Goal: Task Accomplishment & Management: Manage account settings

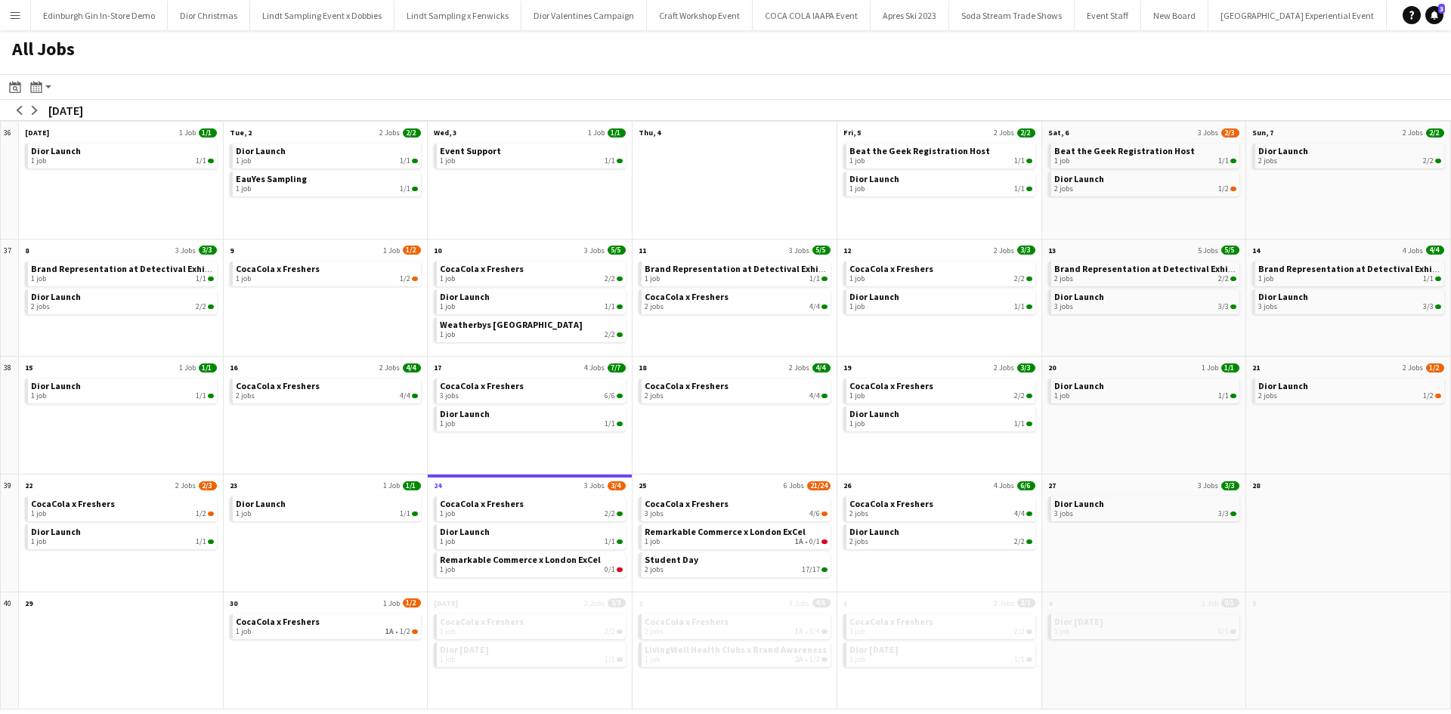
scroll to position [0, 16236]
drag, startPoint x: 11, startPoint y: 19, endPoint x: 28, endPoint y: 42, distance: 29.2
click at [11, 19] on app-icon "Menu" at bounding box center [15, 15] width 12 height 12
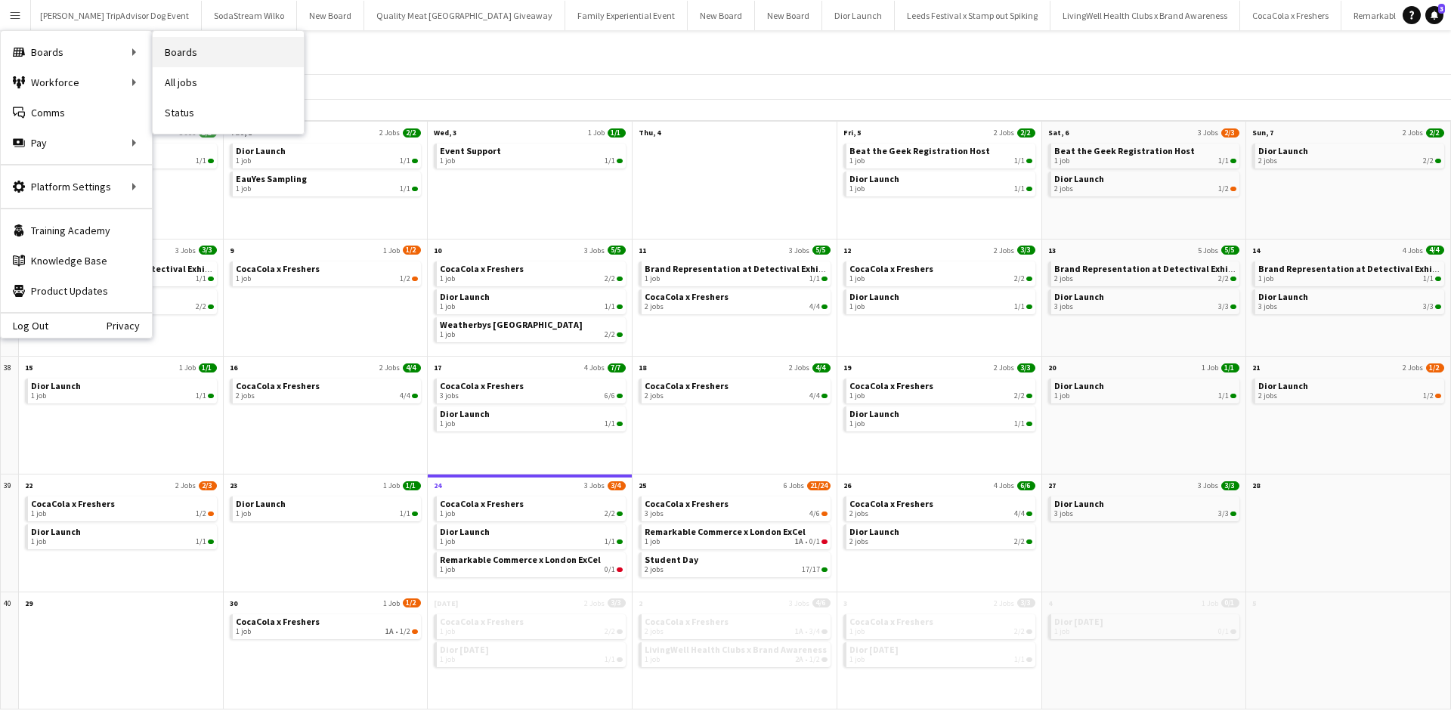
click at [209, 46] on link "Boards" at bounding box center [228, 52] width 151 height 30
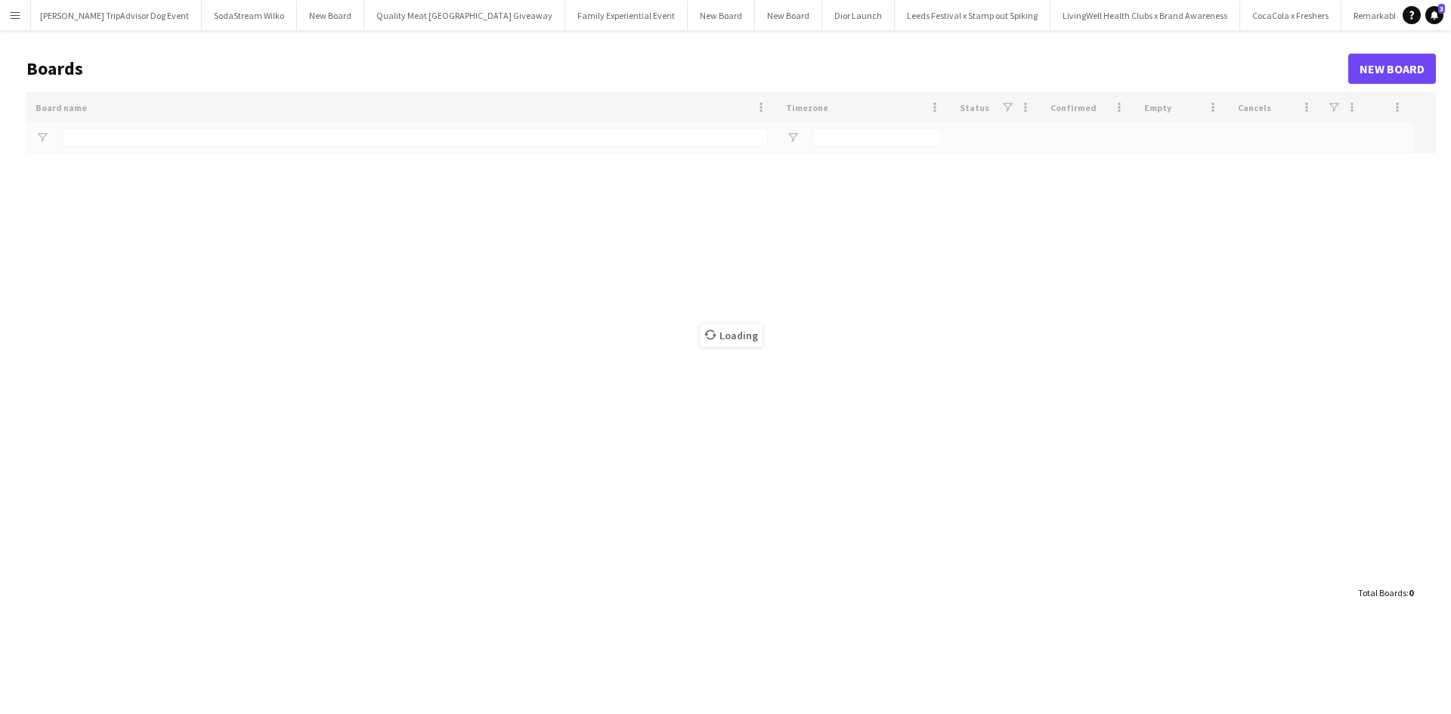
type input "**********"
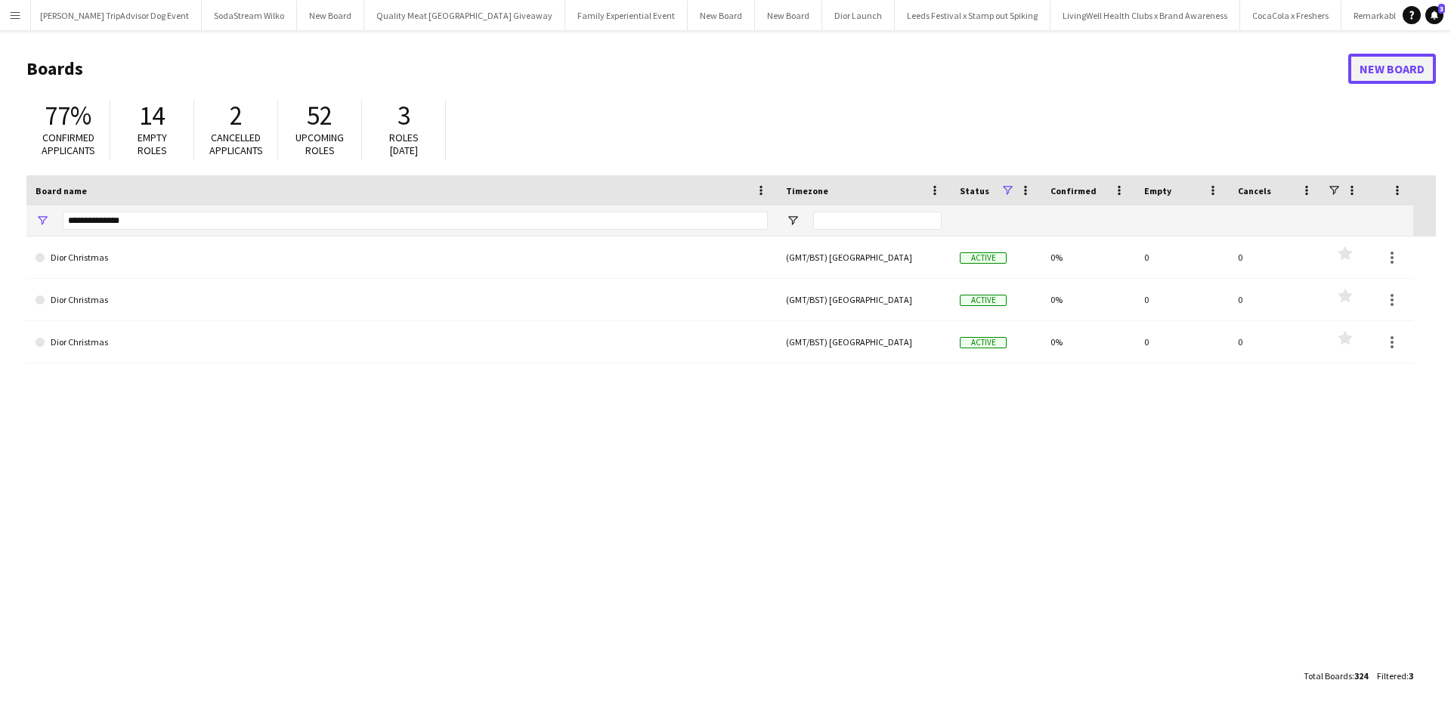
click at [1375, 63] on link "New Board" at bounding box center [1392, 69] width 88 height 30
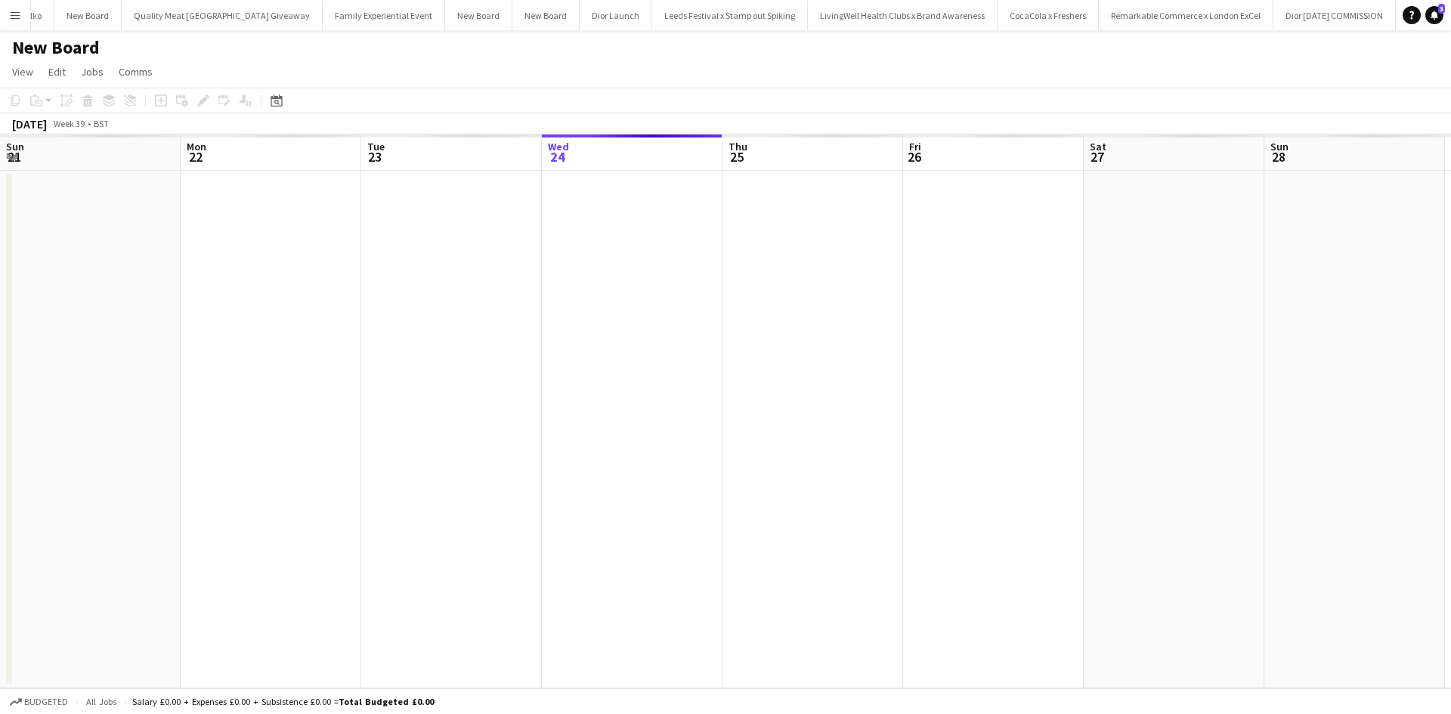
scroll to position [0, 361]
click at [68, 55] on h1 "New Board" at bounding box center [56, 47] width 88 height 23
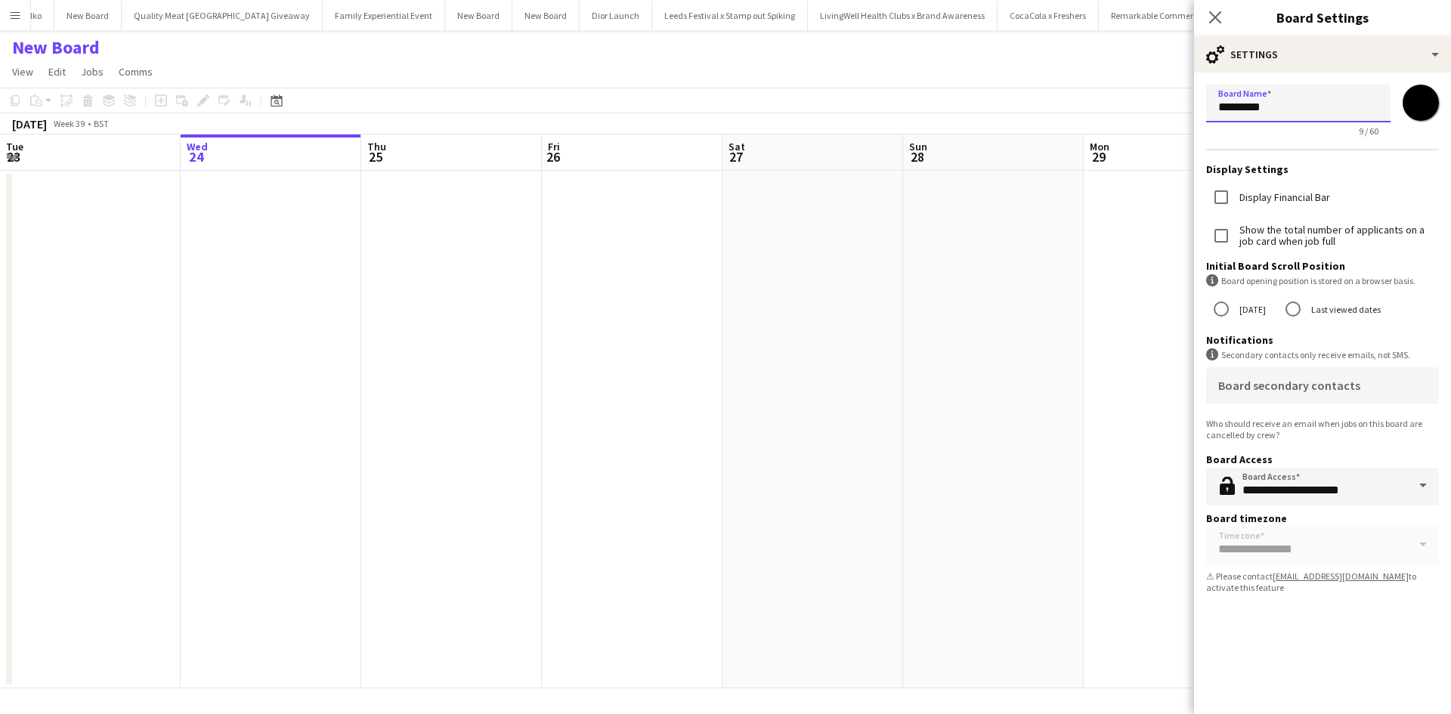
drag, startPoint x: 1331, startPoint y: 120, endPoint x: 1215, endPoint y: 110, distance: 116.8
click at [1215, 110] on input "*********" at bounding box center [1298, 104] width 184 height 38
type input "**********"
click at [1082, 286] on app-date-cell at bounding box center [993, 430] width 181 height 518
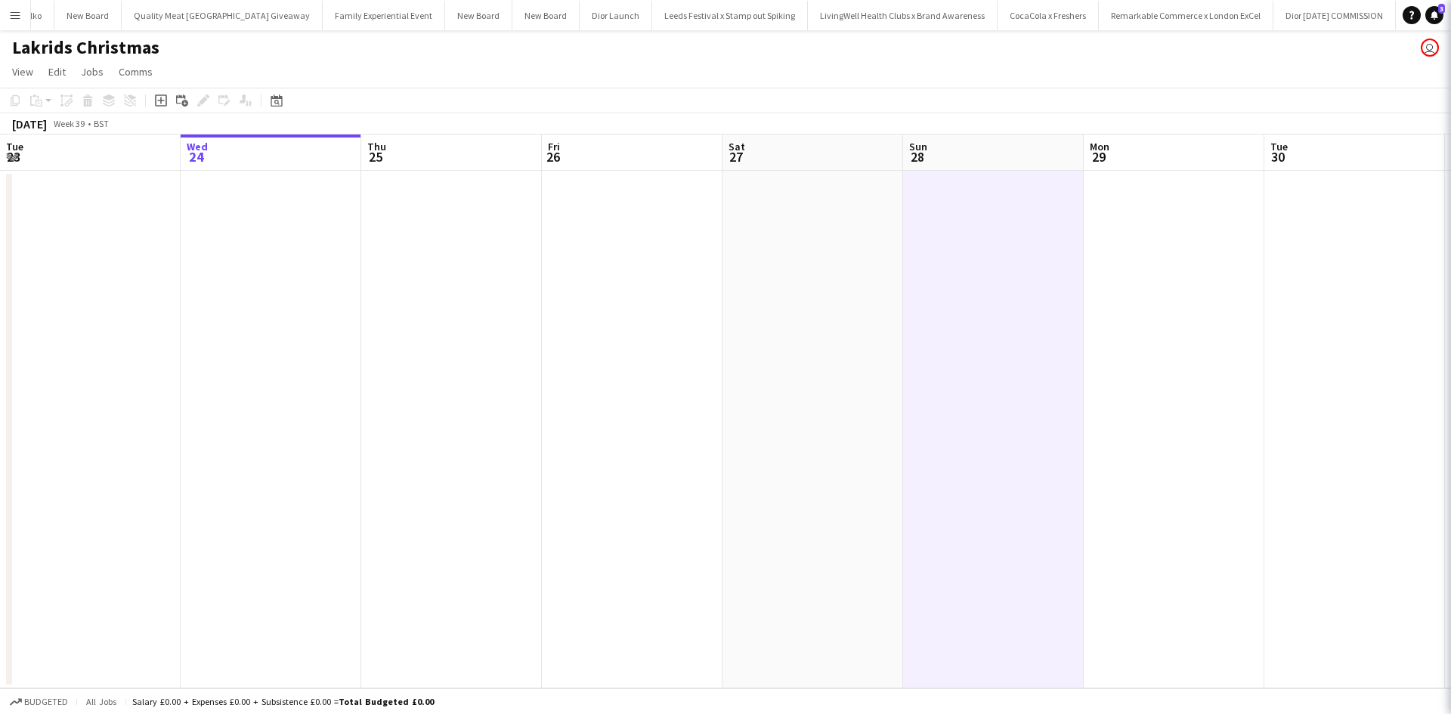
scroll to position [0, 16487]
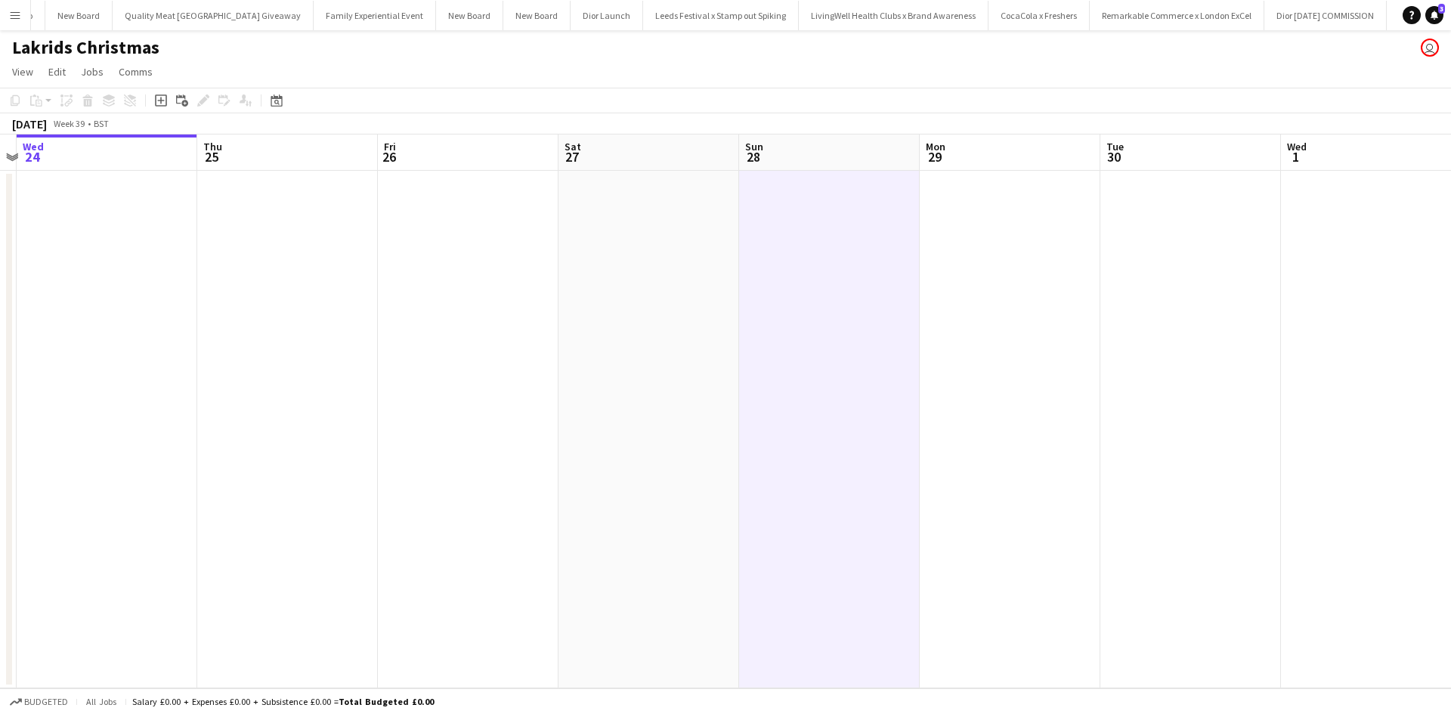
drag, startPoint x: 815, startPoint y: 336, endPoint x: 54, endPoint y: 303, distance: 761.0
click at [54, 303] on app-calendar-viewport "Sun 21 Mon 22 Tue 23 Wed 24 Thu 25 Fri 26 Sat 27 Sun 28 Mon 29 Tue 30 Wed 1 Thu…" at bounding box center [725, 412] width 1451 height 554
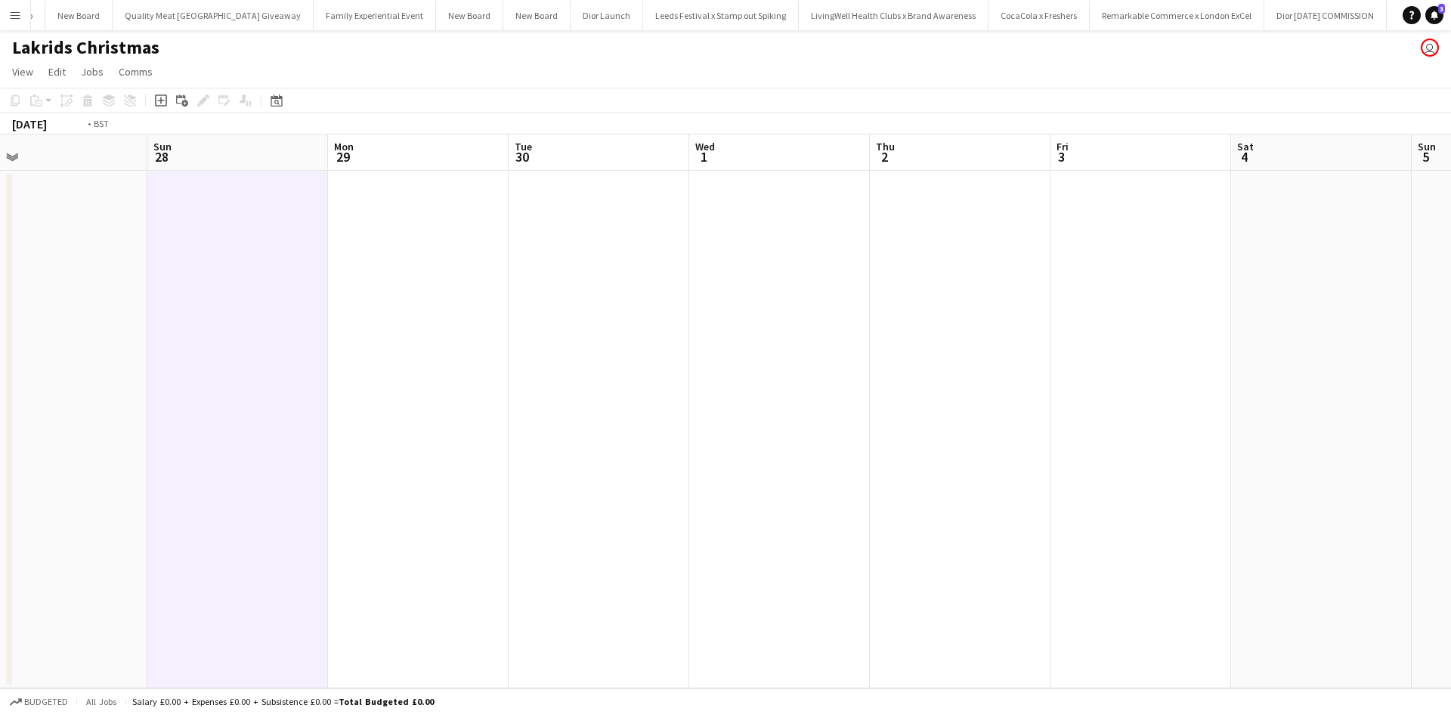
drag, startPoint x: 980, startPoint y: 475, endPoint x: 377, endPoint y: 443, distance: 604.0
click at [377, 443] on app-calendar-viewport "Thu 25 Fri 26 Sat 27 Sun 28 Mon 29 Tue 30 Wed 1 Thu 2 Fri 3 Sat 4 Sun 5 Mon 6 T…" at bounding box center [725, 412] width 1451 height 554
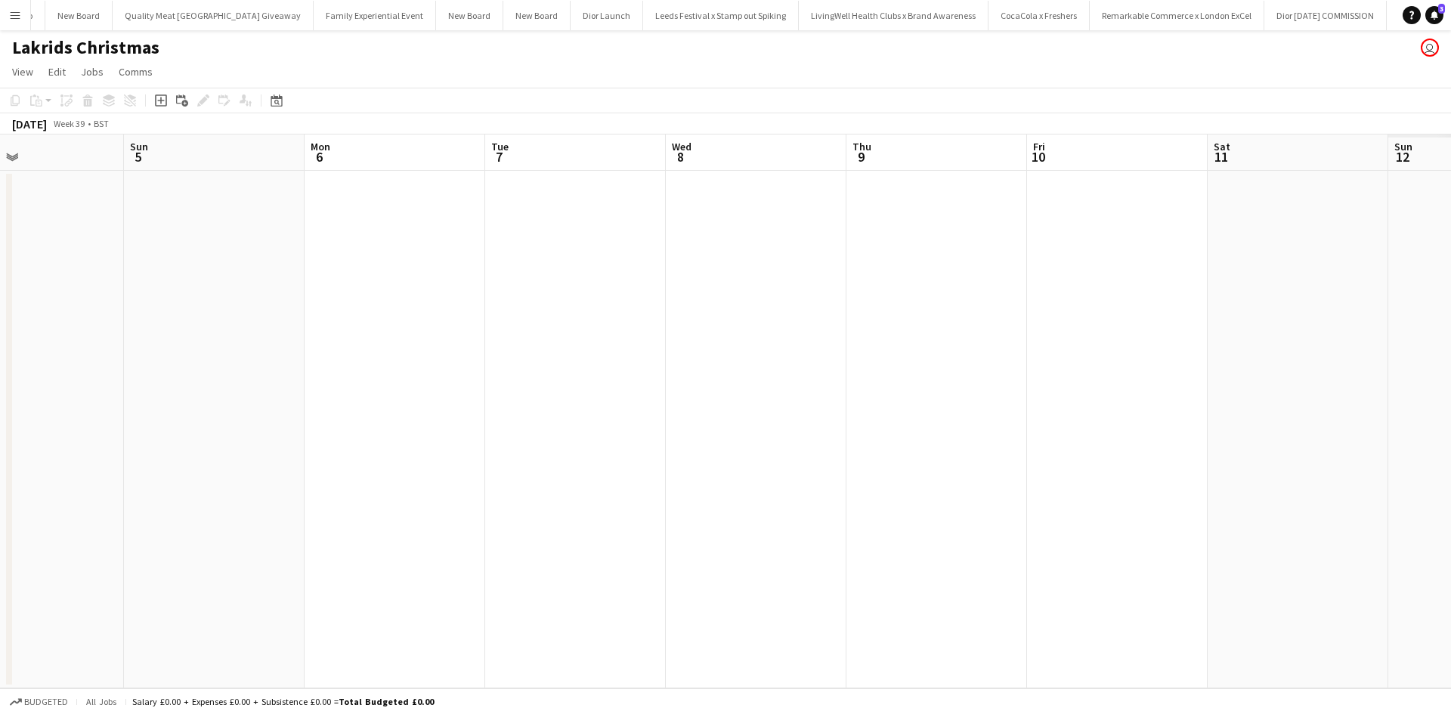
drag, startPoint x: 917, startPoint y: 503, endPoint x: 499, endPoint y: 476, distance: 418.8
click at [440, 475] on app-calendar-viewport "Wed 1 Thu 2 Fri 3 Sat 4 Sun 5 Mon 6 Tue 7 Wed 8 Thu 9 Fri 10 Sat 11 Sun 12 Mon …" at bounding box center [725, 412] width 1451 height 554
drag, startPoint x: 886, startPoint y: 503, endPoint x: 1077, endPoint y: 530, distance: 193.1
click at [539, 491] on app-calendar-viewport "Wed 1 Thu 2 Fri 3 Sat 4 Sun 5 Mon 6 Tue 7 Wed 8 Thu 9 Fri 10 Sat 11 Sun 12 Mon …" at bounding box center [725, 412] width 1451 height 554
drag, startPoint x: 939, startPoint y: 515, endPoint x: 630, endPoint y: 483, distance: 311.5
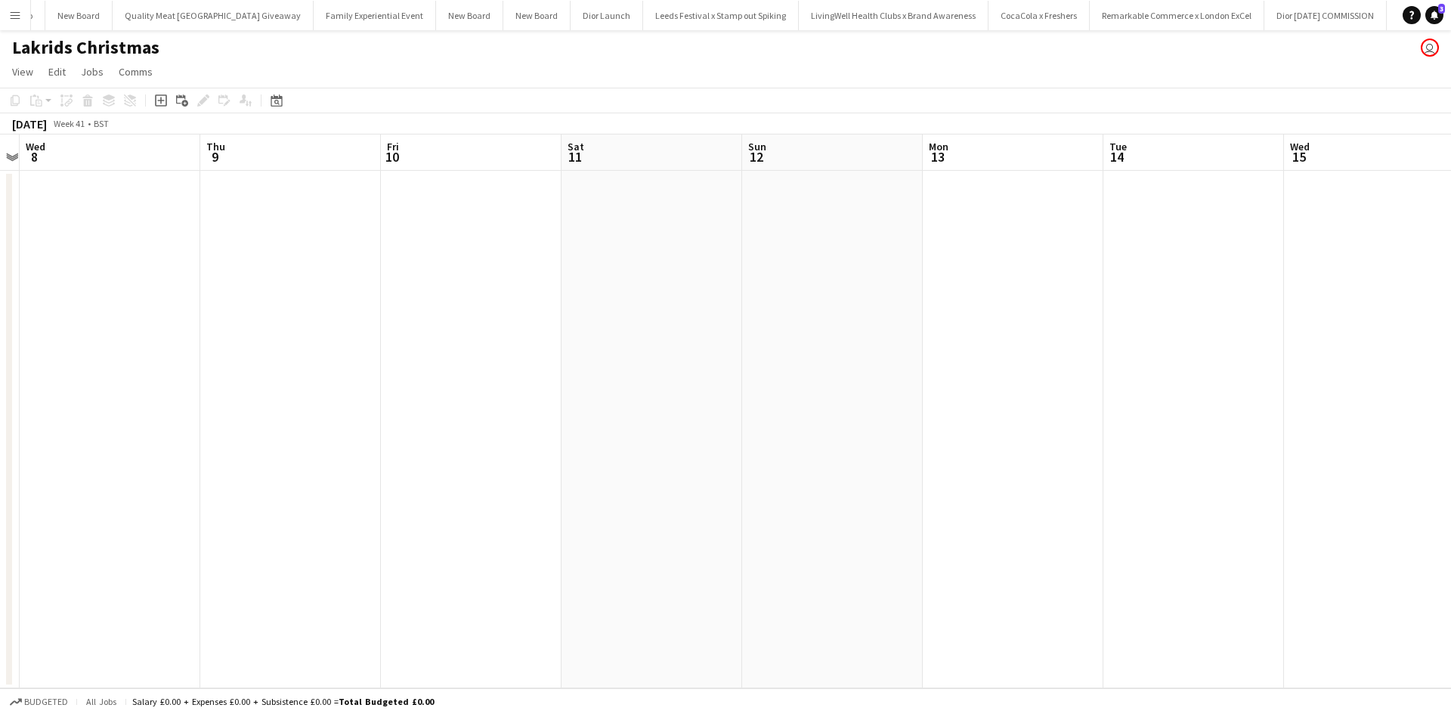
click at [630, 483] on app-calendar-viewport "Sun 5 Mon 6 Tue 7 Wed 8 Thu 9 Fri 10 Sat 11 Sun 12 Mon 13 Tue 14 Wed 15 Thu 16 …" at bounding box center [725, 412] width 1451 height 554
drag, startPoint x: 1155, startPoint y: 535, endPoint x: 726, endPoint y: 495, distance: 430.4
click at [586, 491] on app-calendar-viewport "Tue 7 Wed 8 Thu 9 Fri 10 Sat 11 Sun 12 Mon 13 Tue 14 Wed 15 Thu 16 Fri 17 Sat 1…" at bounding box center [725, 412] width 1451 height 554
drag, startPoint x: 839, startPoint y: 514, endPoint x: 1116, endPoint y: 547, distance: 279.4
click at [682, 509] on app-calendar-viewport "Sun 12 Mon 13 Tue 14 Wed 15 Thu 16 Fri 17 Sat 18 Sun 19 Mon 20 Tue 21 Wed 22 Th…" at bounding box center [725, 412] width 1451 height 554
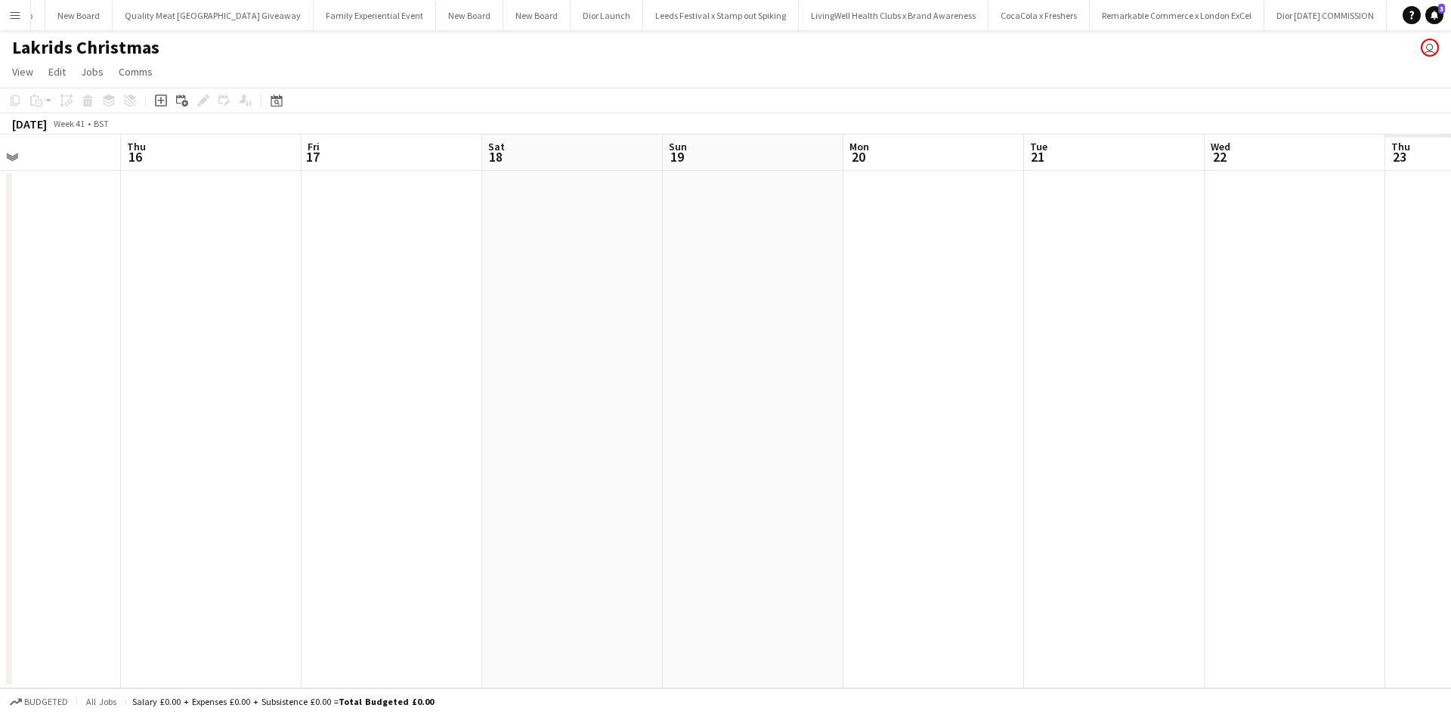
drag, startPoint x: 1116, startPoint y: 547, endPoint x: 631, endPoint y: 504, distance: 487.1
click at [633, 504] on app-calendar-viewport "Sun 12 Mon 13 Tue 14 Wed 15 Thu 16 Fri 17 Sat 18 Sun 19 Mon 20 Tue 21 Wed 22 Th…" at bounding box center [725, 412] width 1451 height 554
click at [608, 518] on app-calendar-viewport "Thu 16 Fri 17 Sat 18 Sun 19 Mon 20 Tue 21 Wed 22 Thu 23 Fri 24 Sat 25 Sun 26 Mo…" at bounding box center [725, 412] width 1451 height 554
drag, startPoint x: 695, startPoint y: 507, endPoint x: 767, endPoint y: 509, distance: 71.8
click at [608, 506] on app-calendar-viewport "Sun 19 Mon 20 Tue 21 Wed 22 Thu 23 Fri 24 Sat 25 Sun 26 Mon 27 Tue 28 Wed 29 Th…" at bounding box center [725, 412] width 1451 height 554
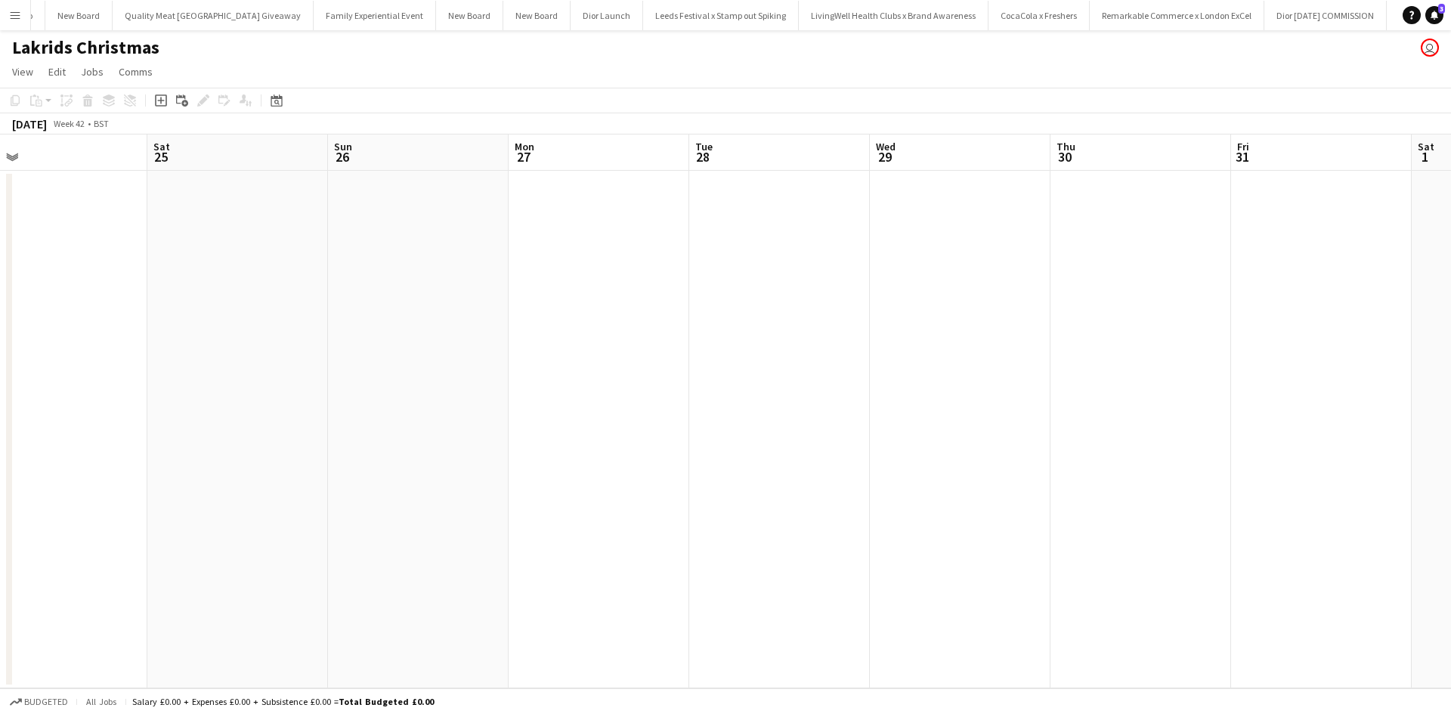
drag, startPoint x: 899, startPoint y: 522, endPoint x: 945, endPoint y: 521, distance: 46.1
click at [518, 490] on app-calendar-viewport "Tue 21 Wed 22 Thu 23 Fri 24 Sat 25 Sun 26 Mon 27 Tue 28 Wed 29 Thu 30 Fri 31 Sa…" at bounding box center [725, 412] width 1451 height 554
click at [612, 487] on app-calendar-viewport "Fri 24 Sat 25 Sun 26 Mon 27 Tue 28 Wed 29 Thu 30 Fri 31 Sat 1 Sun 2 Mon 3 Tue 4…" at bounding box center [725, 412] width 1451 height 554
drag, startPoint x: 757, startPoint y: 479, endPoint x: 1116, endPoint y: 511, distance: 360.4
click at [756, 479] on app-calendar-viewport "Sun 26 Mon 27 Tue 28 Wed 29 Thu 30 Fri 31 Sat 1 Sun 2 Mon 3 Tue 4 Wed 5 Thu 6 F…" at bounding box center [725, 412] width 1451 height 554
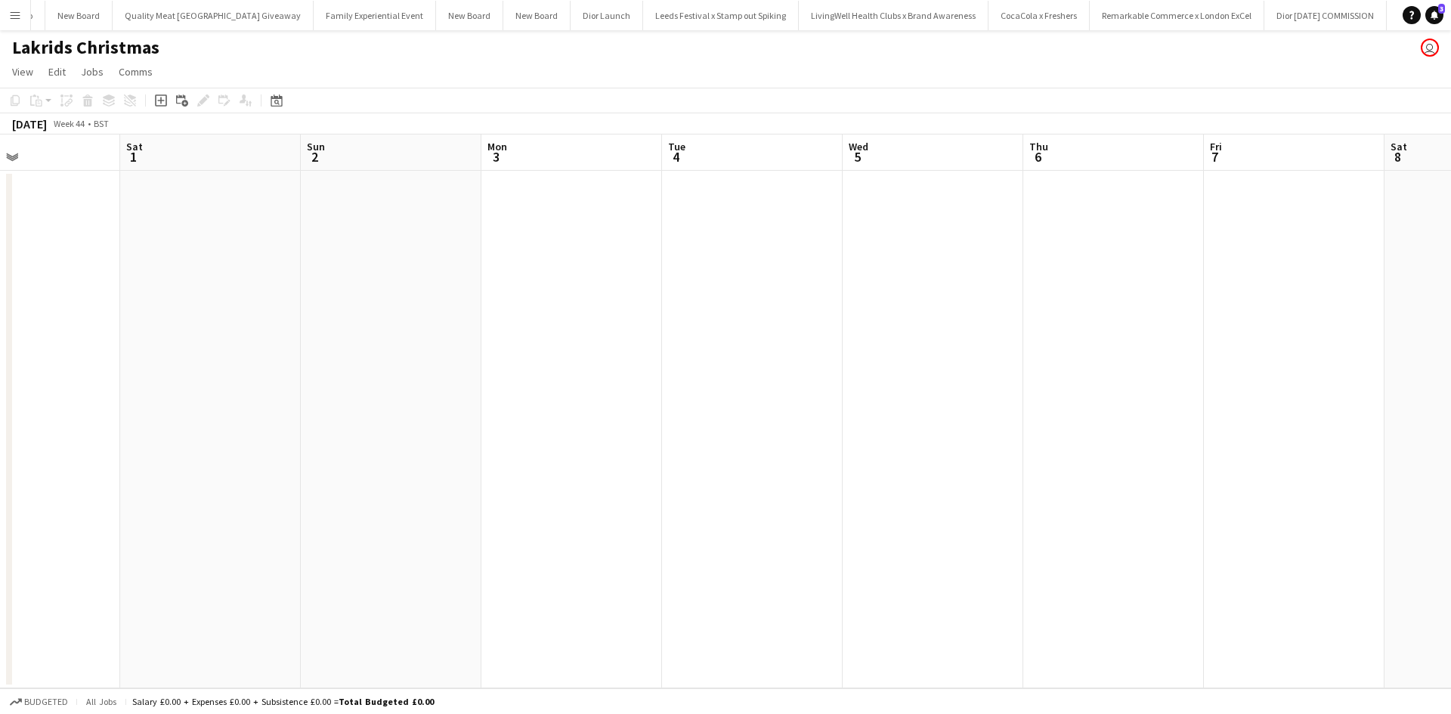
scroll to position [0, 456]
drag, startPoint x: 1116, startPoint y: 511, endPoint x: 893, endPoint y: 496, distance: 223.5
click at [893, 496] on app-calendar-viewport "Tue 28 Wed 29 Thu 30 Fri 31 Sat 1 Sun 2 Mon 3 Tue 4 Wed 5 Thu 6 Fri 7 Sat 8 Sun…" at bounding box center [725, 412] width 1451 height 554
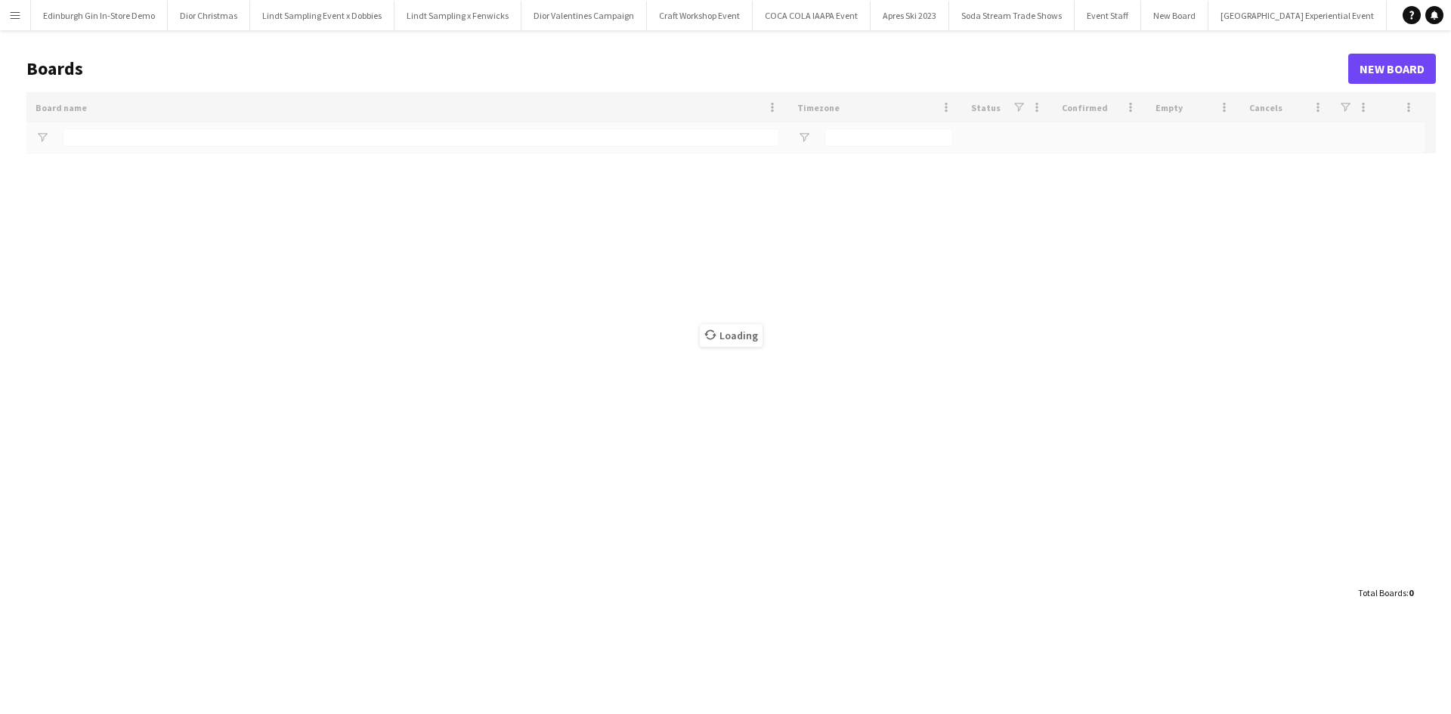
type input "**********"
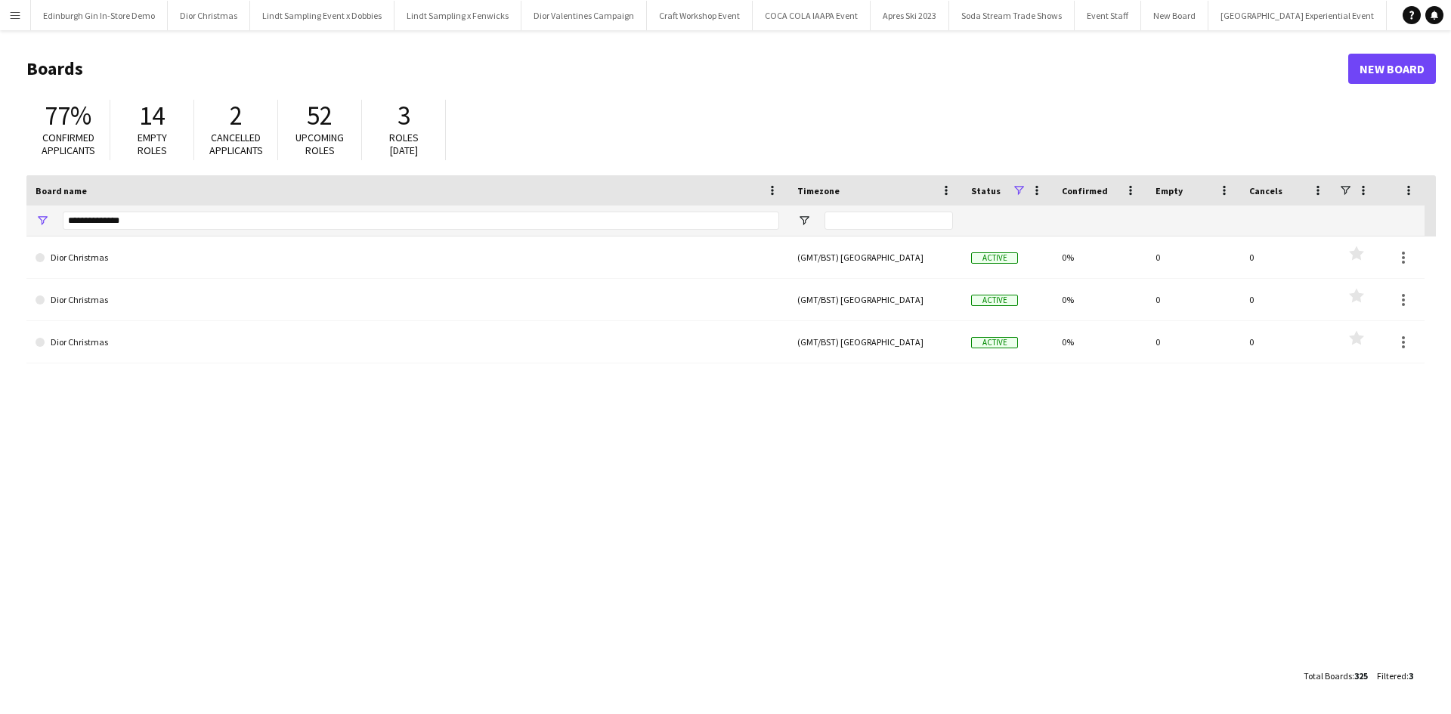
click at [14, 19] on app-icon "Menu" at bounding box center [15, 15] width 12 height 12
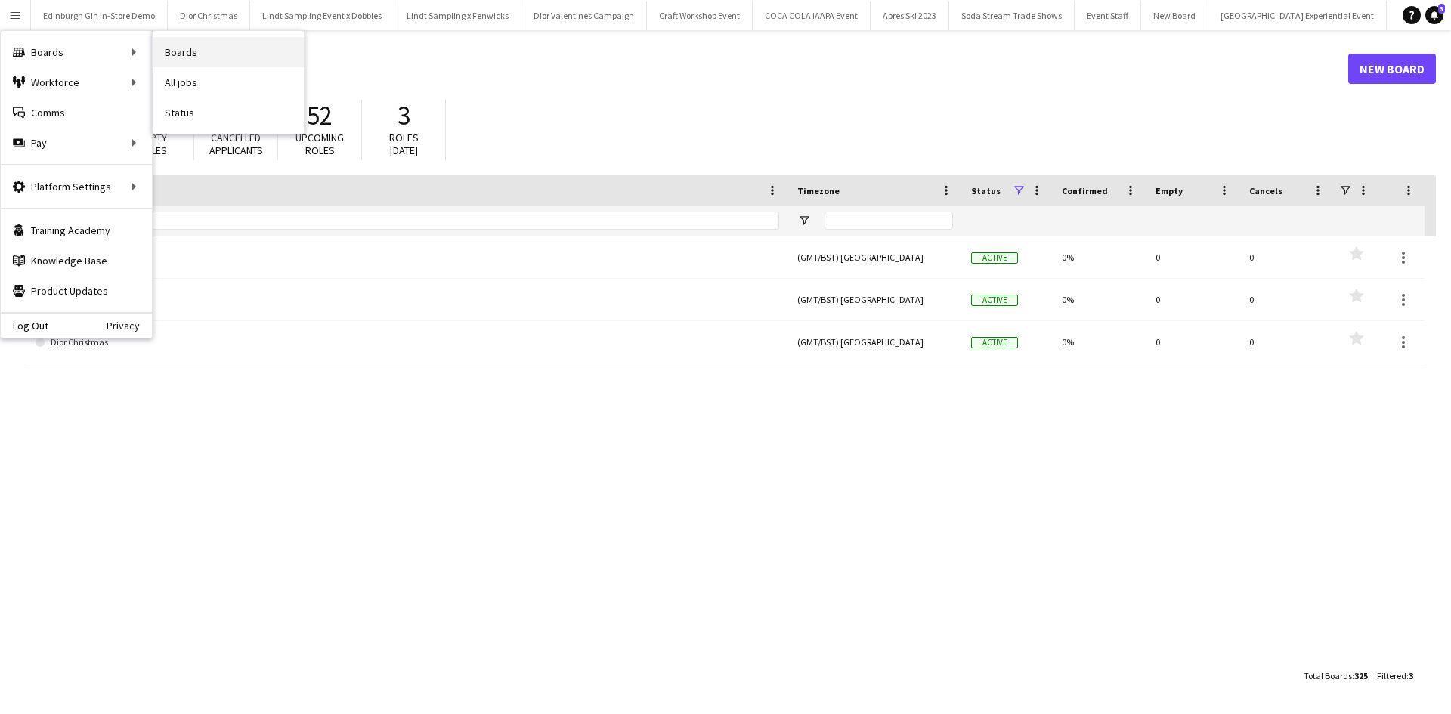
click at [193, 57] on link "Boards" at bounding box center [228, 52] width 151 height 30
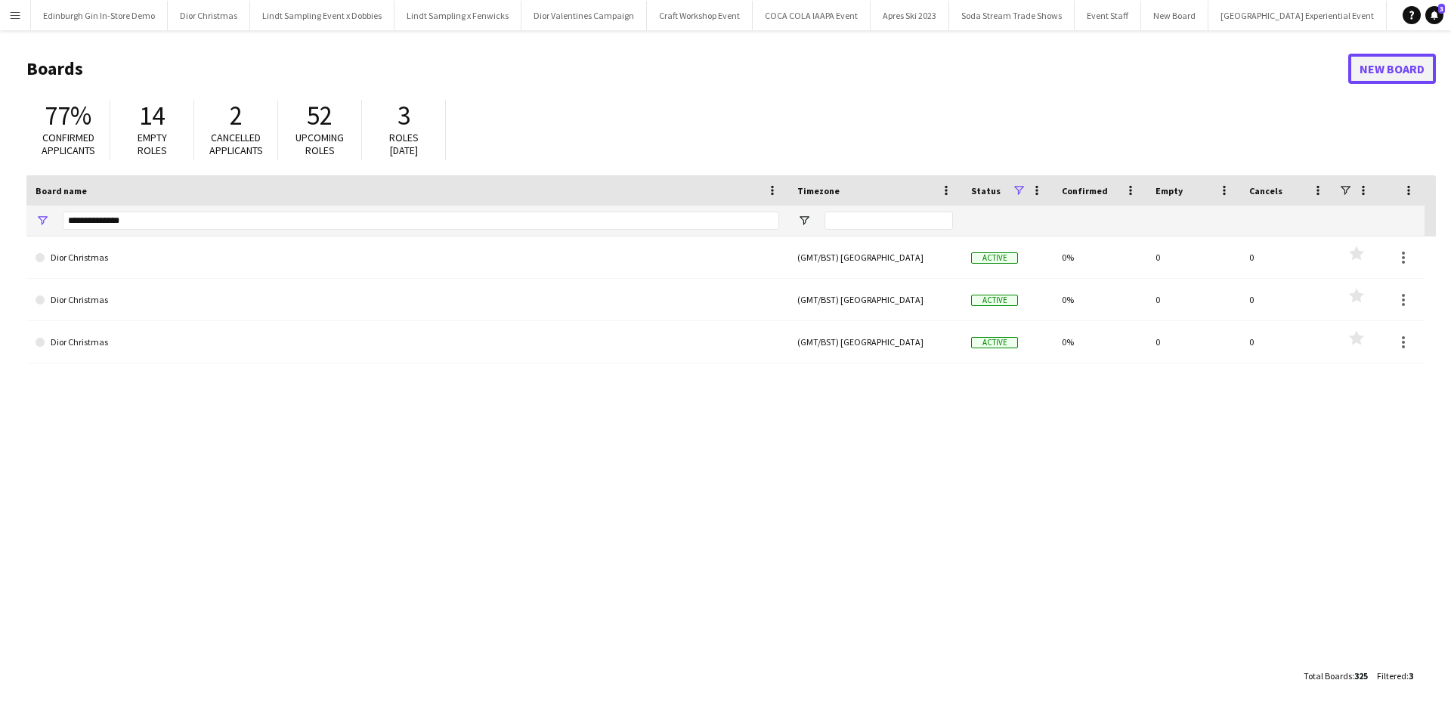
click at [1361, 63] on link "New Board" at bounding box center [1392, 69] width 88 height 30
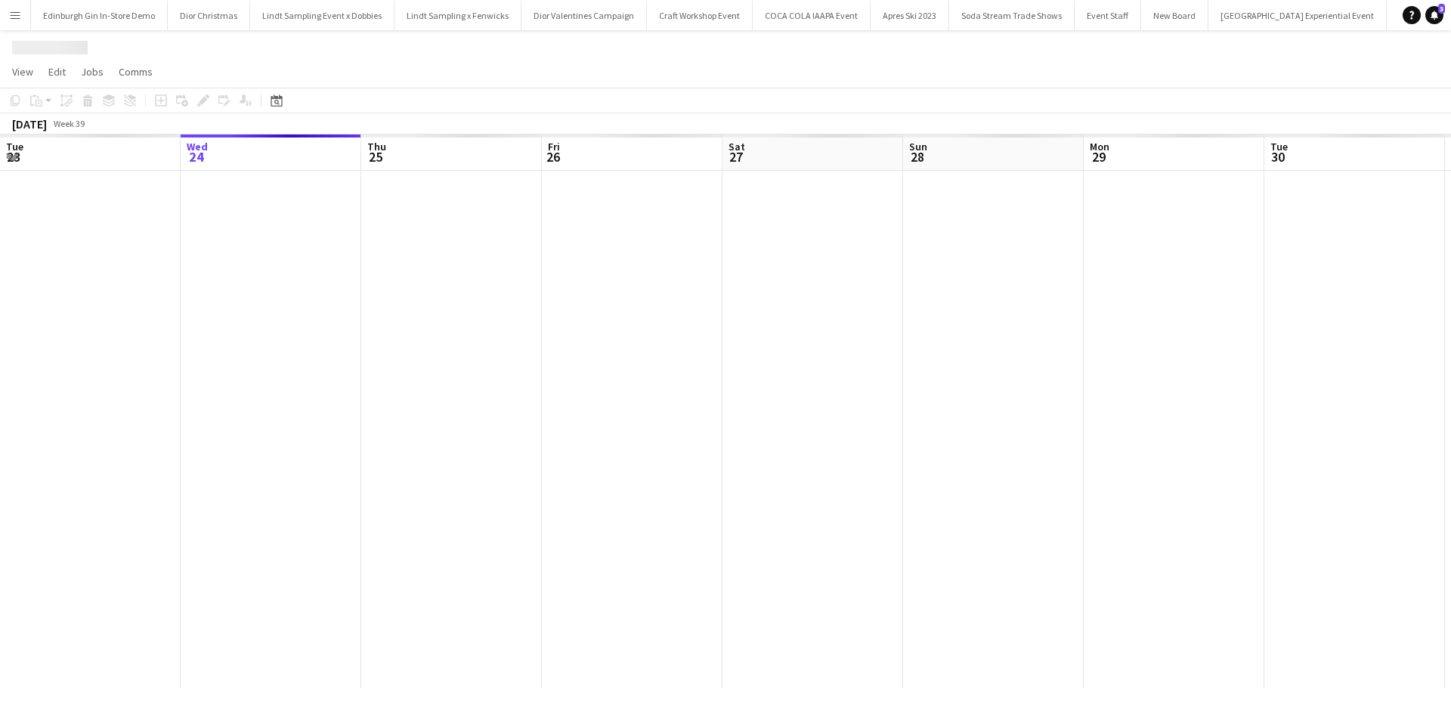
scroll to position [0, 16571]
click at [78, 46] on h1 "New Board" at bounding box center [56, 47] width 88 height 23
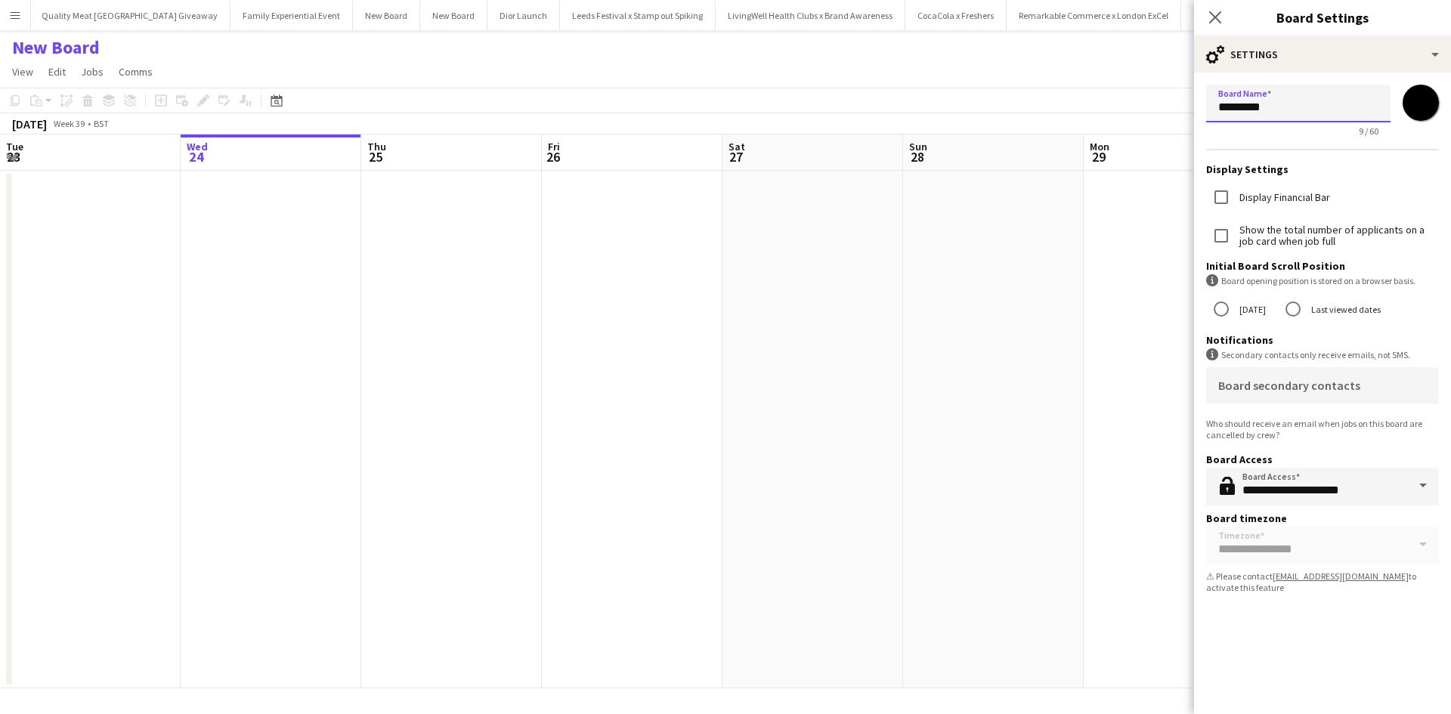
drag, startPoint x: 1331, startPoint y: 98, endPoint x: 1173, endPoint y: 104, distance: 158.0
click at [1173, 104] on body "Menu Boards Boards Boards All jobs Status Workforce Workforce My Workforce Recr…" at bounding box center [725, 357] width 1451 height 714
type input "**********"
click at [1088, 280] on app-date-cell at bounding box center [1174, 430] width 181 height 518
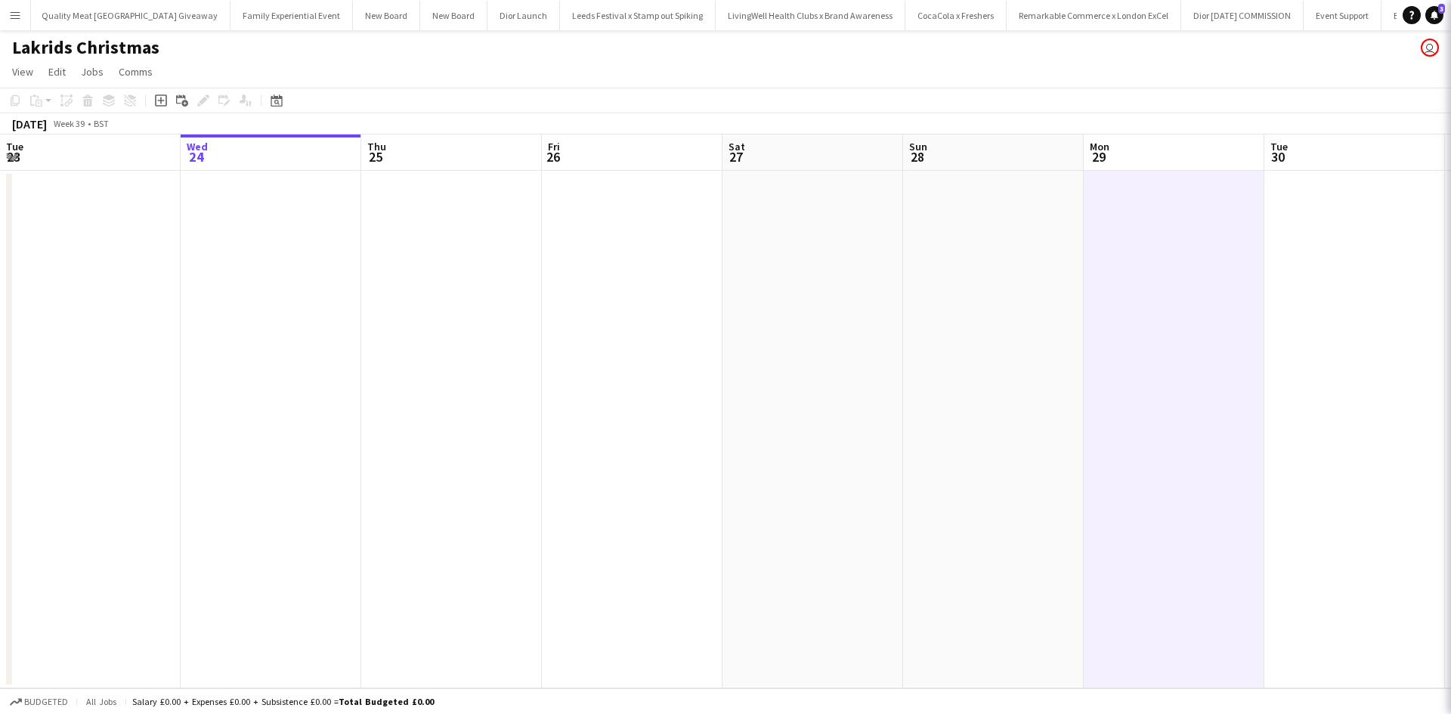
scroll to position [0, 16580]
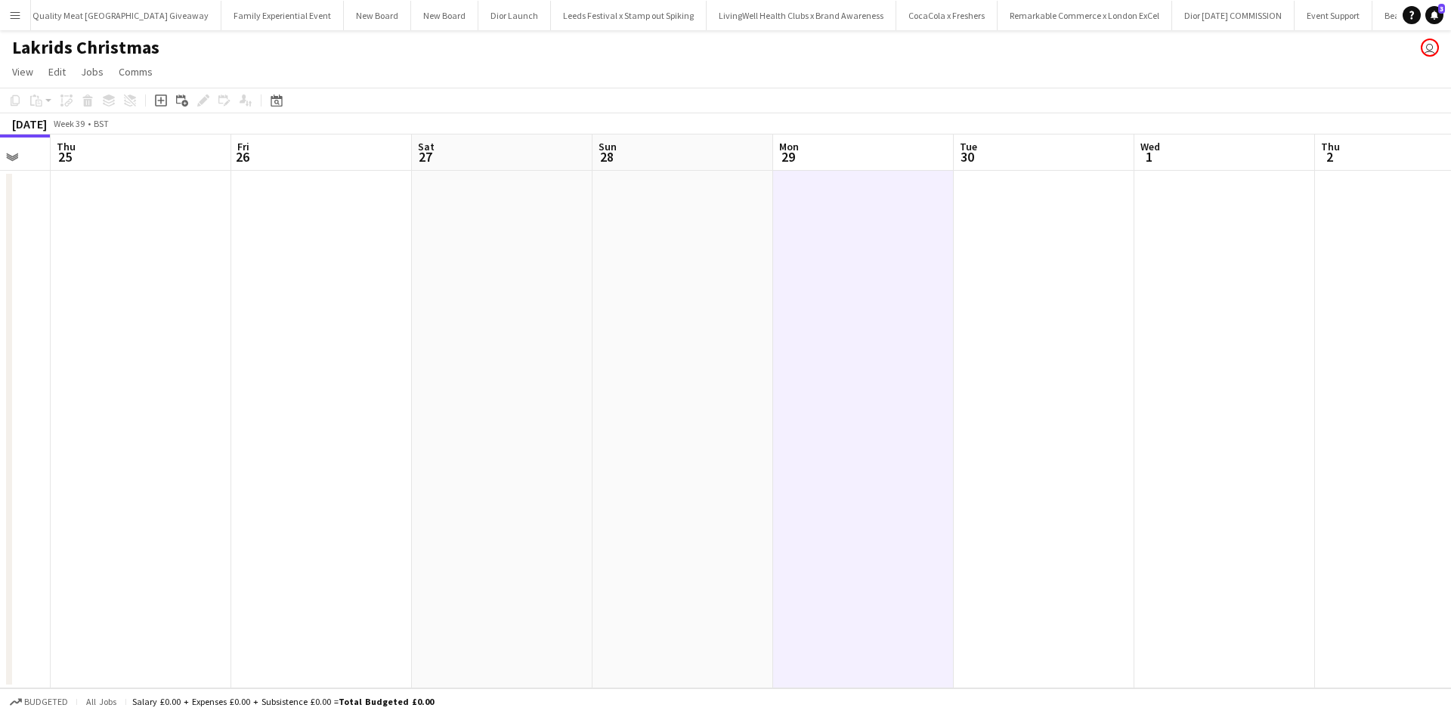
drag, startPoint x: 1252, startPoint y: 354, endPoint x: 573, endPoint y: 361, distance: 678.7
click at [558, 360] on app-calendar-viewport "Mon 22 Tue 23 Wed 24 Thu 25 Fri 26 Sat 27 Sun 28 Mon 29 Tue 30 Wed 1 Thu 2 Fri …" at bounding box center [725, 412] width 1451 height 554
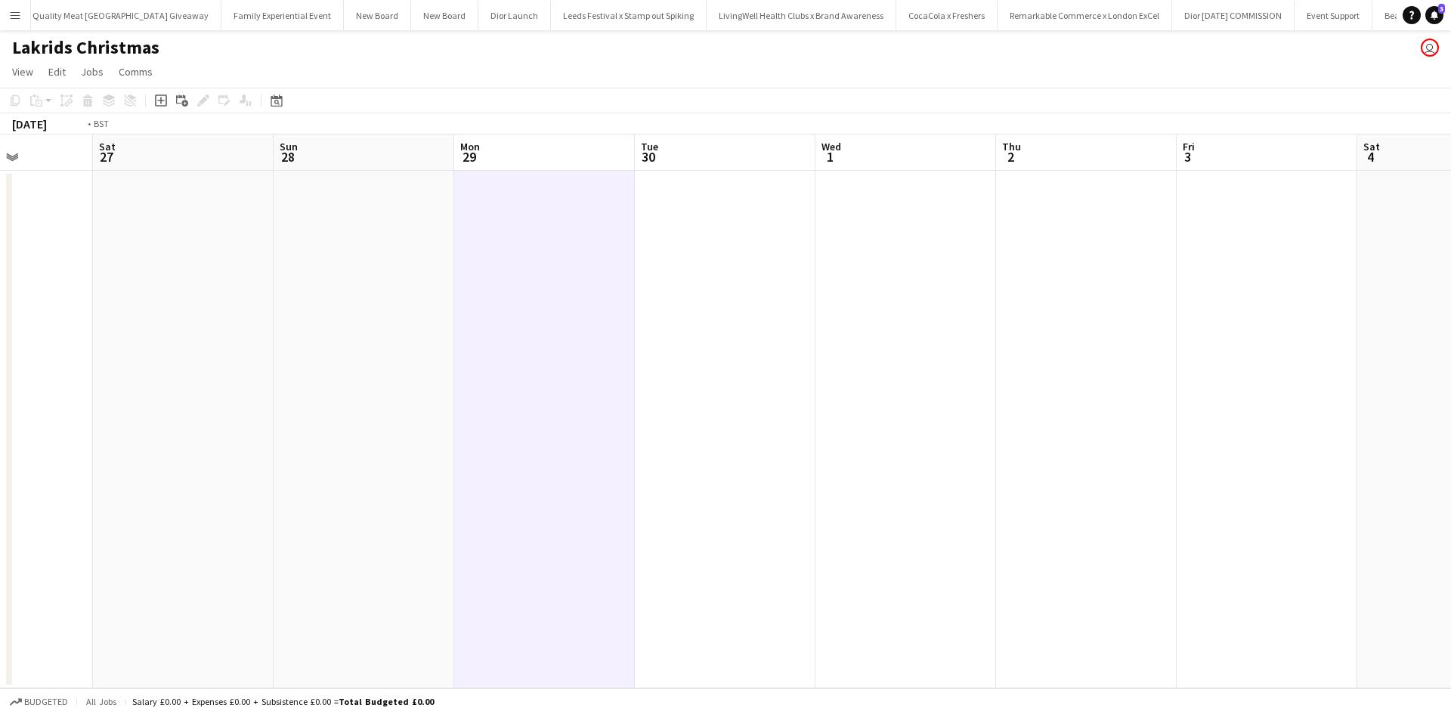
drag, startPoint x: 970, startPoint y: 402, endPoint x: 298, endPoint y: 361, distance: 673.9
click at [299, 361] on app-calendar-viewport "Wed 24 Thu 25 Fri 26 Sat 27 Sun 28 Mon 29 Tue 30 Wed 1 Thu 2 Fri 3 Sat 4 Sun 5 …" at bounding box center [725, 412] width 1451 height 554
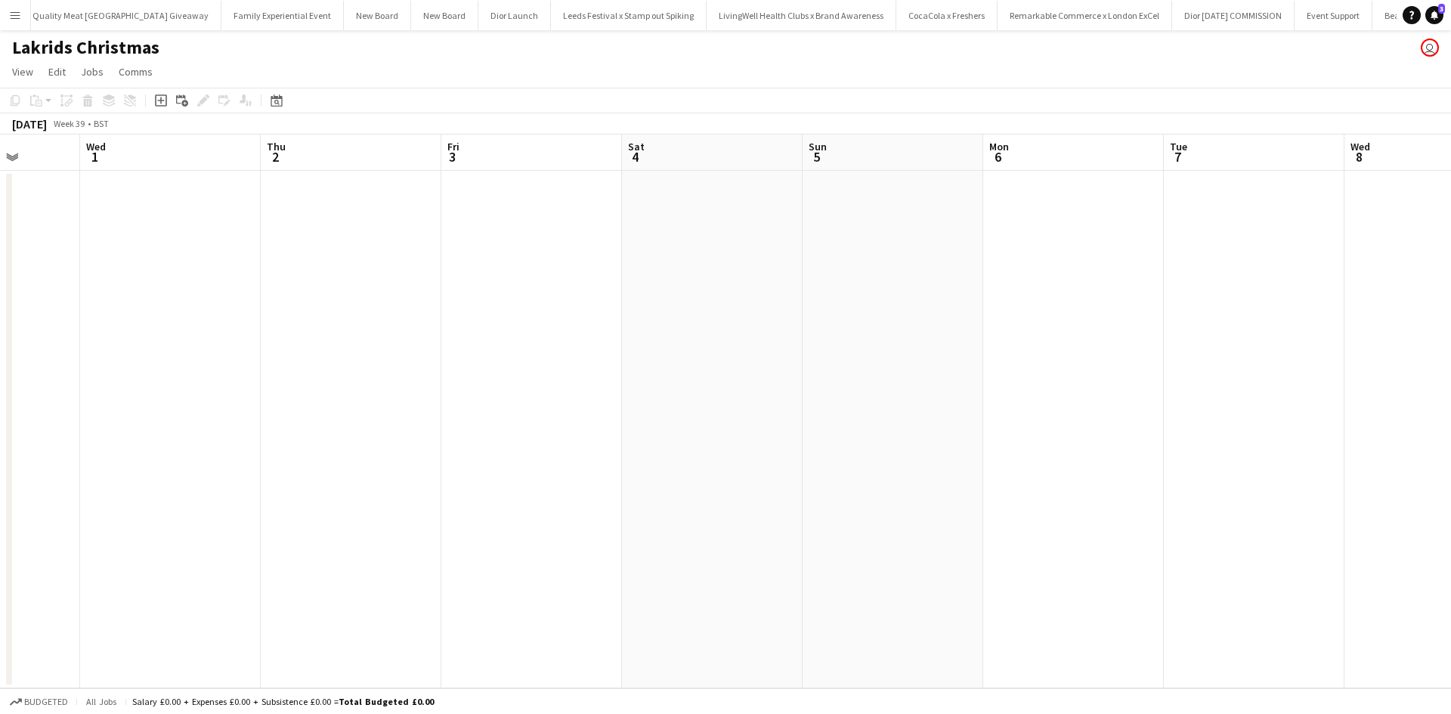
click at [610, 375] on app-calendar-viewport "Sun 28 Mon 29 Tue 30 Wed 1 Thu 2 Fri 3 Sat 4 Sun 5 Mon 6 Tue 7 Wed 8 Thu 9 Fri …" at bounding box center [725, 412] width 1451 height 554
drag, startPoint x: 952, startPoint y: 447, endPoint x: 534, endPoint y: 404, distance: 419.4
click at [614, 413] on app-calendar-viewport "Mon 29 Tue 30 Wed 1 Thu 2 Fri 3 Sat 4 Sun 5 Mon 6 Tue 7 Wed 8 Thu 9 Fri 10 Sat …" at bounding box center [725, 412] width 1451 height 554
drag, startPoint x: 1029, startPoint y: 482, endPoint x: 435, endPoint y: 398, distance: 599.9
click at [698, 440] on app-calendar-viewport "Thu 2 Fri 3 Sat 4 Sun 5 Mon 6 Tue 7 Wed 8 Thu 9 Fri 10 Sat 11 Sun 12 Mon 13 Tue…" at bounding box center [725, 412] width 1451 height 554
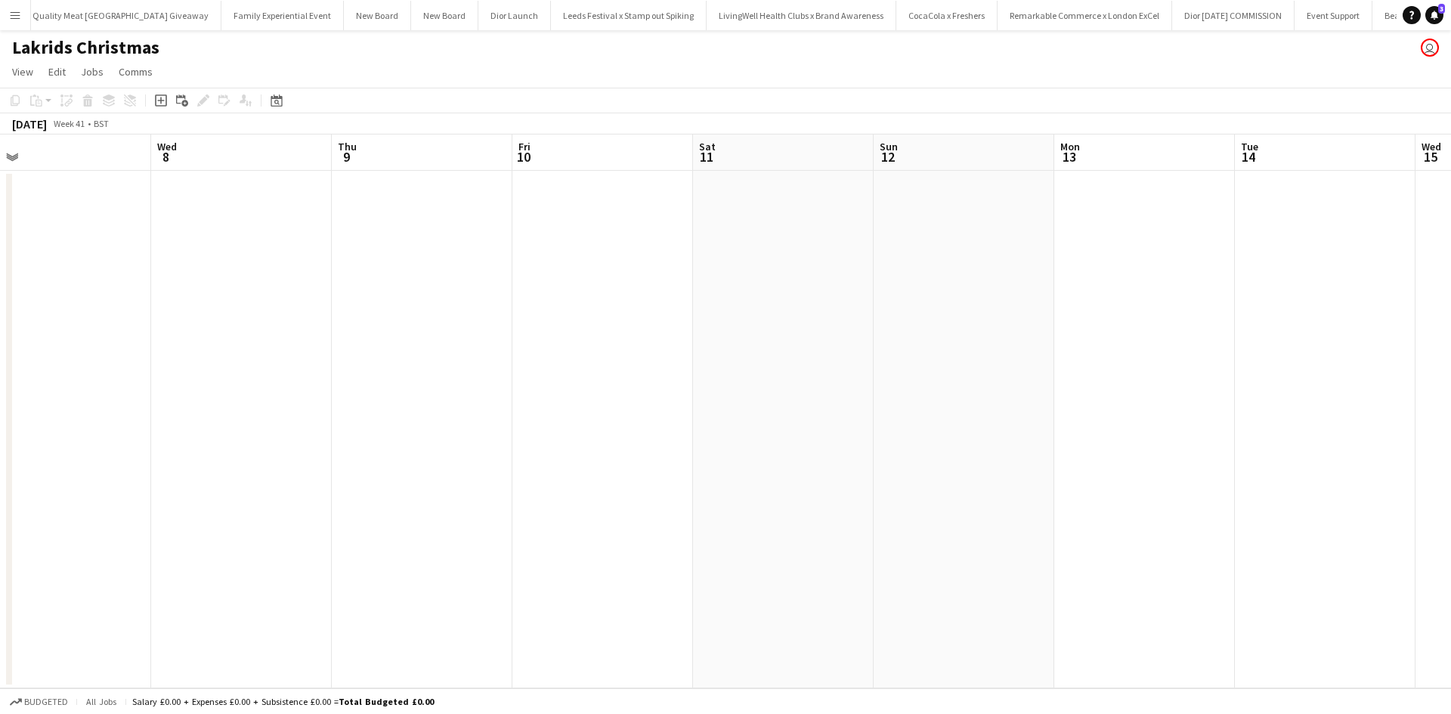
drag, startPoint x: 1068, startPoint y: 478, endPoint x: 830, endPoint y: 444, distance: 240.5
click at [654, 439] on app-calendar-viewport "Sun 5 Mon 6 Tue 7 Wed 8 Thu 9 Fri 10 Sat 11 Sun 12 Mon 13 Tue 14 Wed 15 Thu 16 …" at bounding box center [725, 412] width 1451 height 554
drag, startPoint x: 773, startPoint y: 471, endPoint x: 1079, endPoint y: 518, distance: 308.9
click at [634, 462] on app-calendar-viewport "Tue 7 Wed 8 Thu 9 Fri 10 Sat 11 Sun 12 Mon 13 Tue 14 Wed 15 Thu 16 Fri 17 Sat 1…" at bounding box center [725, 412] width 1451 height 554
drag, startPoint x: 1079, startPoint y: 518, endPoint x: 625, endPoint y: 481, distance: 454.9
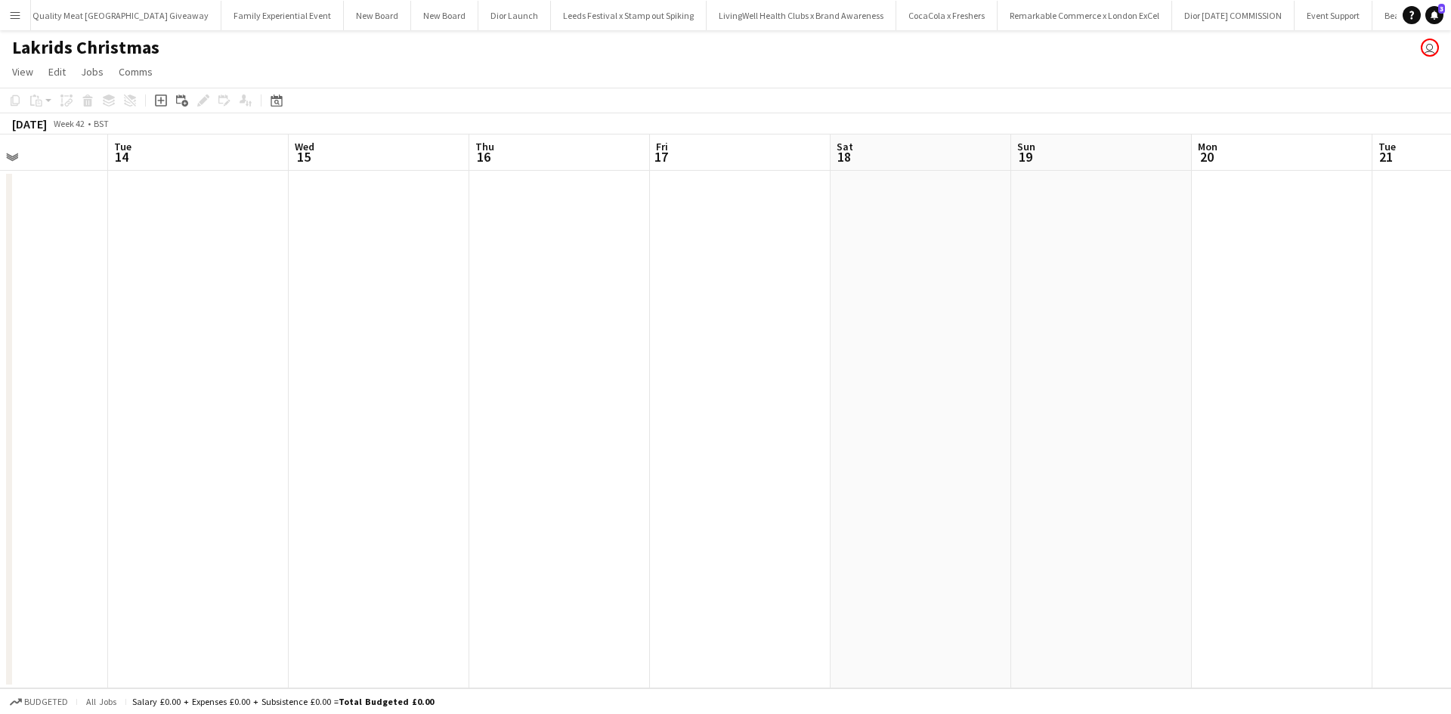
click at [597, 482] on app-calendar-viewport "Sat 11 Sun 12 Mon 13 Tue 14 Wed 15 Thu 16 Fri 17 Sat 18 Sun 19 Mon 20 Tue 21 We…" at bounding box center [725, 412] width 1451 height 554
drag, startPoint x: 920, startPoint y: 500, endPoint x: 1092, endPoint y: 503, distance: 172.3
click at [676, 470] on app-calendar-viewport "Mon 13 Tue 14 Wed 15 Thu 16 Fri 17 Sat 18 Sun 19 Mon 20 Tue 21 Wed 22 Thu 23 Fr…" at bounding box center [725, 412] width 1451 height 554
drag, startPoint x: 1092, startPoint y: 503, endPoint x: 603, endPoint y: 453, distance: 491.5
click at [559, 453] on app-calendar-viewport "Fri 17 Sat 18 Sun 19 Mon 20 Tue 21 Wed 22 Thu 23 Fri 24 Sat 25 Sun 26 Mon 27 Tu…" at bounding box center [725, 412] width 1451 height 554
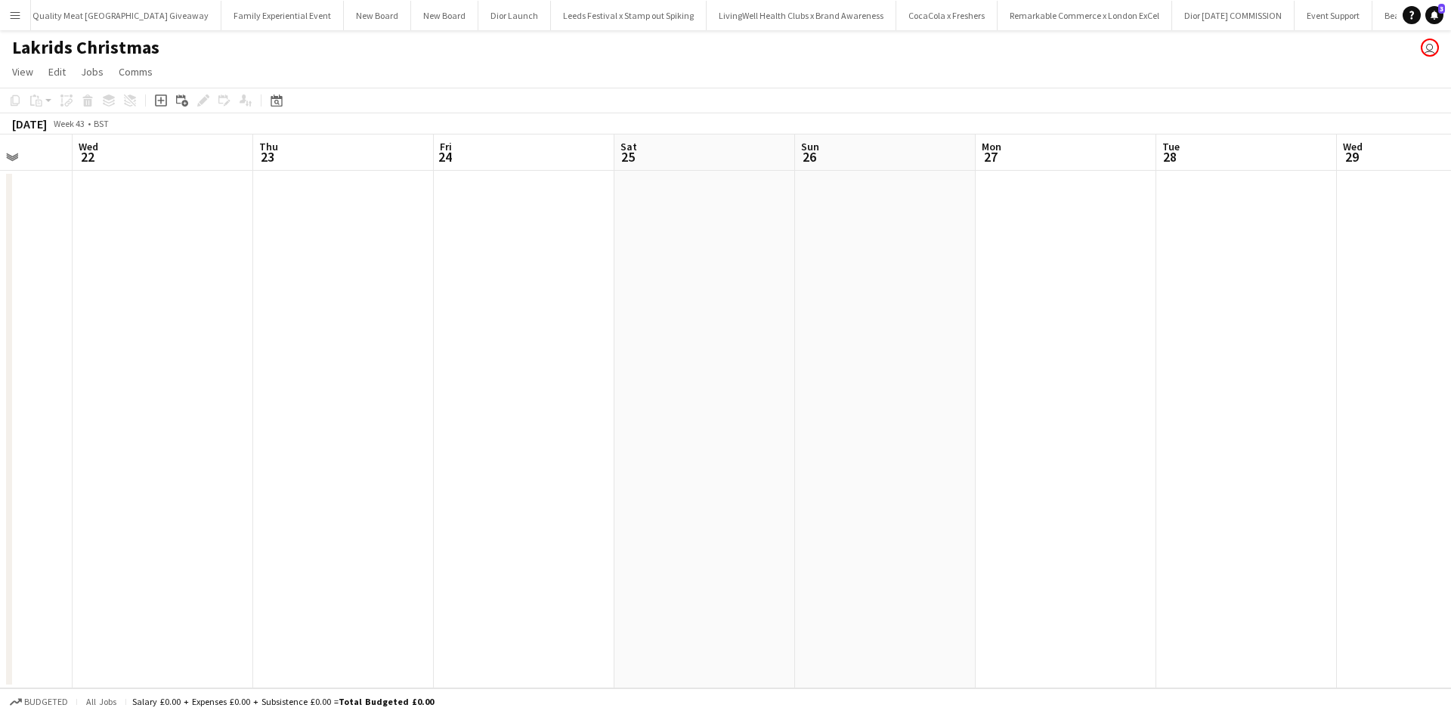
drag, startPoint x: 877, startPoint y: 482, endPoint x: 1050, endPoint y: 475, distance: 172.5
click at [533, 424] on app-calendar-viewport "Sun 19 Mon 20 Tue 21 Wed 22 Thu 23 Fri 24 Sat 25 Sun 26 Mon 27 Tue 28 Wed 29 Th…" at bounding box center [725, 412] width 1451 height 554
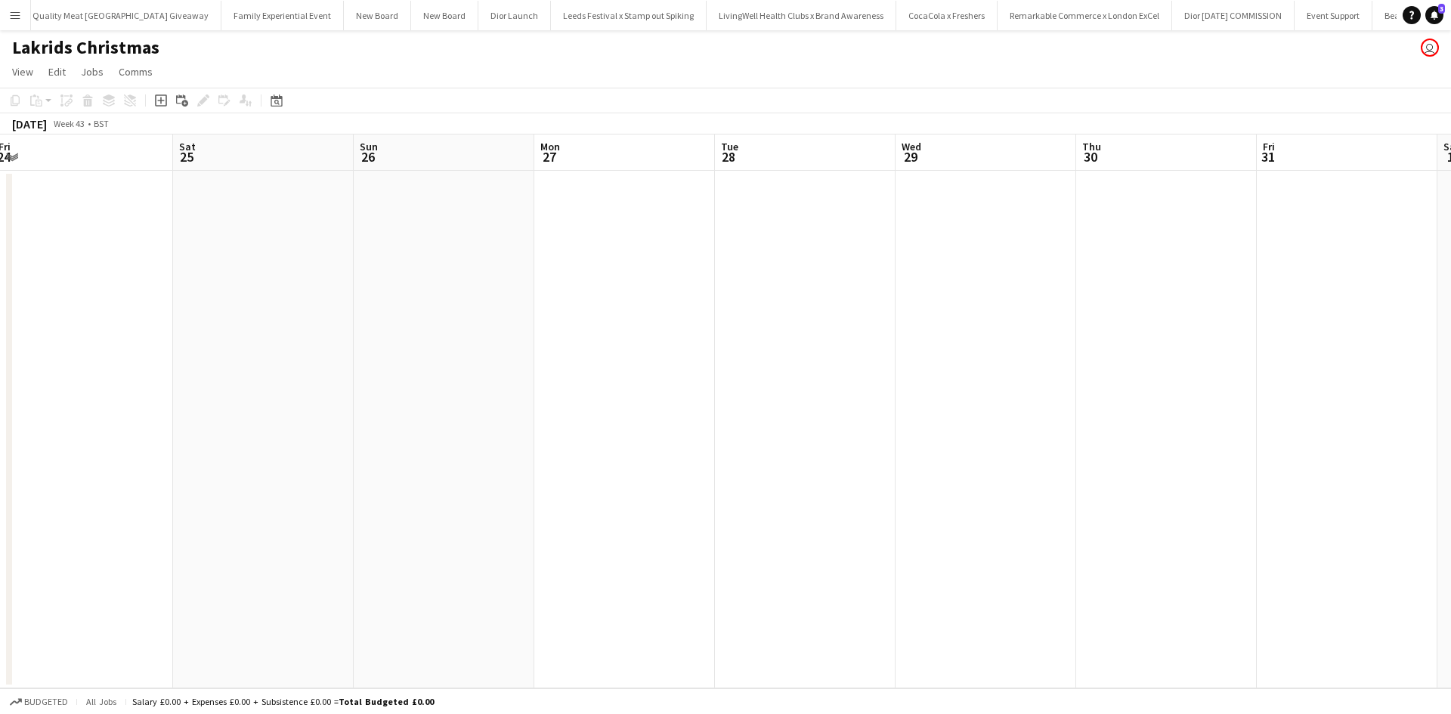
drag, startPoint x: 860, startPoint y: 442, endPoint x: 564, endPoint y: 411, distance: 297.9
click at [564, 411] on app-calendar-viewport "Wed 22 Thu 23 Fri 24 Sat 25 Sun 26 Mon 27 Tue 28 Wed 29 Thu 30 Fri 31 Sat 1 Sun…" at bounding box center [725, 412] width 1451 height 554
drag, startPoint x: 991, startPoint y: 435, endPoint x: 1001, endPoint y: 432, distance: 11.0
click at [596, 401] on app-calendar-viewport "Sun 26 Mon 27 Tue 28 Wed 29 Thu 30 Fri 31 Sat 1 Sun 2 Mon 3 Tue 4 Wed 5 Thu 6 F…" at bounding box center [725, 412] width 1451 height 554
drag, startPoint x: 838, startPoint y: 429, endPoint x: 958, endPoint y: 448, distance: 121.6
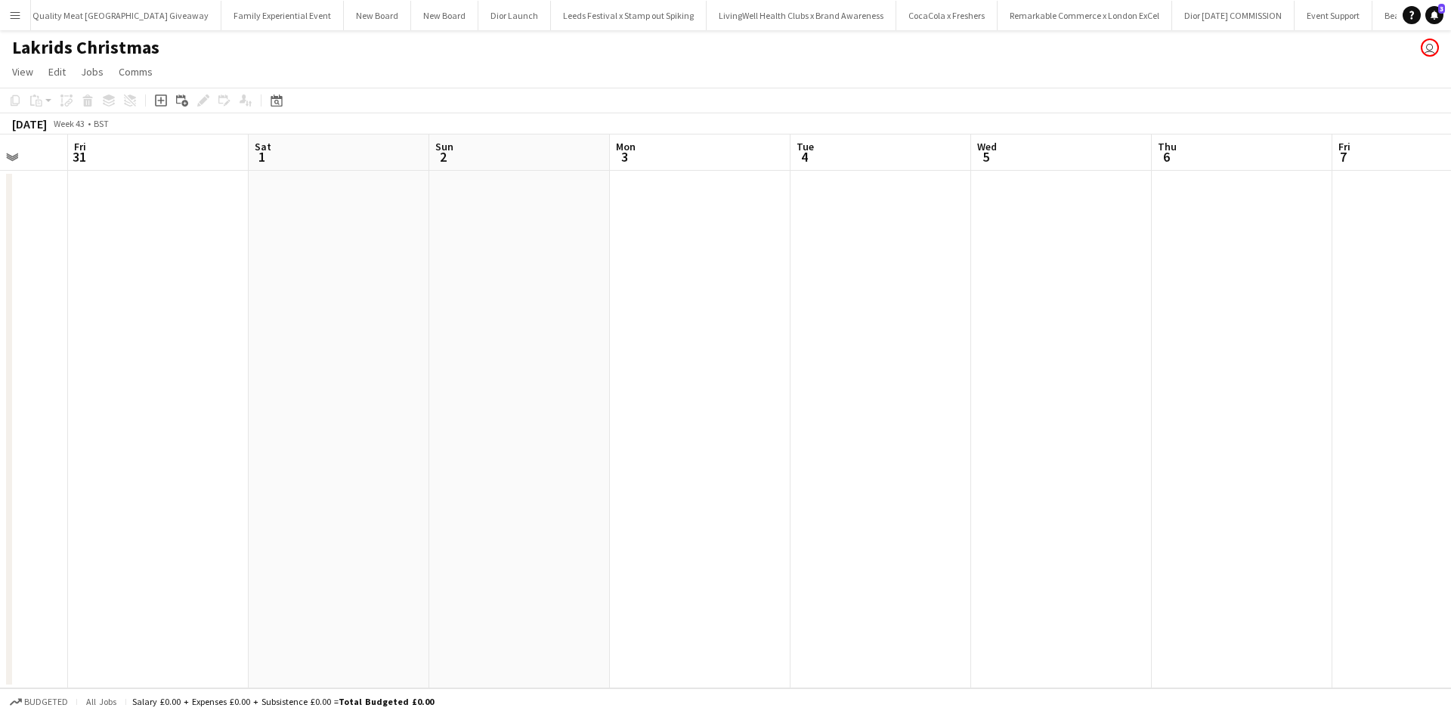
click at [461, 389] on app-calendar-viewport "Tue 28 Wed 29 Thu 30 Fri 31 Sat 1 Sun 2 Mon 3 Tue 4 Wed 5 Thu 6 Fri 7 Sat 8 Sun…" at bounding box center [725, 412] width 1451 height 554
drag, startPoint x: 958, startPoint y: 448, endPoint x: 617, endPoint y: 405, distance: 343.6
click at [456, 400] on app-calendar-viewport "Sun 2 Mon 3 Tue 4 Wed 5 Thu 6 Fri 7 Sat 8 Sun 9 Mon 10 Tue 11 Wed 12 Thu 13 Fri…" at bounding box center [725, 412] width 1451 height 554
drag, startPoint x: 636, startPoint y: 423, endPoint x: 856, endPoint y: 441, distance: 220.6
click at [317, 376] on app-calendar-viewport "Mon 3 Tue 4 Wed 5 Thu 6 Fri 7 Sat 8 Sun 9 Mon 10 Tue 11 Wed 12 Thu 13 Fri 14 Sa…" at bounding box center [725, 412] width 1451 height 554
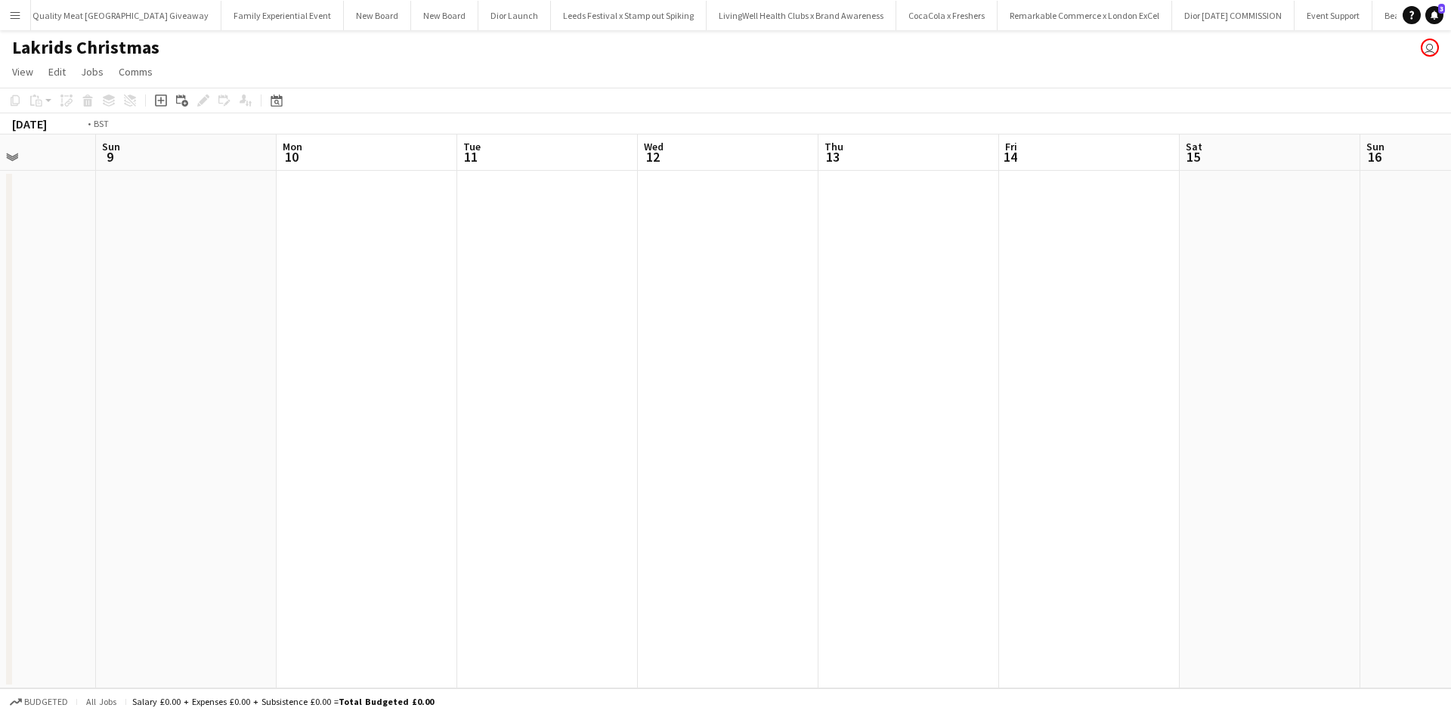
drag, startPoint x: 856, startPoint y: 441, endPoint x: 396, endPoint y: 391, distance: 463.0
click at [370, 391] on app-calendar-viewport "Thu 6 Fri 7 Sat 8 Sun 9 Mon 10 Tue 11 Wed 12 Thu 13 Fri 14 Sat 15 Sun 16 Mon 17…" at bounding box center [725, 412] width 1451 height 554
drag, startPoint x: 913, startPoint y: 451, endPoint x: 680, endPoint y: 447, distance: 232.8
click at [509, 436] on app-calendar-viewport "Sun 9 Mon 10 Tue 11 Wed 12 Thu 13 Fri 14 Sat 15 Sun 16 Mon 17 Tue 18 Wed 19 Thu…" at bounding box center [725, 412] width 1451 height 554
drag, startPoint x: 569, startPoint y: 438, endPoint x: 987, endPoint y: 472, distance: 419.3
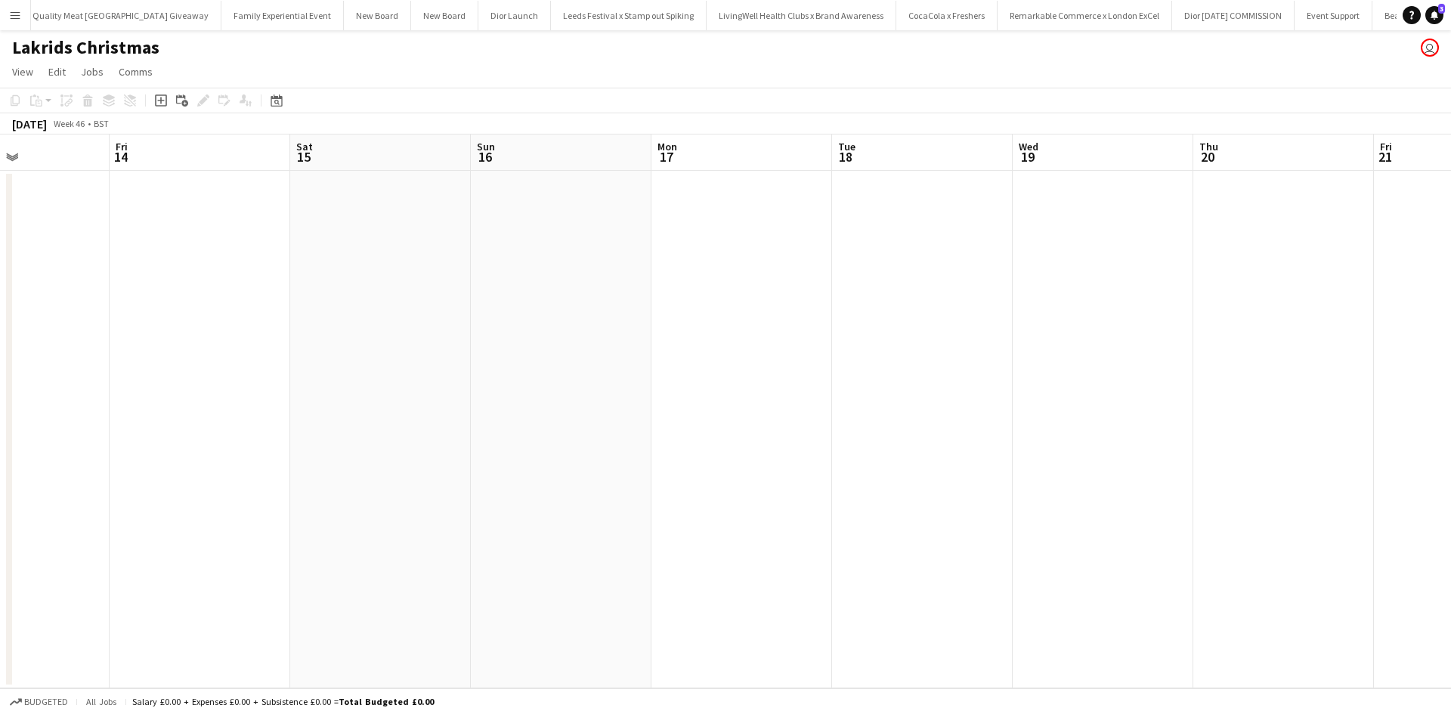
click at [394, 402] on app-calendar-viewport "Tue 11 Wed 12 Thu 13 Fri 14 Sat 15 Sun 16 Mon 17 Tue 18 Wed 19 Thu 20 Fri 21 Sa…" at bounding box center [725, 412] width 1451 height 554
click at [383, 373] on app-calendar-viewport "Fri 14 Sat 15 Sun 16 Mon 17 Tue 18 Wed 19 Thu 20 Fri 21 Sat 22 Sun 23 Mon 24 Tu…" at bounding box center [725, 412] width 1451 height 554
drag, startPoint x: 918, startPoint y: 438, endPoint x: 549, endPoint y: 369, distance: 375.2
click at [419, 370] on app-calendar-viewport "Tue 18 Wed 19 Thu 20 Fri 21 Sat 22 Sun 23 Mon 24 Tue 25 Wed 26 Thu 27 Fri 28 Sa…" at bounding box center [725, 412] width 1451 height 554
drag, startPoint x: 794, startPoint y: 413, endPoint x: 400, endPoint y: 364, distance: 396.8
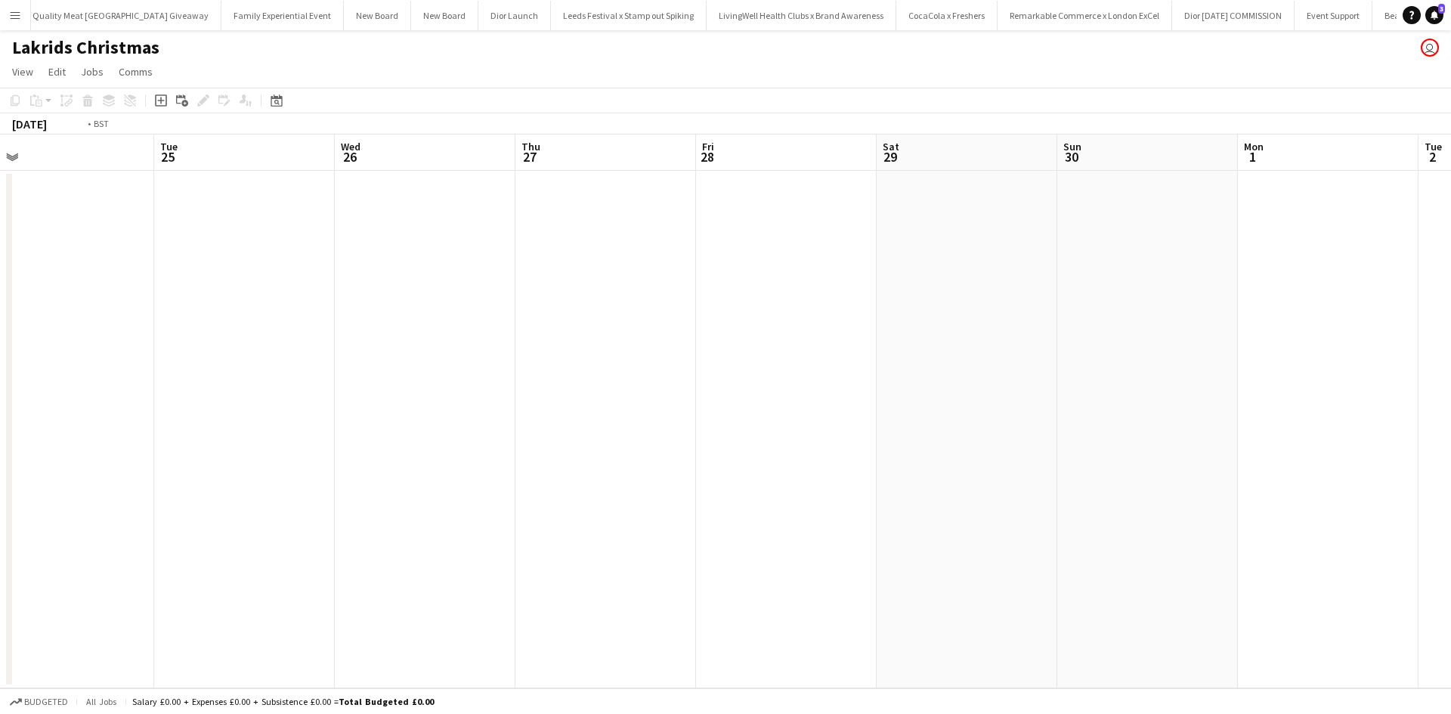
click at [400, 364] on app-calendar-viewport "Fri 21 Sat 22 Sun 23 Mon 24 Tue 25 Wed 26 Thu 27 Fri 28 Sat 29 Sun 30 Mon 1 Tue…" at bounding box center [725, 412] width 1451 height 554
drag, startPoint x: 991, startPoint y: 458, endPoint x: 689, endPoint y: 385, distance: 311.1
click at [509, 373] on app-calendar-viewport "Tue 25 Wed 26 Thu 27 Fri 28 Sat 29 Sun 30 Mon 1 Tue 2 Wed 3 Thu 4 Fri 5 Sat 6 S…" at bounding box center [725, 412] width 1451 height 554
drag, startPoint x: 1083, startPoint y: 458, endPoint x: 697, endPoint y: 410, distance: 389.2
click at [676, 413] on app-calendar-viewport "Thu 27 Fri 28 Sat 29 Sun 30 Mon 1 Tue 2 Wed 3 Thu 4 Fri 5 Sat 6 Sun 7 Mon 8 Tue…" at bounding box center [725, 412] width 1451 height 554
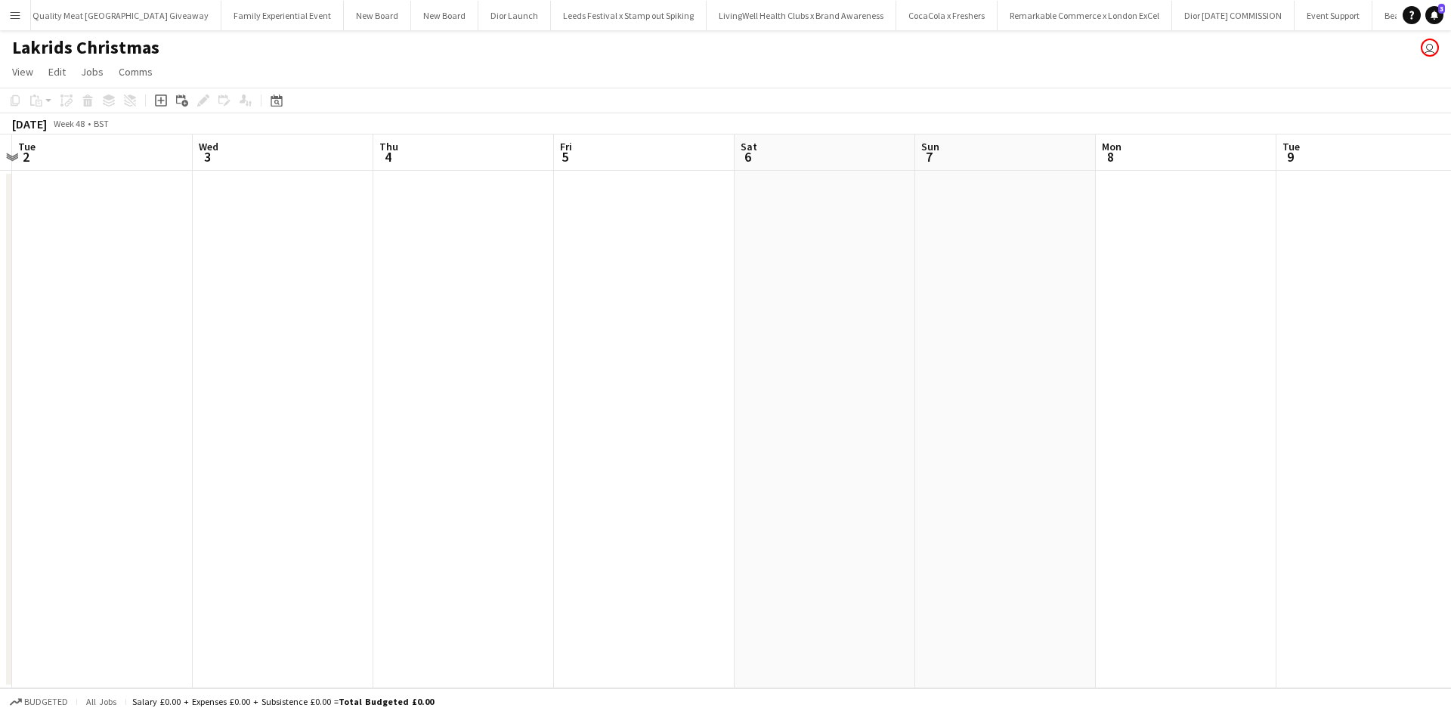
drag, startPoint x: 1035, startPoint y: 475, endPoint x: 689, endPoint y: 399, distance: 354.3
click at [636, 400] on app-calendar-viewport "Sat 29 Sun 30 Mon 1 Tue 2 Wed 3 Thu 4 Fri 5 Sat 6 Sun 7 Mon 8 Tue 9 Wed 10 Thu …" at bounding box center [725, 412] width 1451 height 554
drag, startPoint x: 834, startPoint y: 426, endPoint x: 611, endPoint y: 396, distance: 225.6
click at [579, 399] on app-calendar-viewport "Thu 4 Fri 5 Sat 6 Sun 7 Mon 8 Tue 9 Wed 10 Thu 11 Fri 12 Sat 13 Sun 14 Mon 15 T…" at bounding box center [725, 412] width 1451 height 554
drag, startPoint x: 412, startPoint y: 346, endPoint x: 754, endPoint y: 373, distance: 342.6
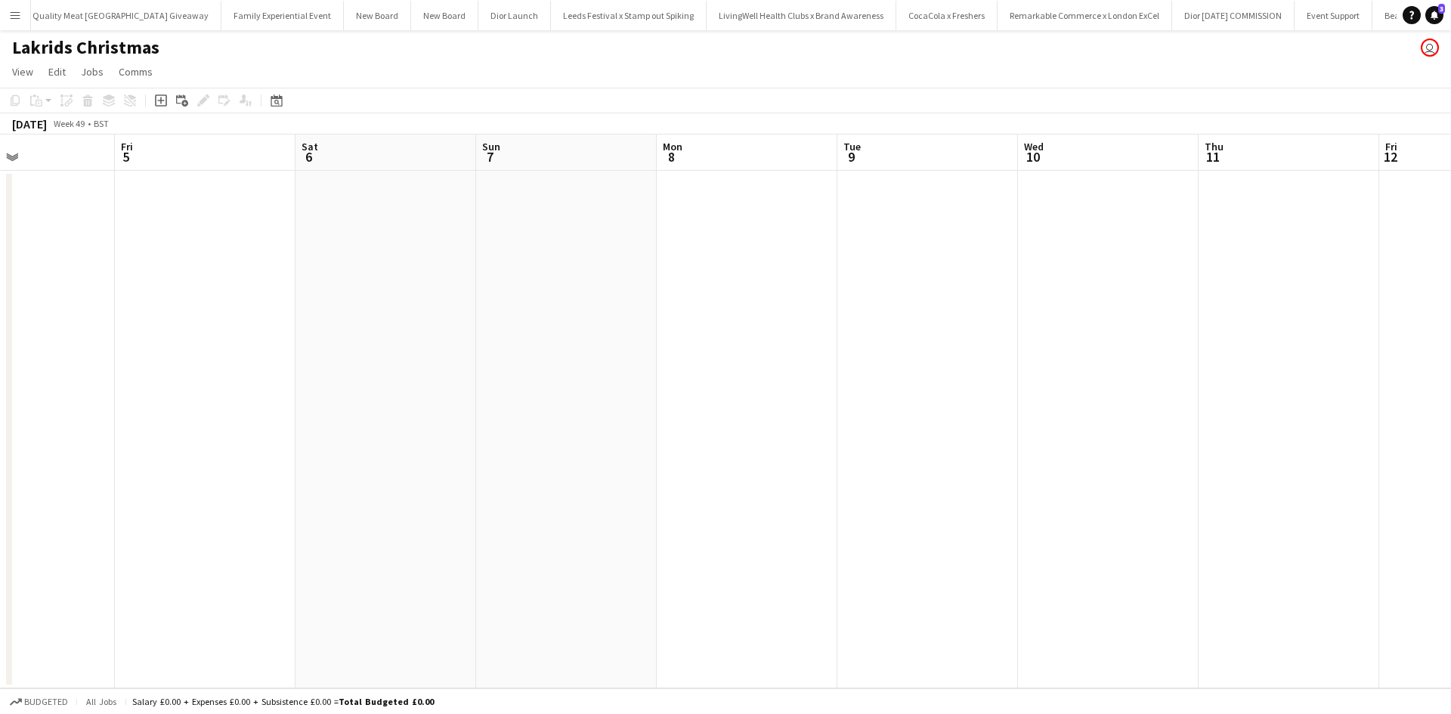
click at [1041, 353] on app-calendar-viewport "Tue 2 Wed 3 Thu 4 Fri 5 Sat 6 Sun 7 Mon 8 Tue 9 Wed 10 Thu 11 Fri 12 Sat 13 Sun…" at bounding box center [725, 412] width 1451 height 554
drag, startPoint x: 292, startPoint y: 336, endPoint x: 908, endPoint y: 341, distance: 616.0
click at [1066, 323] on app-calendar-viewport "Fri 28 Sat 29 Sun 30 Mon 1 Tue 2 Wed 3 Thu 4 Fri 5 Sat 6 Sun 7 Mon 8 Tue 9 Wed …" at bounding box center [725, 412] width 1451 height 554
drag, startPoint x: 432, startPoint y: 340, endPoint x: 765, endPoint y: 364, distance: 334.1
click at [1042, 342] on app-calendar-viewport "Sun 23 Mon 24 Tue 25 Wed 26 Thu 27 Fri 28 Sat 29 Sun 30 Mon 1 Tue 2 Wed 3 Thu 4…" at bounding box center [725, 412] width 1451 height 554
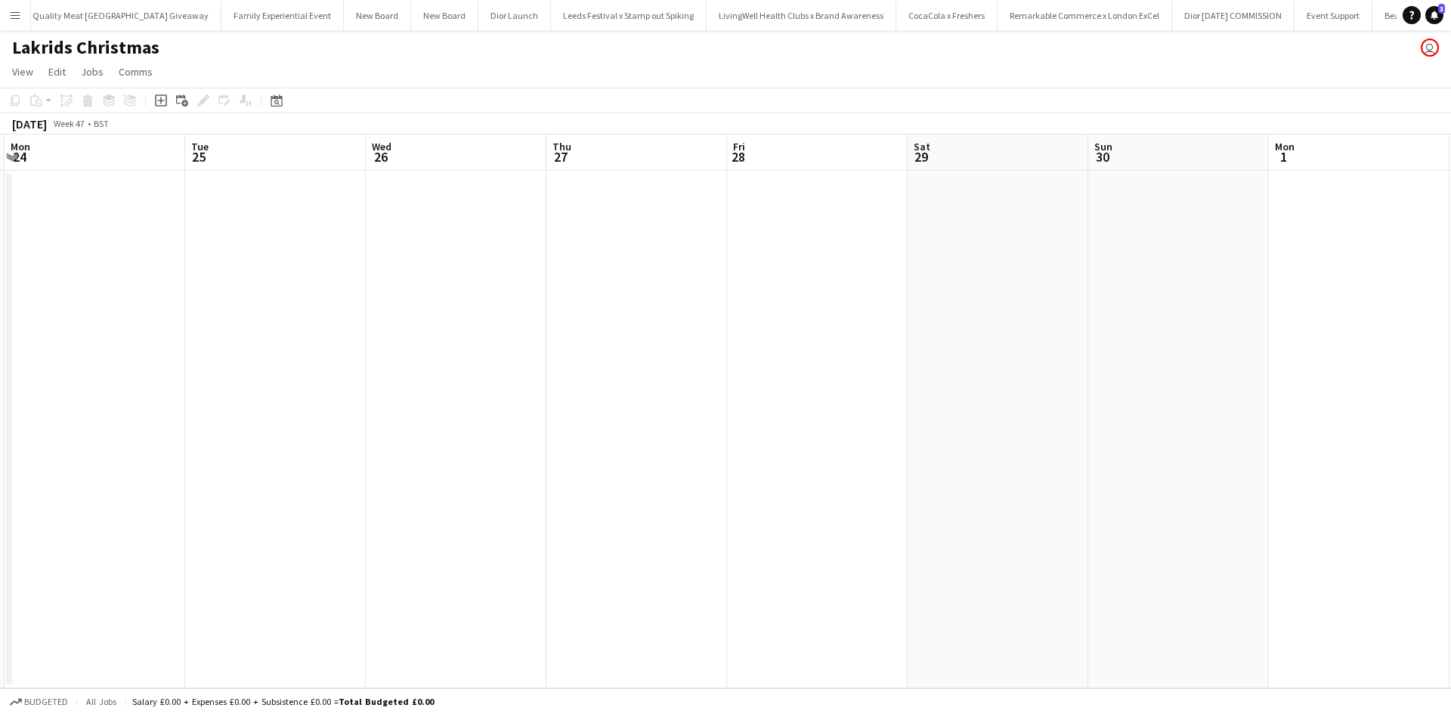
scroll to position [0, 440]
drag, startPoint x: 540, startPoint y: 367, endPoint x: 907, endPoint y: 361, distance: 366.6
click at [907, 361] on app-calendar-viewport "Sat 22 Sun 23 Mon 24 Tue 25 Wed 26 Thu 27 Fri 28 Sat 29 Sun 30 Mon 1 Tue 2 Wed …" at bounding box center [725, 412] width 1451 height 554
click at [861, 255] on app-date-cell at bounding box center [915, 430] width 181 height 518
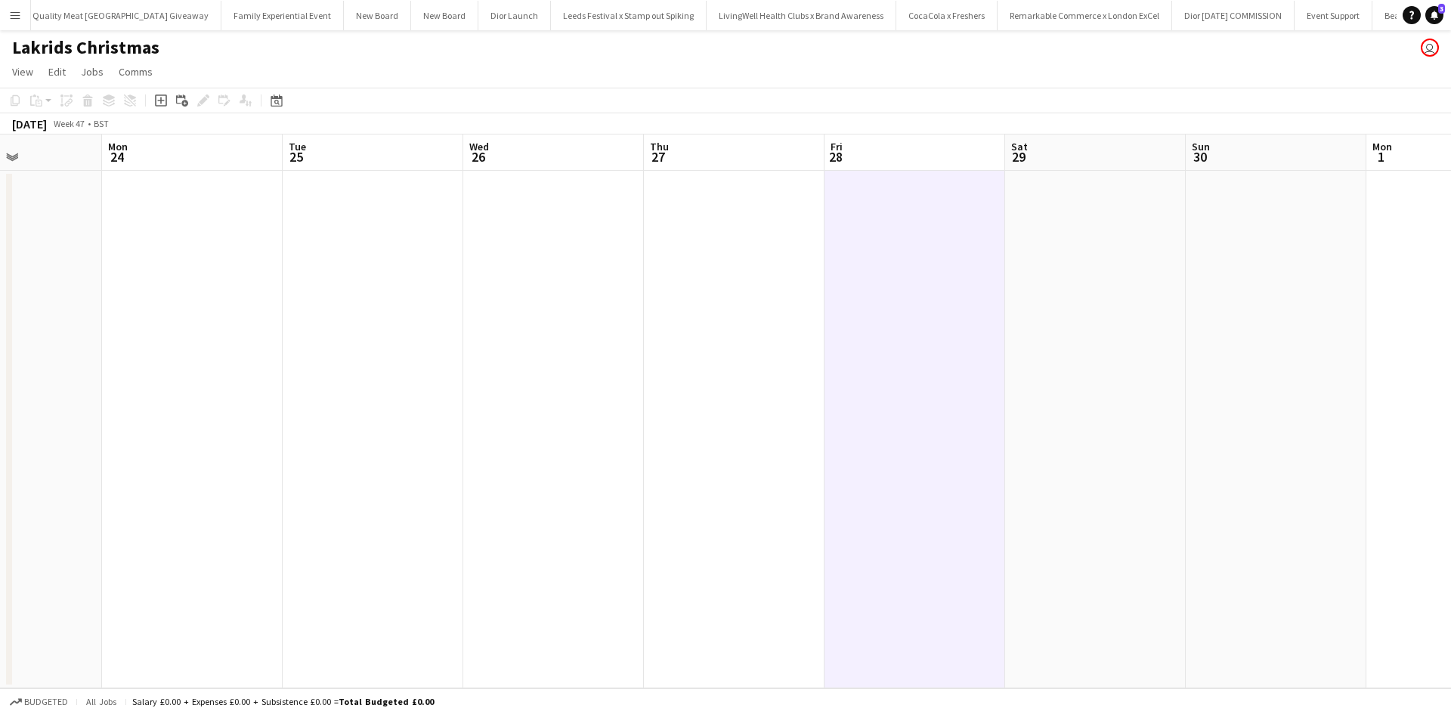
click at [704, 283] on app-date-cell at bounding box center [734, 430] width 181 height 518
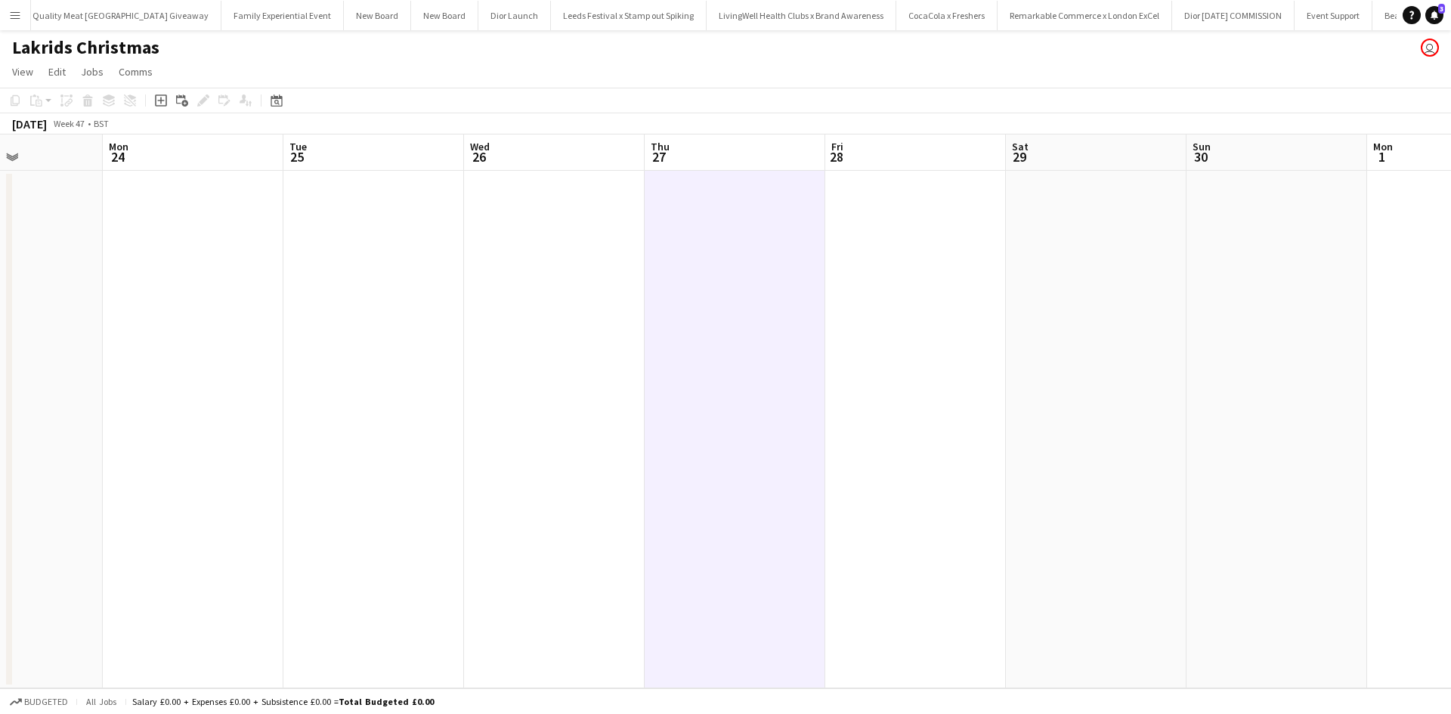
drag, startPoint x: 968, startPoint y: 234, endPoint x: 887, endPoint y: 224, distance: 82.3
click at [969, 234] on app-date-cell at bounding box center [915, 430] width 181 height 518
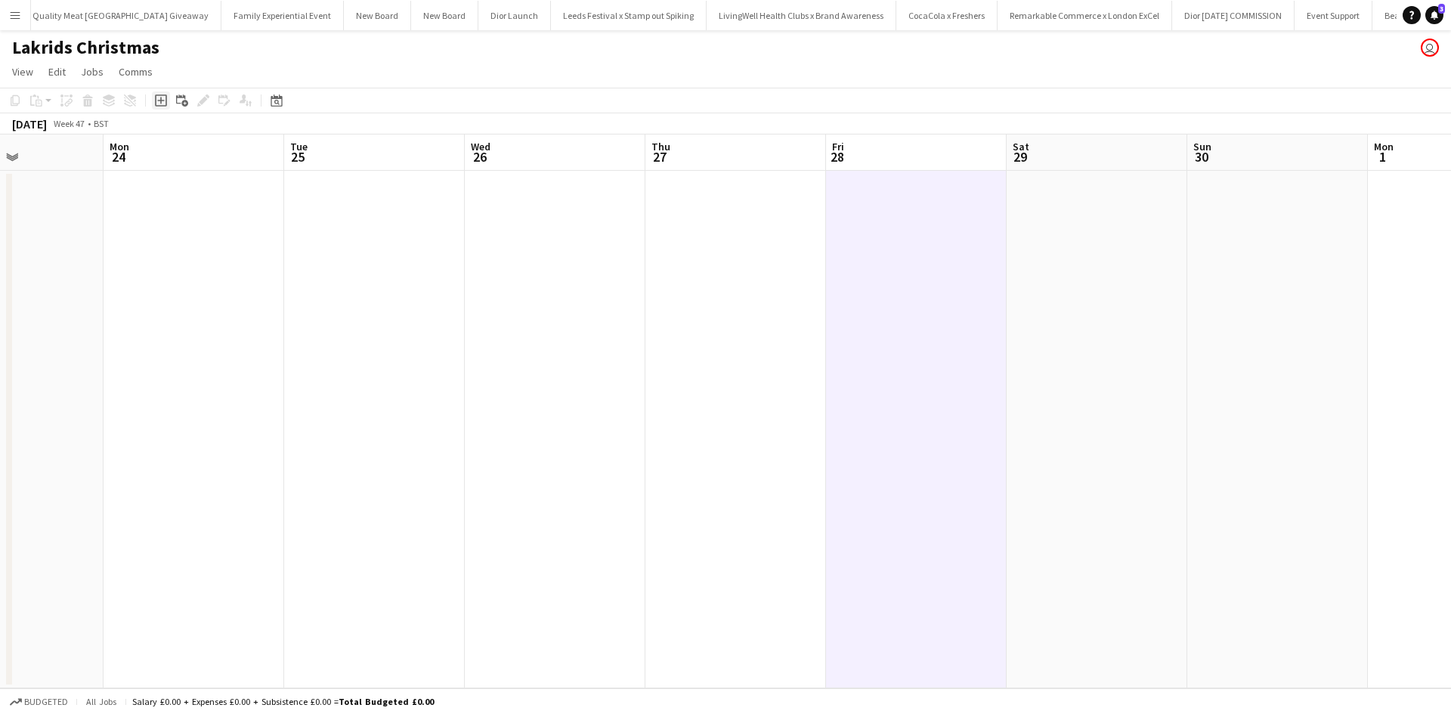
click at [157, 101] on icon "Add job" at bounding box center [161, 100] width 12 height 12
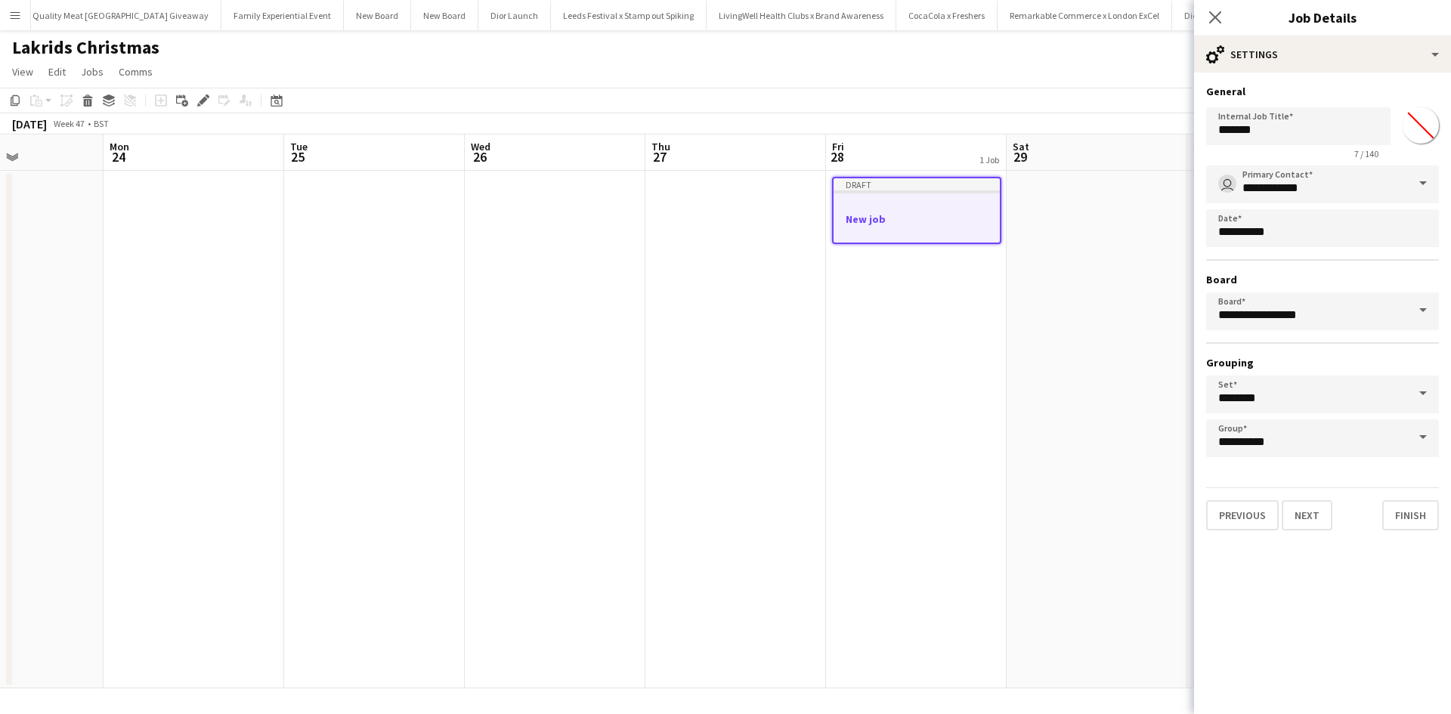
click at [1101, 251] on app-date-cell at bounding box center [1097, 430] width 181 height 518
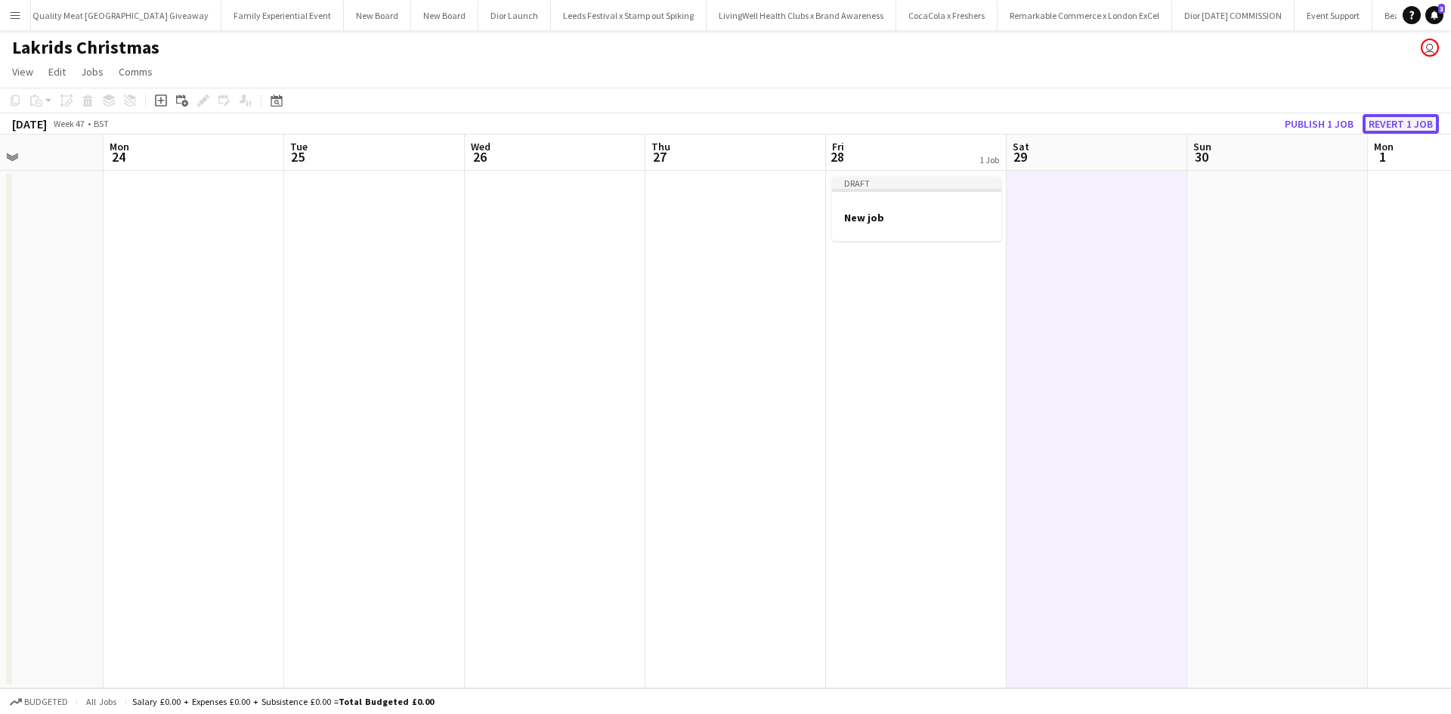
click at [1422, 128] on button "Revert 1 job" at bounding box center [1401, 124] width 76 height 20
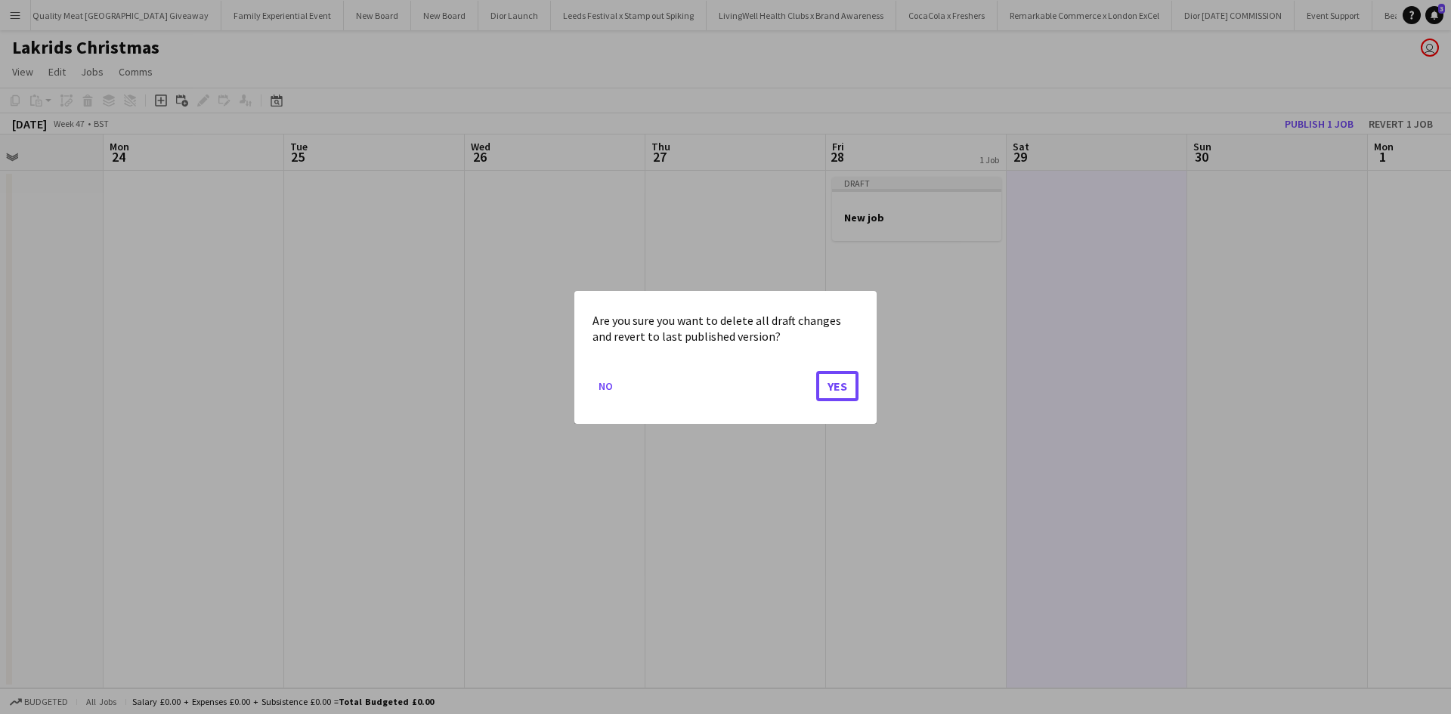
click at [825, 386] on button "Yes" at bounding box center [837, 385] width 42 height 30
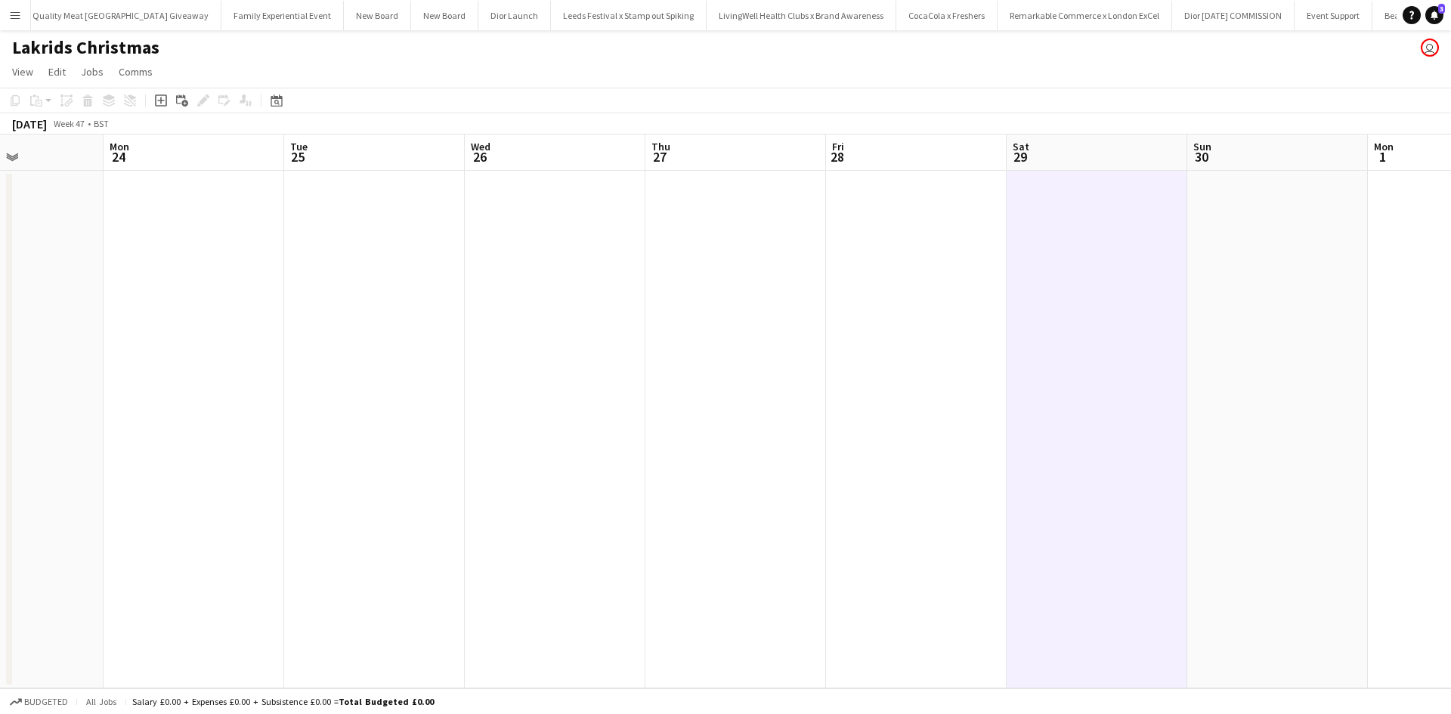
click at [885, 215] on app-date-cell at bounding box center [916, 430] width 181 height 518
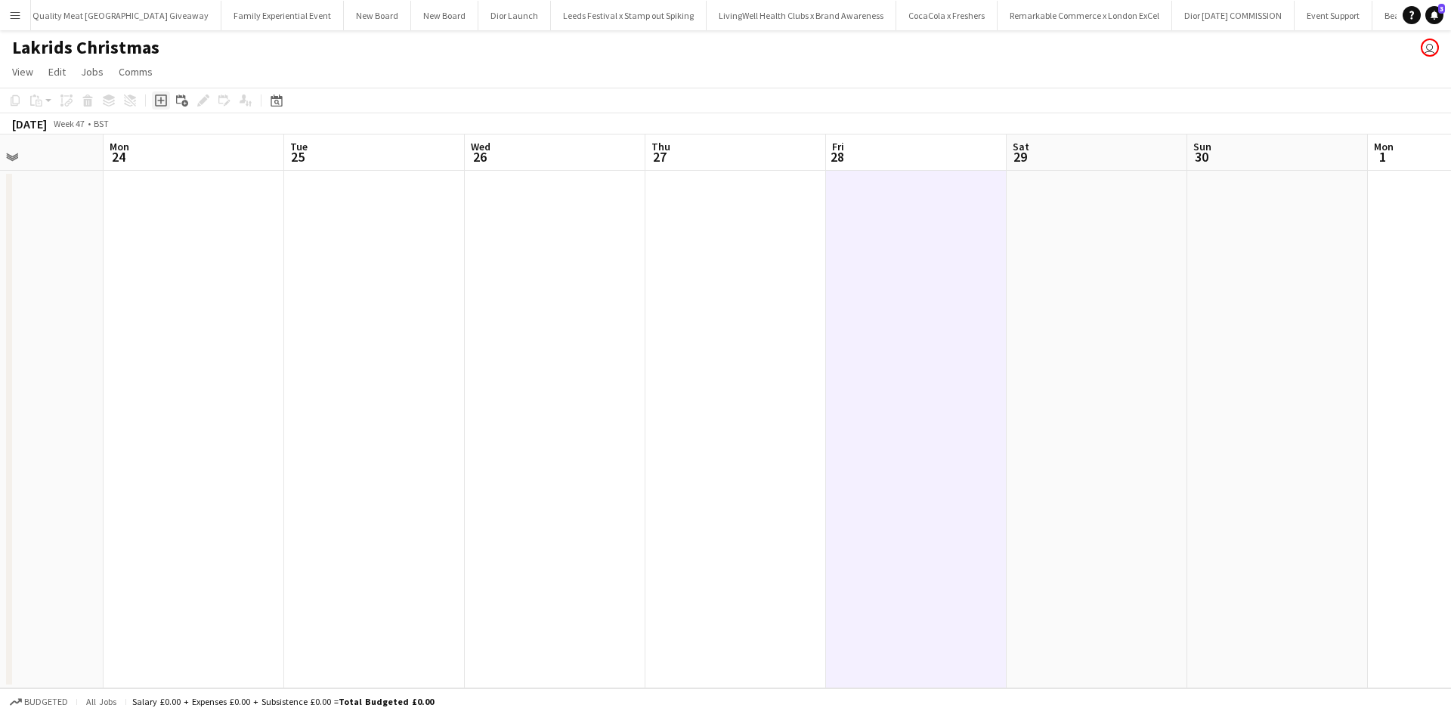
click at [167, 101] on div "Add job" at bounding box center [161, 100] width 18 height 18
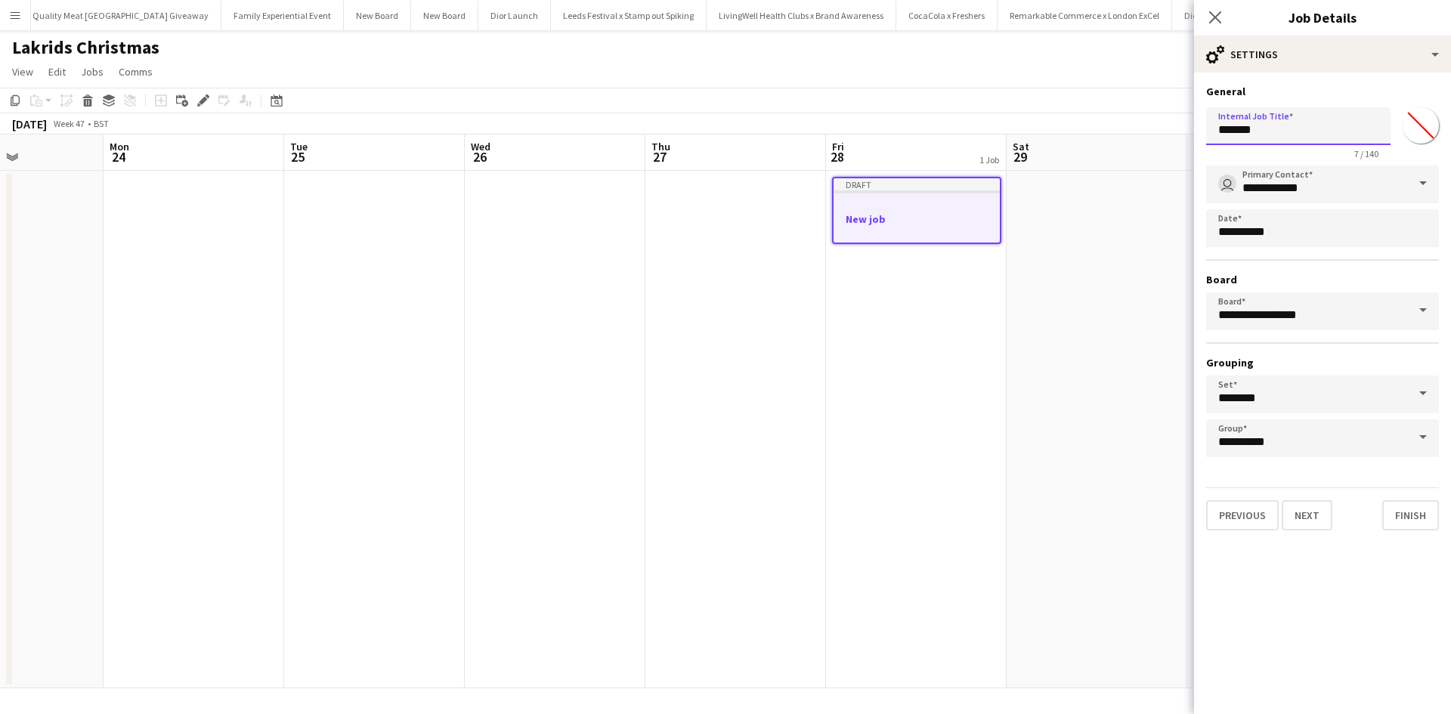
drag
click at [1172, 138] on body "Menu Boards Boards Boards All jobs Status Workforce Workforce My Workforce Recr…" at bounding box center [725, 357] width 1451 height 714
type input "**********"
click at [1318, 512] on button "Next" at bounding box center [1307, 515] width 51 height 30
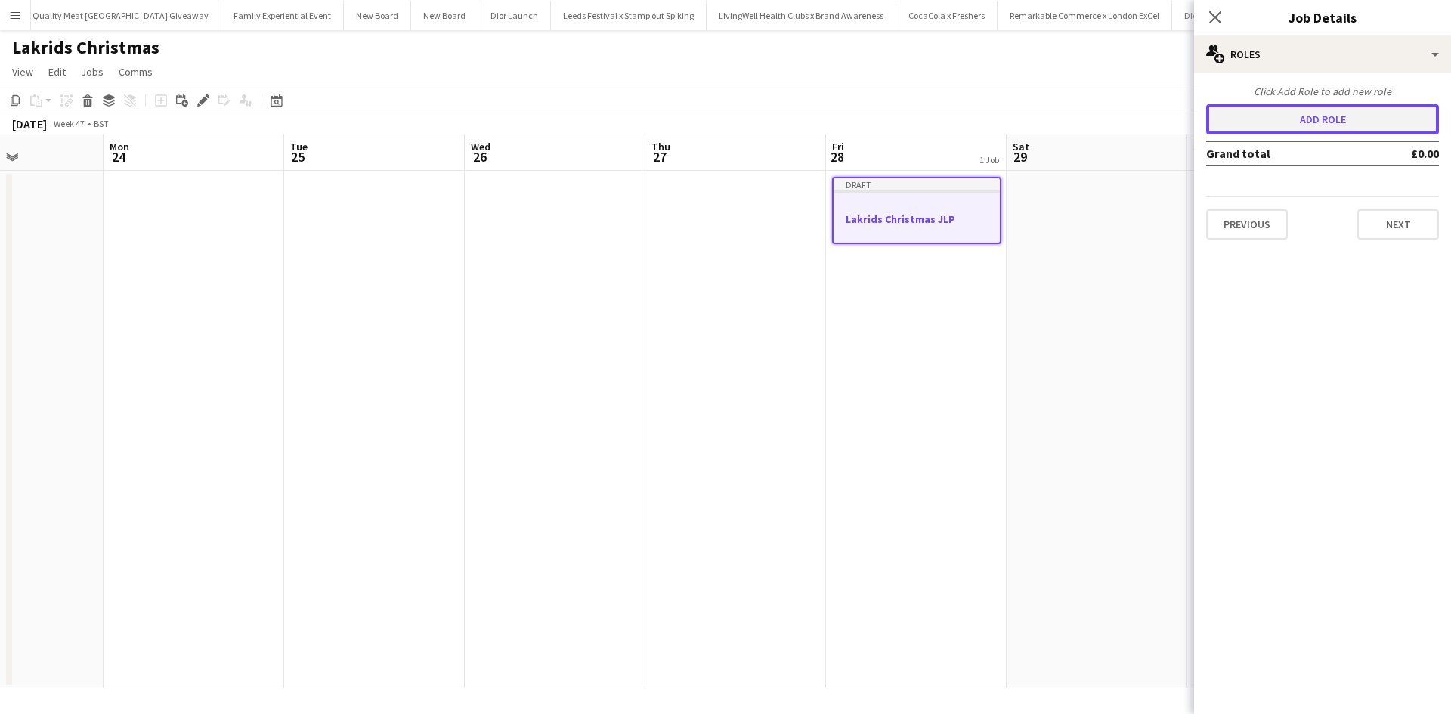
click at [1311, 116] on button "Add role" at bounding box center [1322, 119] width 233 height 30
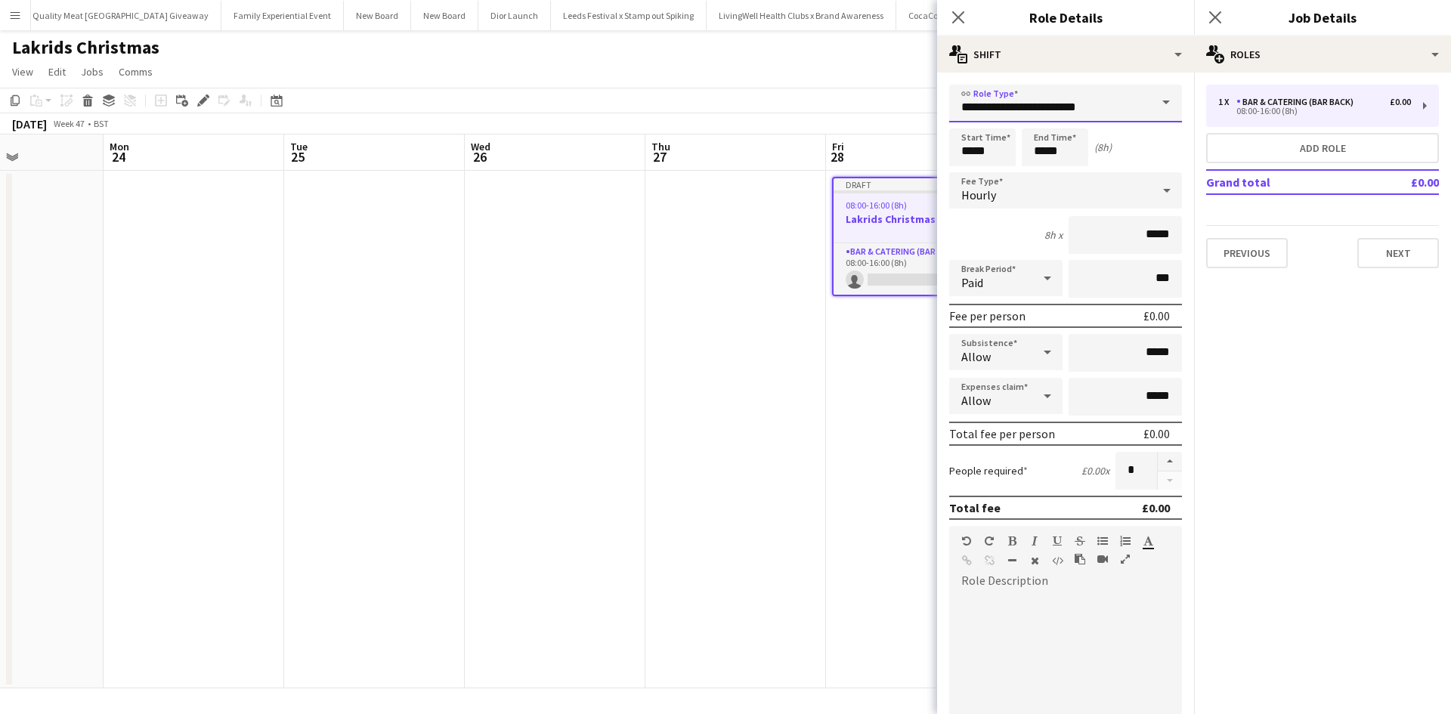
click at [924, 115] on body "Menu Boards Boards Boards All jobs Status Workforce Workforce My Workforce Recr…" at bounding box center [725, 357] width 1451 height 714
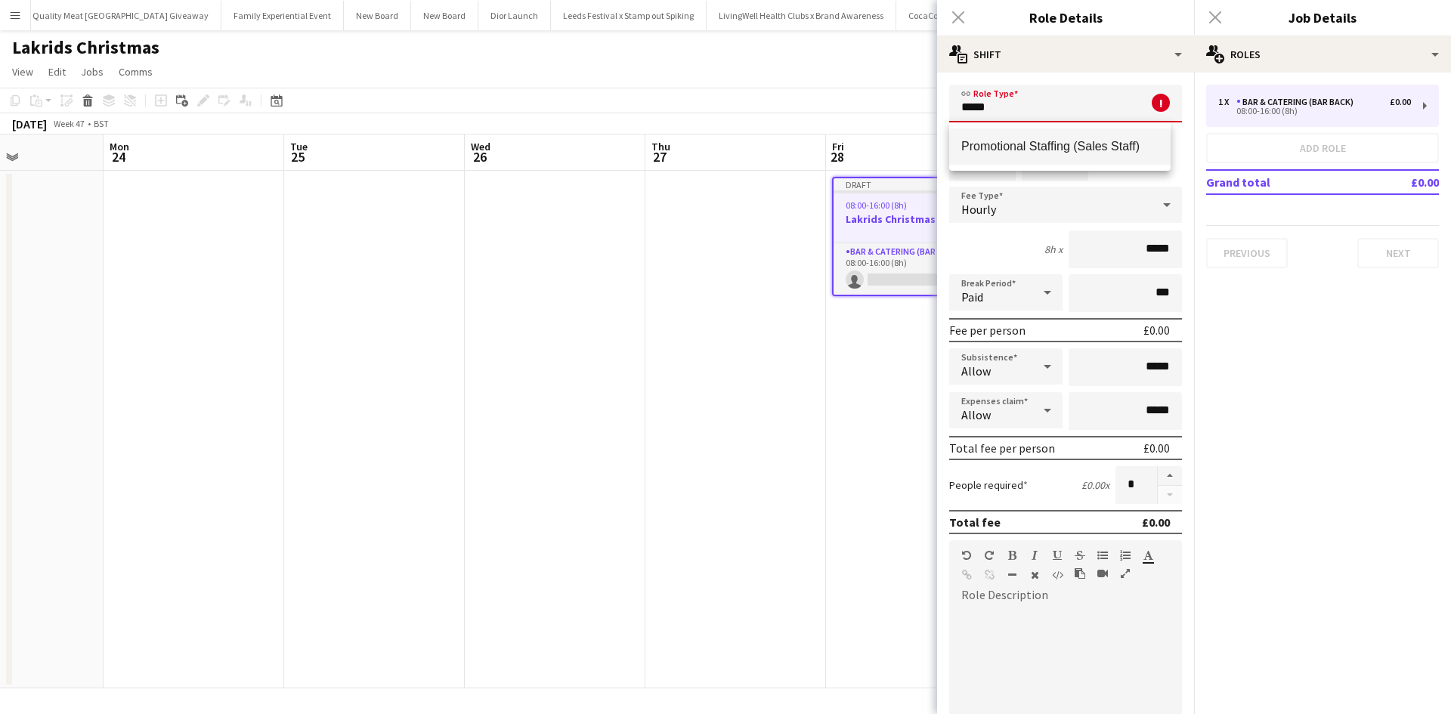
click at [994, 146] on span "Promotional Staffing (Sales Staff)" at bounding box center [1059, 146] width 197 height 14
type input "**********"
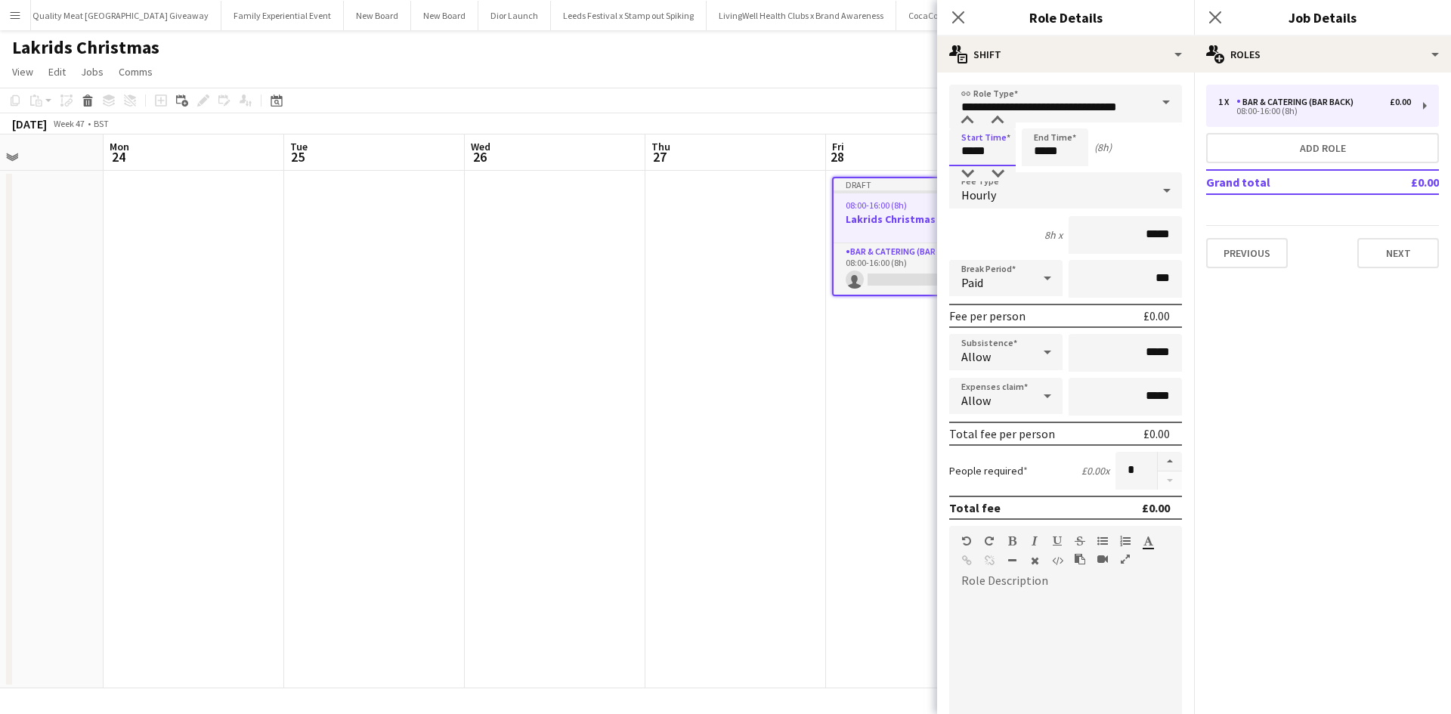
click at [936, 154] on body "Menu Boards Boards Boards All jobs Status Workforce Workforce My Workforce Recr…" at bounding box center [725, 357] width 1451 height 714
type input "*****"
click at [1137, 230] on input "*****" at bounding box center [1125, 235] width 113 height 38
type input "******"
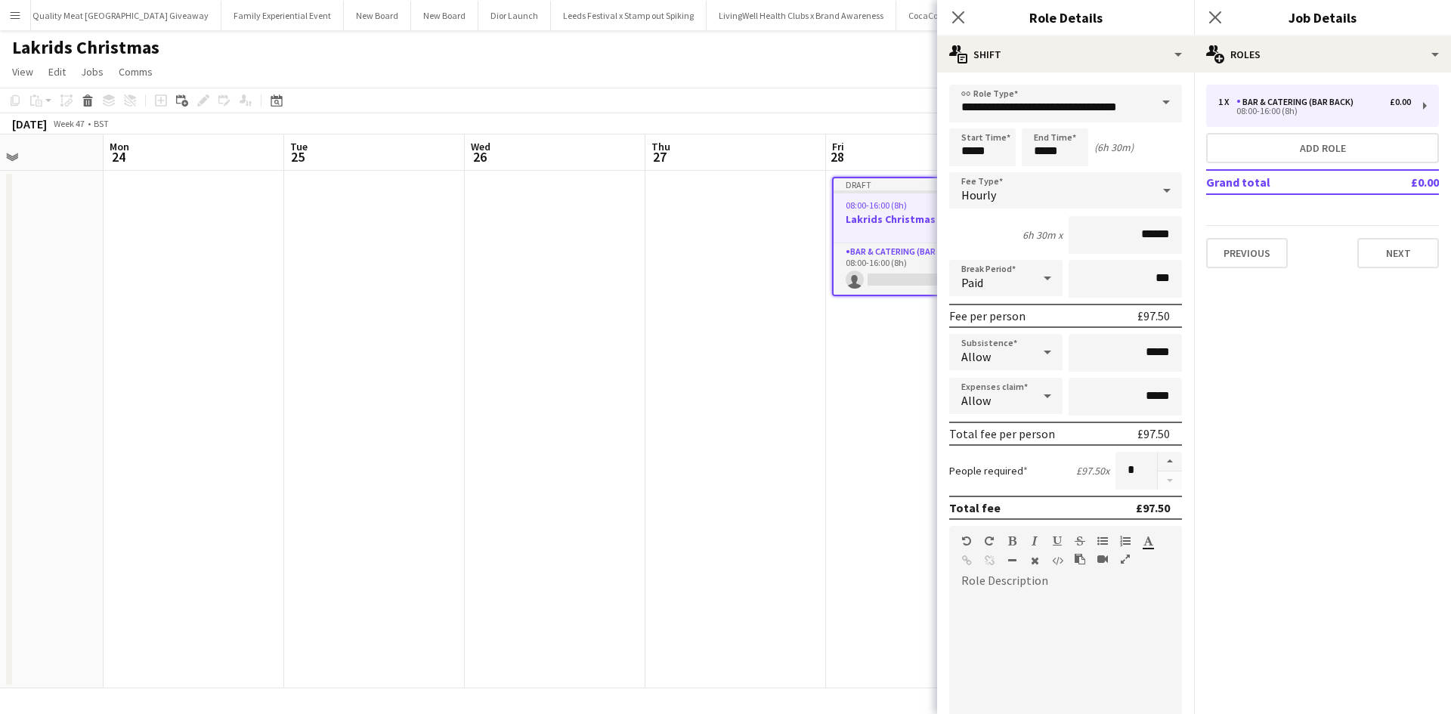
click at [841, 495] on app-date-cell "Draft 08:00-16:00 (8h) 0/1 Lakrids Christmas JLP 1 Role Bar & Catering (Bar Bac…" at bounding box center [916, 430] width 181 height 518
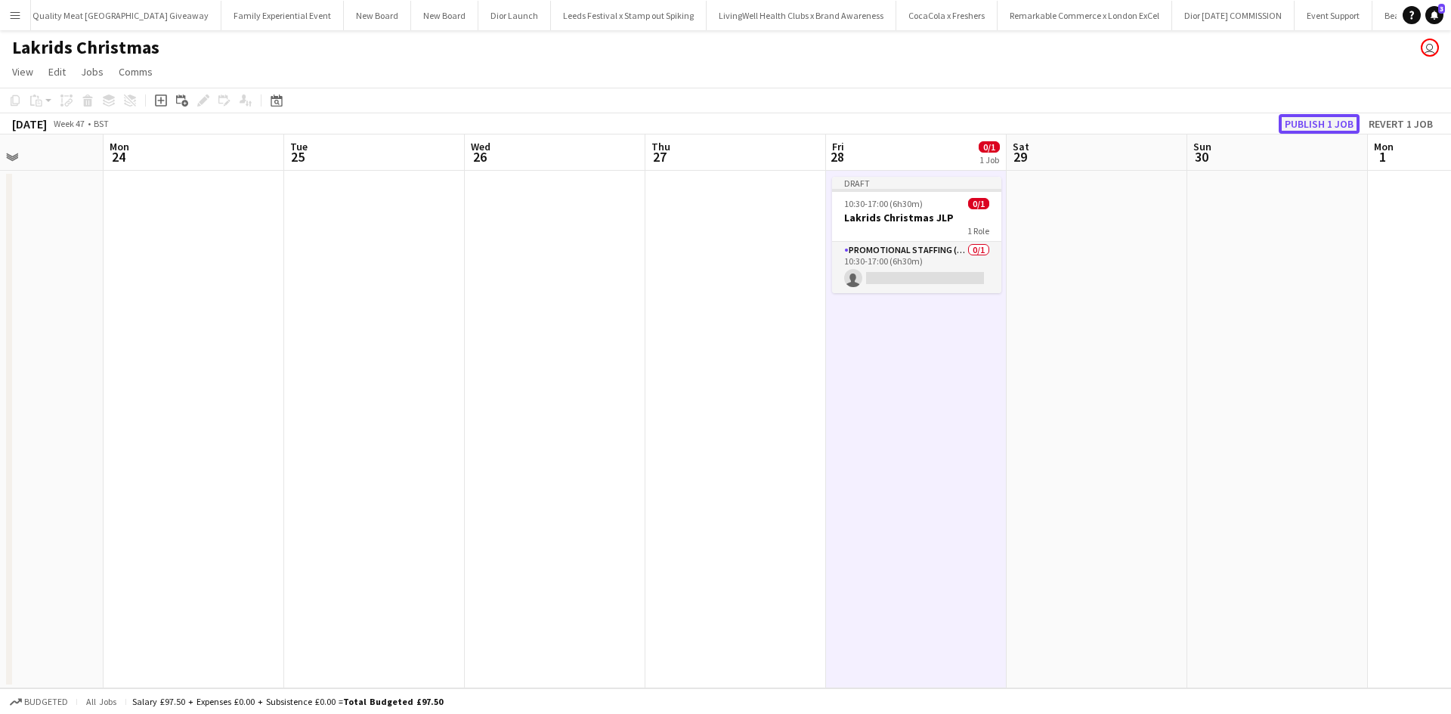
click at [1317, 119] on button "Publish 1 job" at bounding box center [1319, 124] width 81 height 20
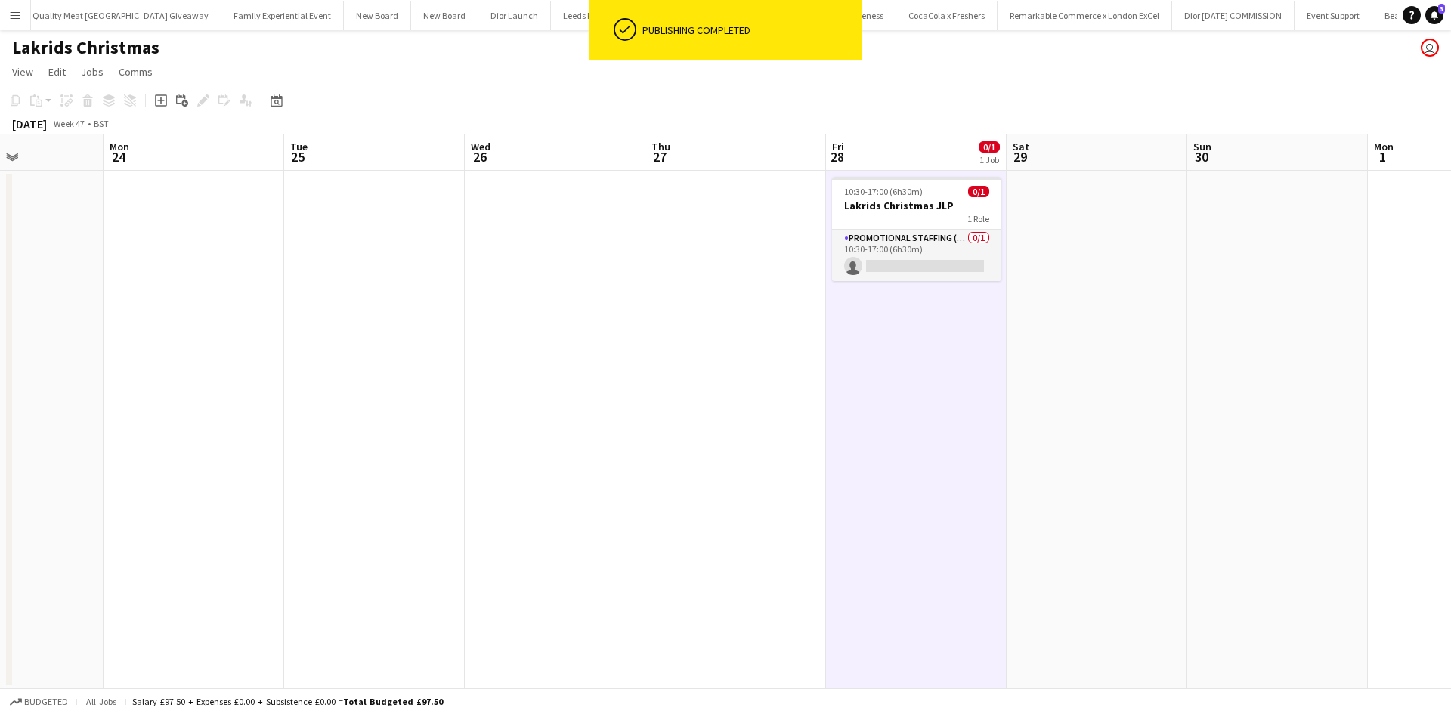
click at [904, 217] on div "1 Role" at bounding box center [916, 218] width 169 height 12
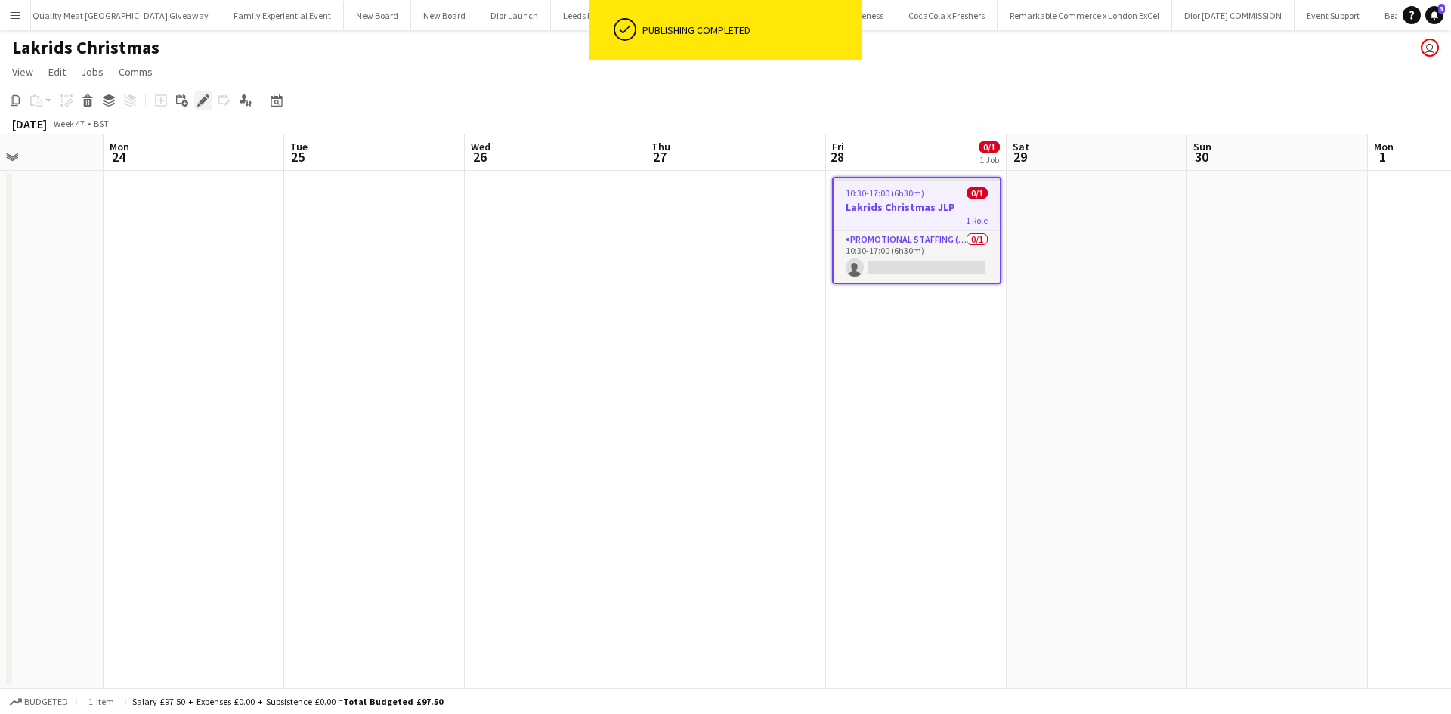
click at [203, 98] on icon at bounding box center [203, 101] width 8 height 8
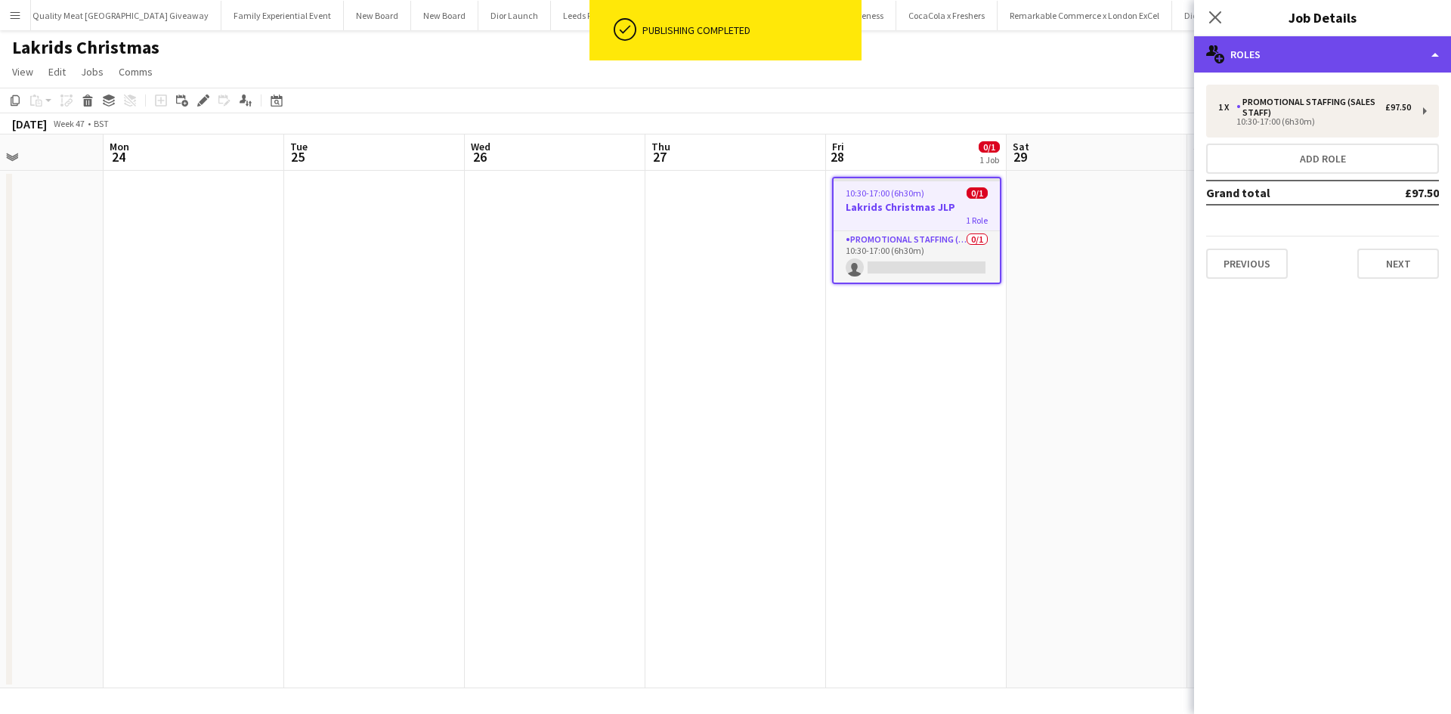
click at [1263, 54] on div "multiple-users-add Roles" at bounding box center [1322, 54] width 257 height 36
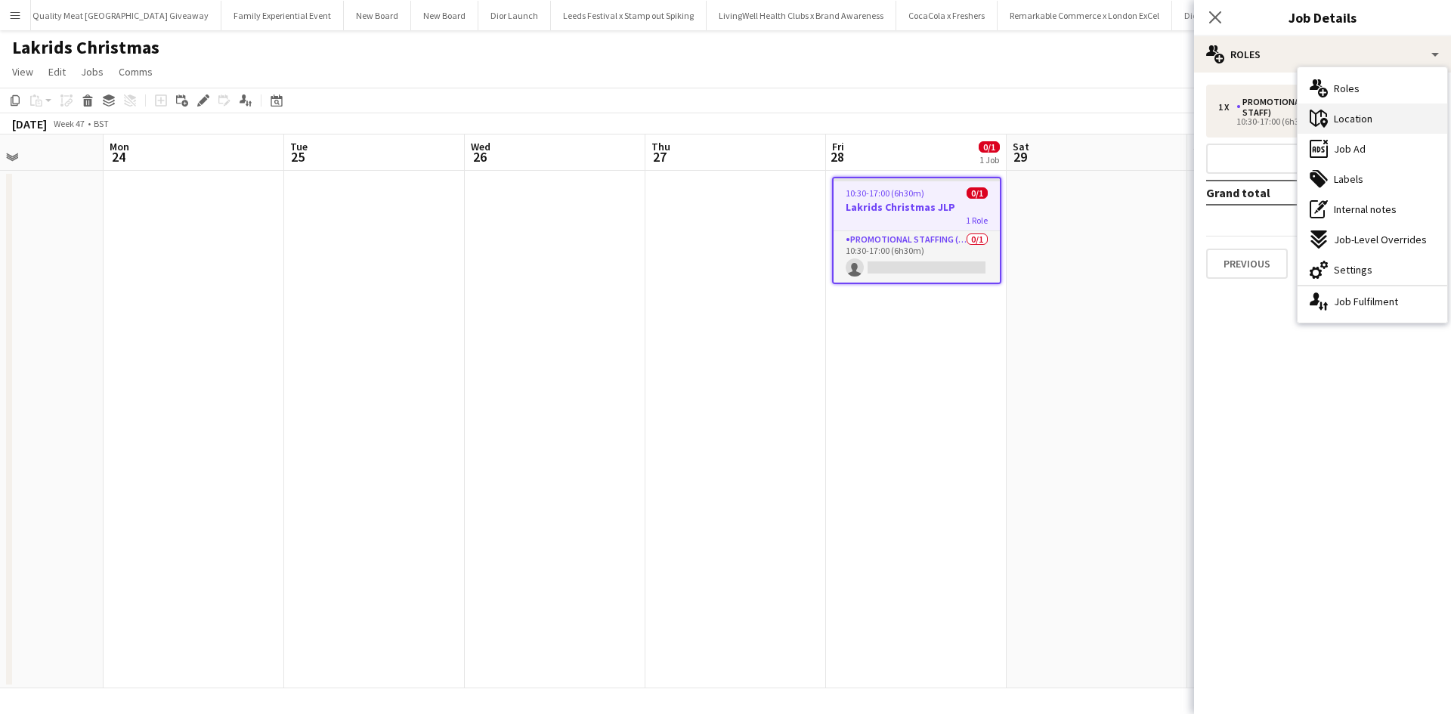
click at [1345, 116] on span "Location" at bounding box center [1353, 119] width 39 height 14
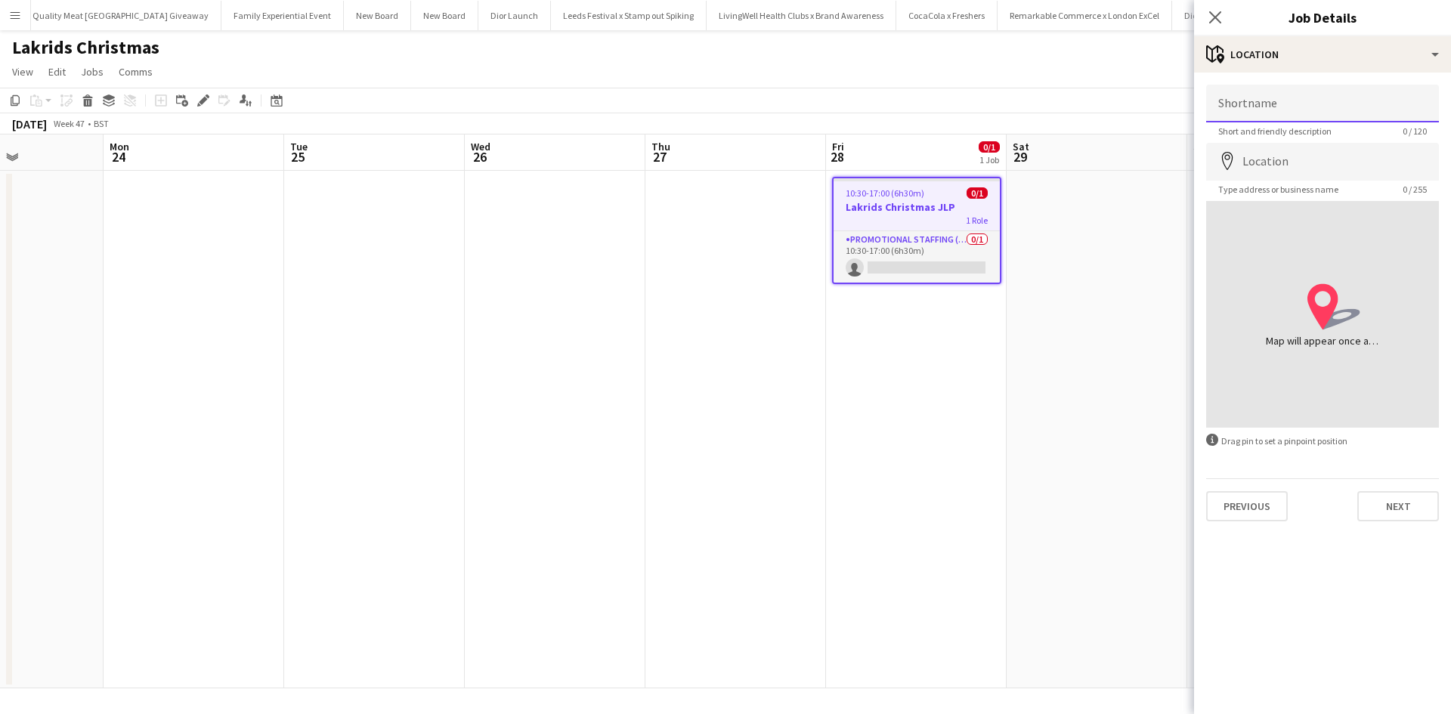
click at [1298, 106] on input "Shortname" at bounding box center [1322, 104] width 233 height 38
type input "*"
type input "**********"
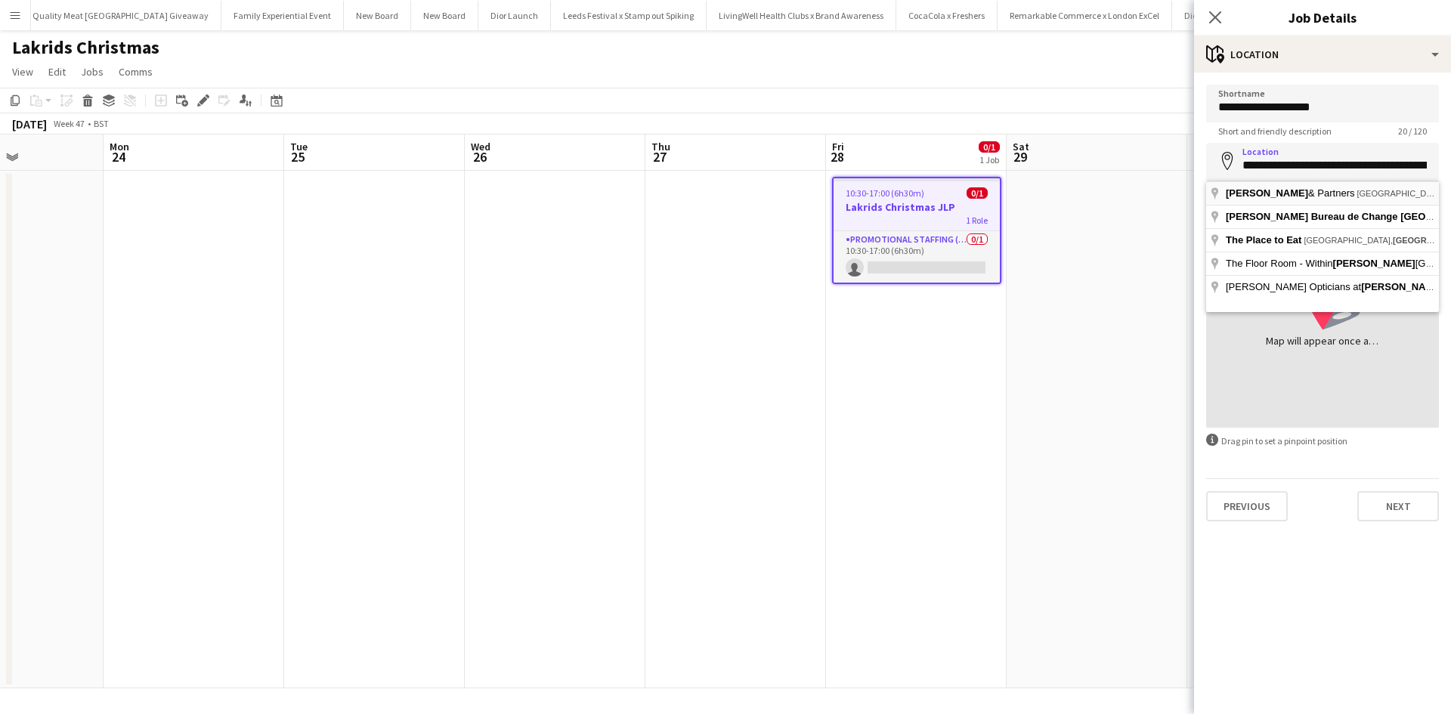
type input "**********"
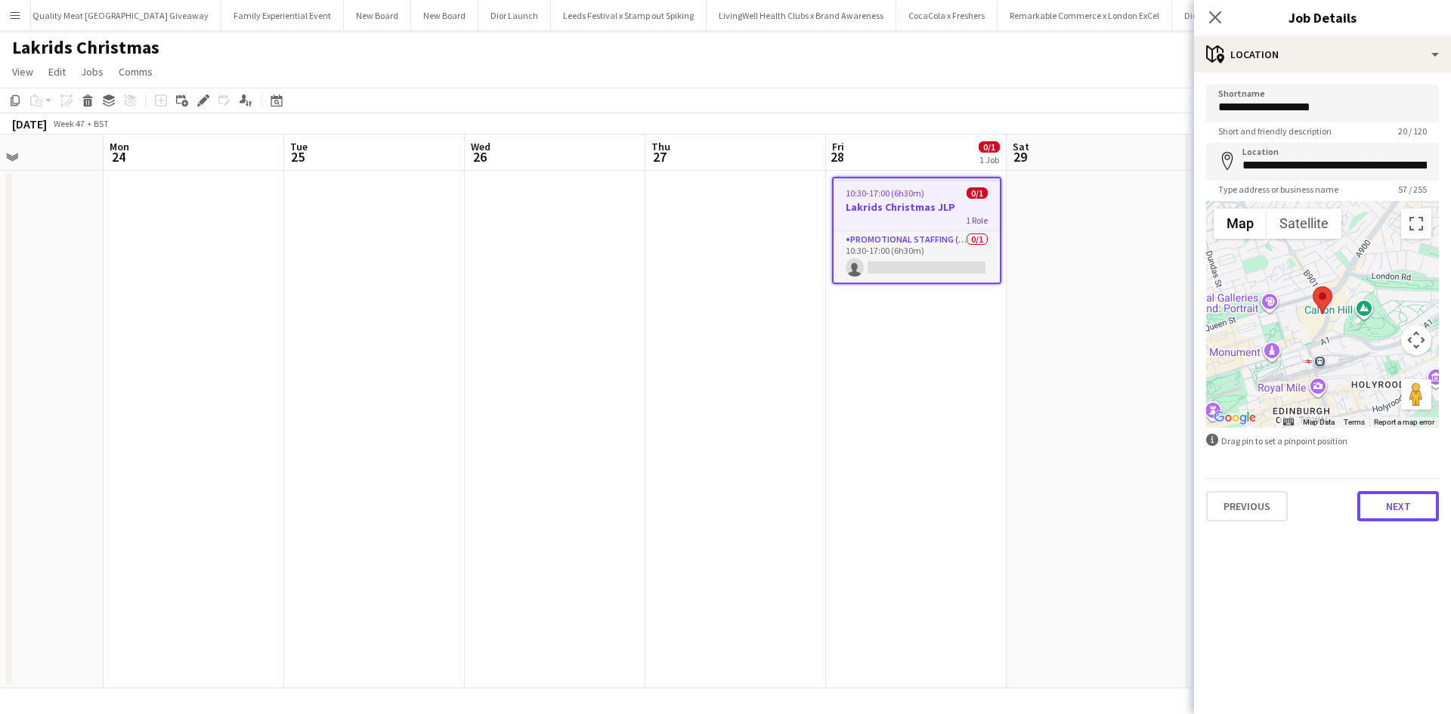
drag, startPoint x: 1388, startPoint y: 506, endPoint x: 1362, endPoint y: 501, distance: 26.1
click at [1389, 506] on button "Next" at bounding box center [1398, 506] width 82 height 30
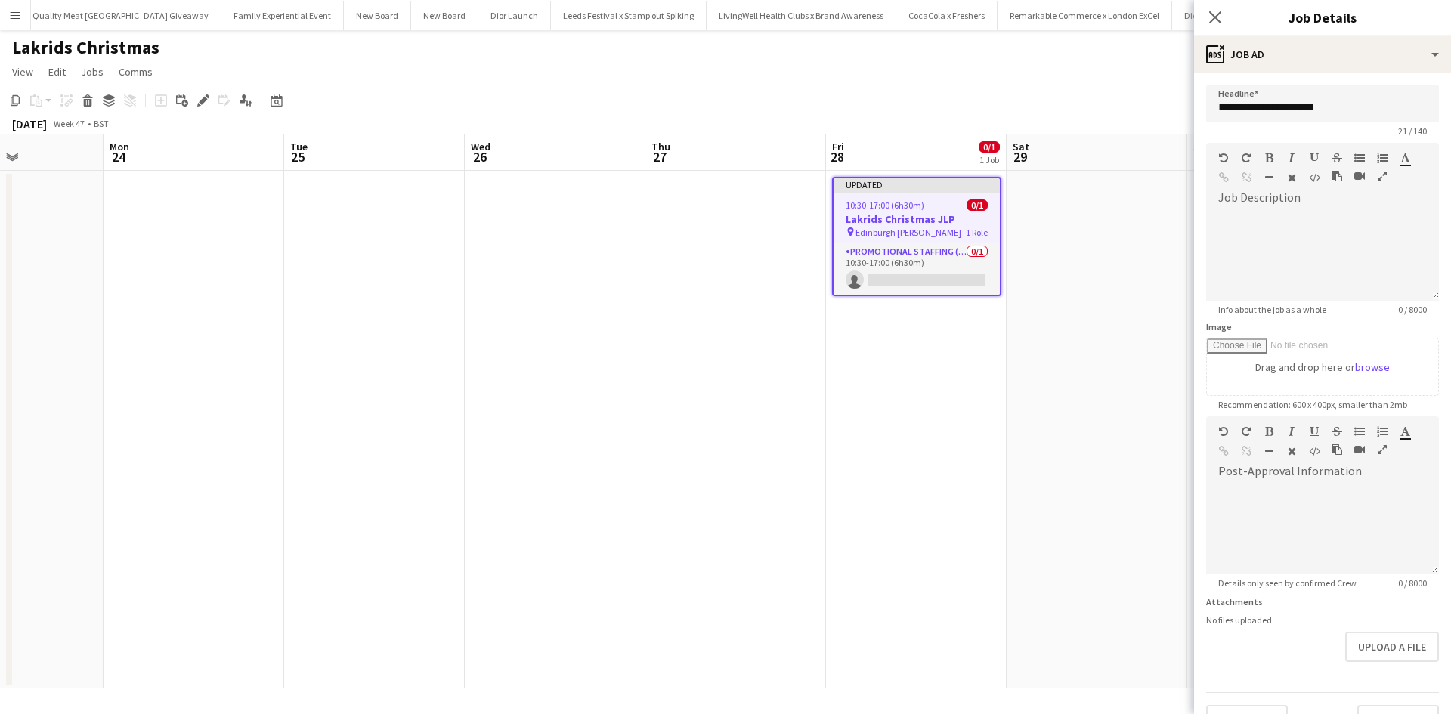
click at [1124, 455] on app-date-cell at bounding box center [1097, 430] width 181 height 518
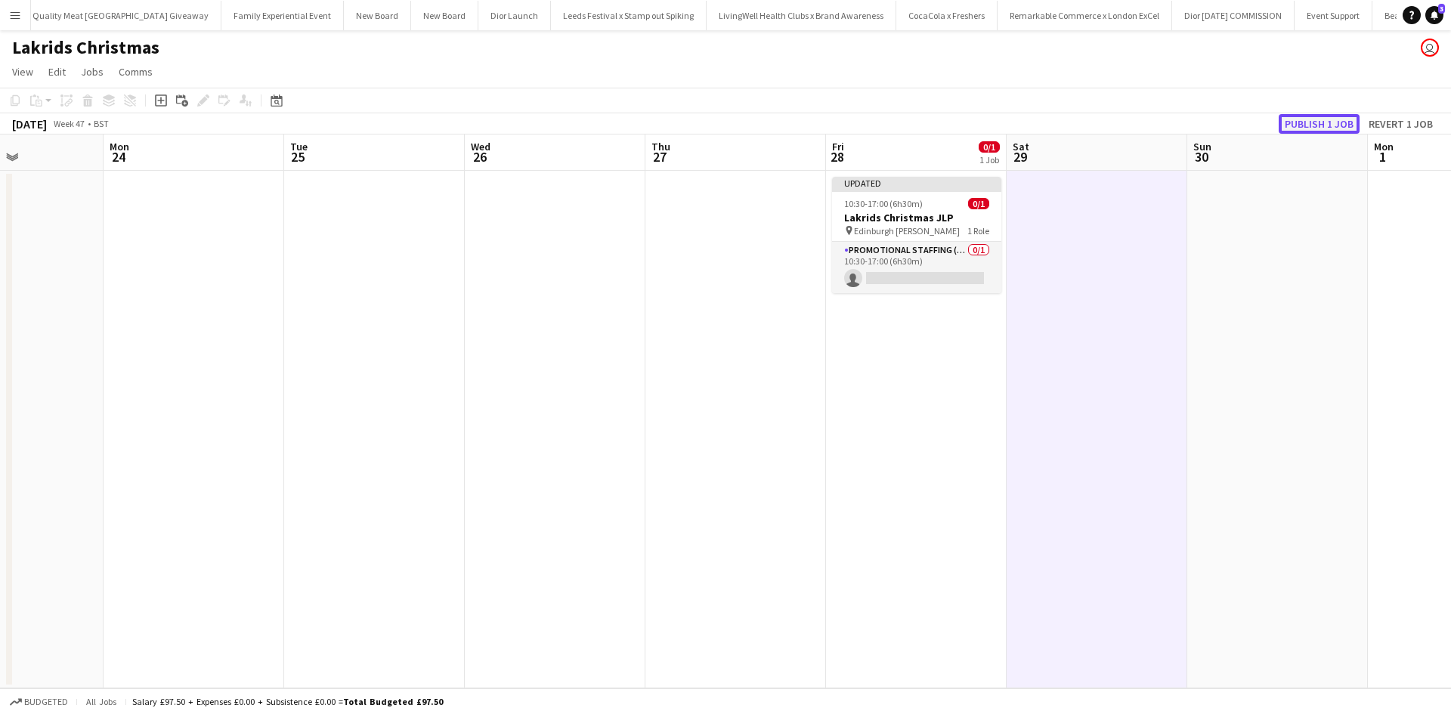
click at [1315, 118] on button "Publish 1 job" at bounding box center [1319, 124] width 81 height 20
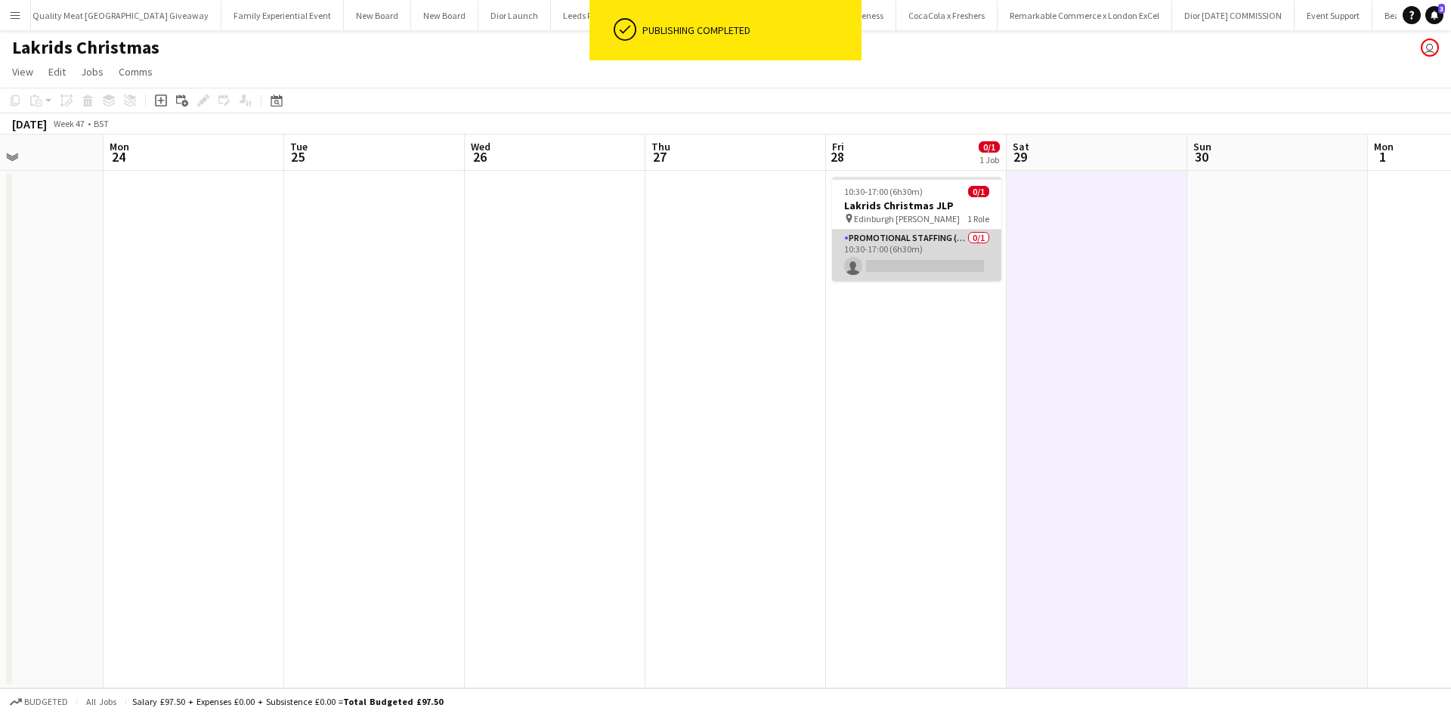
click at [914, 271] on app-card-role "Promotional Staffing (Sales Staff) 0/1 10:30-17:00 (6h30m) single-neutral-actio…" at bounding box center [916, 255] width 169 height 51
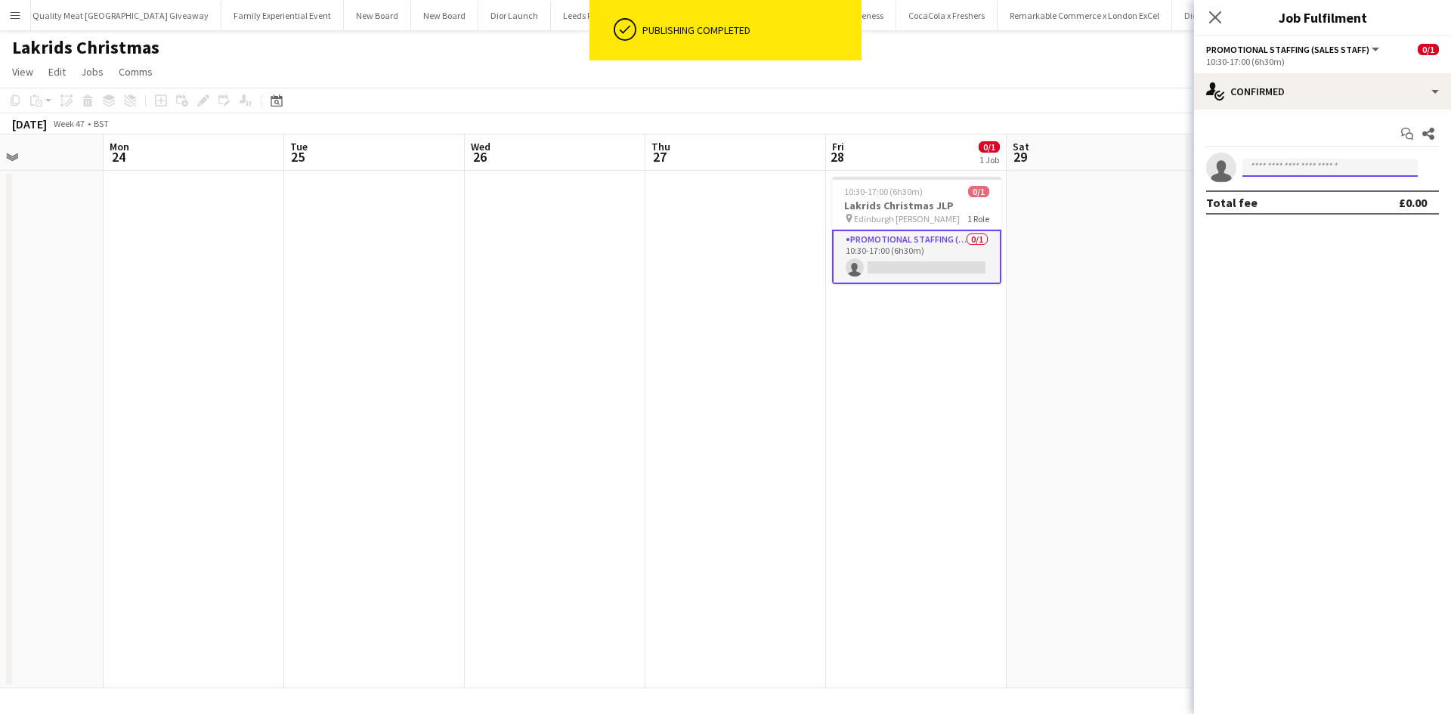
click at [1313, 171] on input at bounding box center [1330, 168] width 175 height 18
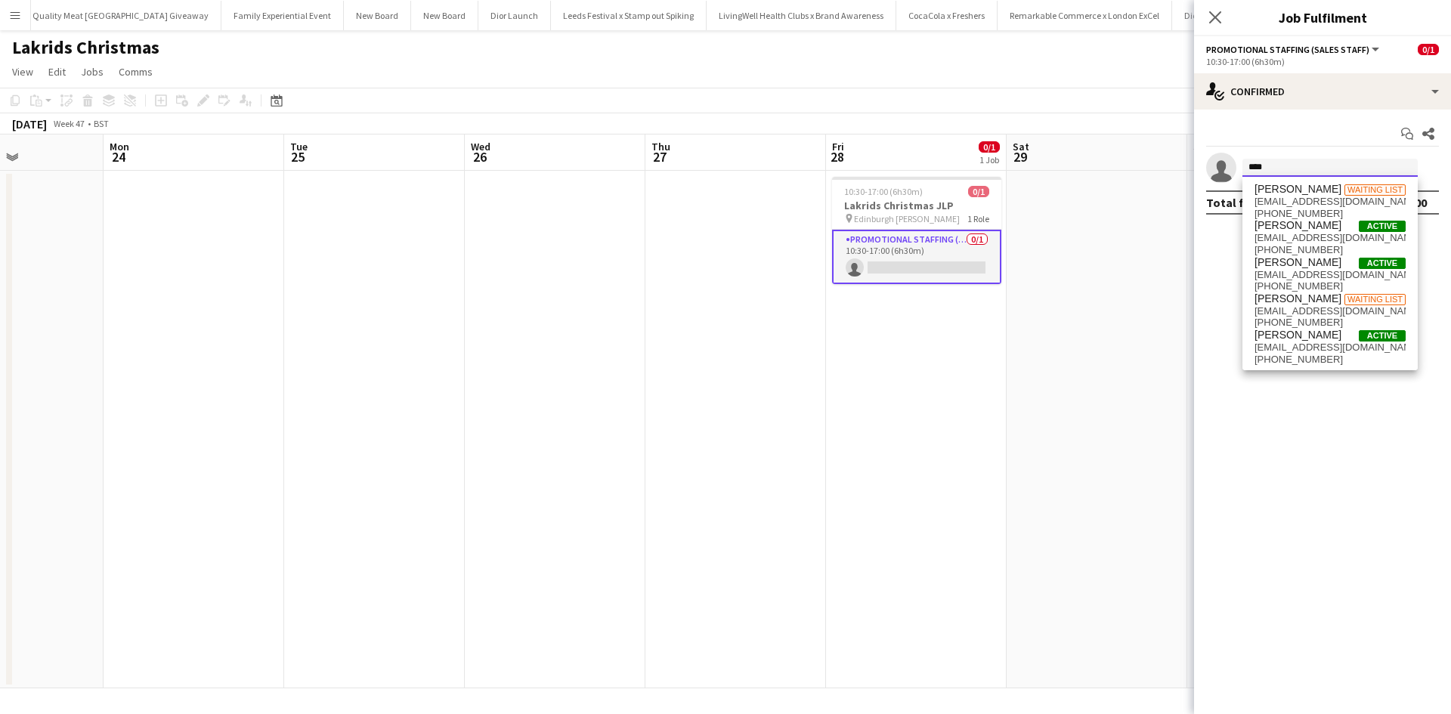
drag, startPoint x: 1283, startPoint y: 169, endPoint x: 1215, endPoint y: 165, distance: 68.2
click at [1215, 165] on app-invite-slot "single-neutral-actions ****" at bounding box center [1322, 168] width 257 height 30
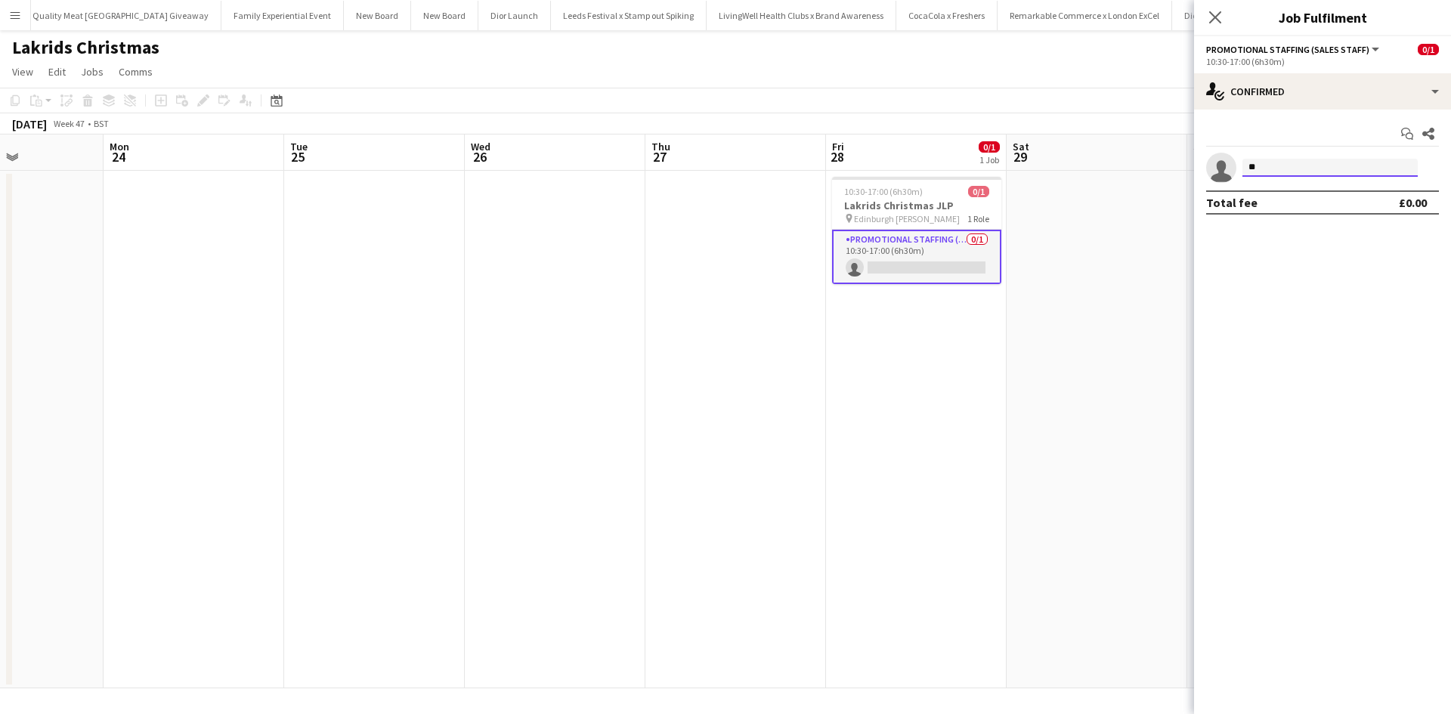
type input "*"
type input "*******"
click at [1322, 208] on span "+447754091949" at bounding box center [1330, 214] width 151 height 12
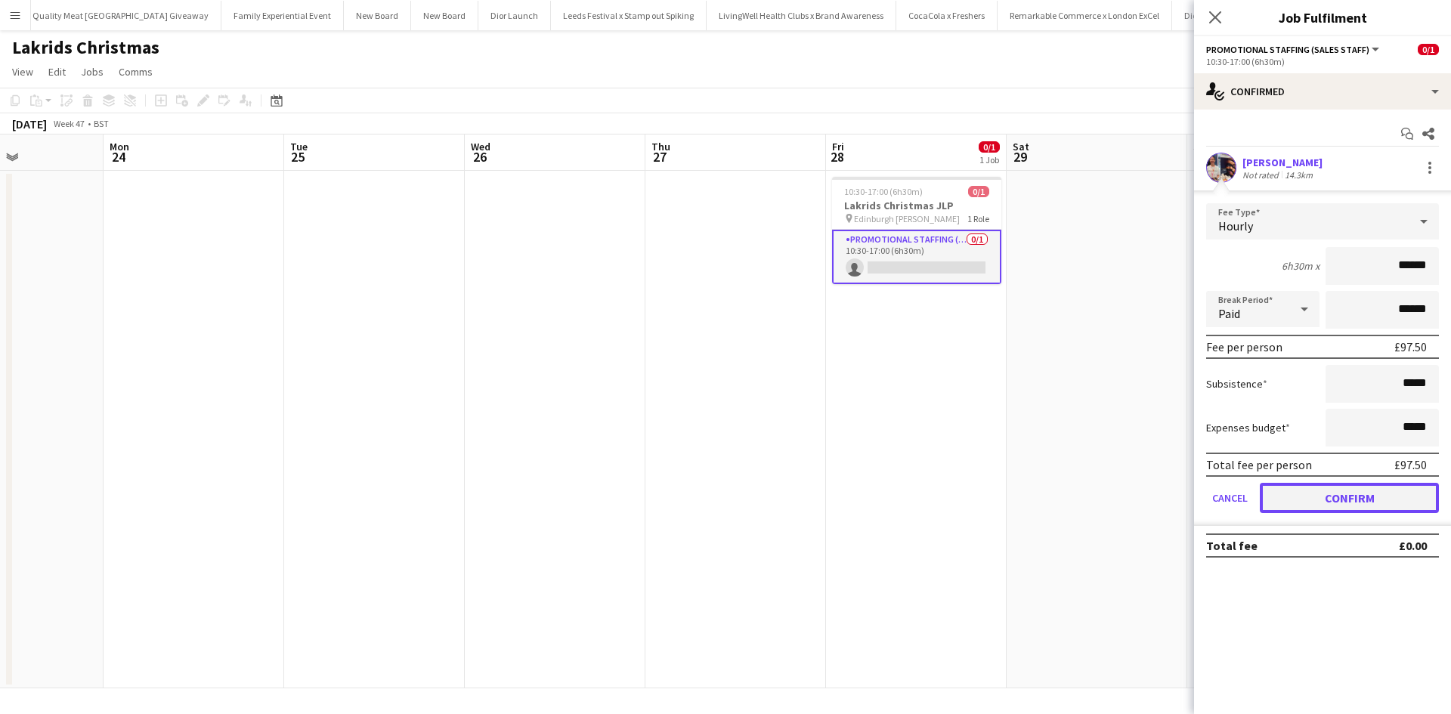
click at [1381, 491] on button "Confirm" at bounding box center [1349, 498] width 179 height 30
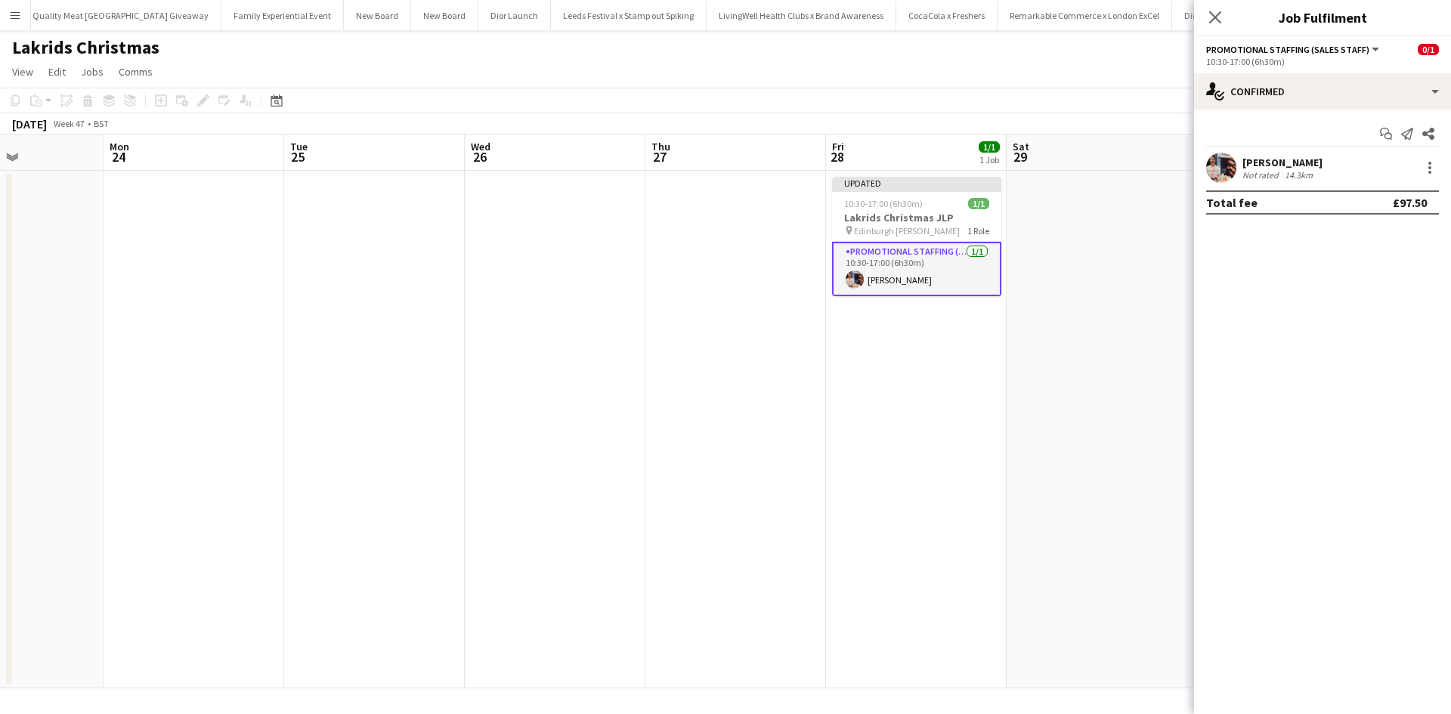
click at [1051, 480] on app-date-cell at bounding box center [1097, 430] width 181 height 518
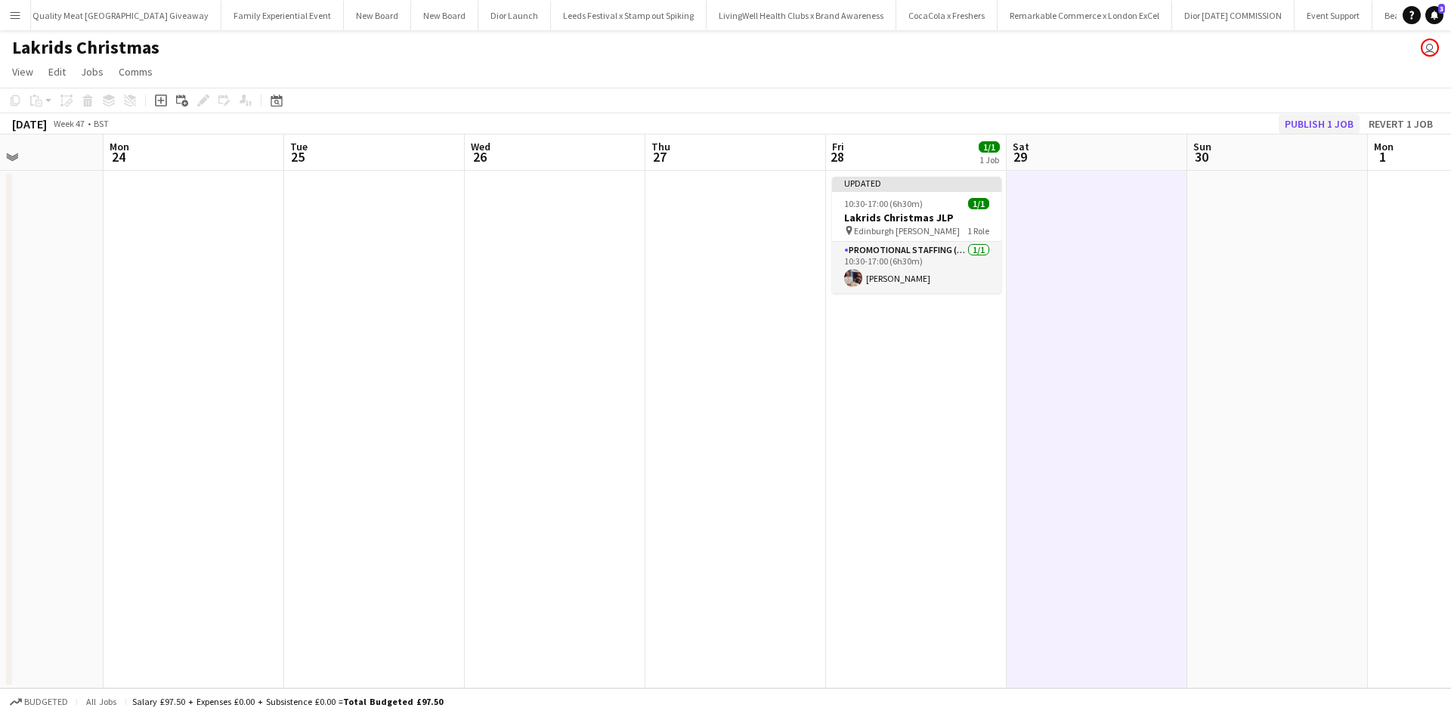
click at [1302, 111] on app-toolbar "Copy Paste Paste Ctrl+V Paste with crew Ctrl+Shift+V Paste linked Job Delete Gr…" at bounding box center [725, 101] width 1451 height 26
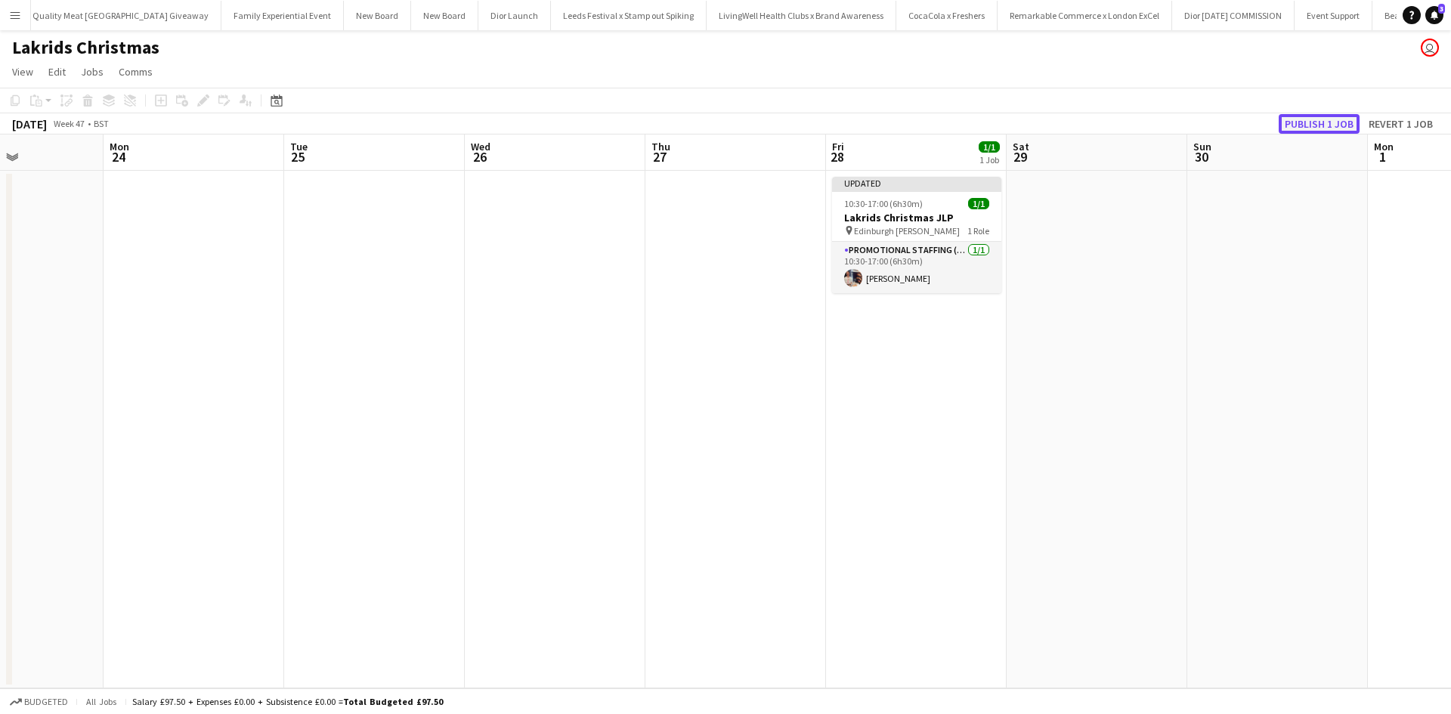
click at [1304, 119] on button "Publish 1 job" at bounding box center [1319, 124] width 81 height 20
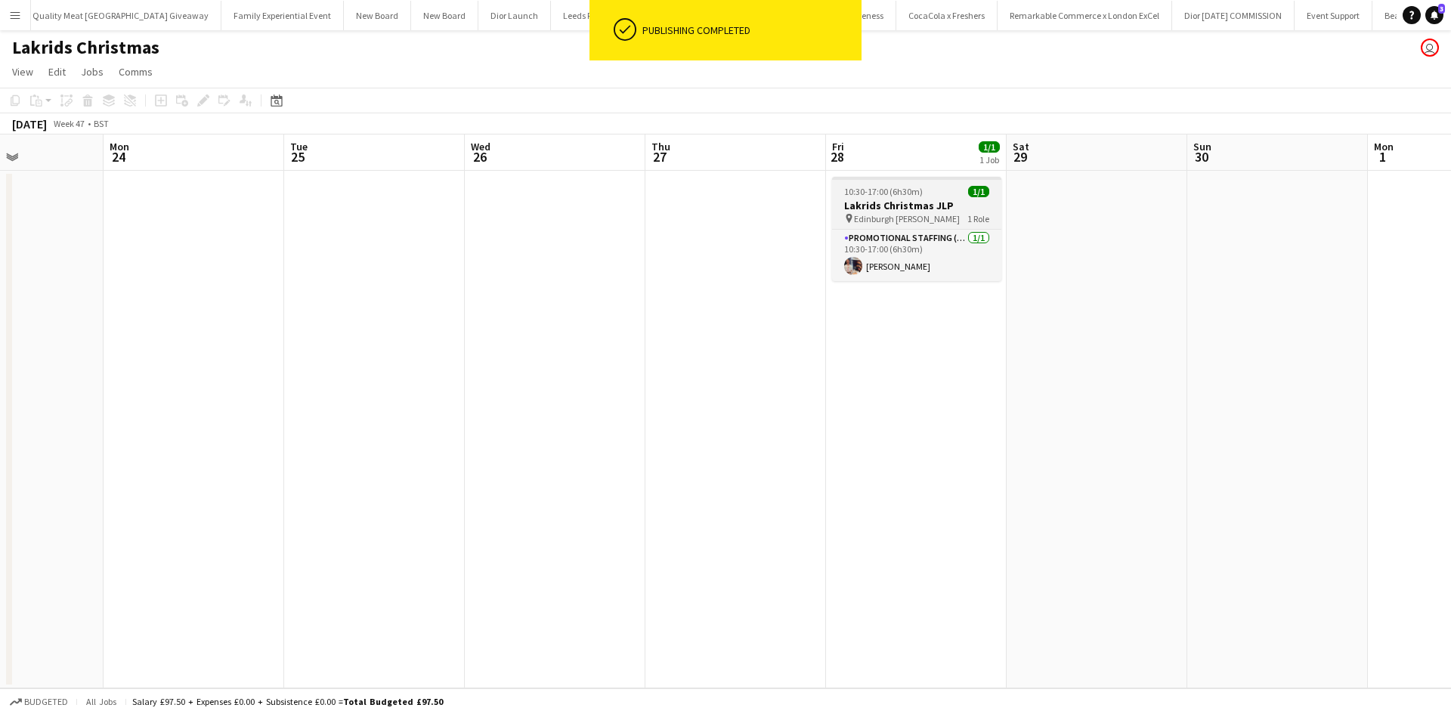
click at [952, 191] on div "10:30-17:00 (6h30m) 1/1" at bounding box center [916, 191] width 169 height 11
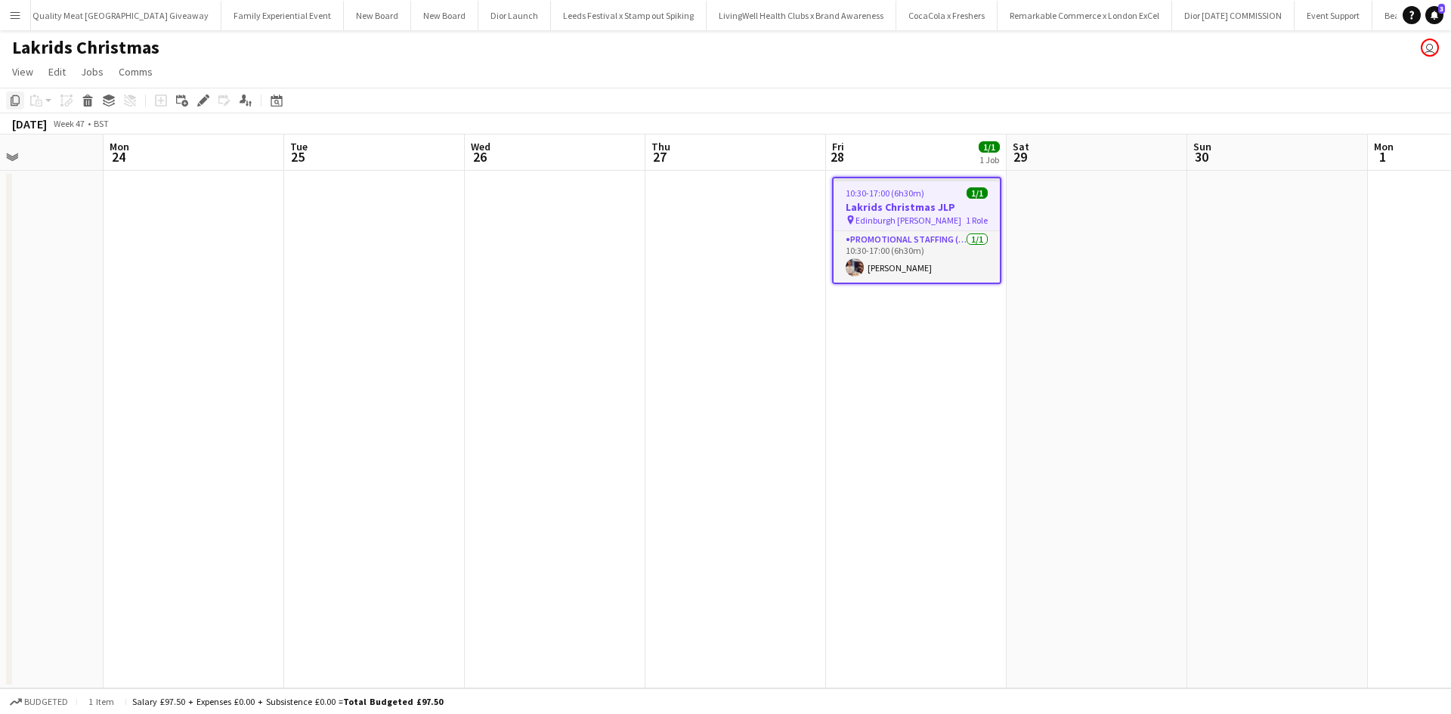
click at [17, 97] on icon "Copy" at bounding box center [15, 100] width 12 height 12
drag, startPoint x: 1034, startPoint y: 202, endPoint x: 852, endPoint y: 197, distance: 182.2
click at [1035, 203] on app-date-cell at bounding box center [1097, 430] width 181 height 518
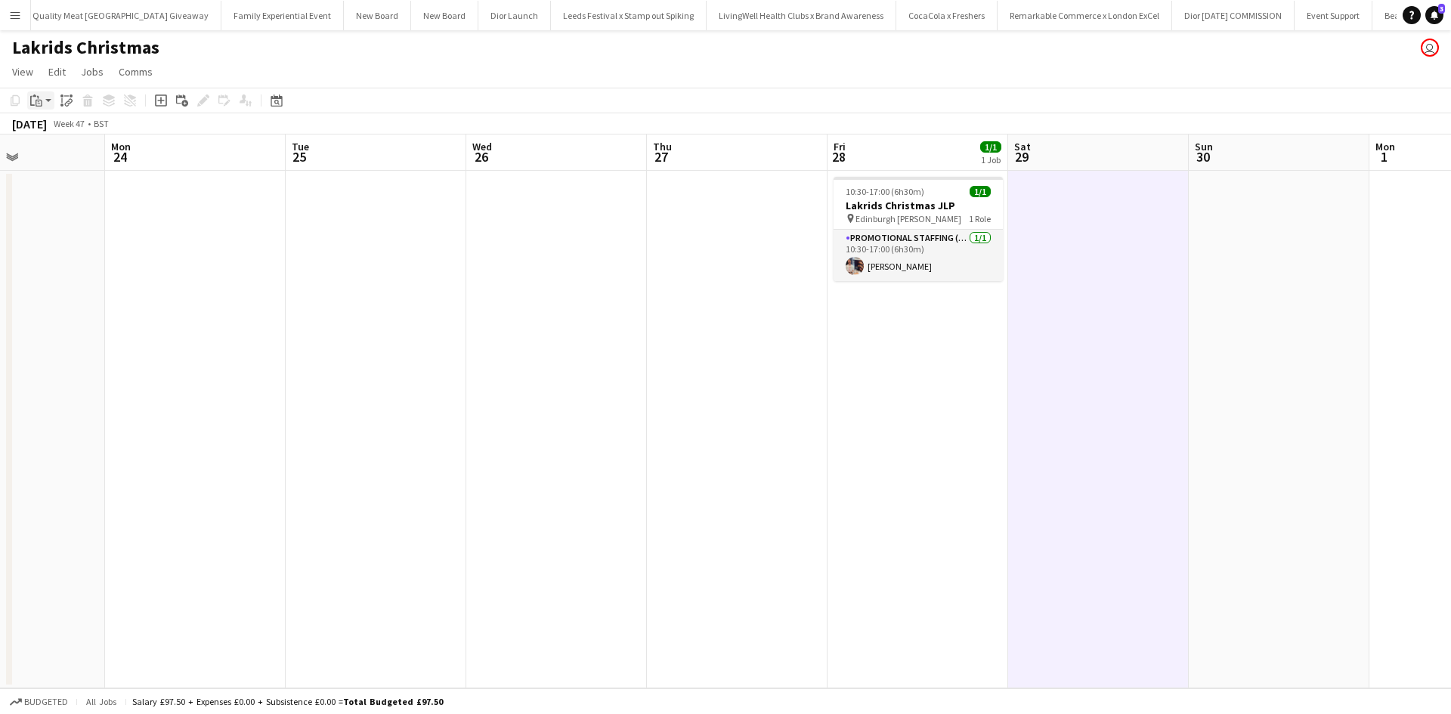
click at [37, 102] on icon "Paste" at bounding box center [36, 100] width 12 height 12
click at [59, 127] on link "Paste Ctrl+V" at bounding box center [111, 129] width 142 height 14
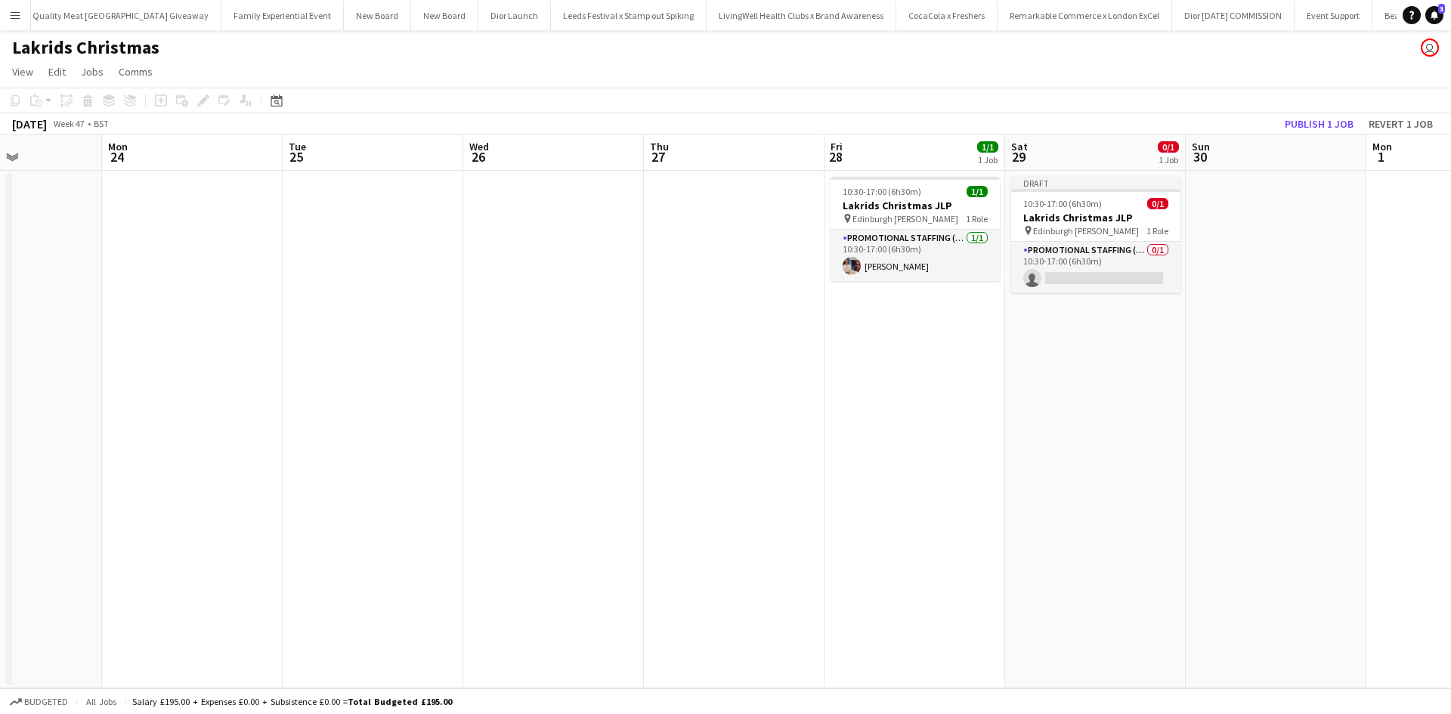
scroll to position [0, 468]
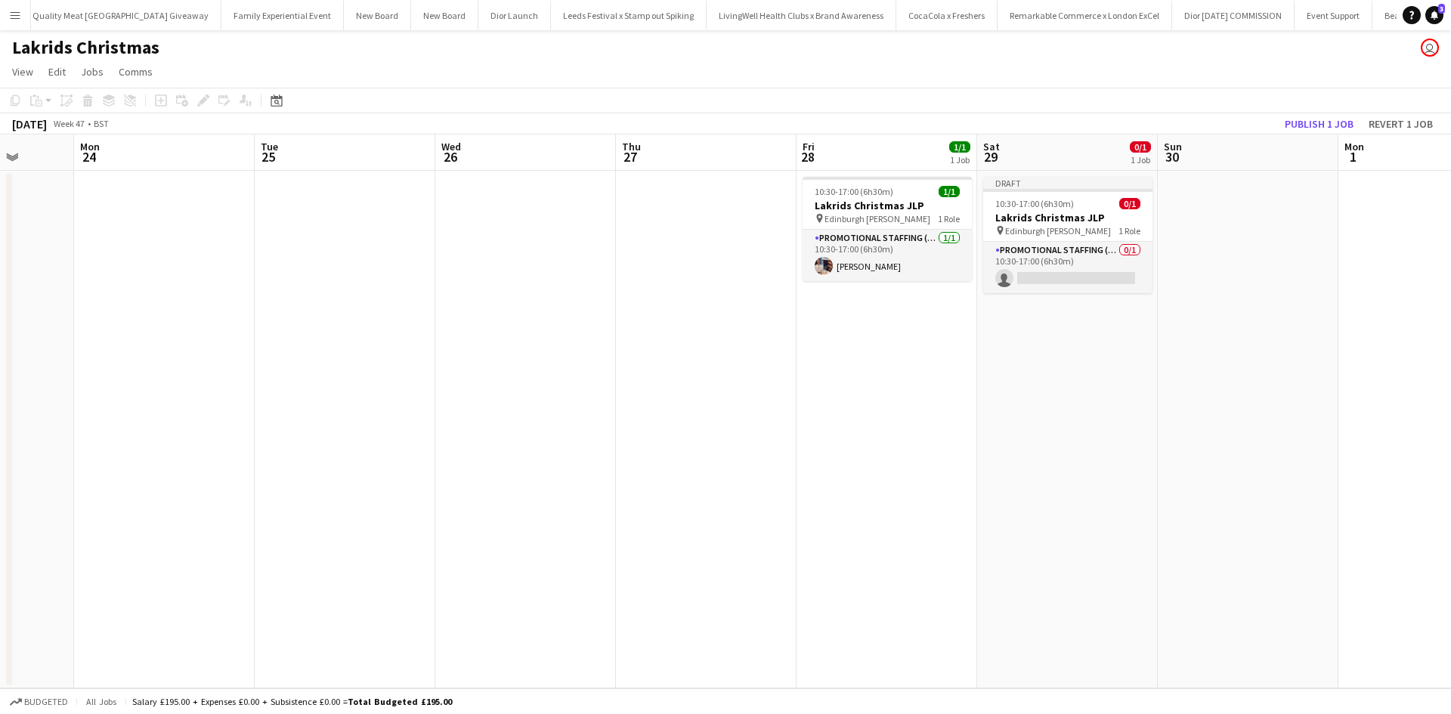
drag, startPoint x: 1190, startPoint y: 357, endPoint x: 1157, endPoint y: 361, distance: 33.5
click at [1159, 361] on app-calendar-viewport "Fri 21 Sat 22 Sun 23 Mon 24 Tue 25 Wed 26 Thu 27 Fri 28 1/1 1 Job Sat 29 0/1 1 …" at bounding box center [725, 412] width 1451 height 554
click at [1312, 125] on button "Publish 1 job" at bounding box center [1319, 124] width 81 height 20
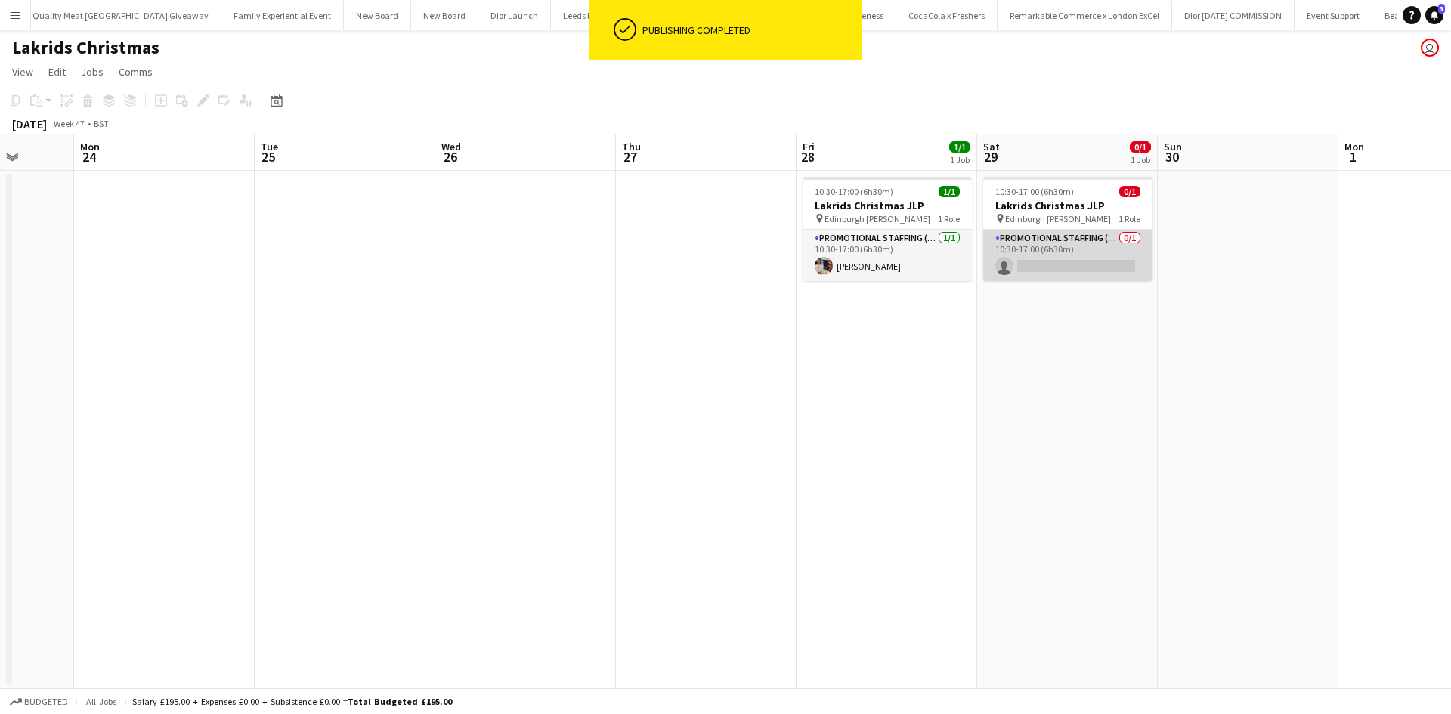
click at [1057, 265] on app-card-role "Promotional Staffing (Sales Staff) 0/1 10:30-17:00 (6h30m) single-neutral-actio…" at bounding box center [1067, 255] width 169 height 51
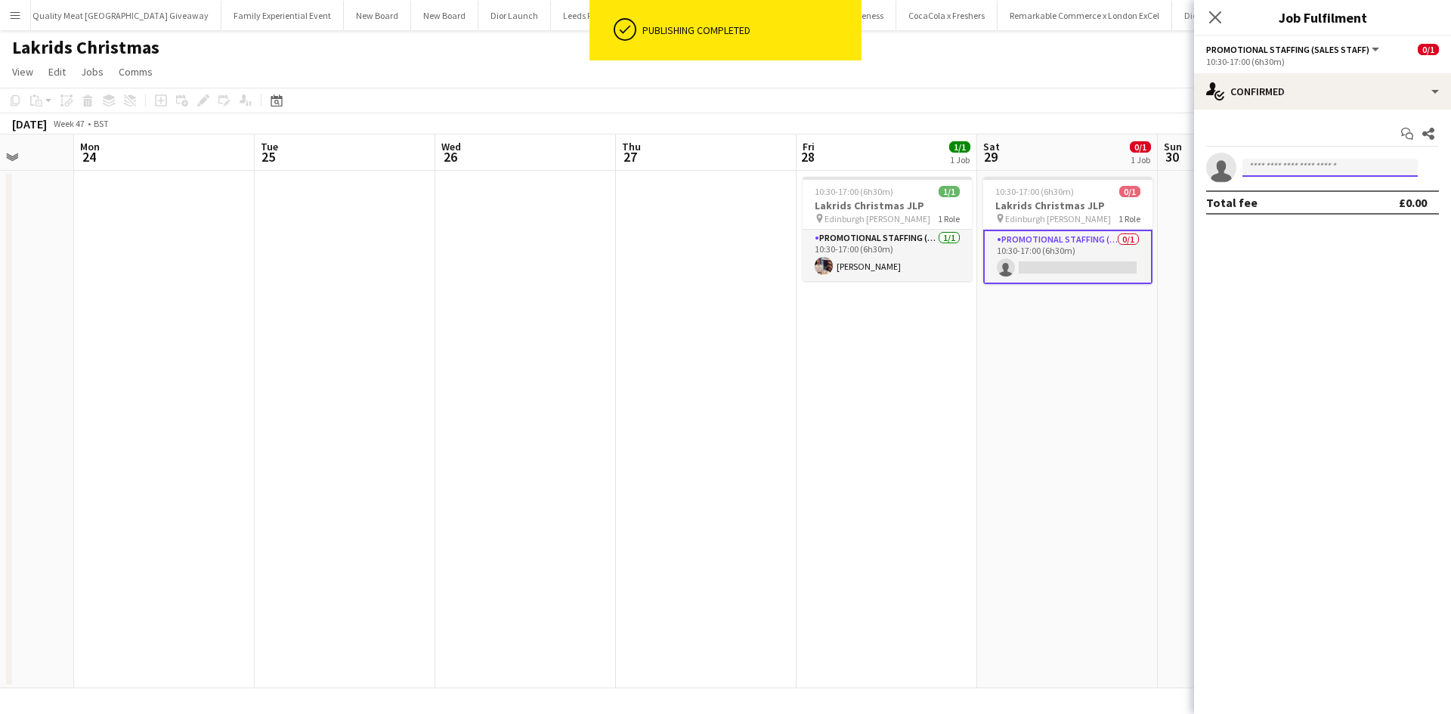
click at [1364, 175] on input at bounding box center [1330, 168] width 175 height 18
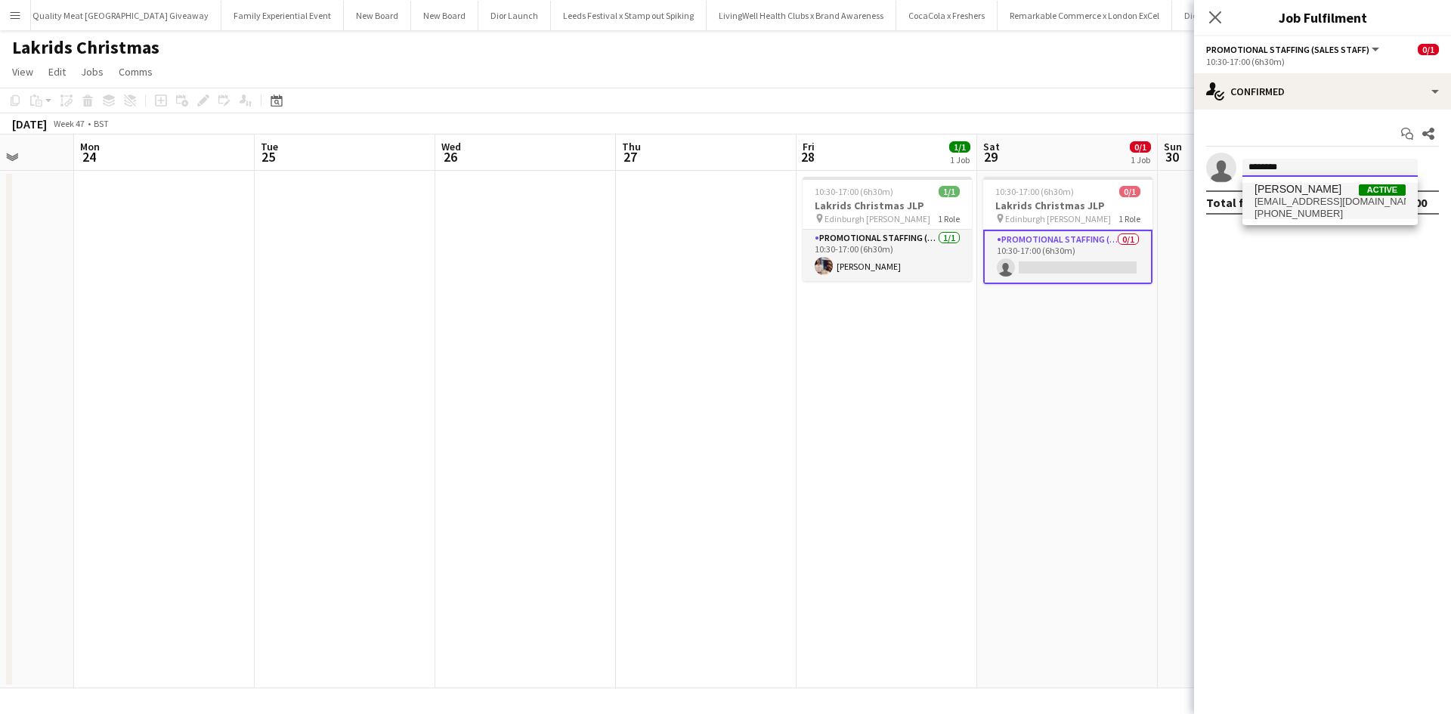
type input "********"
click at [1323, 190] on span "Lucy Stratton Active" at bounding box center [1330, 189] width 151 height 13
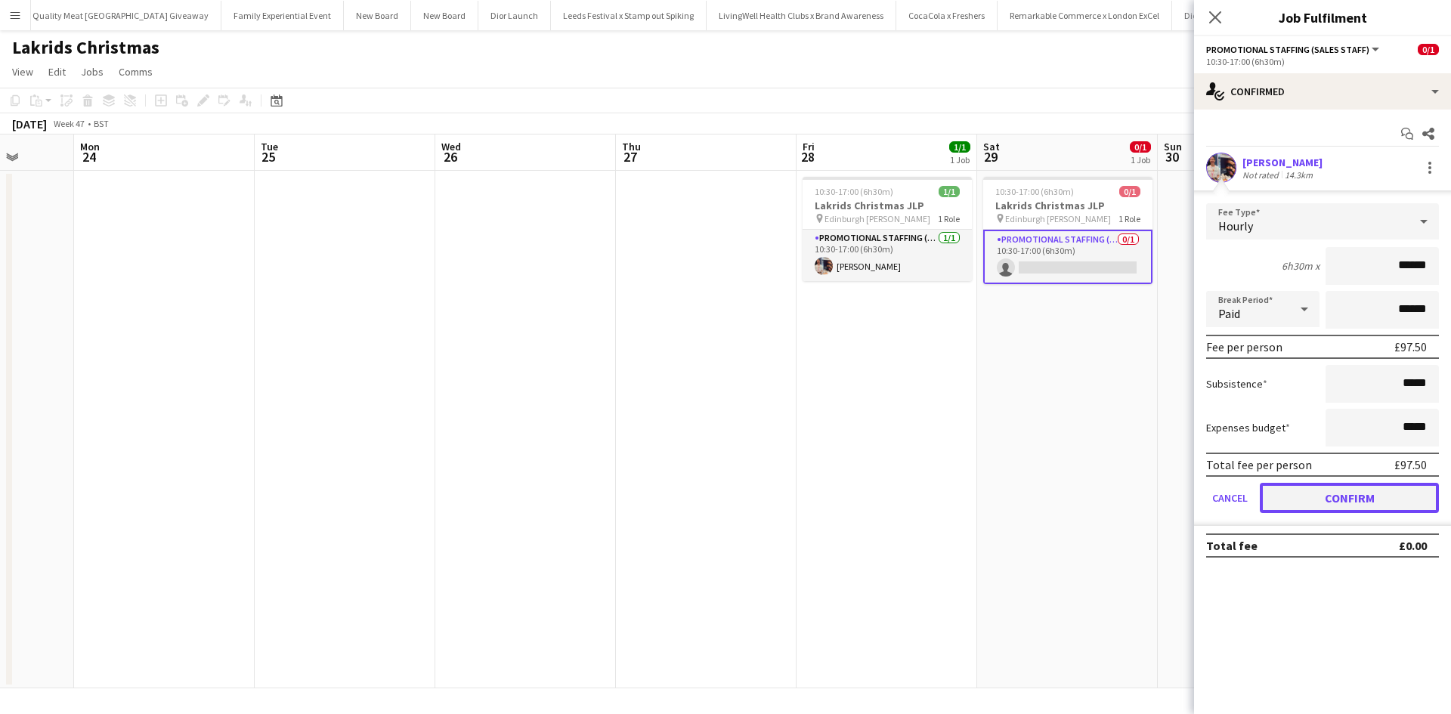
click at [1380, 488] on button "Confirm" at bounding box center [1349, 498] width 179 height 30
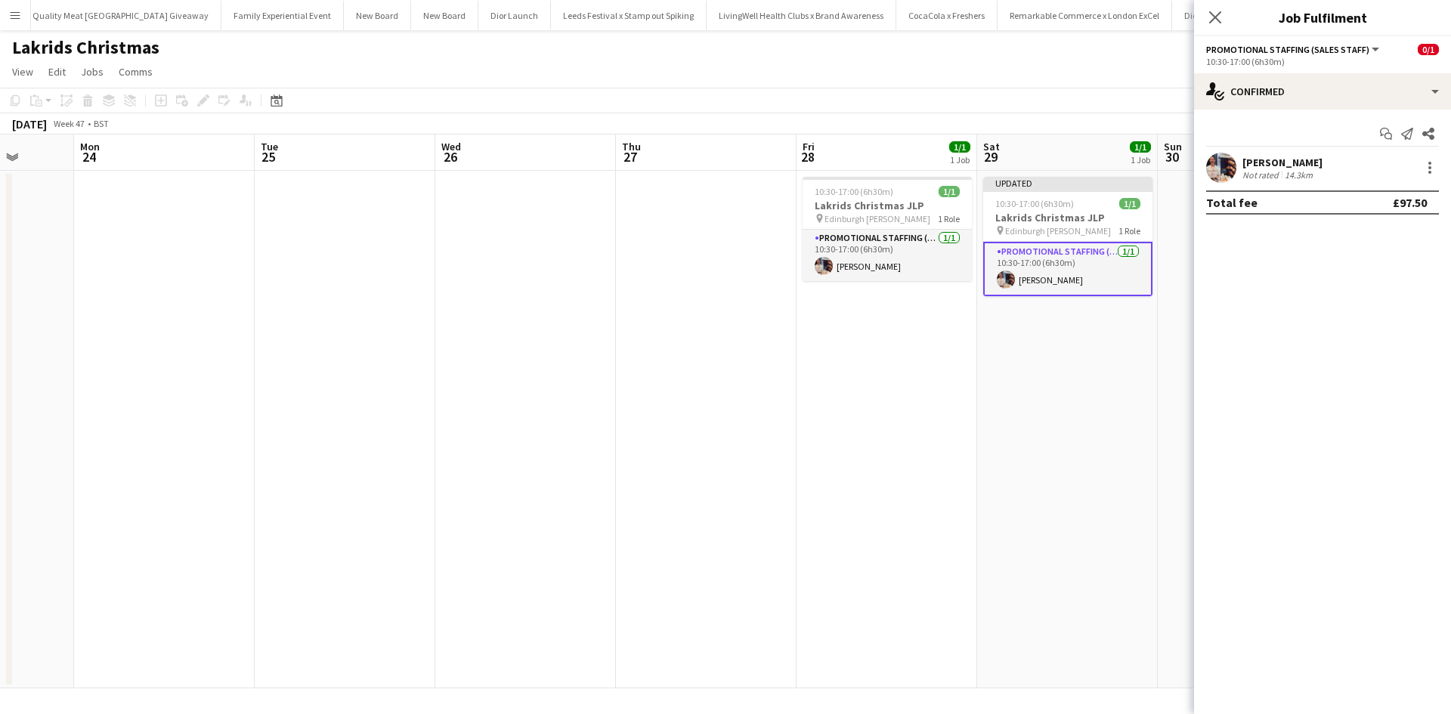
click at [1109, 497] on app-date-cell "Updated 10:30-17:00 (6h30m) 1/1 Lakrids Christmas JLP pin Edinburgh John Lewis …" at bounding box center [1067, 430] width 181 height 518
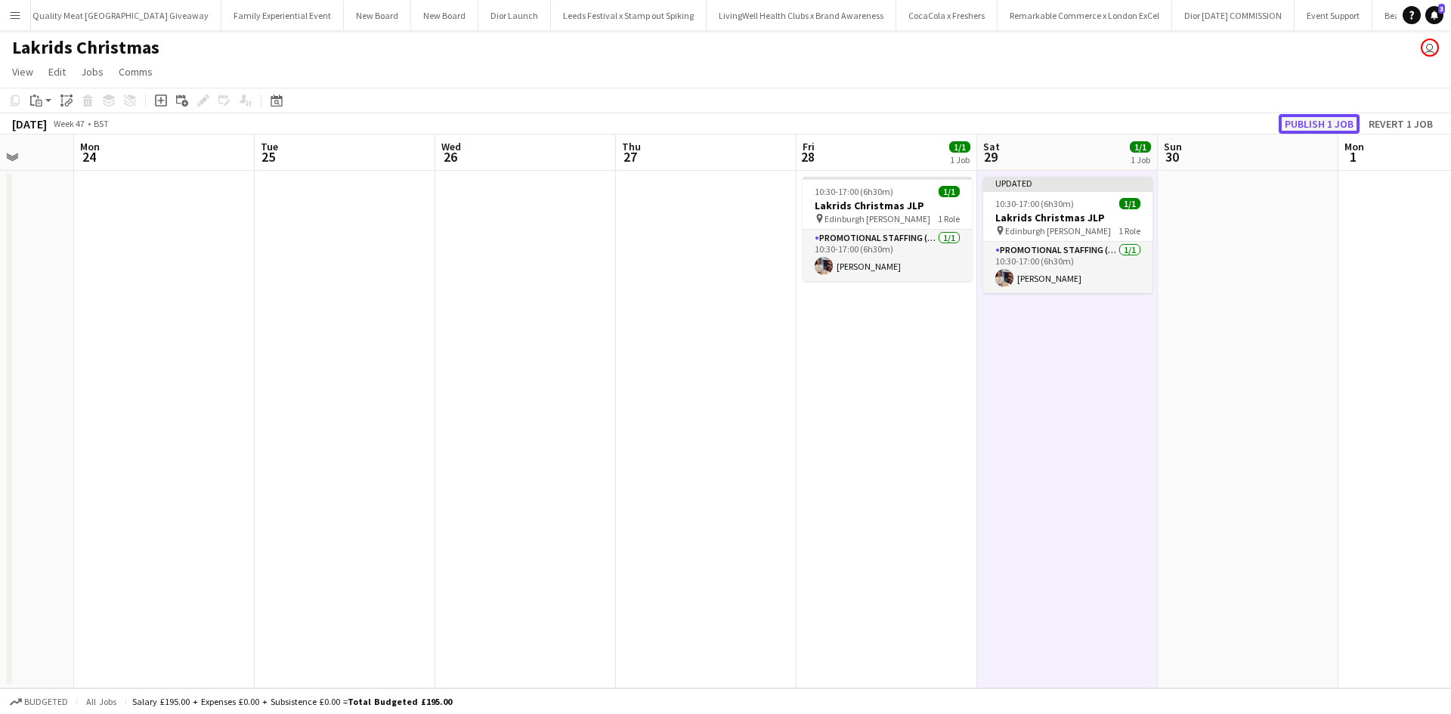
click at [1313, 122] on button "Publish 1 job" at bounding box center [1319, 124] width 81 height 20
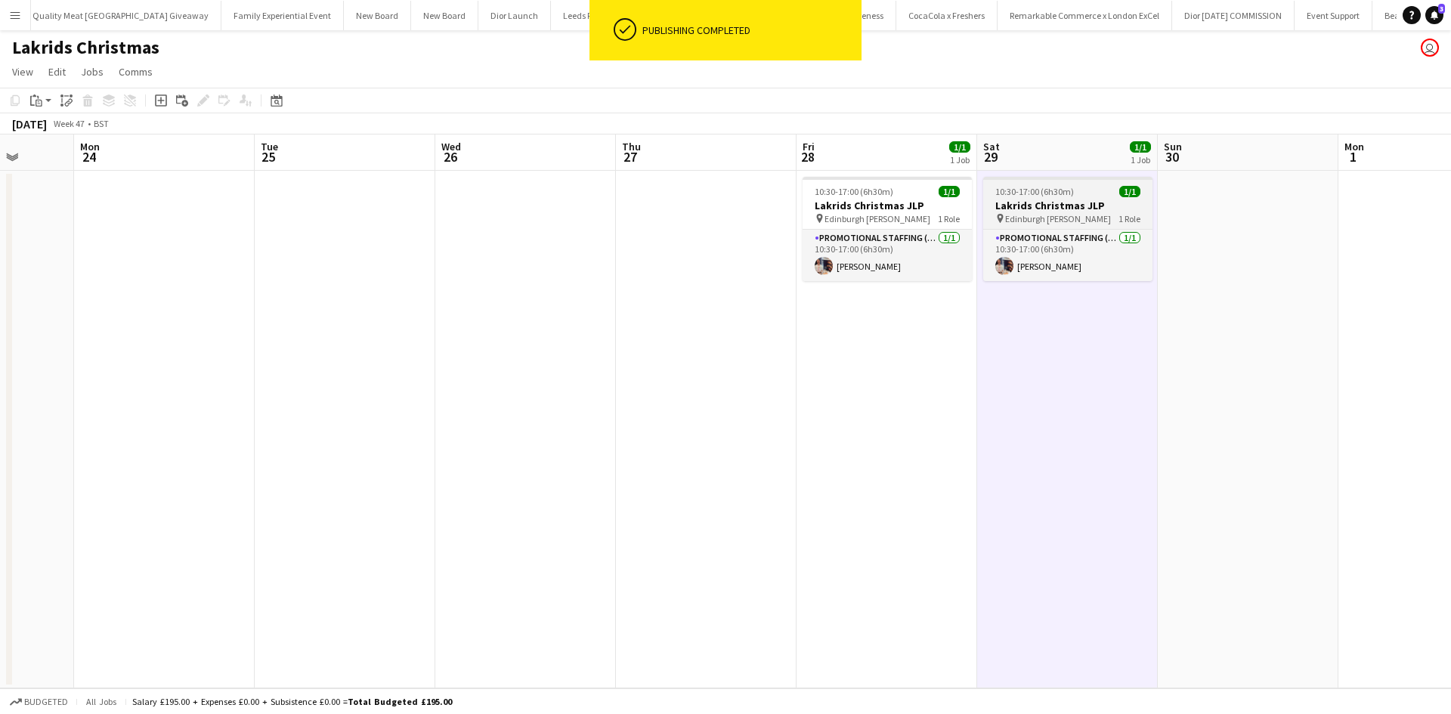
click at [1091, 189] on div "10:30-17:00 (6h30m) 1/1" at bounding box center [1067, 191] width 169 height 11
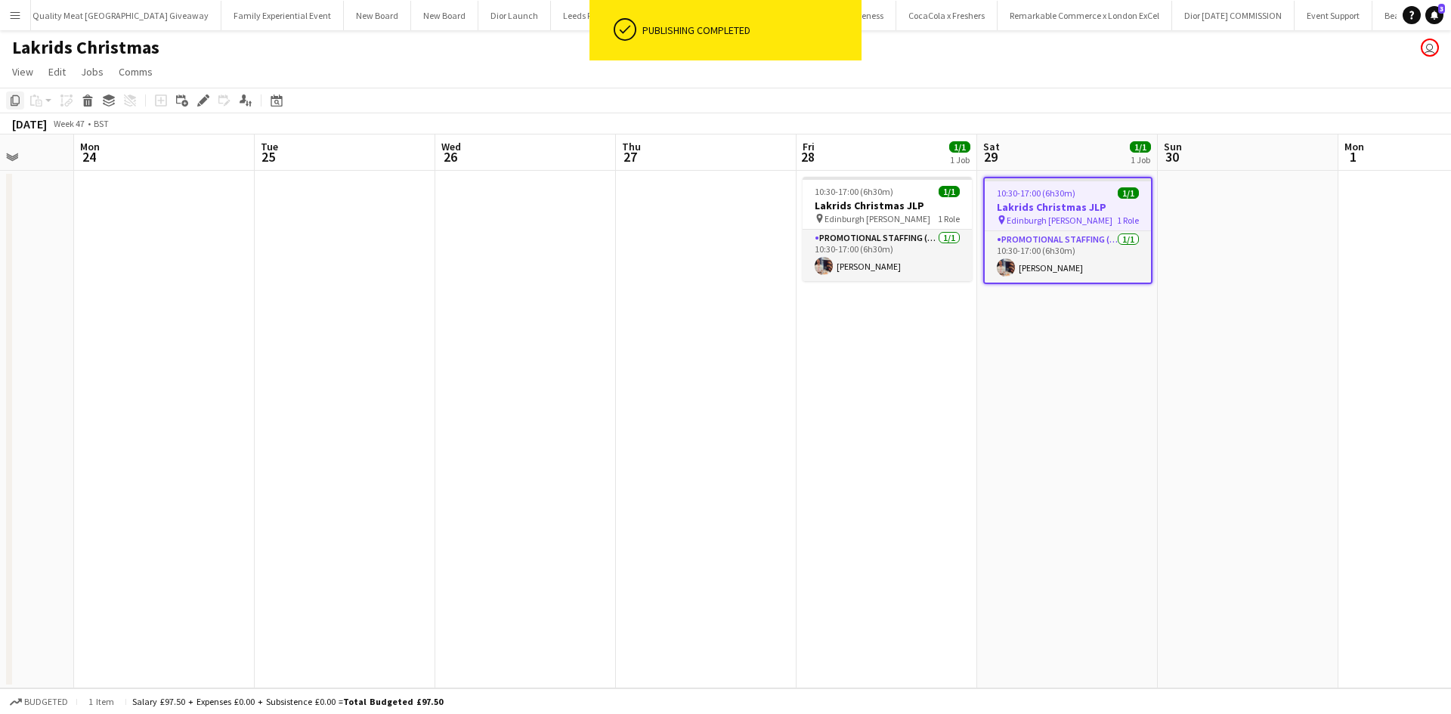
click at [18, 97] on icon "Copy" at bounding box center [15, 100] width 12 height 12
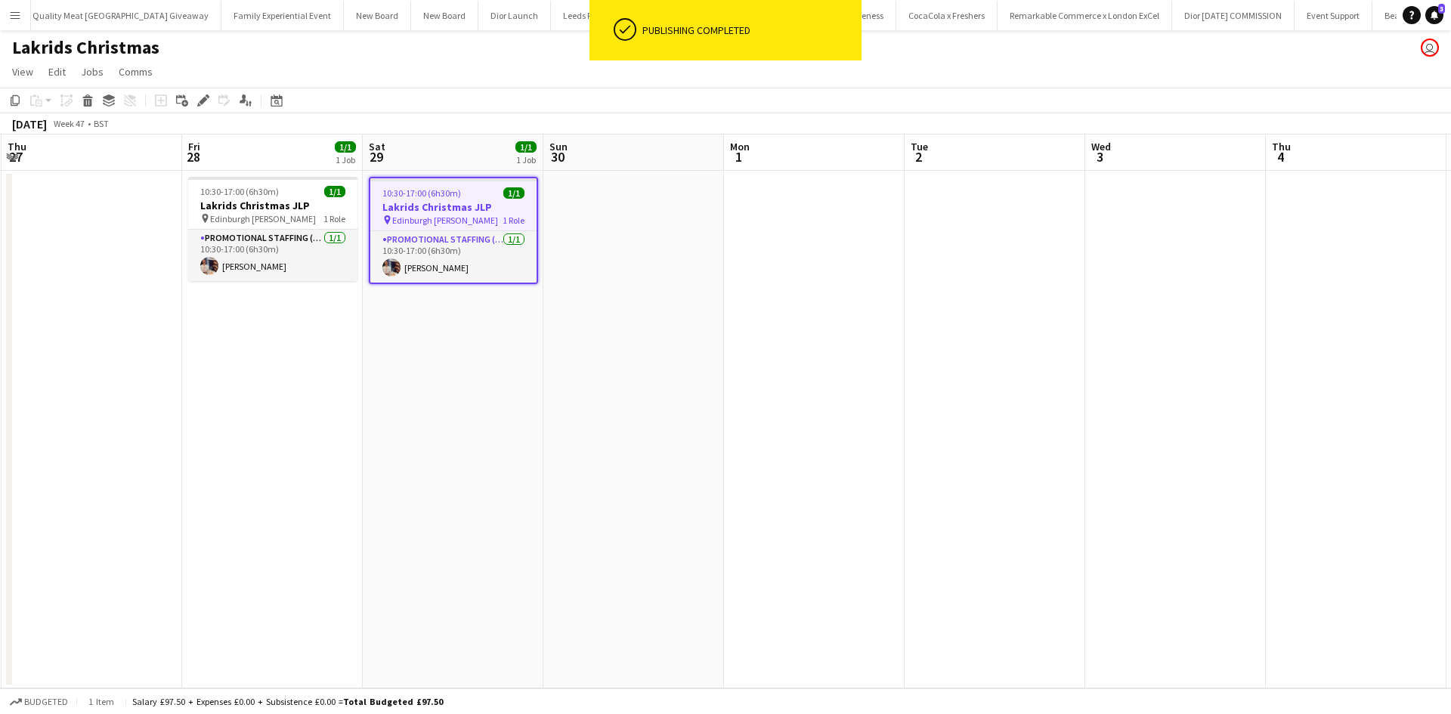
drag, startPoint x: 1409, startPoint y: 405, endPoint x: 343, endPoint y: 363, distance: 1066.5
click at [346, 364] on app-calendar-viewport "Mon 24 Tue 25 Wed 26 Thu 27 Fri 28 1/1 1 Job Sat 29 1/1 1 Job Sun 30 Mon 1 Tue …" at bounding box center [725, 412] width 1451 height 554
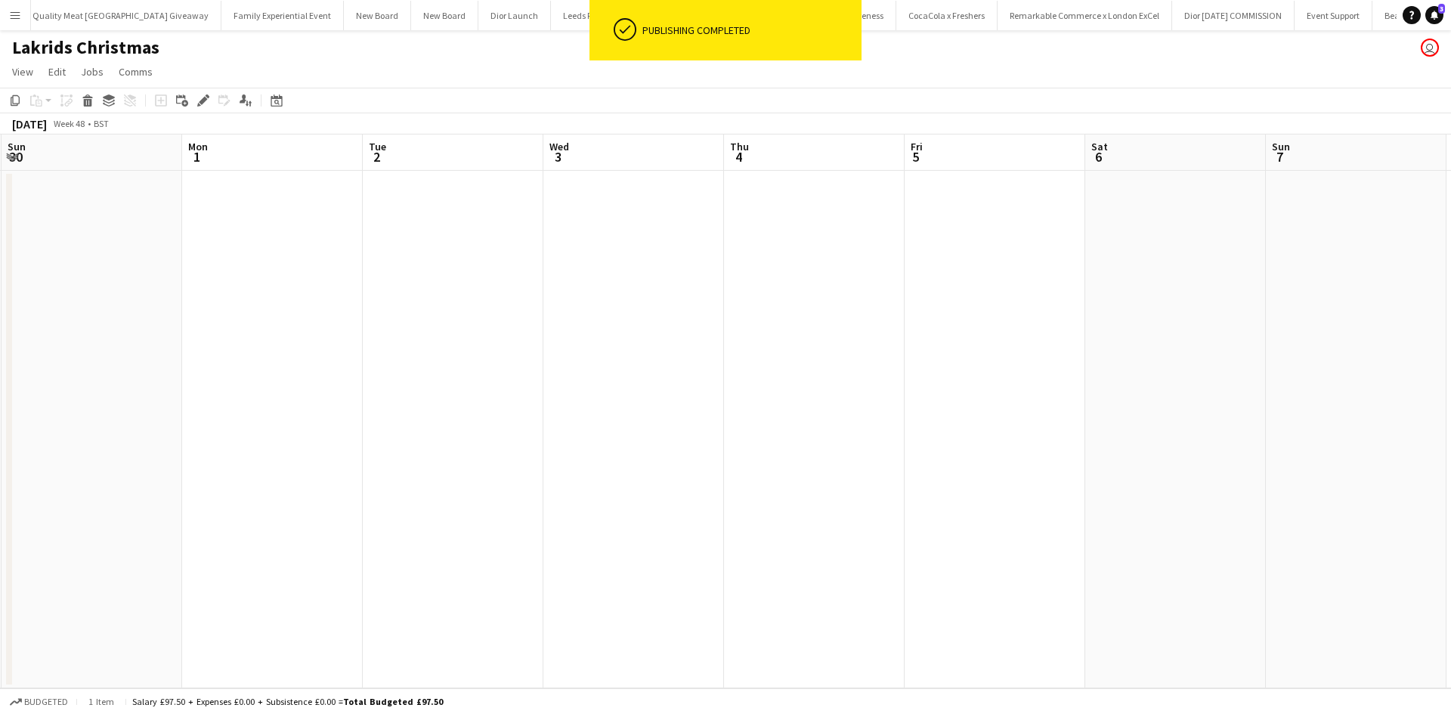
scroll to position [0, 447]
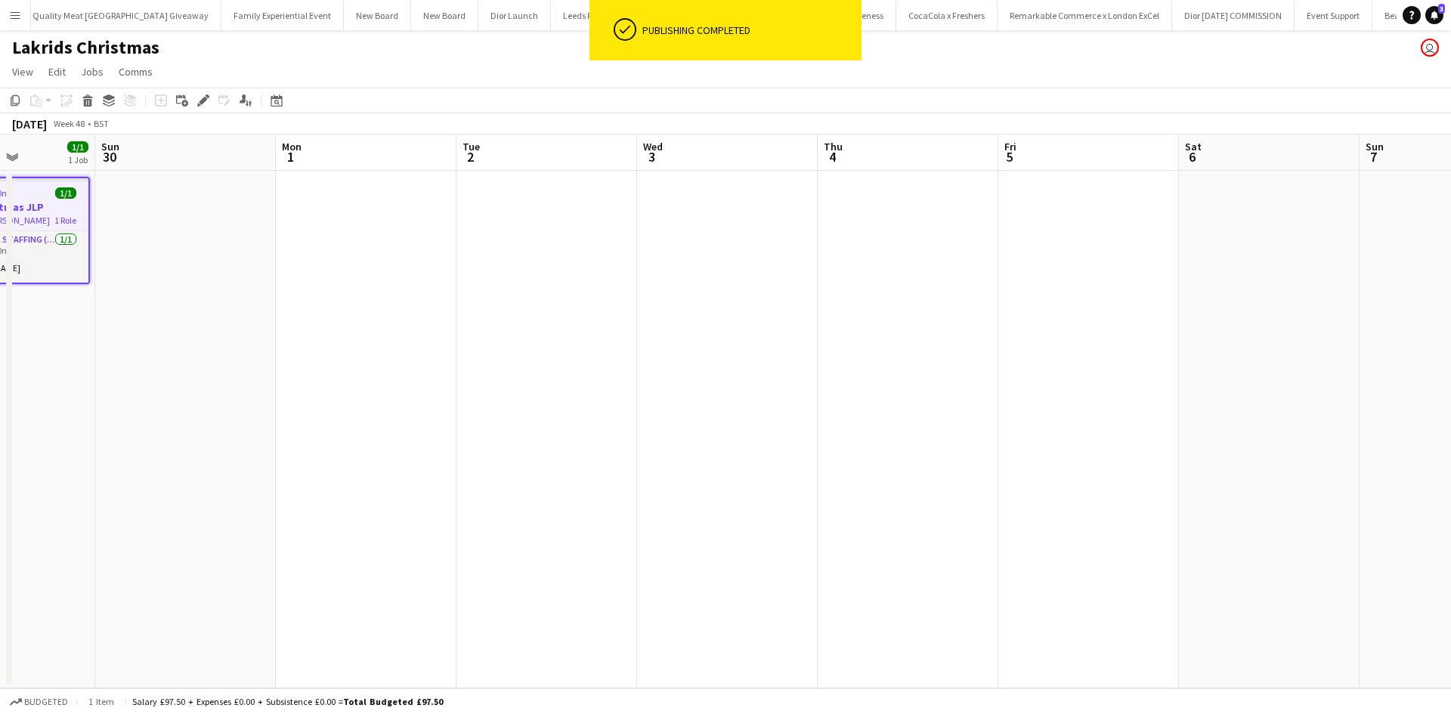
click at [1074, 287] on app-date-cell at bounding box center [1088, 430] width 181 height 518
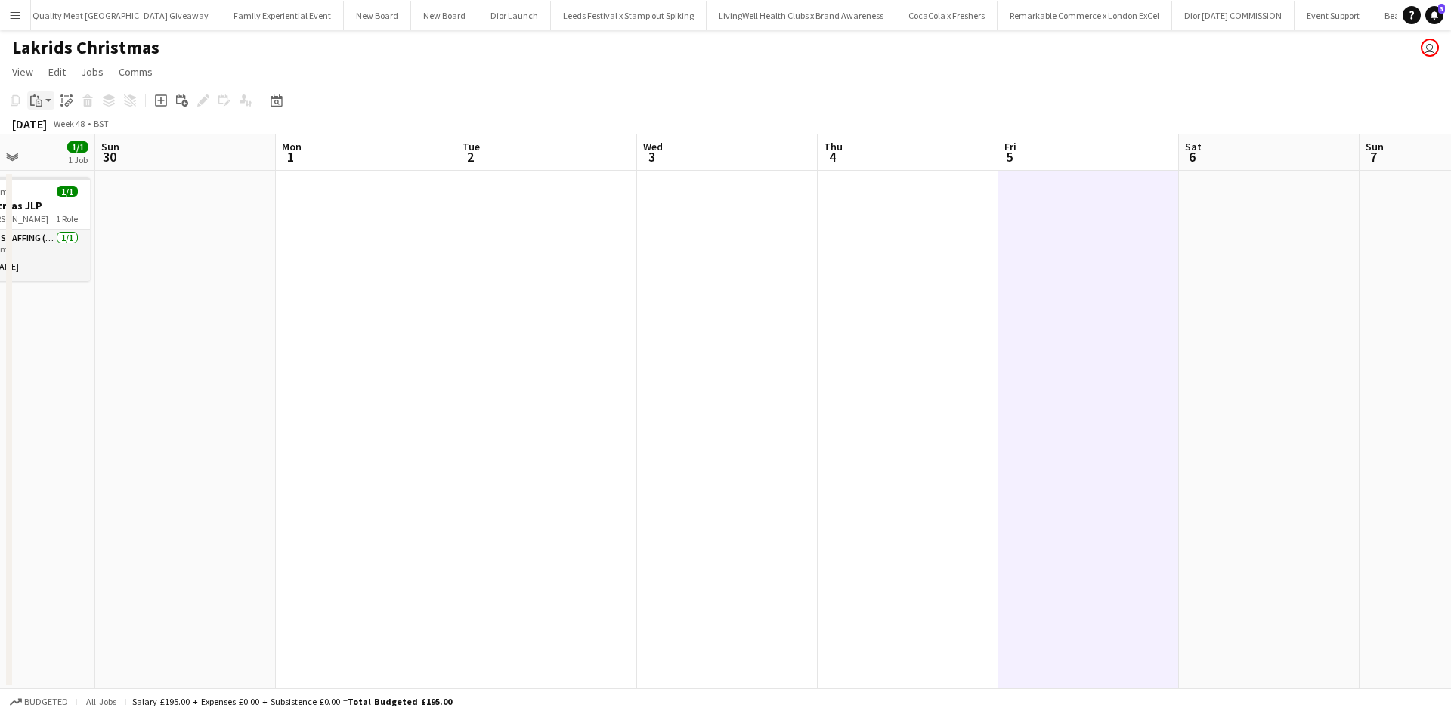
click at [37, 95] on icon "Paste" at bounding box center [36, 100] width 12 height 12
click at [59, 156] on link "Paste with crew Ctrl+Shift+V" at bounding box center [111, 155] width 142 height 14
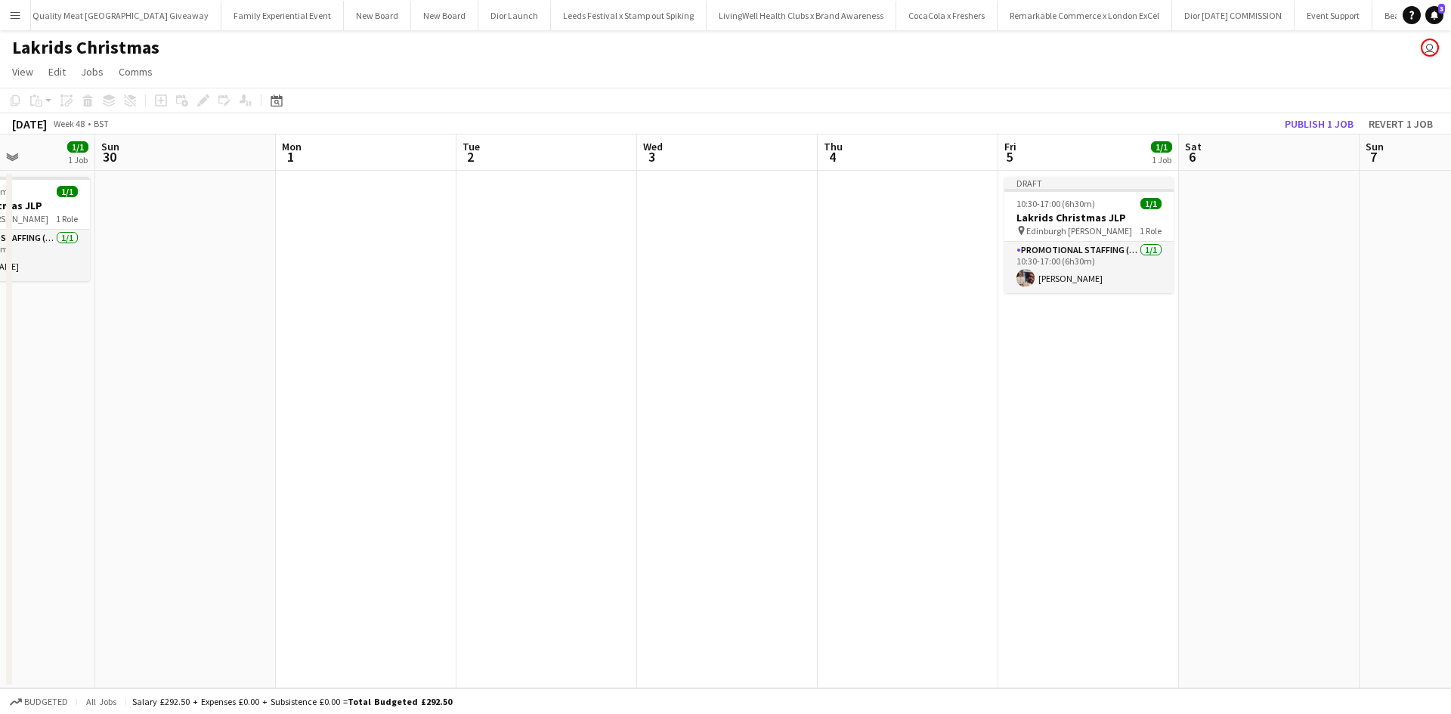
click at [1212, 235] on app-date-cell at bounding box center [1269, 430] width 181 height 518
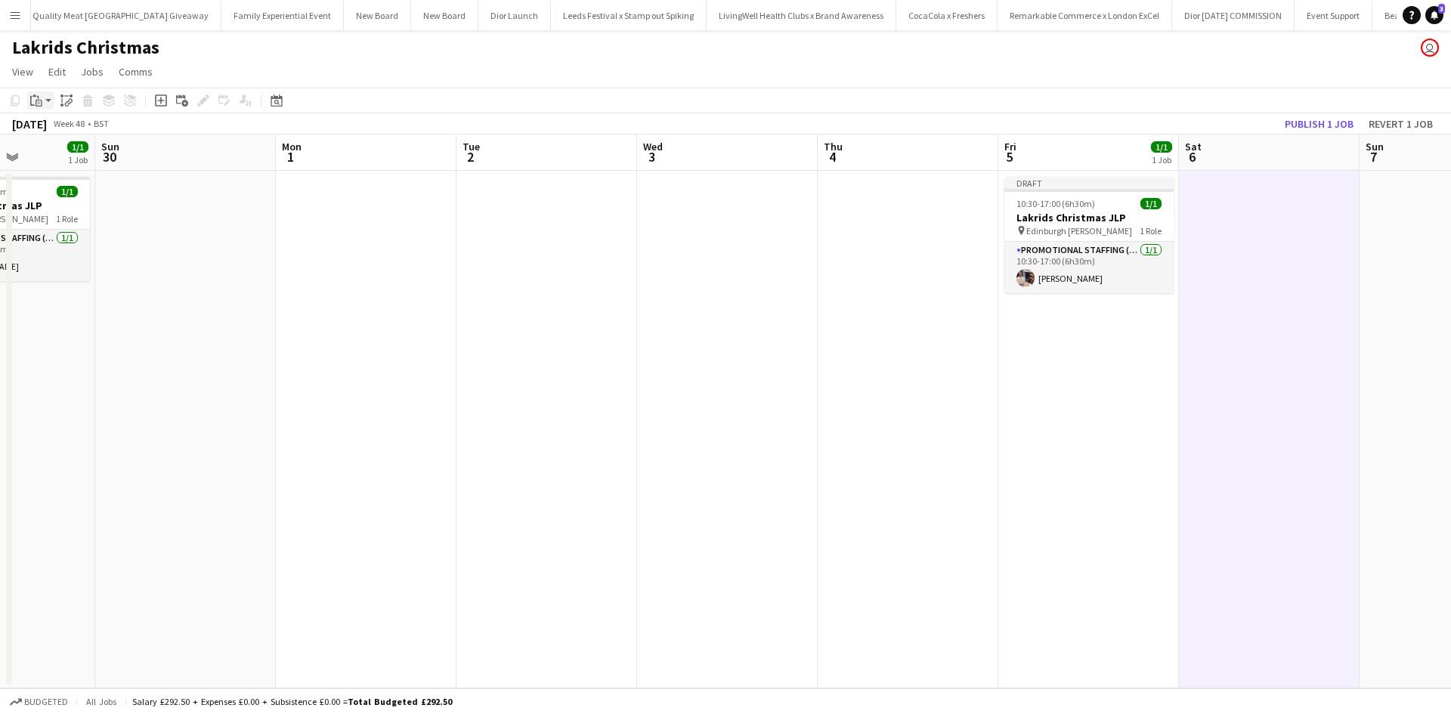
click at [38, 96] on icon at bounding box center [38, 97] width 2 height 3
click at [55, 155] on link "Paste with crew Ctrl+Shift+V" at bounding box center [111, 155] width 142 height 14
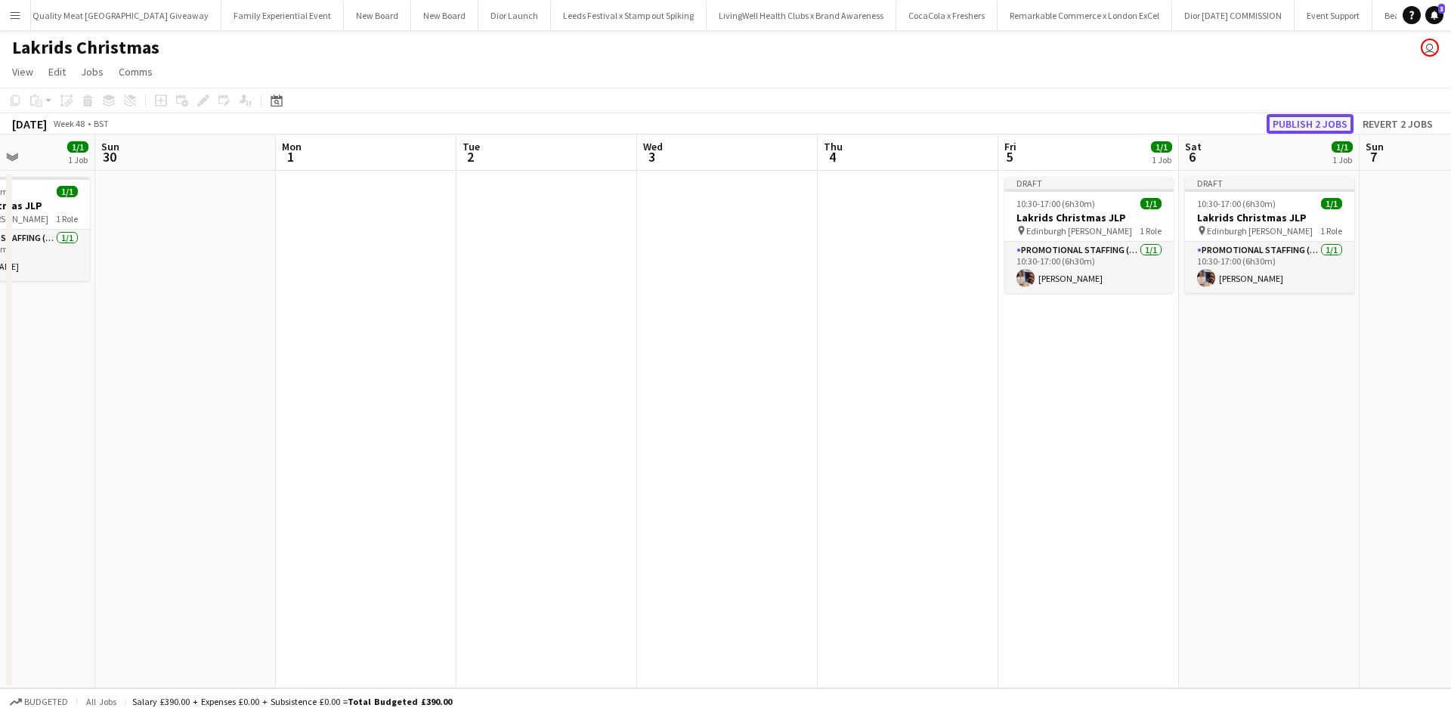
click at [1298, 125] on button "Publish 2 jobs" at bounding box center [1310, 124] width 87 height 20
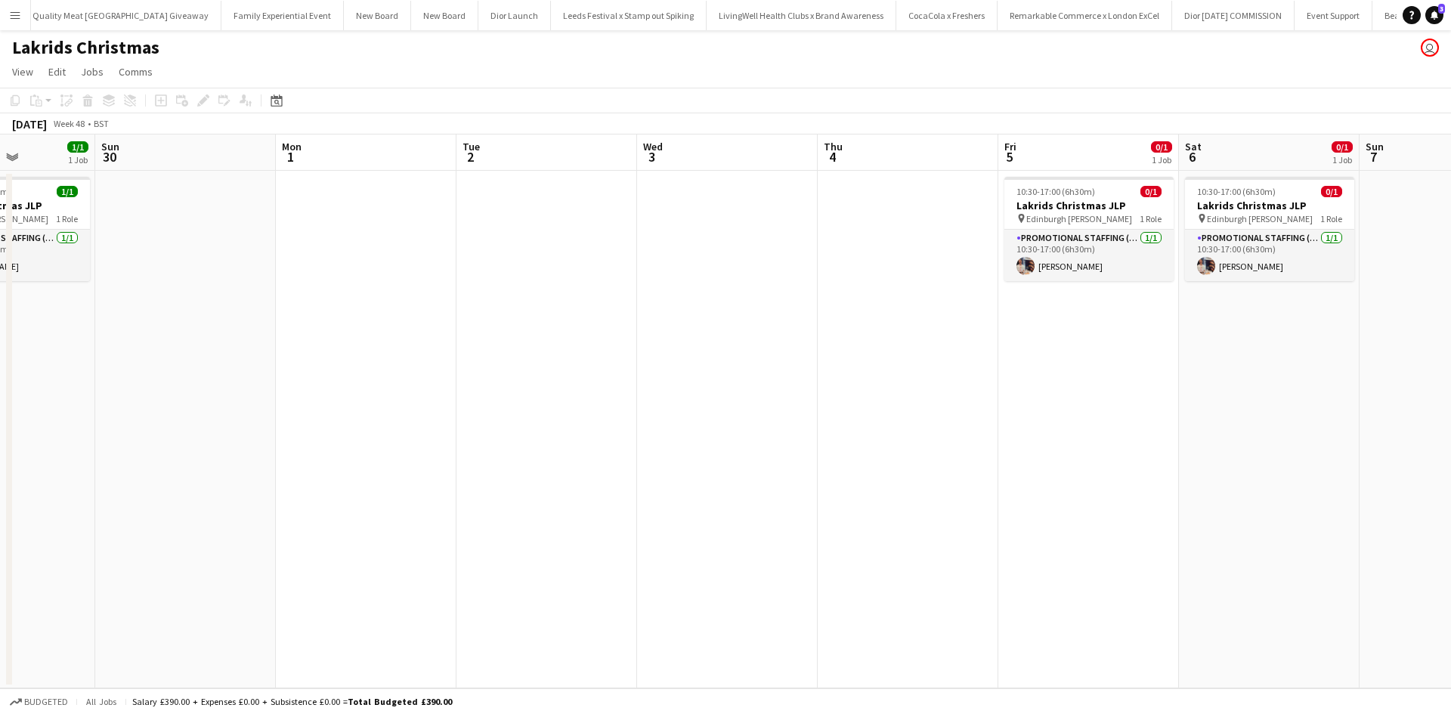
click at [10, 7] on button "Menu" at bounding box center [15, 15] width 30 height 30
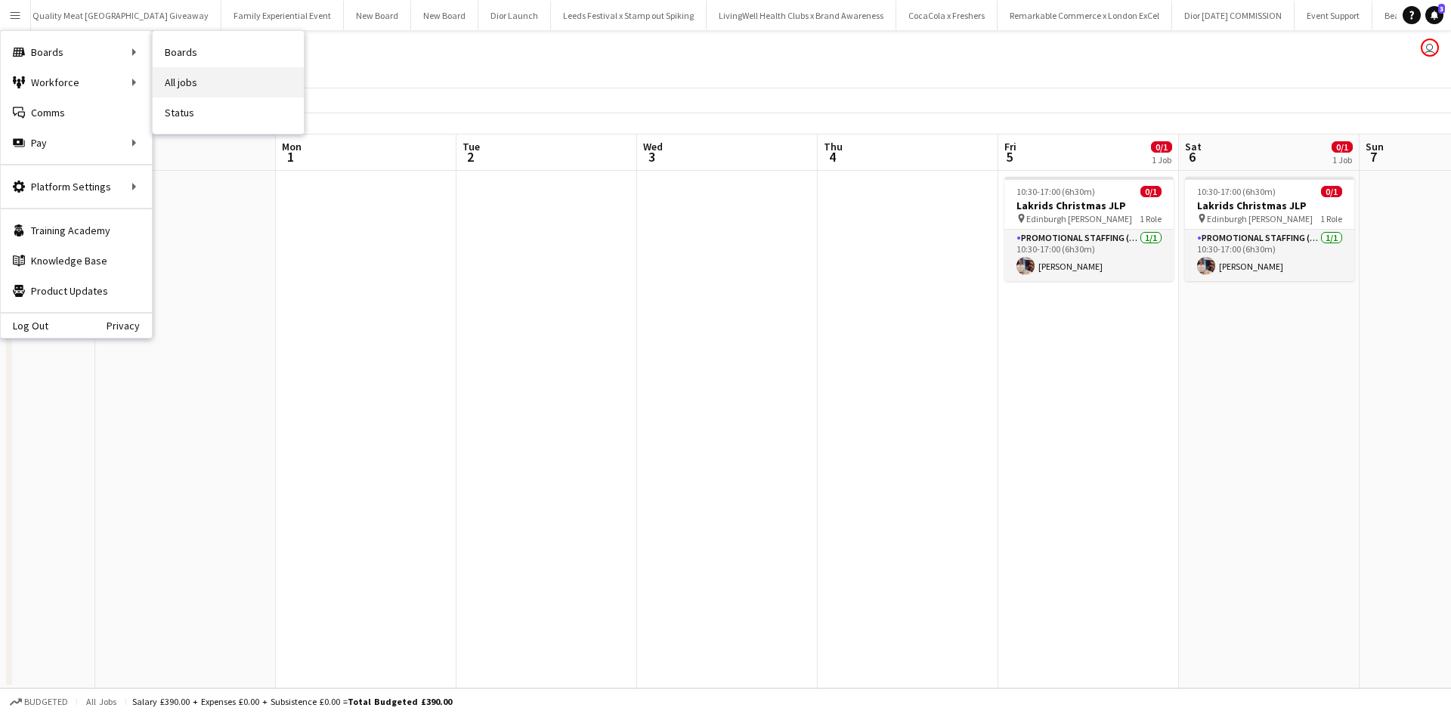
click at [198, 81] on link "All jobs" at bounding box center [228, 82] width 151 height 30
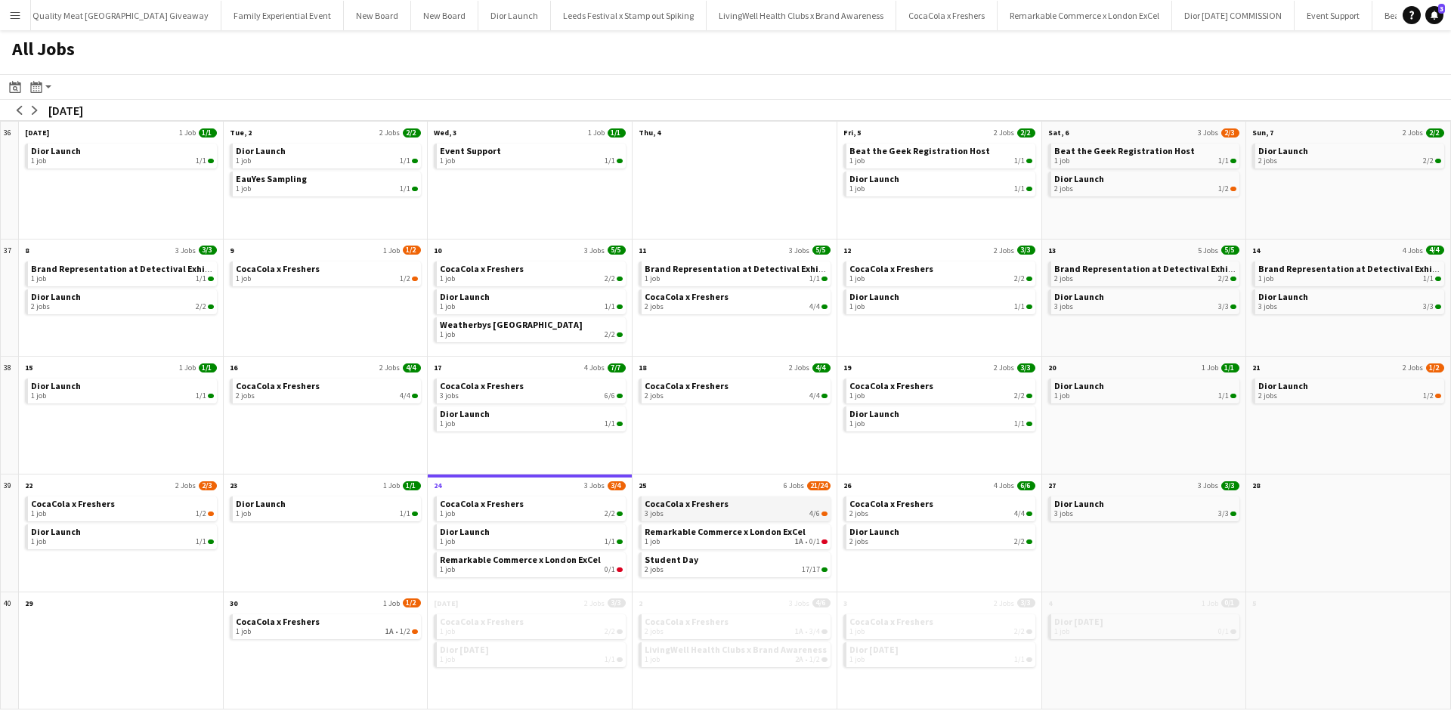
click at [749, 512] on div "3 jobs 4/6" at bounding box center [736, 513] width 183 height 9
click at [738, 645] on span "LivingWell Health Clubs x Brand Awareness" at bounding box center [736, 649] width 182 height 11
click at [1148, 633] on div "1 job 0/1" at bounding box center [1145, 631] width 183 height 9
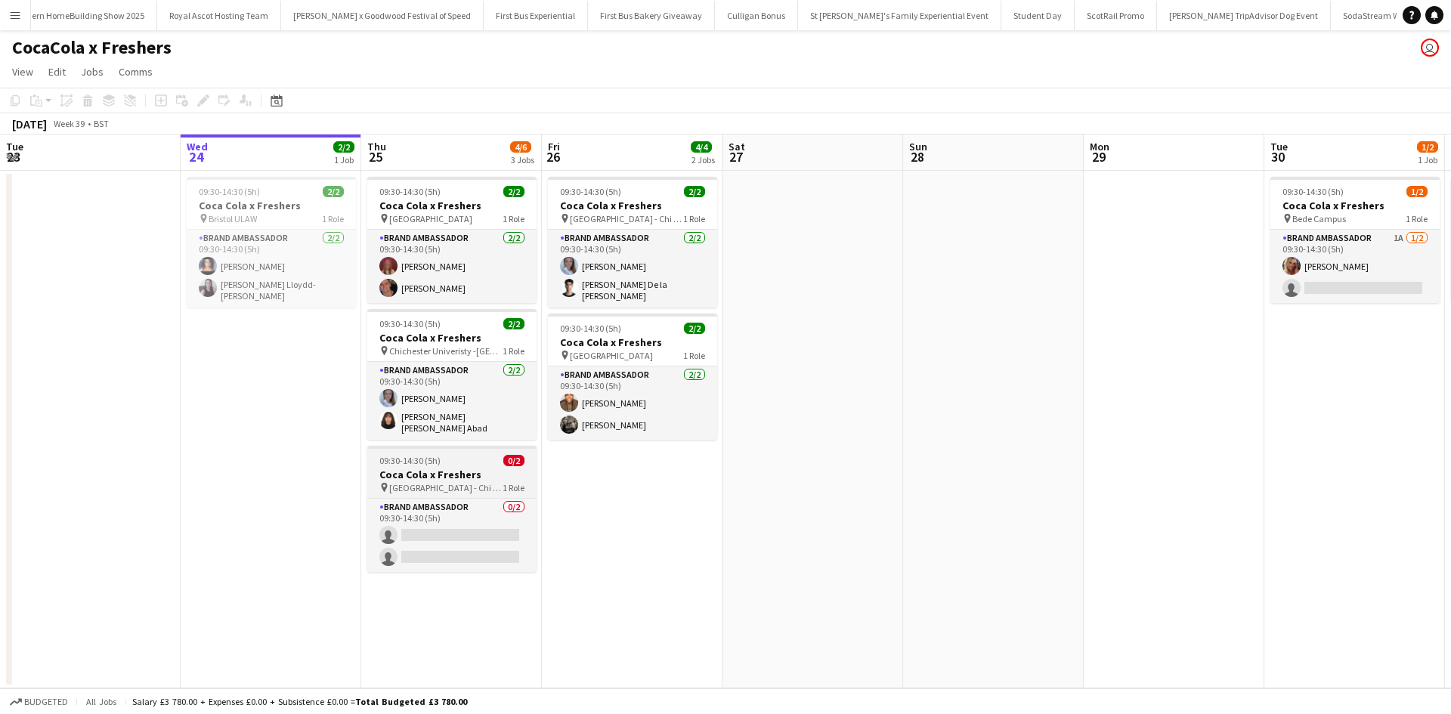
scroll to position [0, 15123]
click at [481, 468] on h3 "Coca Cola x Freshers" at bounding box center [451, 475] width 169 height 14
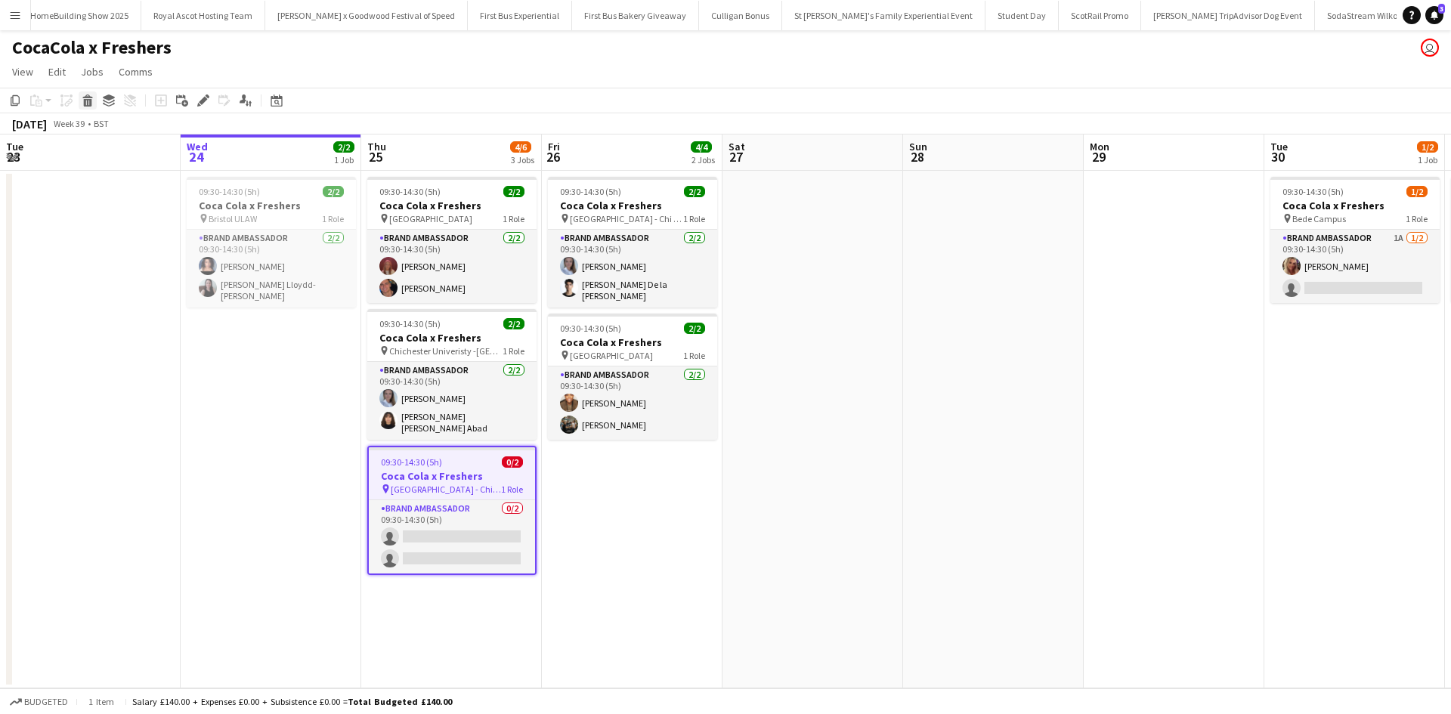
click at [90, 104] on icon at bounding box center [88, 103] width 8 height 8
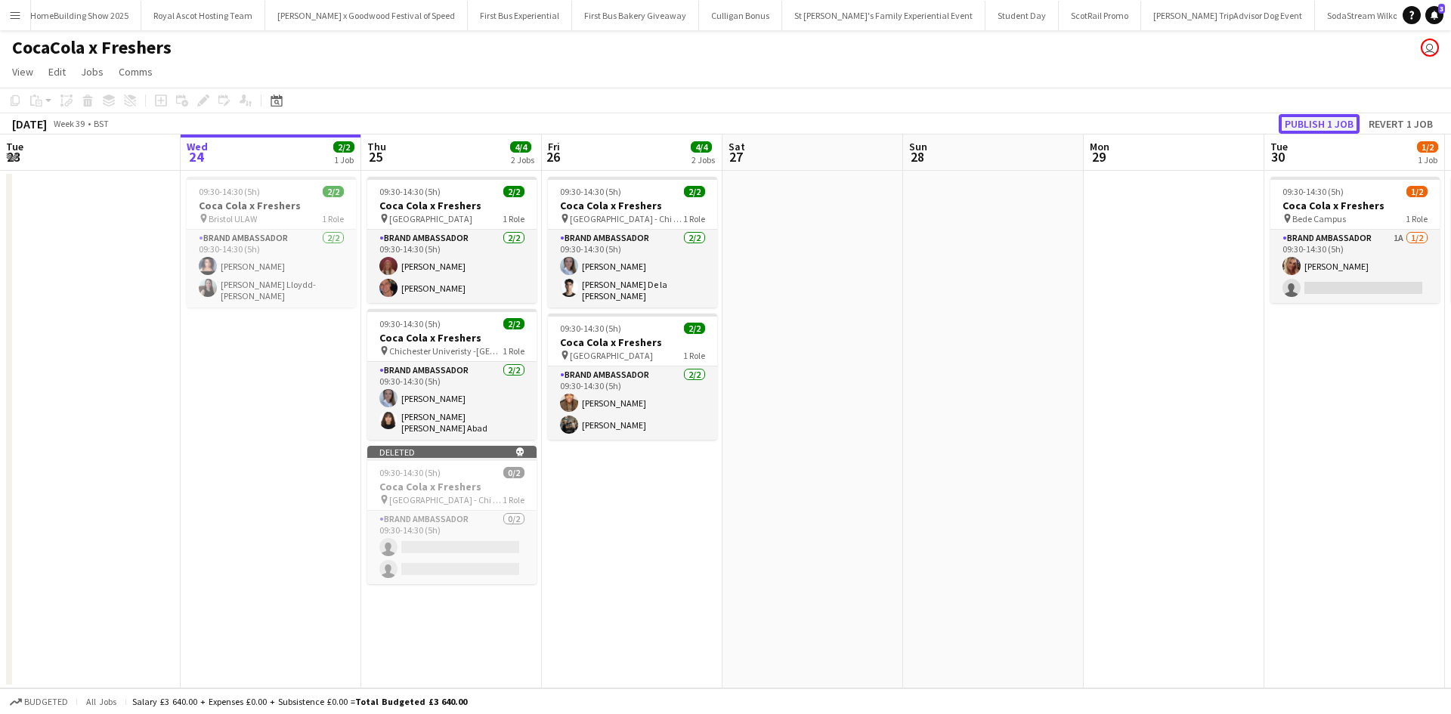
click at [1324, 129] on button "Publish 1 job" at bounding box center [1319, 124] width 81 height 20
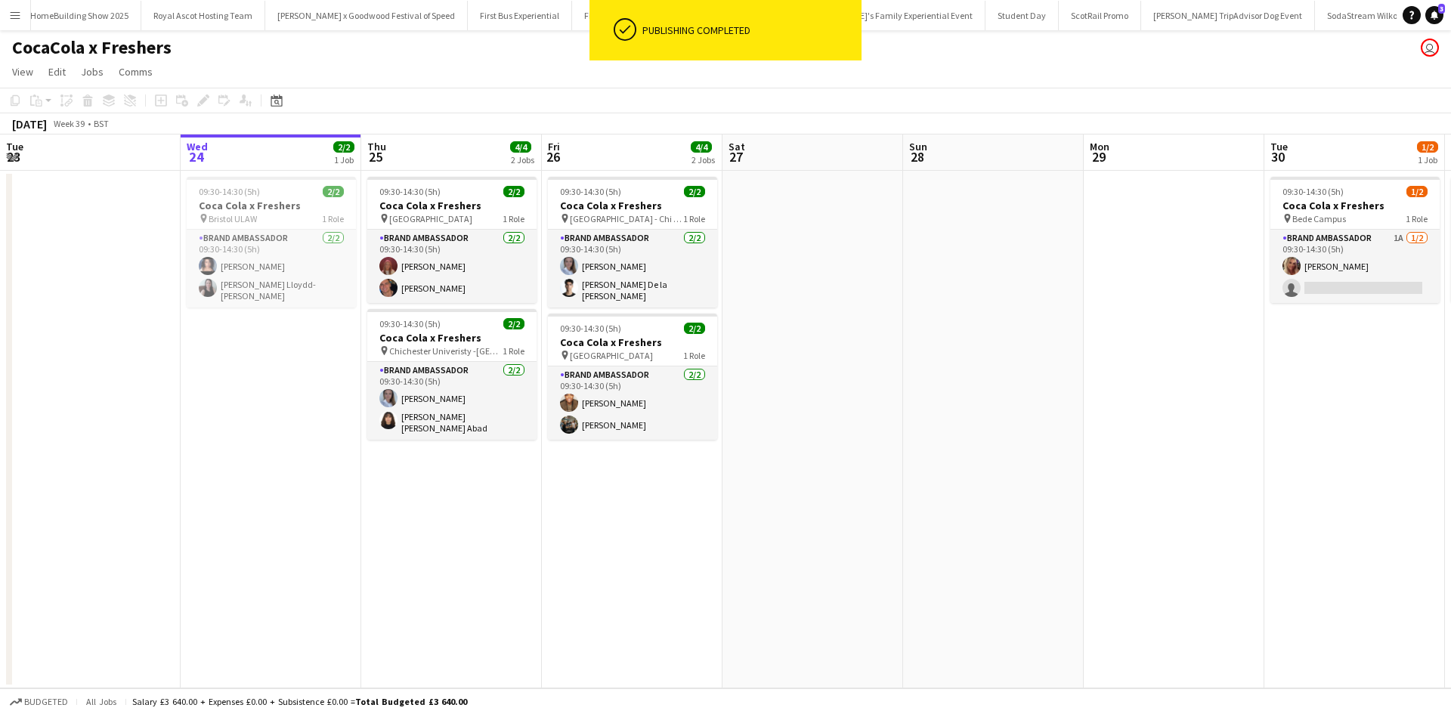
click at [1113, 475] on app-date-cell at bounding box center [1174, 430] width 181 height 518
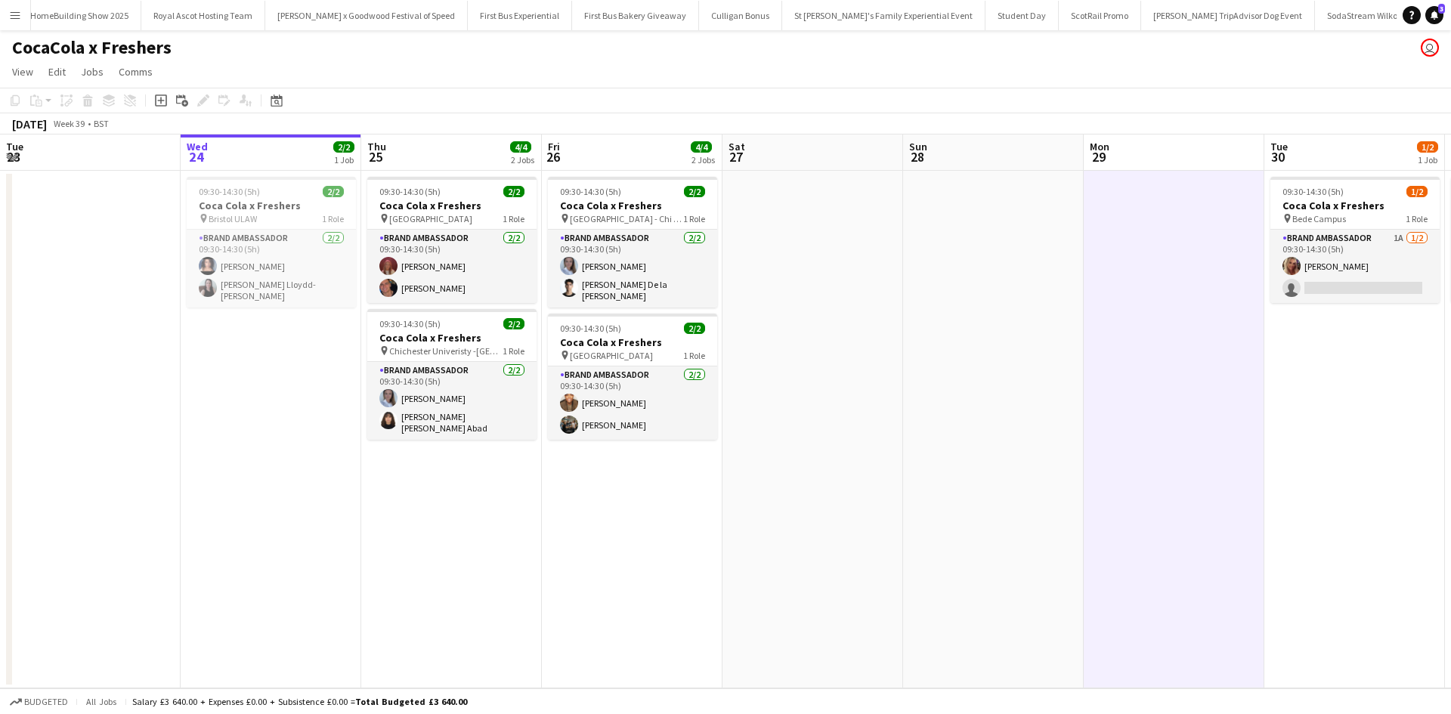
click at [11, 16] on app-icon "Menu" at bounding box center [15, 15] width 12 height 12
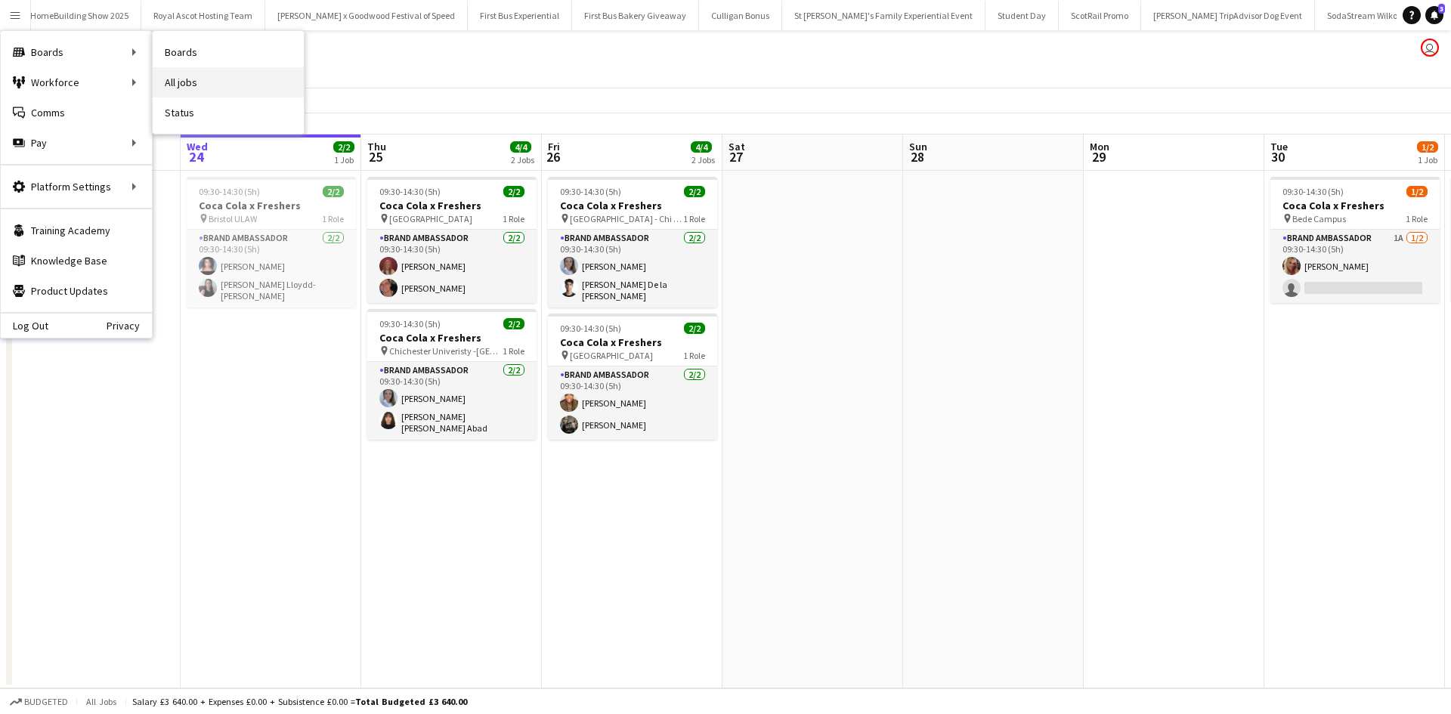
click at [212, 75] on link "All jobs" at bounding box center [228, 82] width 151 height 30
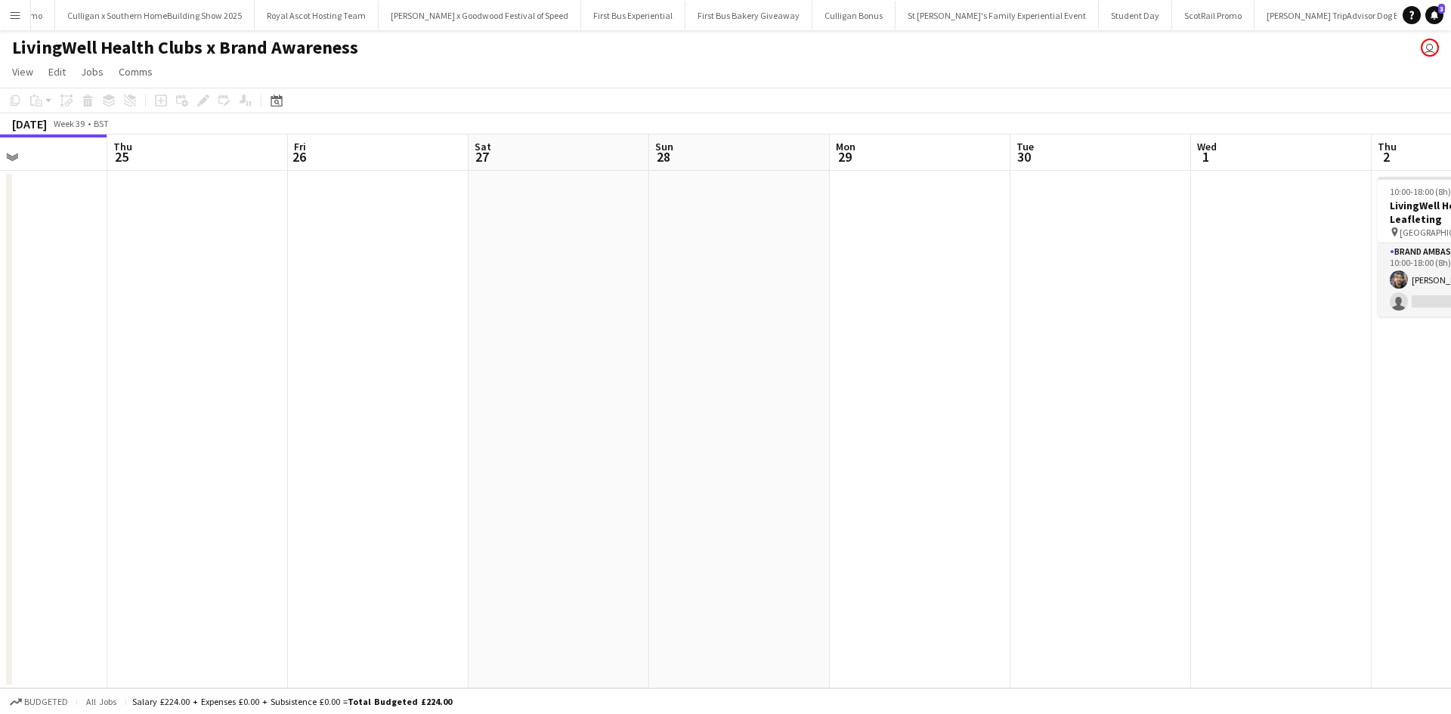
scroll to position [0, 15025]
drag, startPoint x: 961, startPoint y: 410, endPoint x: 330, endPoint y: 376, distance: 632.0
click at [330, 376] on app-calendar-viewport "Sun 21 Mon 22 Tue 23 Wed 24 Thu 25 Fri 26 Sat 27 Sun 28 Mon 29 Tue 30 Wed 1 Thu…" at bounding box center [725, 412] width 1451 height 554
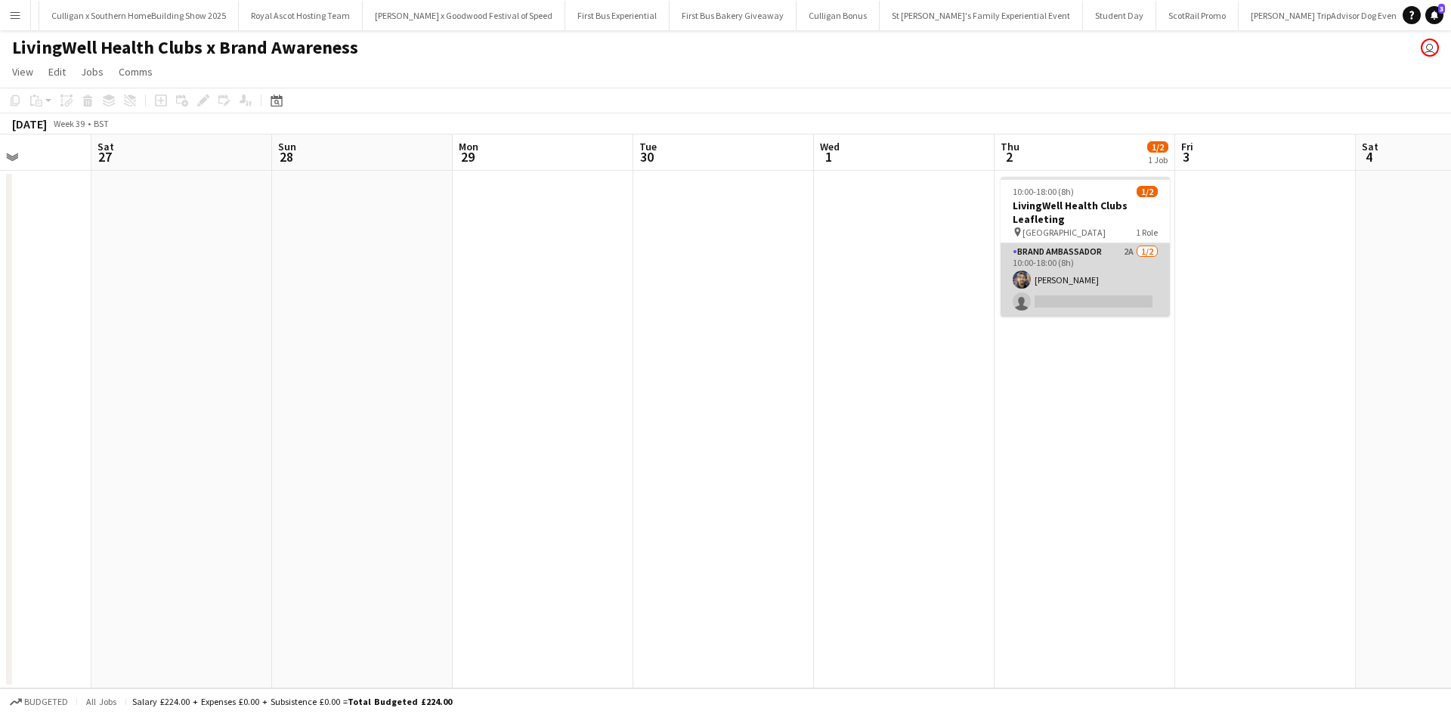
click at [1119, 271] on app-card-role "Brand Ambassador 2A 1/2 10:00-18:00 (8h) Hassan Patel single-neutral-actions" at bounding box center [1085, 279] width 169 height 73
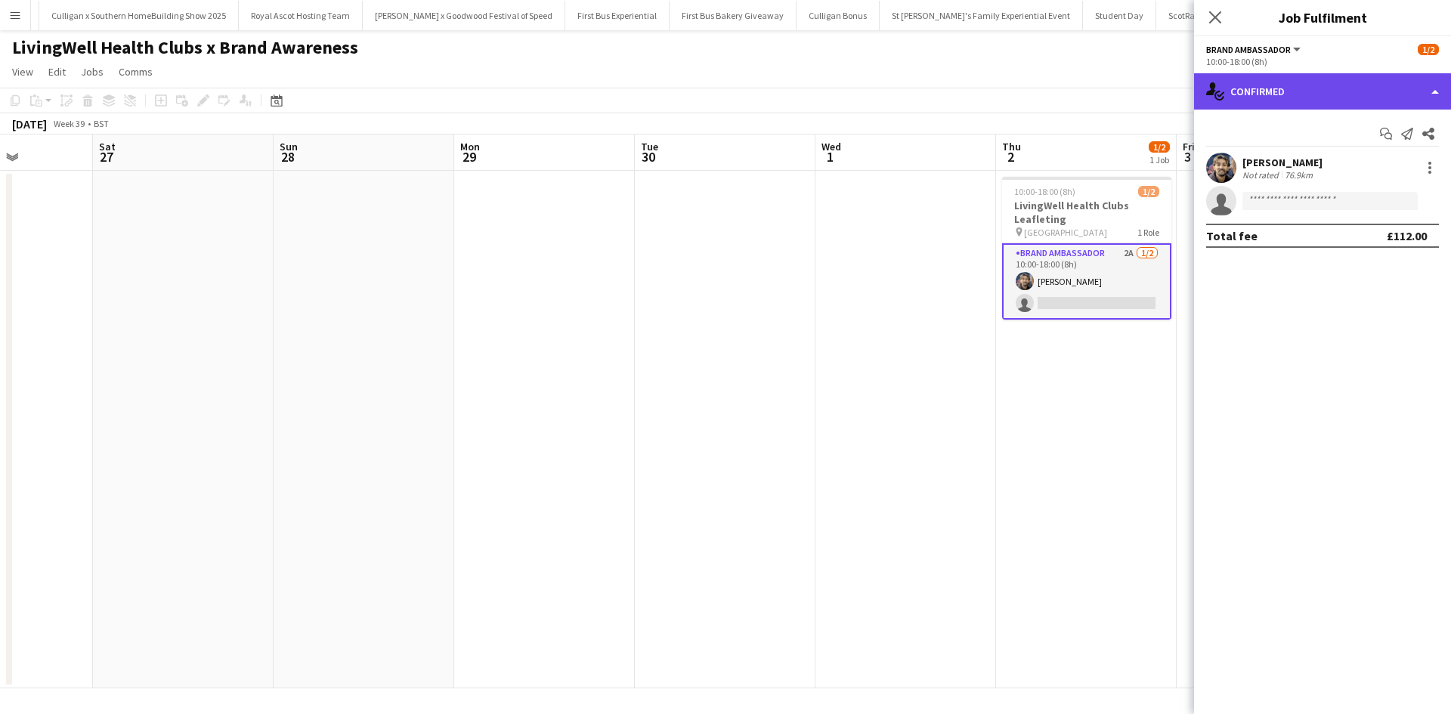
click at [1327, 83] on div "single-neutral-actions-check-2 Confirmed" at bounding box center [1322, 91] width 257 height 36
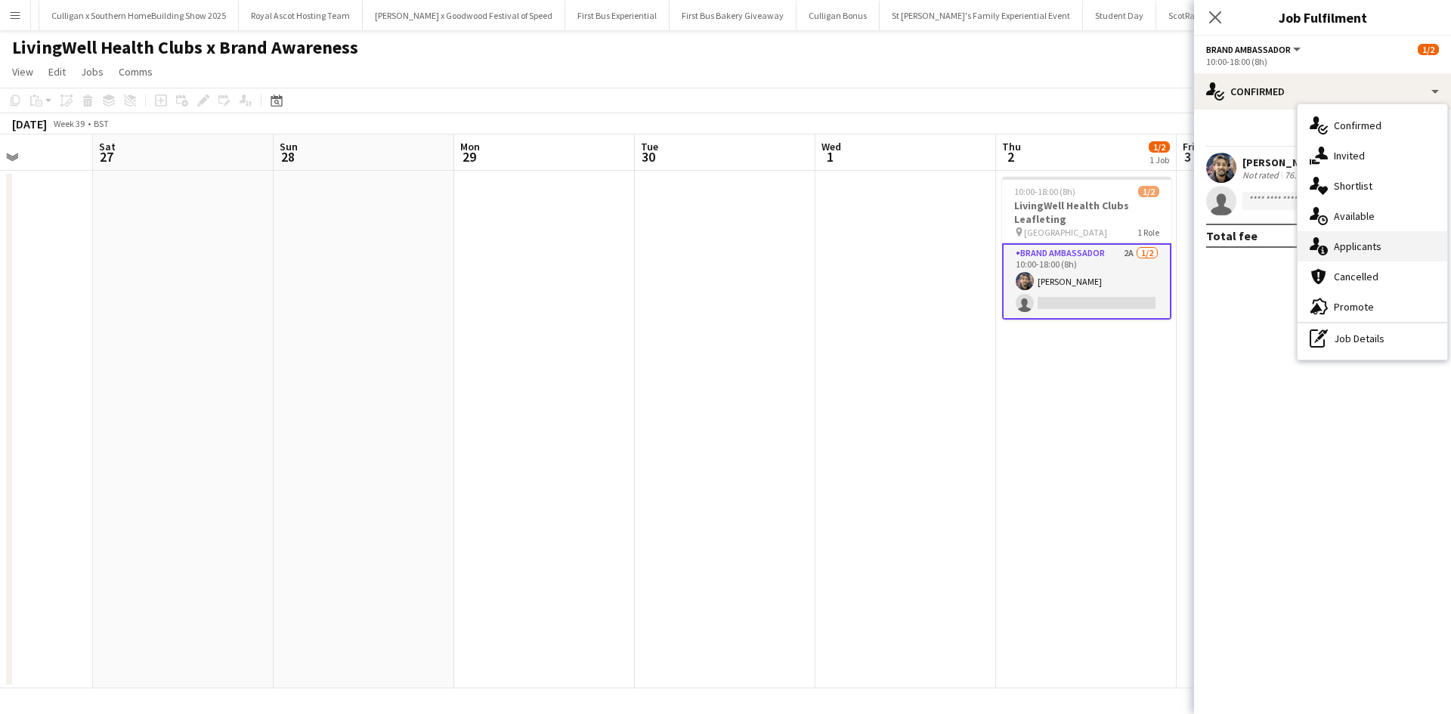
click at [1374, 243] on span "Applicants" at bounding box center [1358, 247] width 48 height 14
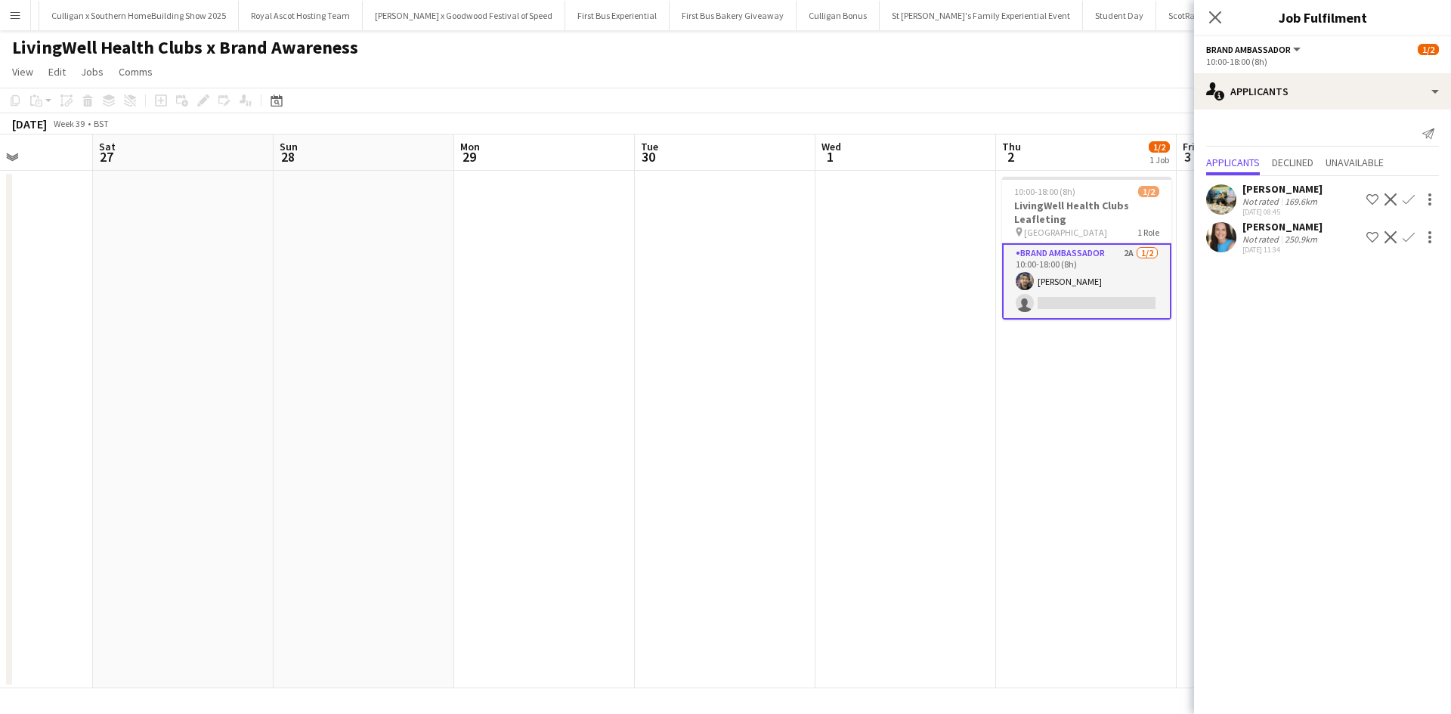
click at [995, 381] on app-date-cell at bounding box center [905, 430] width 181 height 518
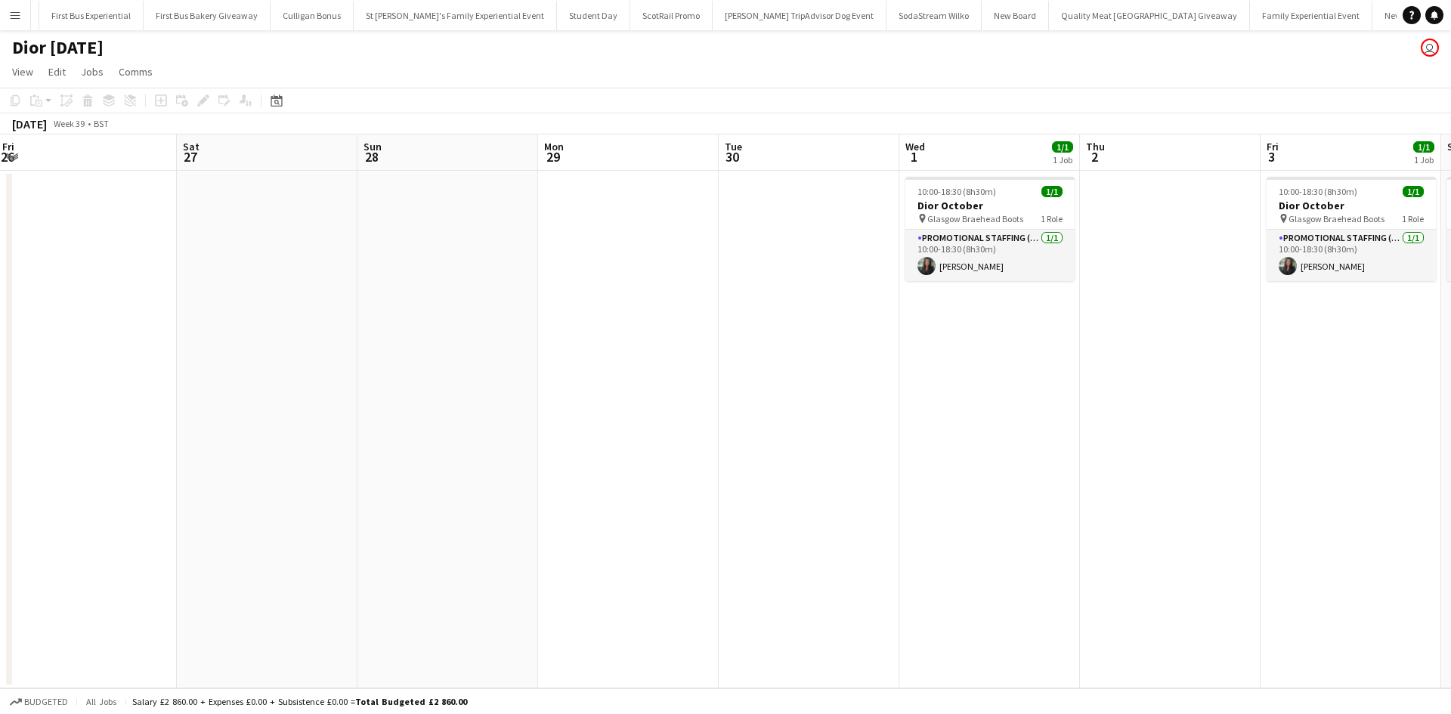
scroll to position [0, 15880]
drag, startPoint x: 1160, startPoint y: 525, endPoint x: 398, endPoint y: 520, distance: 761.8
click at [400, 520] on app-calendar-viewport "Tue 23 Wed 24 Thu 25 Fri 26 Sat 27 Sun 28 Mon 29 Tue 30 Wed 1 1/1 1 Job Thu 2 F…" at bounding box center [725, 412] width 1451 height 554
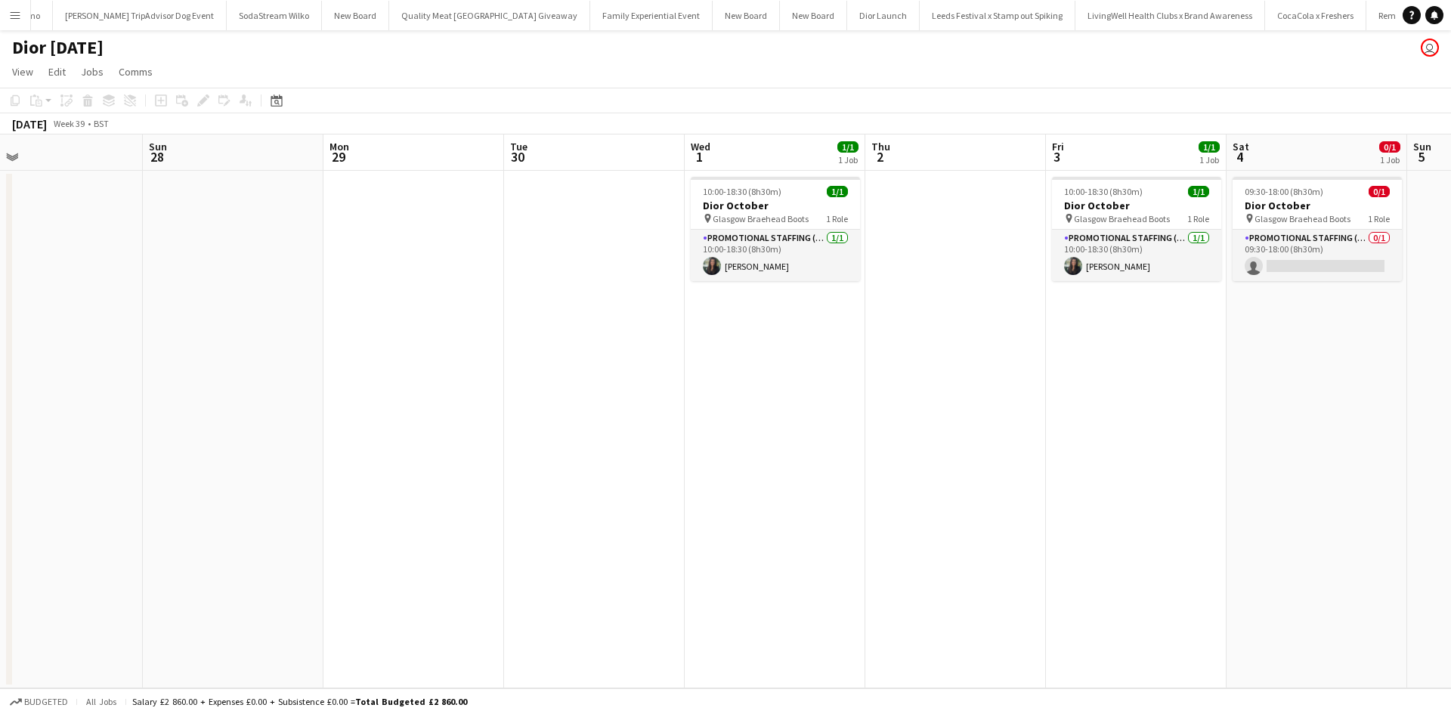
scroll to position [0, 16236]
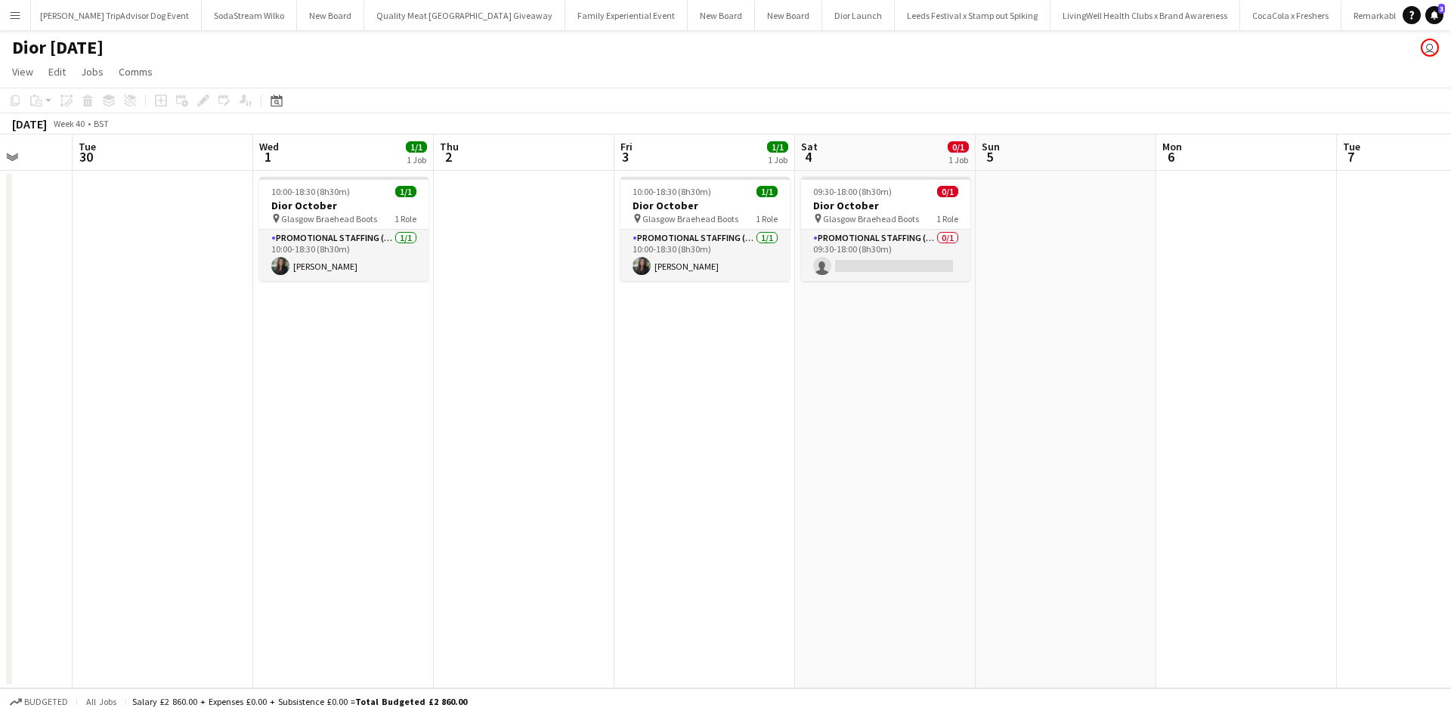
drag, startPoint x: 1191, startPoint y: 509, endPoint x: 627, endPoint y: 503, distance: 564.6
click at [638, 504] on app-calendar-viewport "Sat 27 Sun 28 Mon 29 Tue 30 Wed 1 1/1 1 Job Thu 2 Fri 3 1/1 1 Job Sat 4 0/1 1 J…" at bounding box center [725, 412] width 1451 height 554
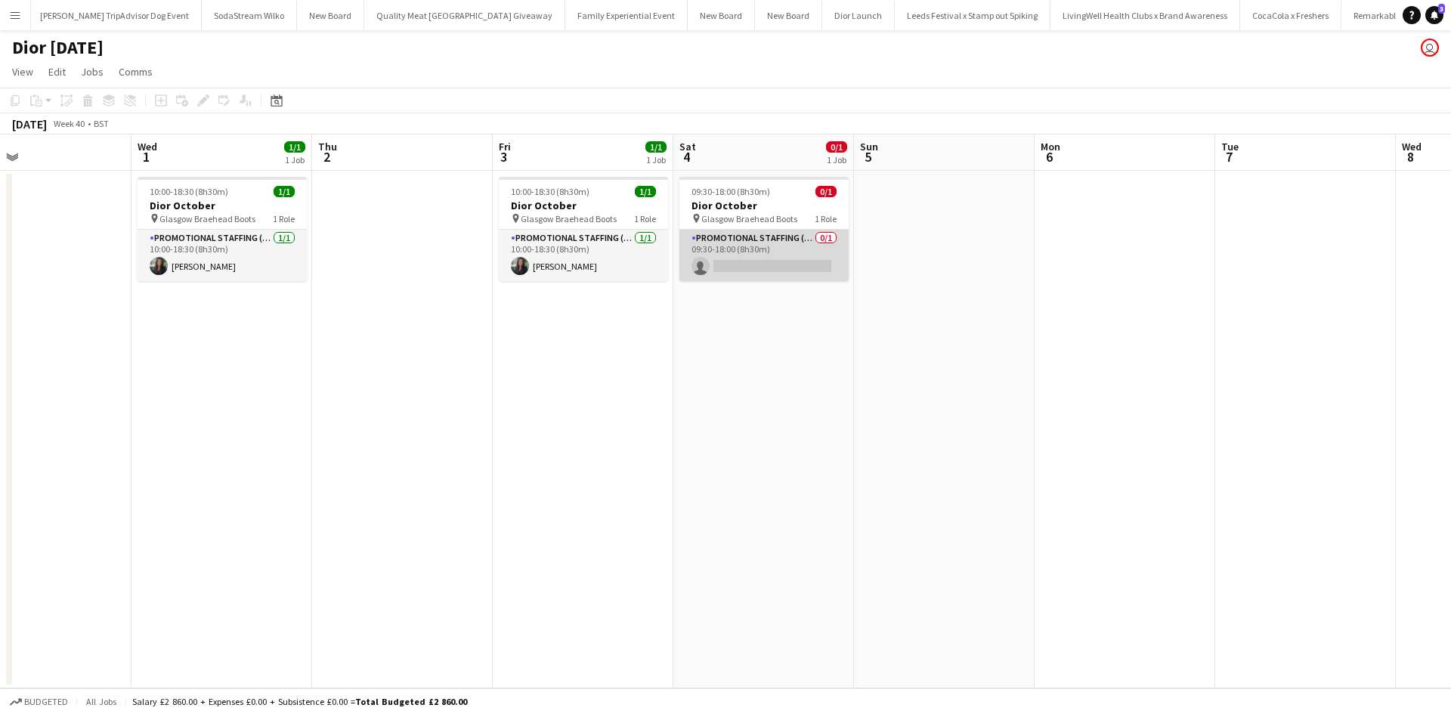
click at [803, 255] on app-card-role "Promotional Staffing (Sales Staff) 0/1 09:30-18:00 (8h30m) single-neutral-actio…" at bounding box center [763, 255] width 169 height 51
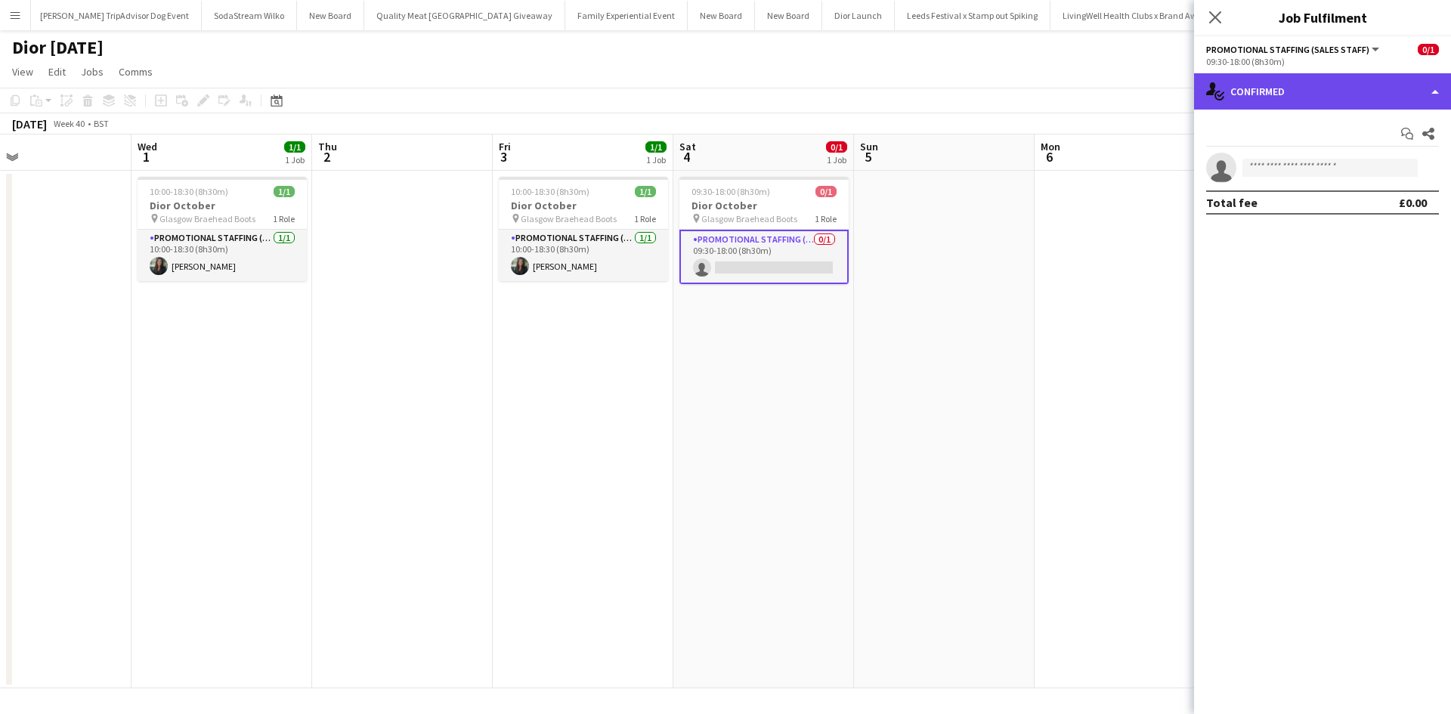
click at [1318, 82] on div "single-neutral-actions-check-2 Confirmed" at bounding box center [1322, 91] width 257 height 36
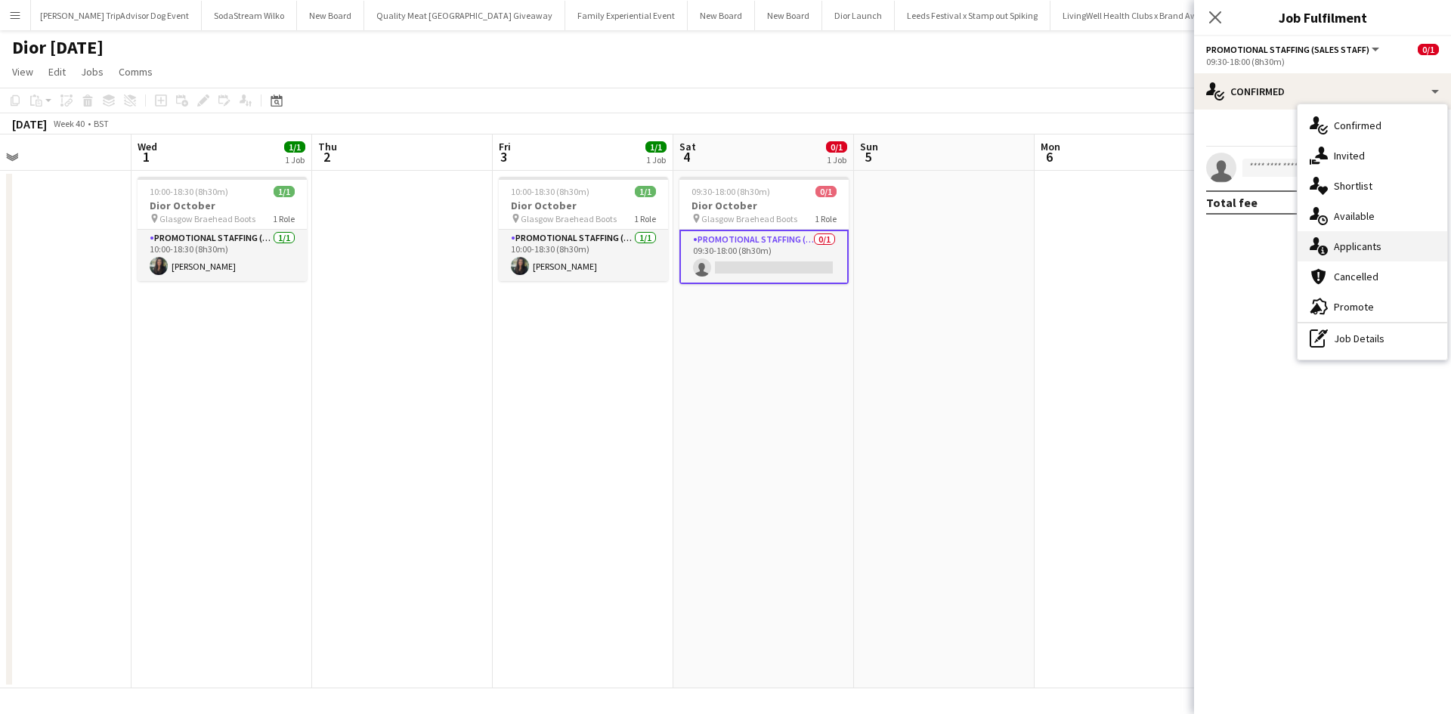
click at [1363, 244] on span "Applicants" at bounding box center [1358, 247] width 48 height 14
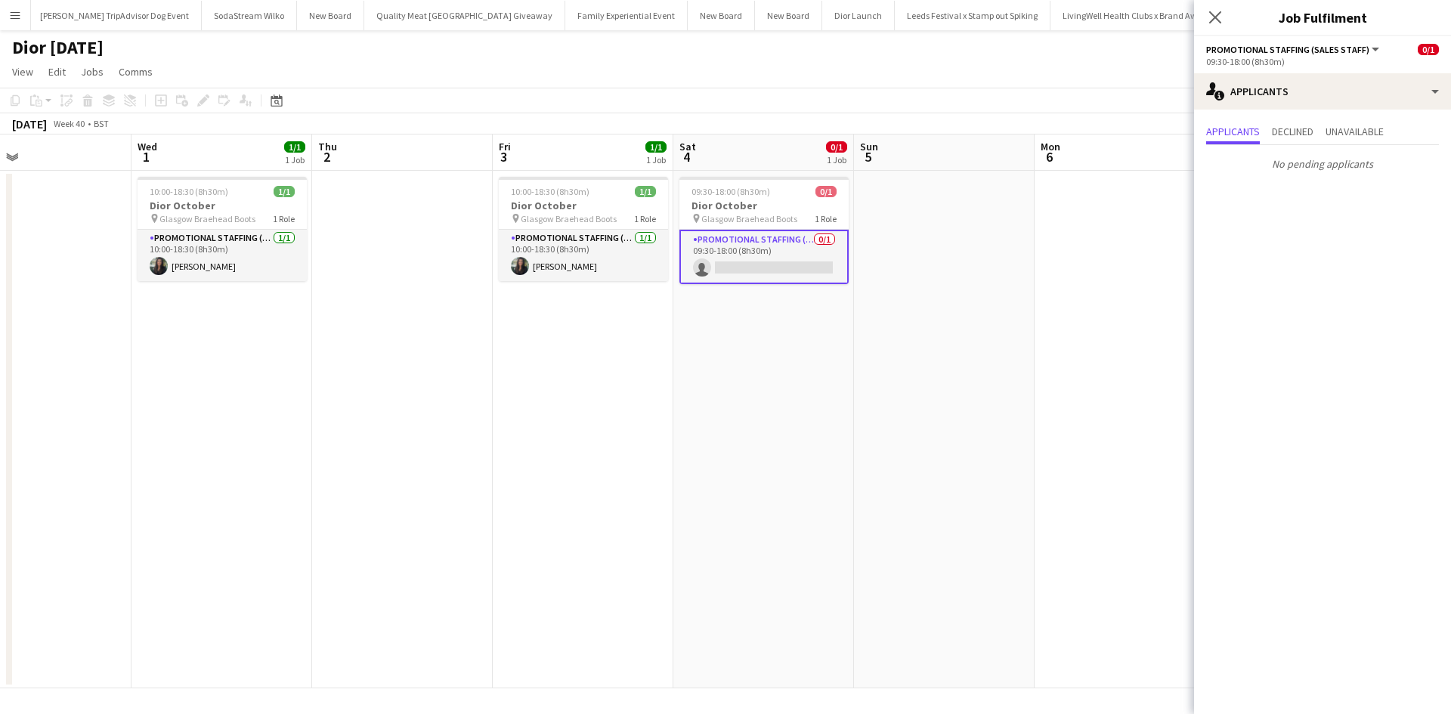
click at [1057, 359] on app-date-cell at bounding box center [1125, 430] width 181 height 518
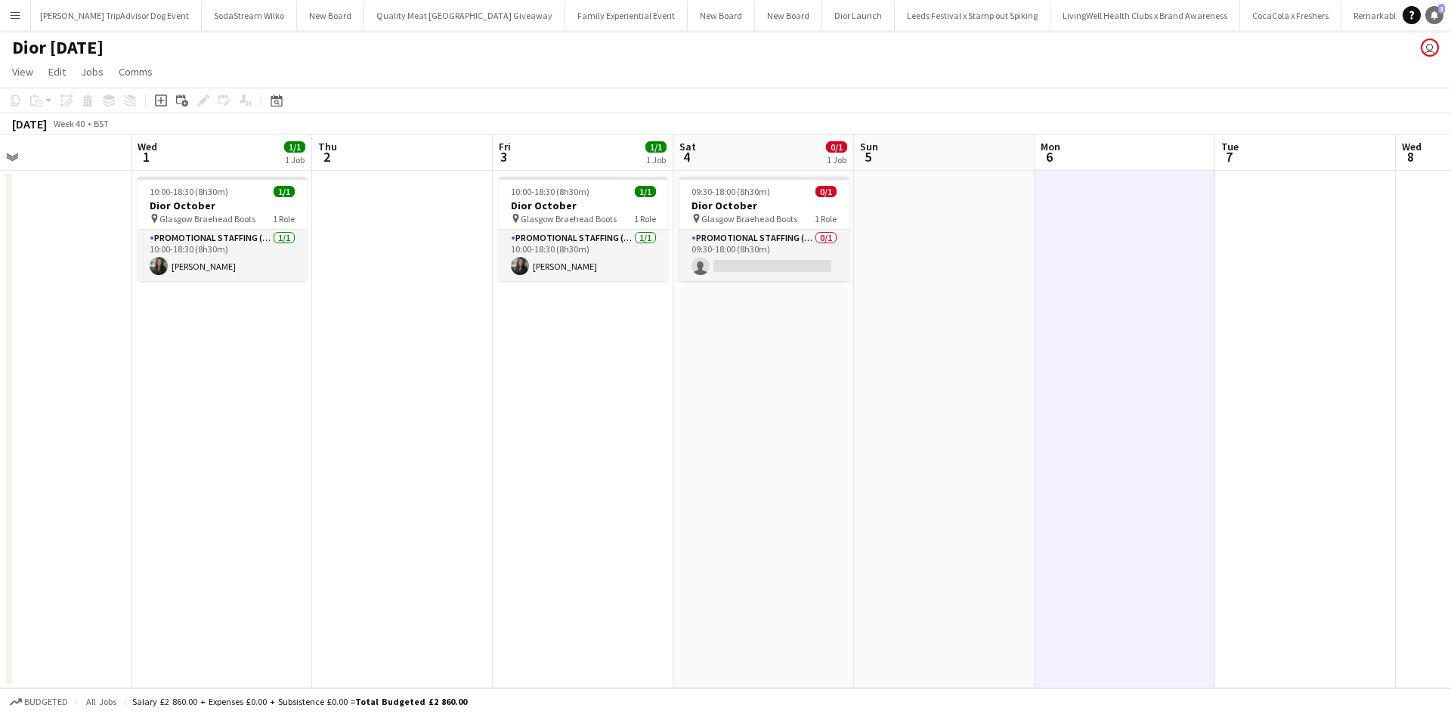
click at [1436, 14] on icon at bounding box center [1435, 15] width 8 height 8
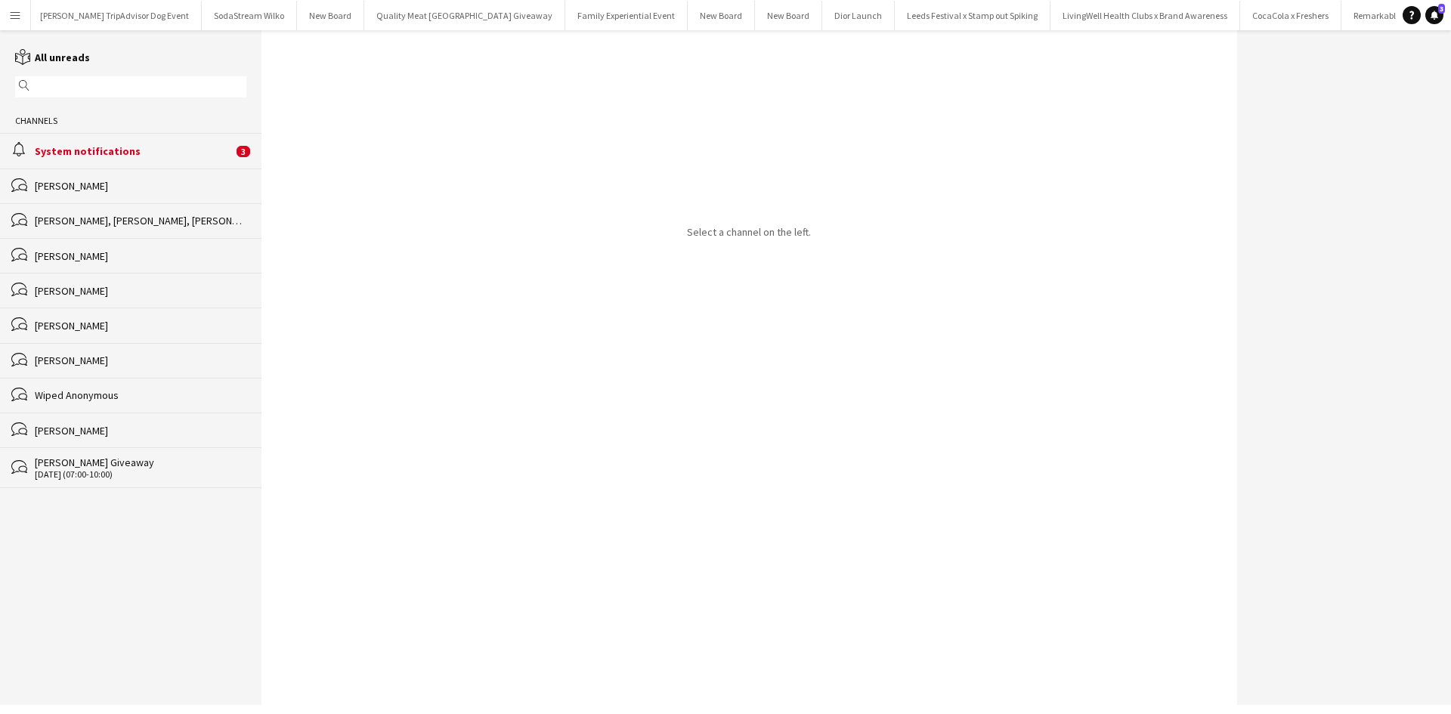
click at [60, 153] on div "System notifications" at bounding box center [134, 151] width 198 height 14
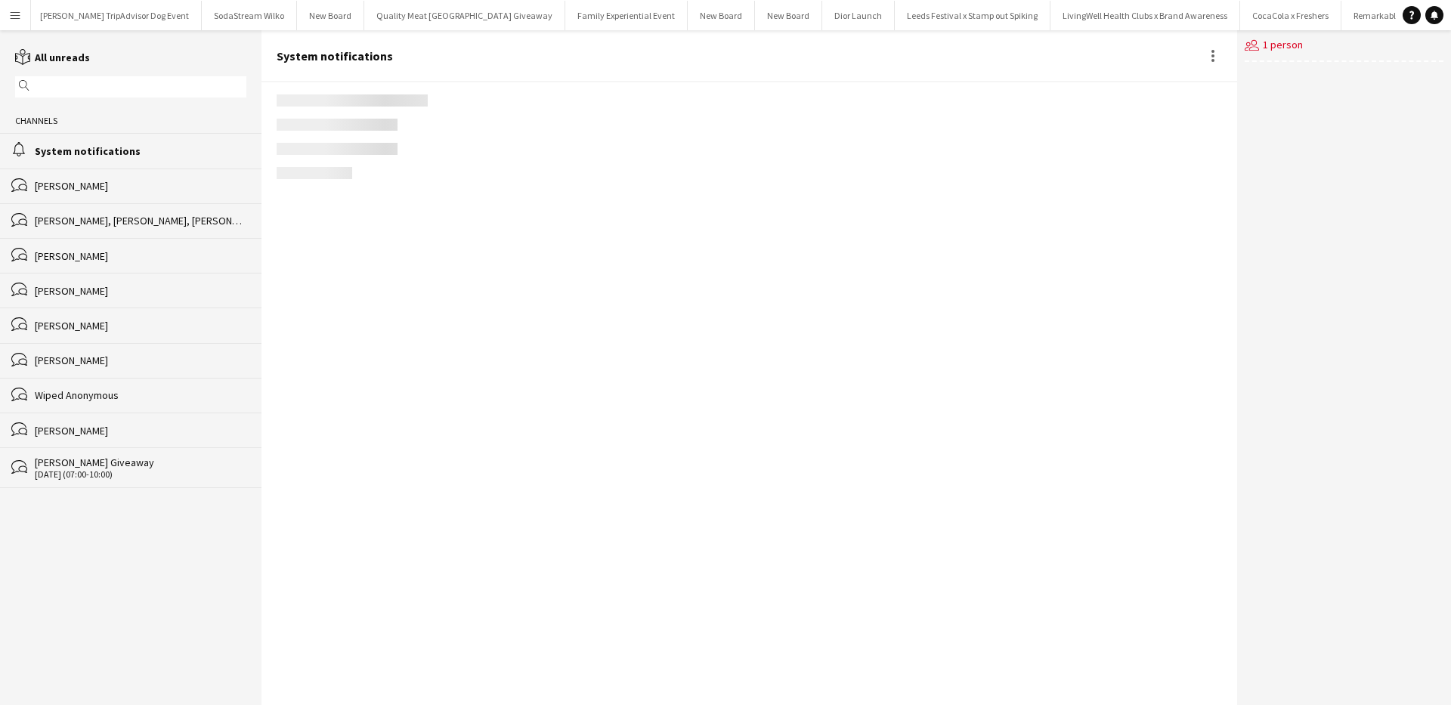
scroll to position [2212, 0]
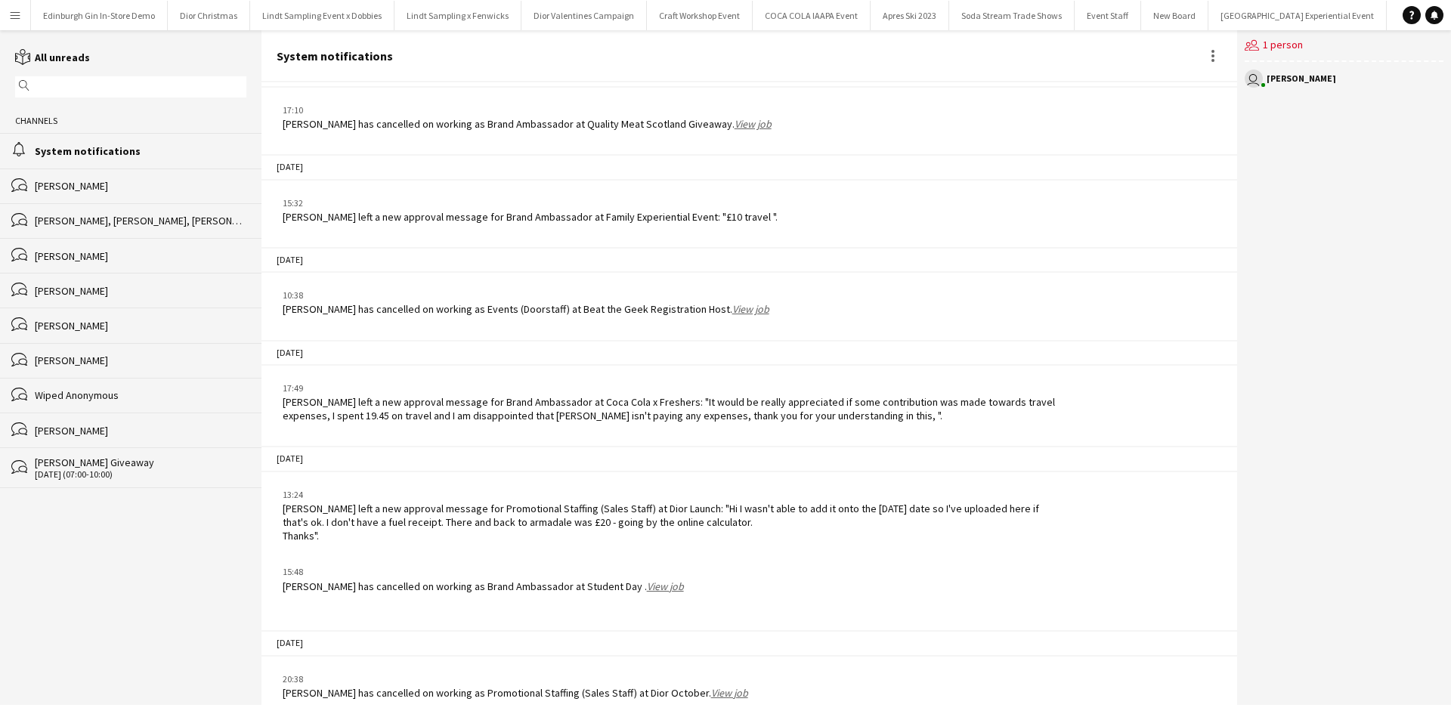
click at [19, 15] on app-icon "Menu" at bounding box center [15, 15] width 12 height 12
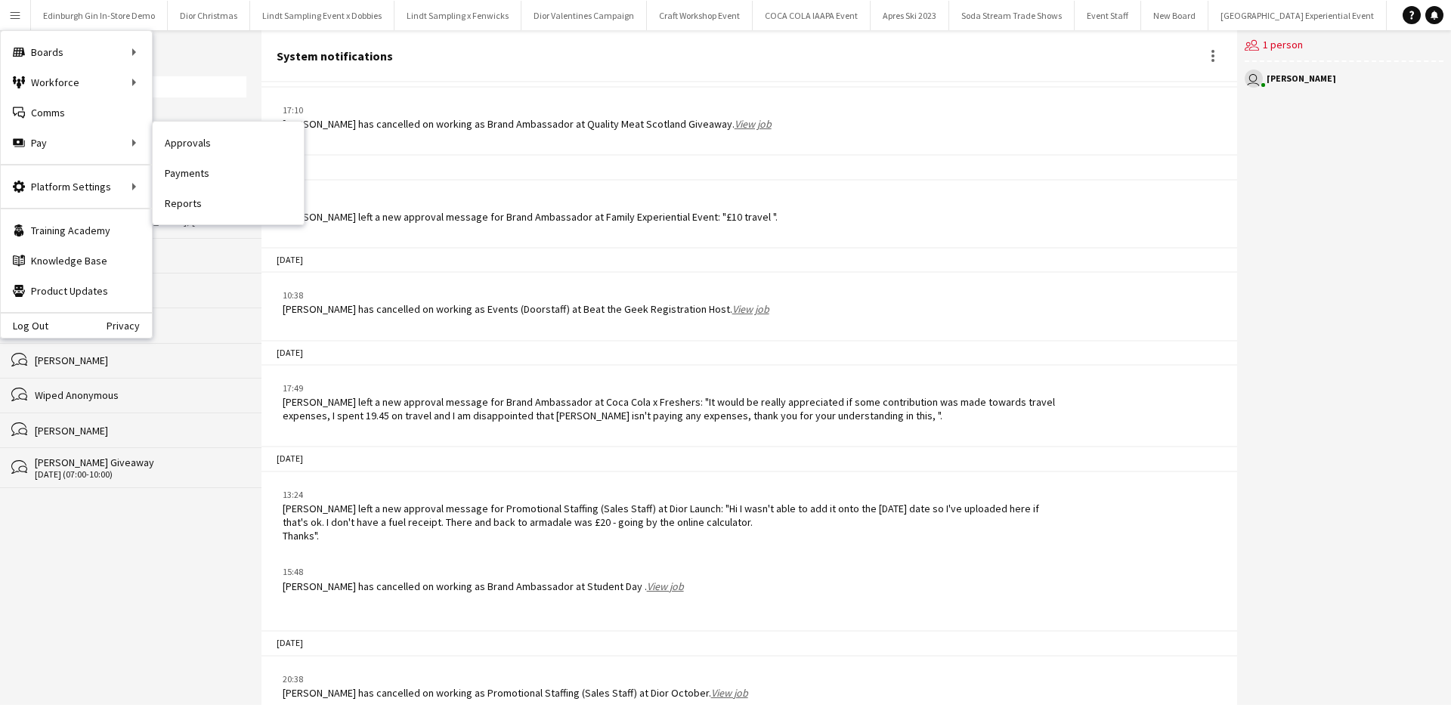
click at [193, 142] on link "Approvals" at bounding box center [228, 143] width 151 height 30
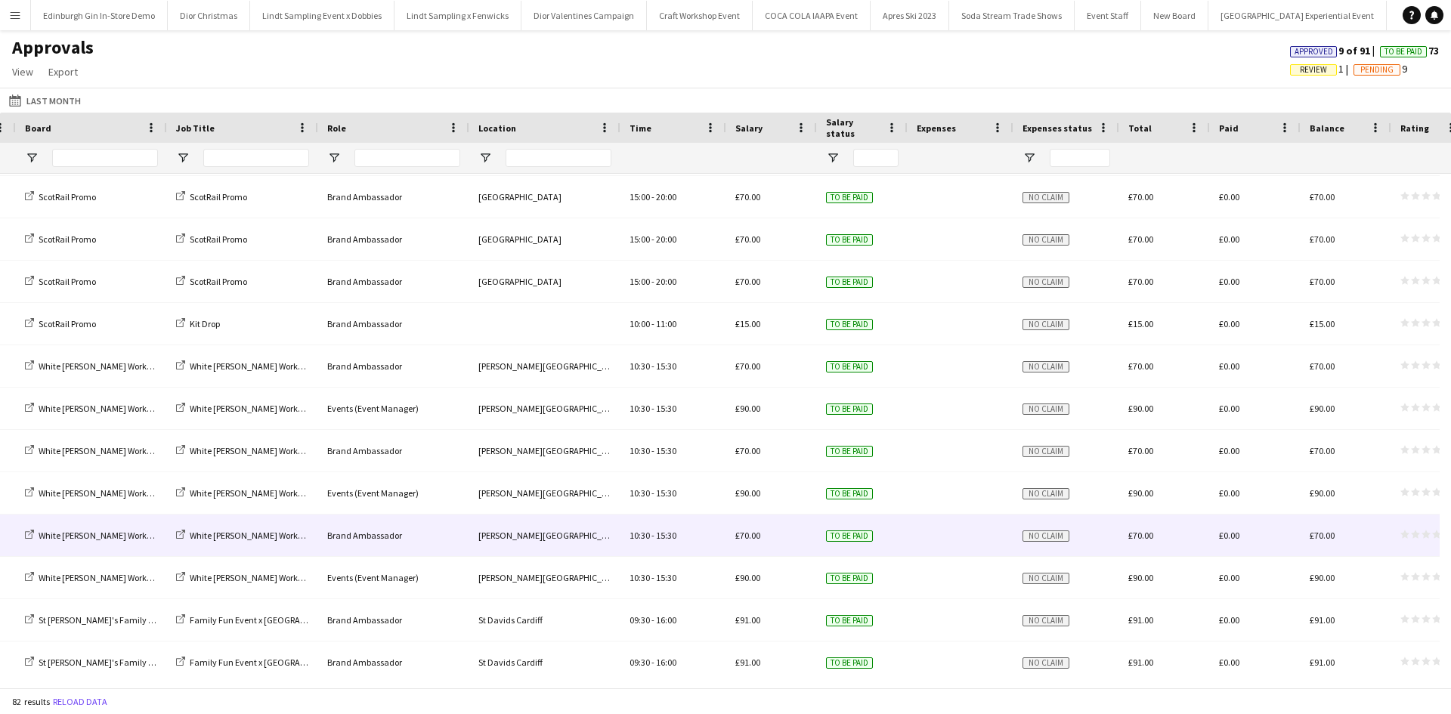
scroll to position [604, 0]
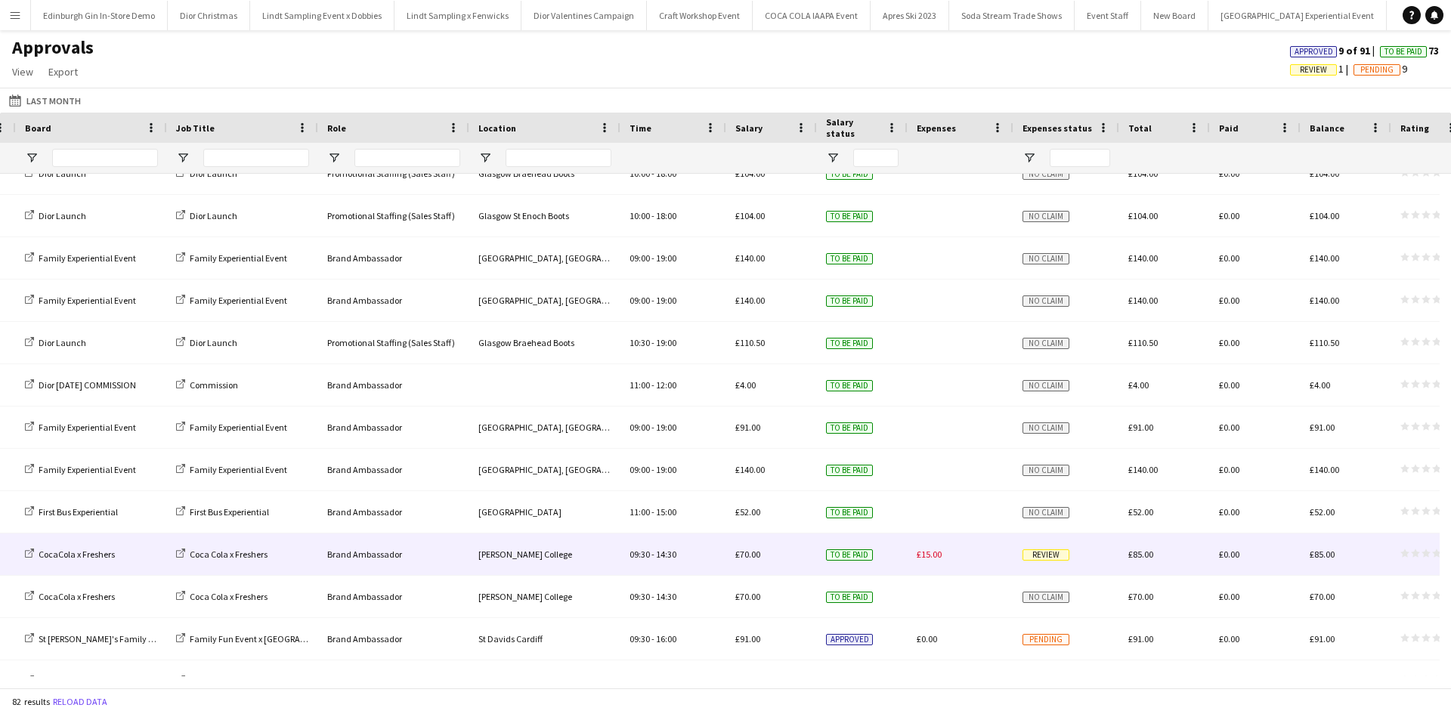
click at [1051, 557] on span "Review" at bounding box center [1046, 554] width 47 height 11
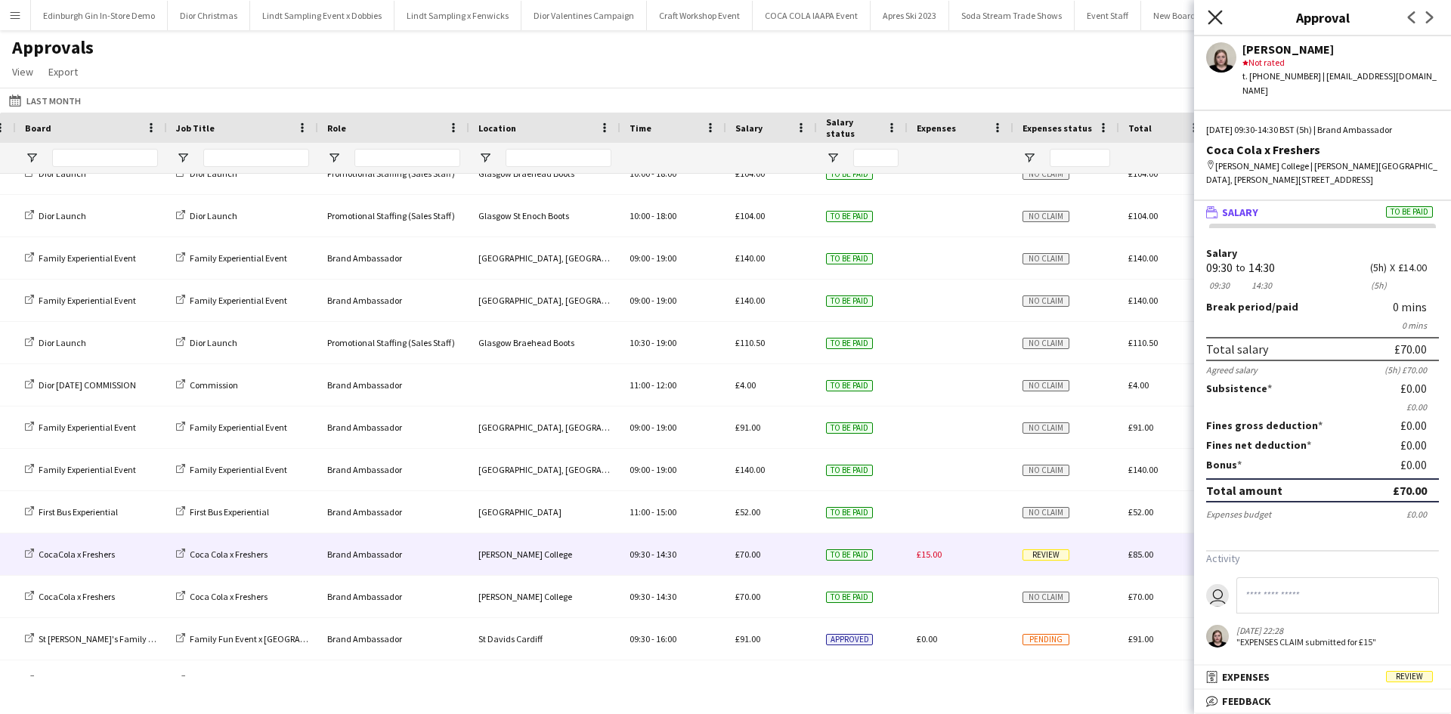
click at [1216, 15] on icon "Close pop-in" at bounding box center [1215, 17] width 14 height 14
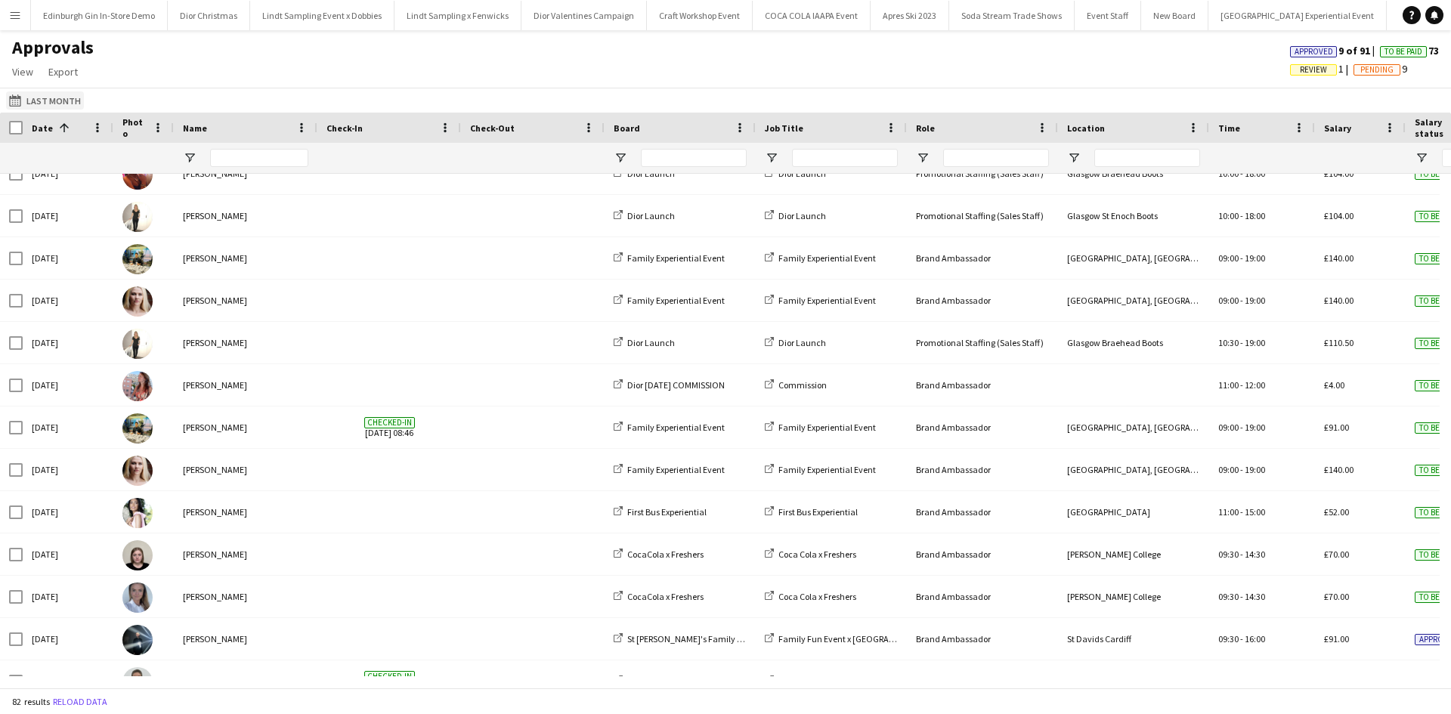
click at [59, 97] on button "Last Month Last Month" at bounding box center [45, 100] width 78 height 18
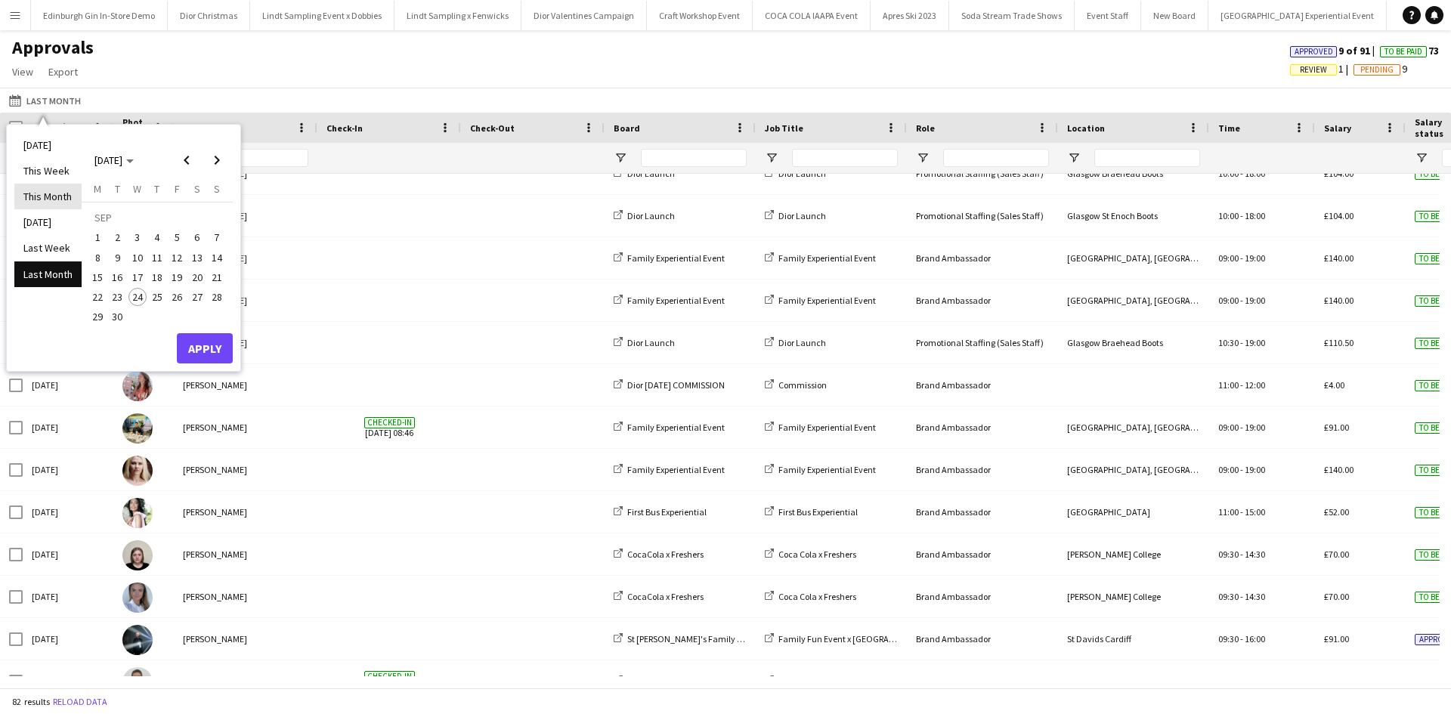
click at [63, 193] on li "This Month" at bounding box center [47, 197] width 67 height 26
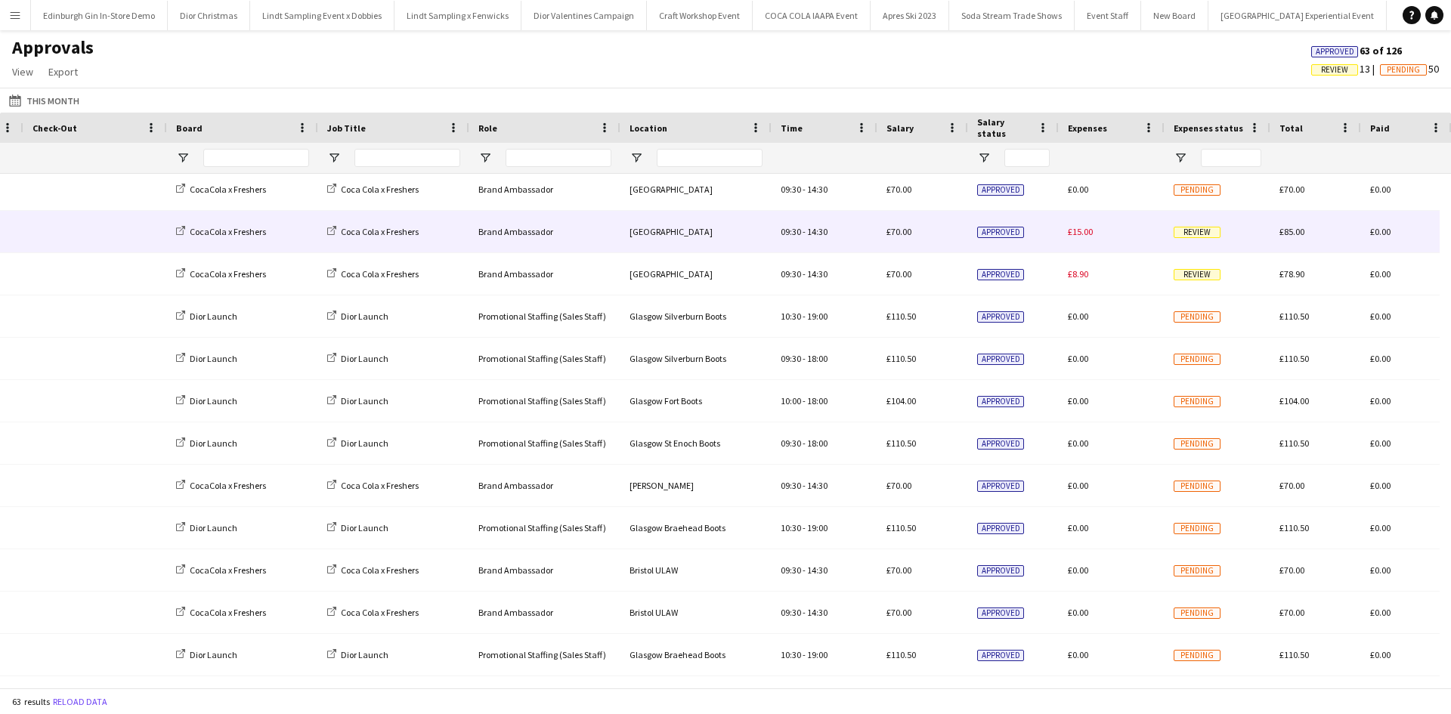
click at [1202, 230] on span "Review" at bounding box center [1197, 232] width 47 height 11
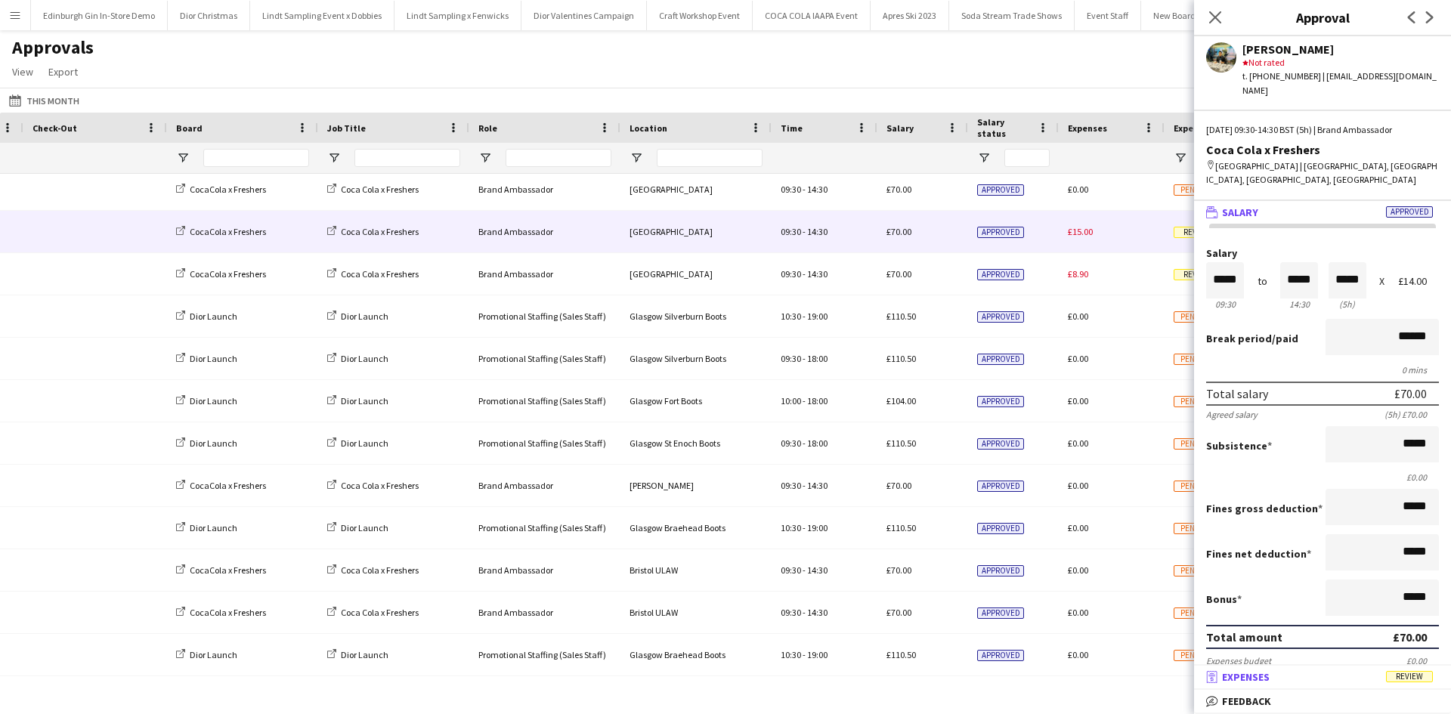
click at [1407, 682] on span "Review" at bounding box center [1409, 676] width 47 height 11
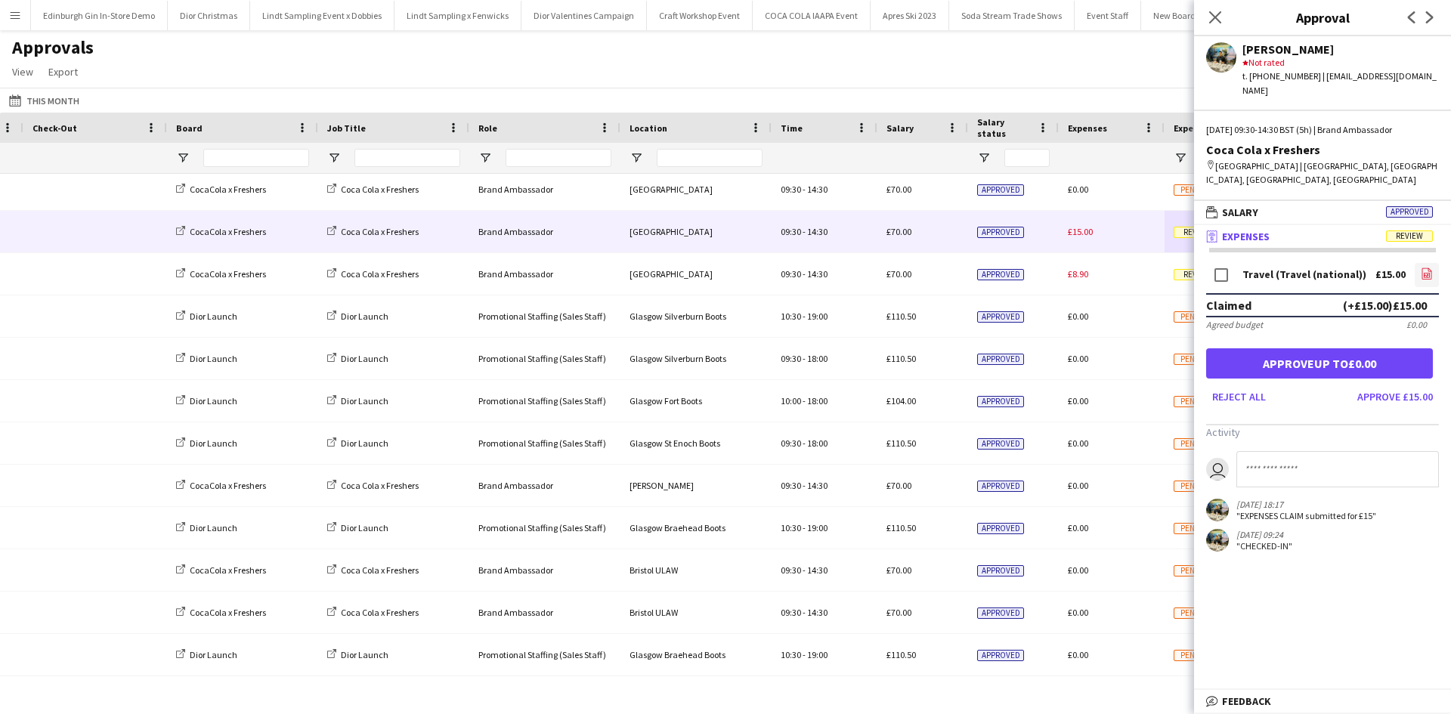
click at [1426, 268] on icon "file-image" at bounding box center [1427, 274] width 12 height 12
click at [1371, 385] on button "Approve £15.00" at bounding box center [1395, 397] width 88 height 24
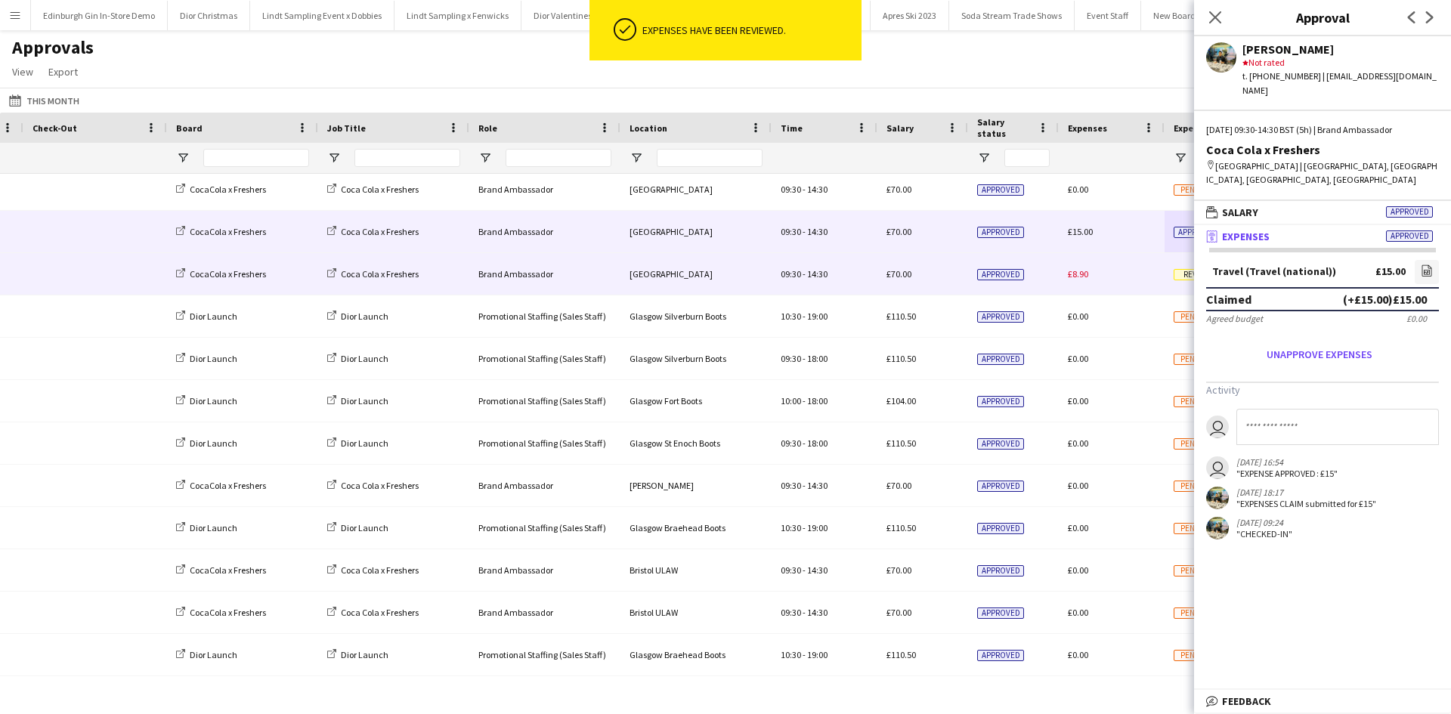
click at [1185, 275] on span "Review" at bounding box center [1197, 274] width 47 height 11
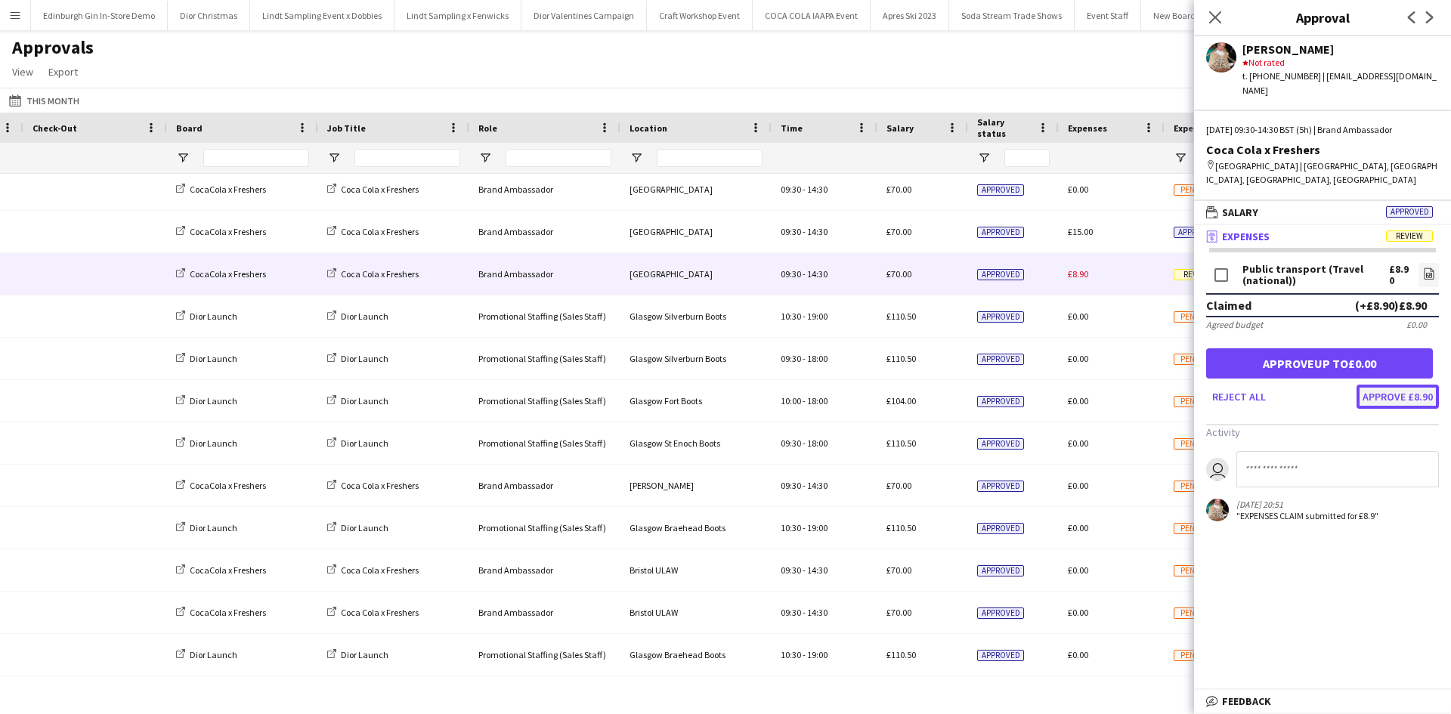
click at [1407, 385] on button "Approve £8.90" at bounding box center [1398, 397] width 82 height 24
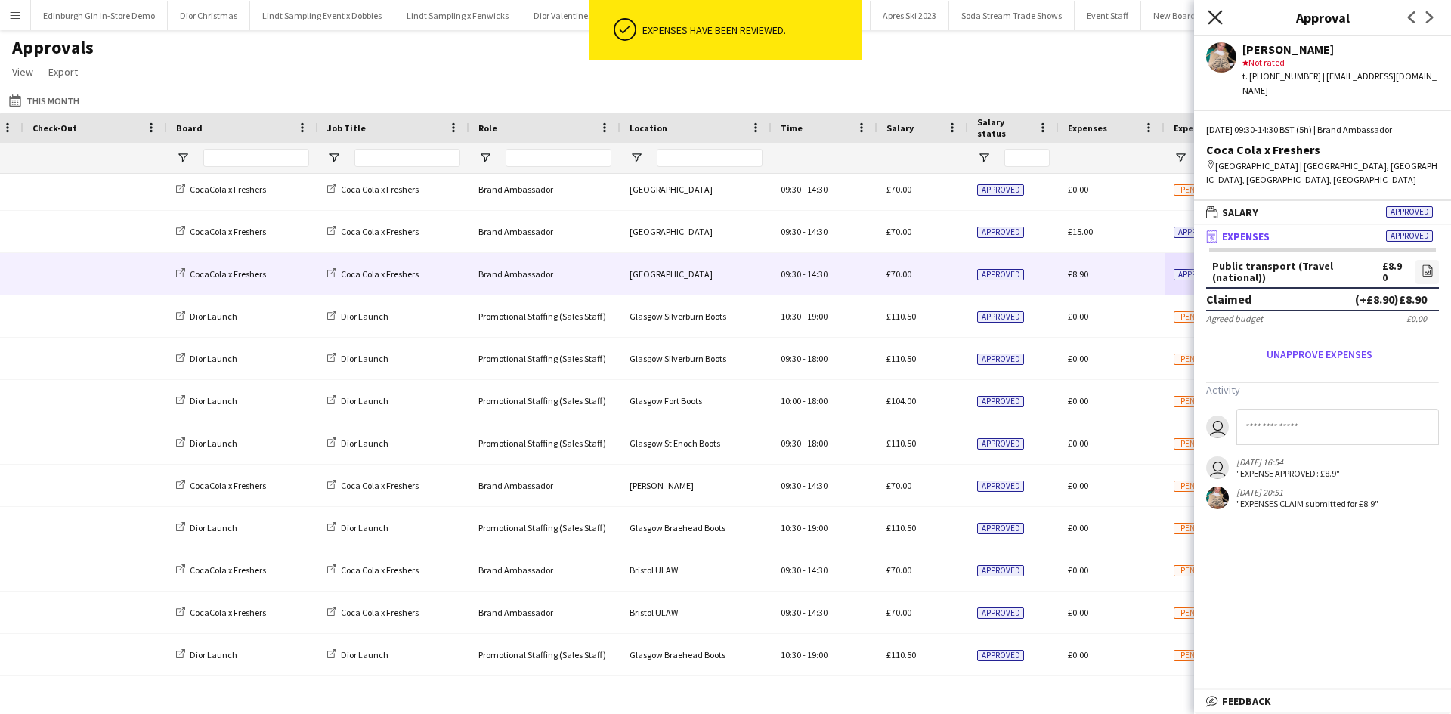
click at [1217, 20] on icon at bounding box center [1215, 17] width 14 height 14
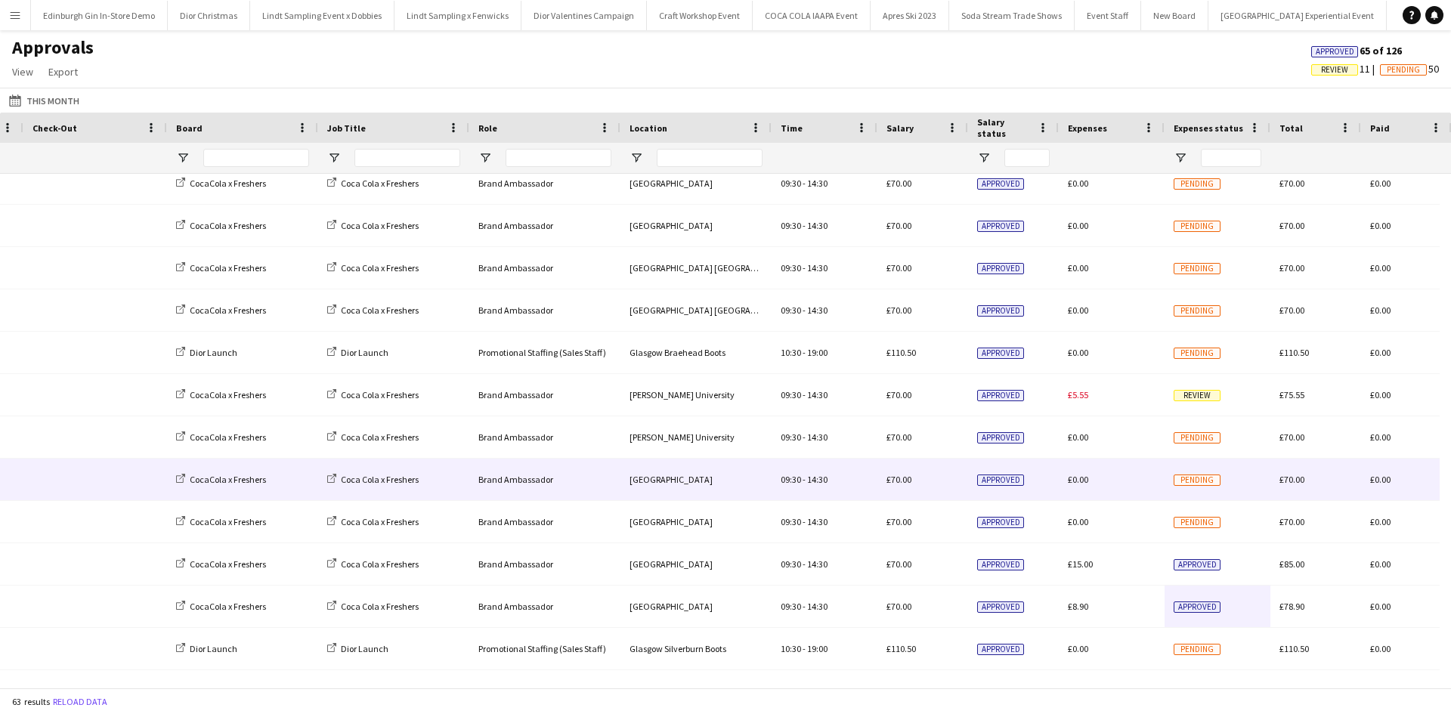
scroll to position [1786, 0]
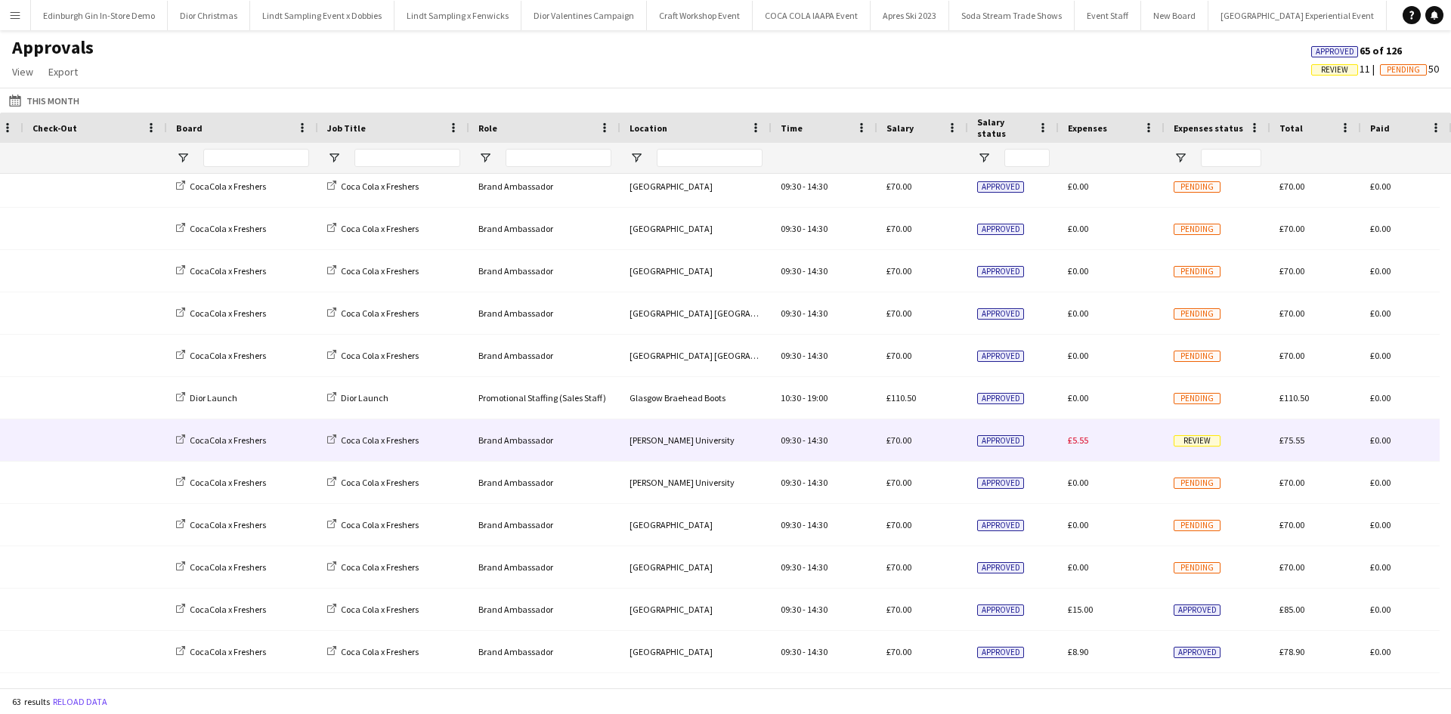
click at [1198, 438] on span "Review" at bounding box center [1197, 440] width 47 height 11
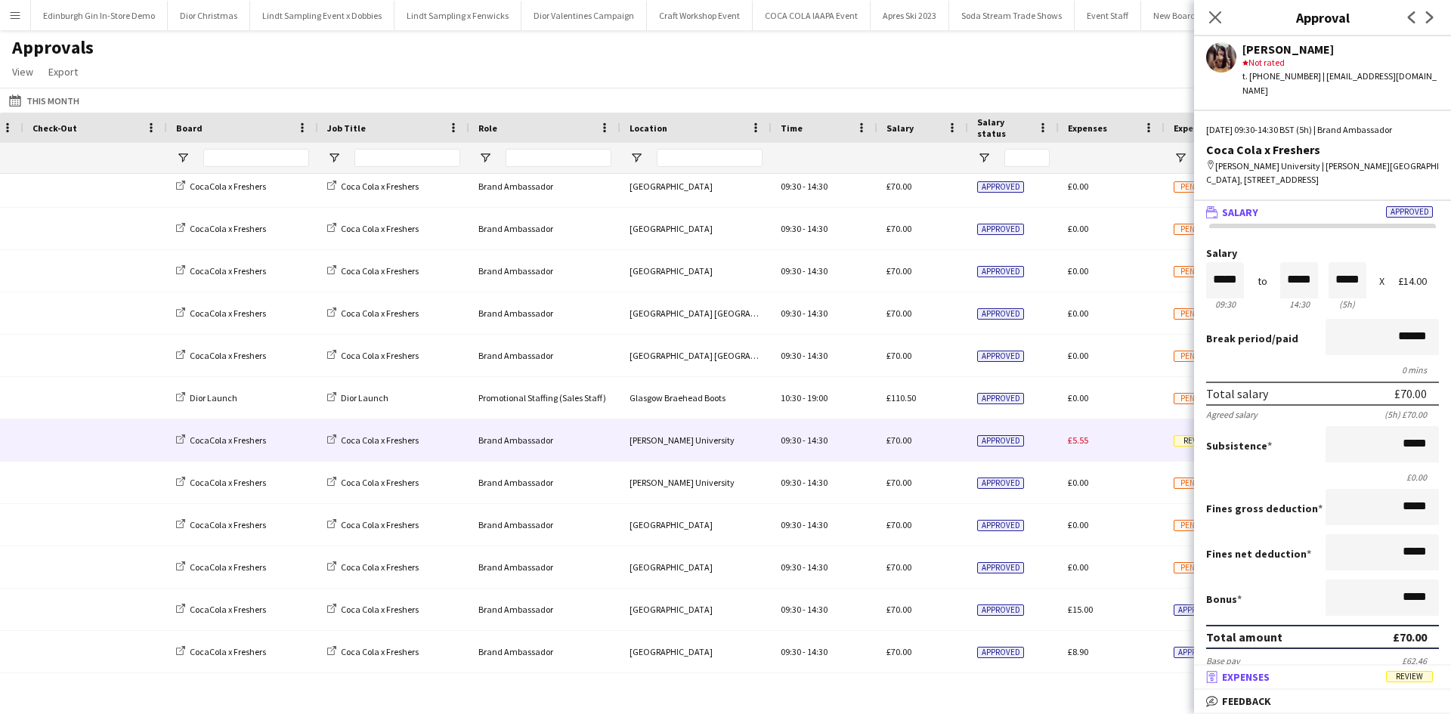
click at [1410, 679] on span "Review" at bounding box center [1409, 676] width 47 height 11
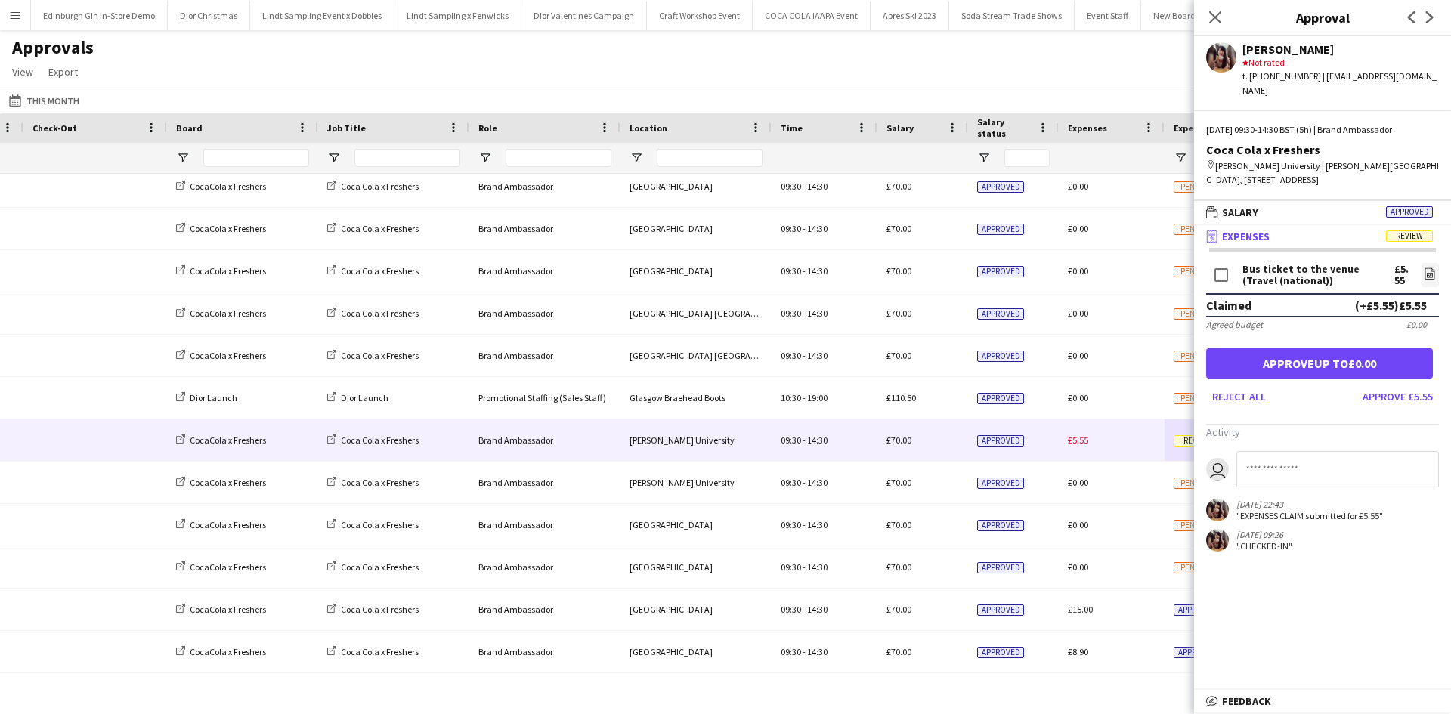
click at [1368, 366] on form "Bus ticket to the venue (Travel (national)) £5.55 file-image Claimed (+£5.55) £…" at bounding box center [1322, 334] width 257 height 149
click at [1366, 385] on button "Approve £5.55" at bounding box center [1398, 397] width 82 height 24
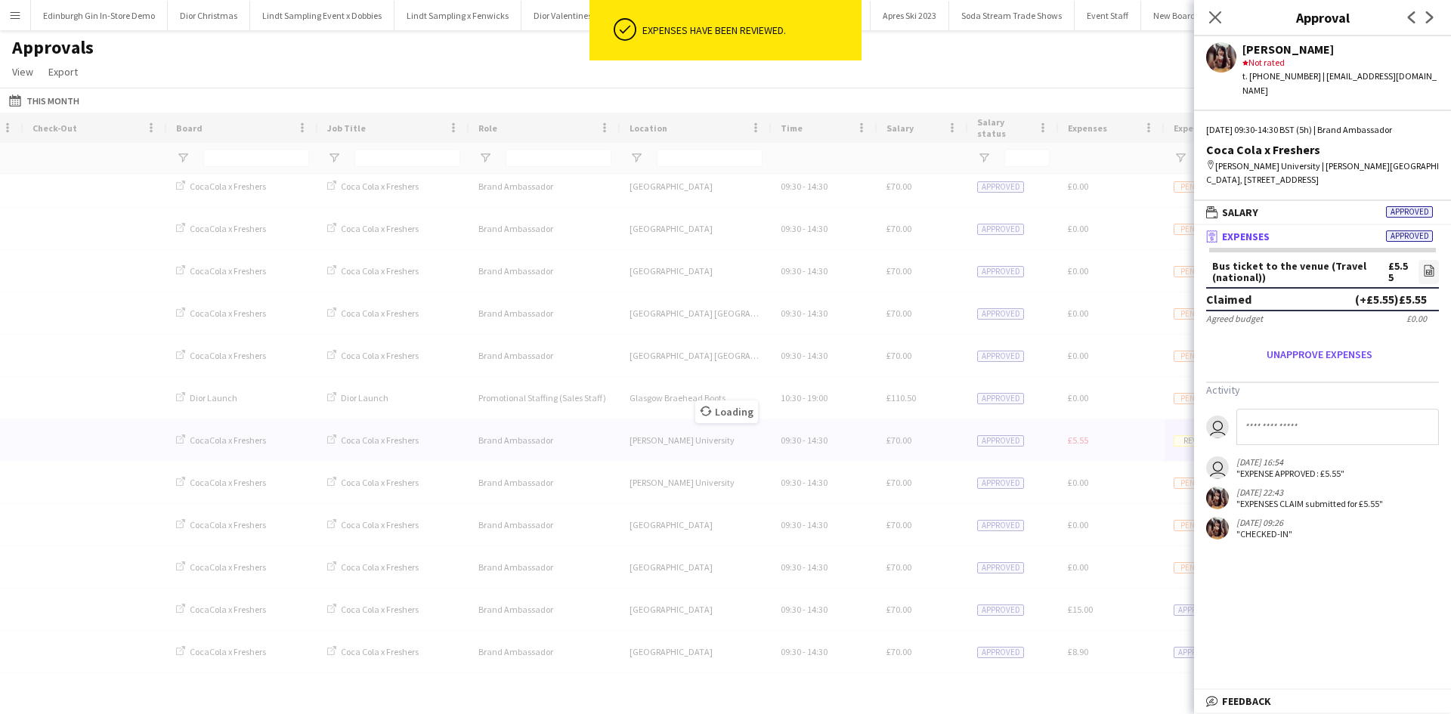
click at [1102, 55] on div "Approvals View Customise view Customise filters Reset Filters Reset View Reset …" at bounding box center [725, 61] width 1451 height 51
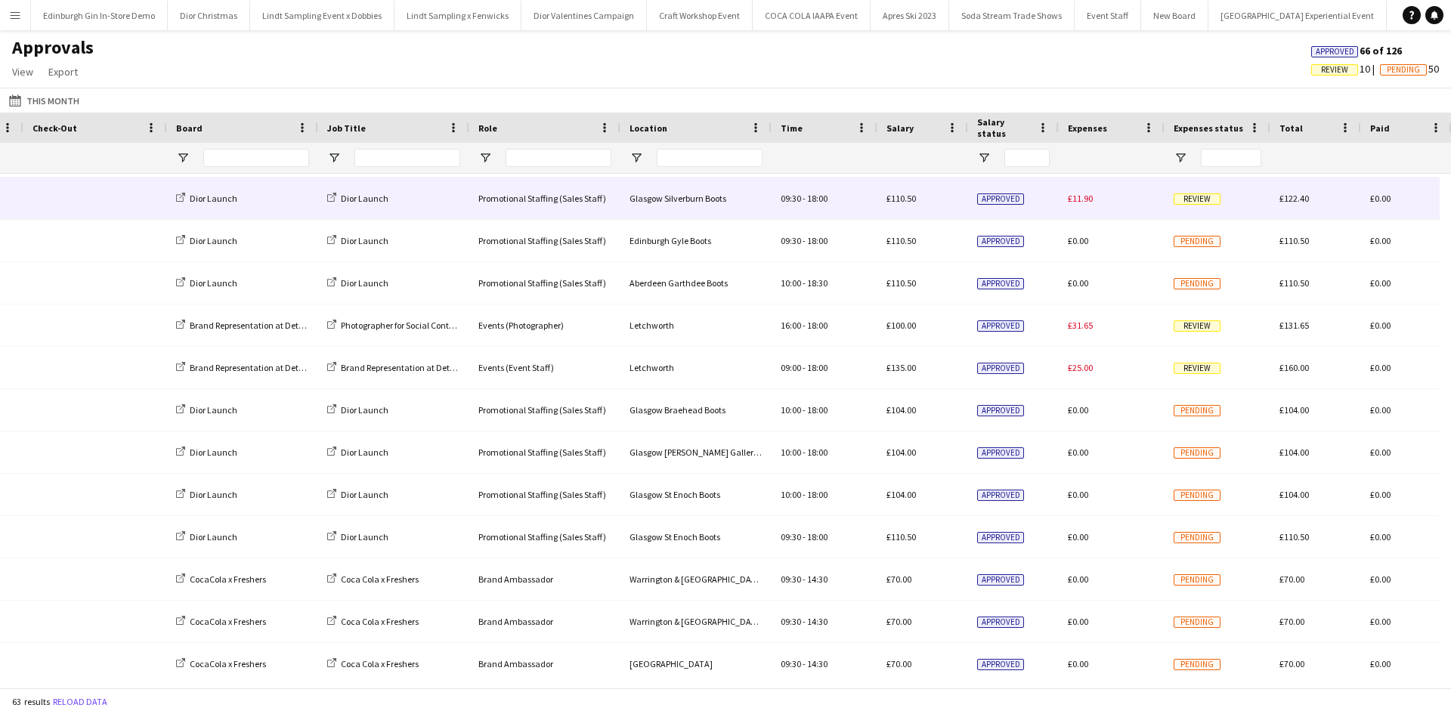
scroll to position [1030, 0]
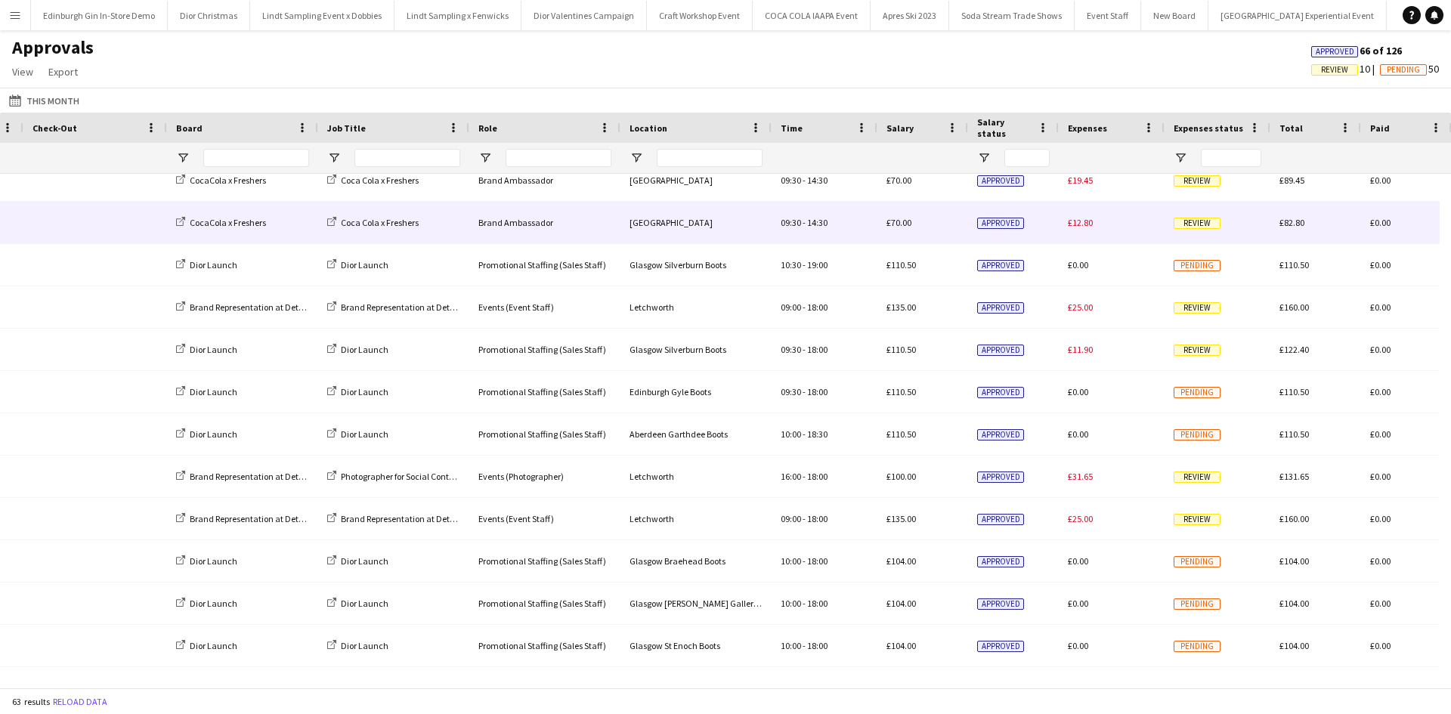
click at [1186, 226] on span "Review" at bounding box center [1197, 223] width 47 height 11
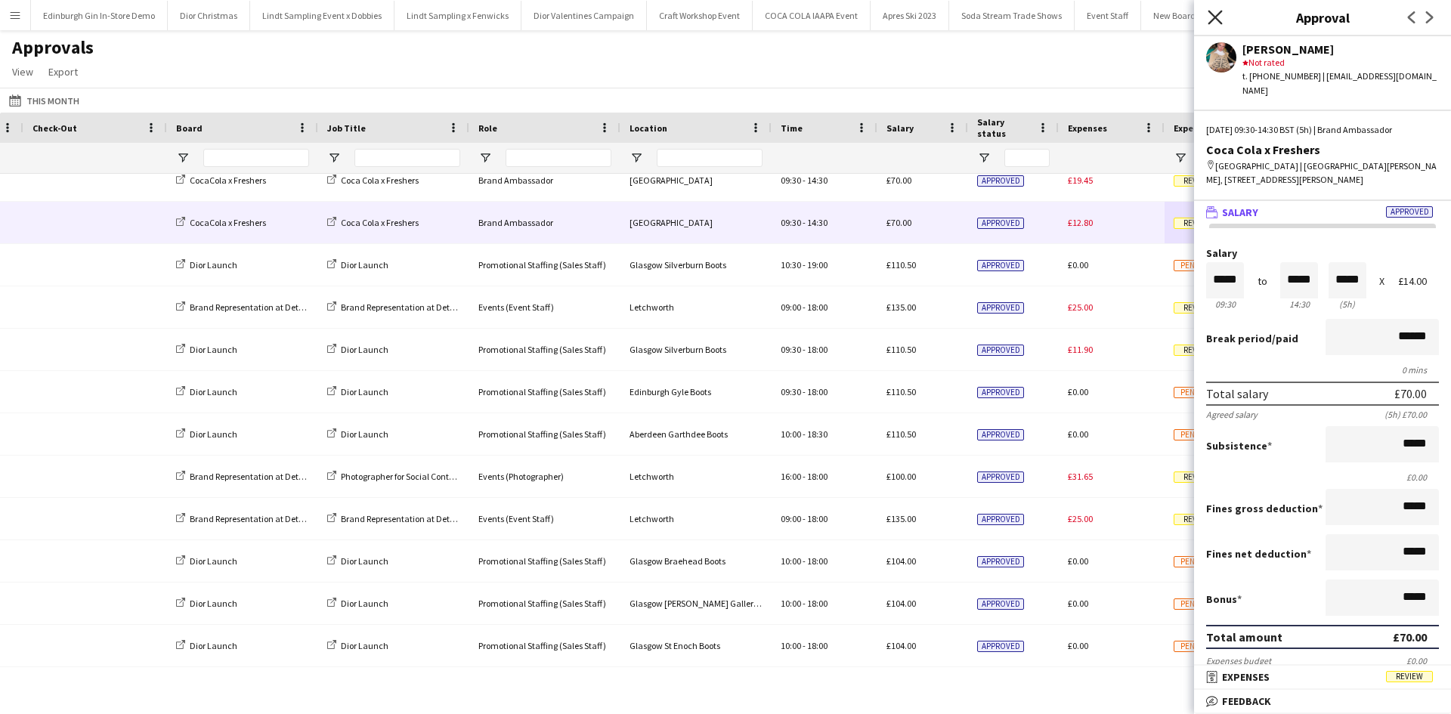
click at [1208, 20] on icon "Close pop-in" at bounding box center [1215, 17] width 14 height 14
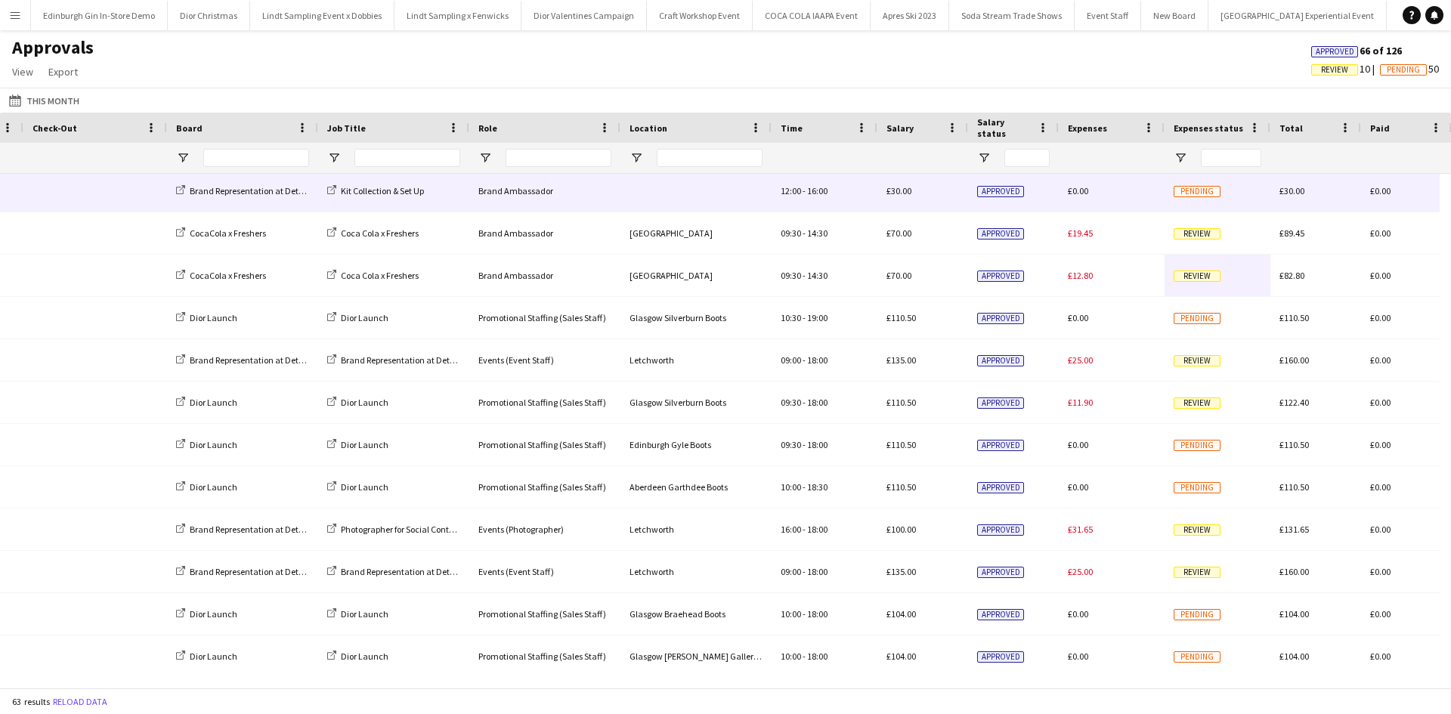
scroll to position [955, 0]
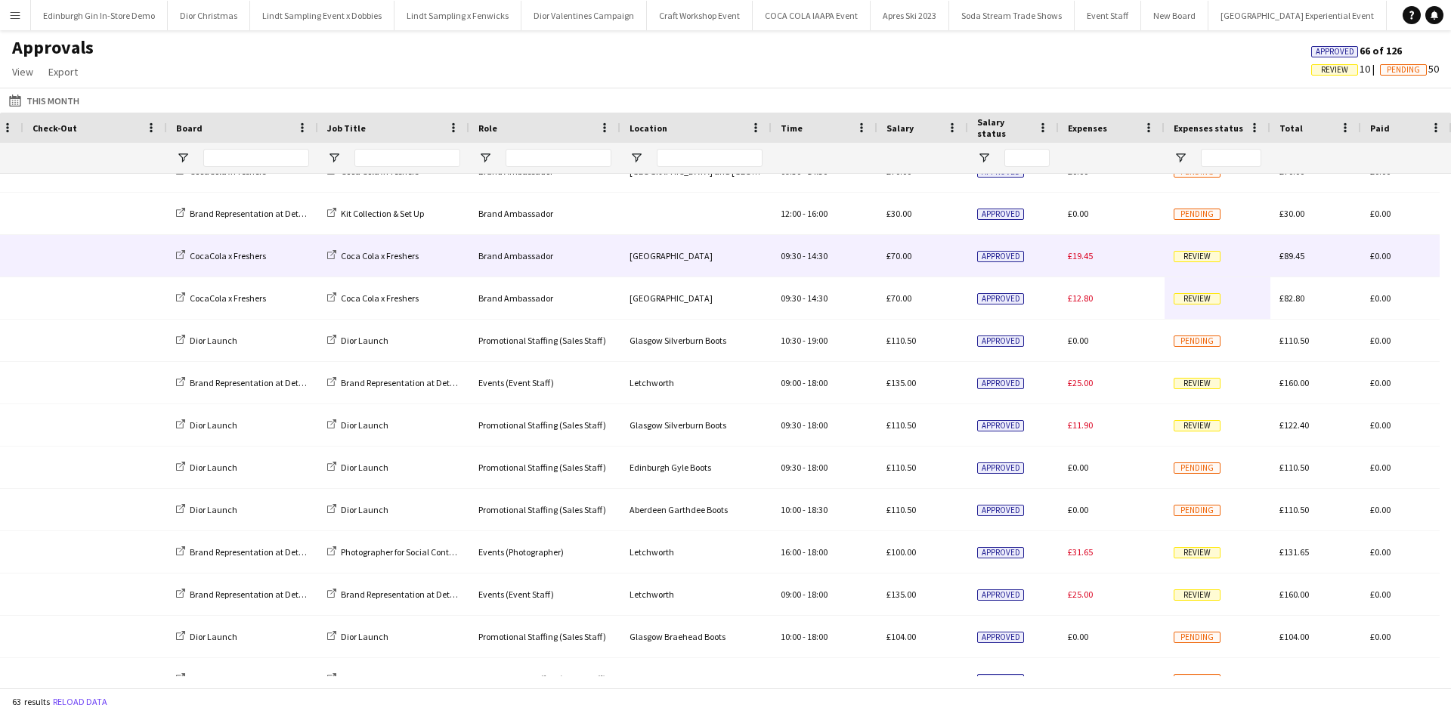
click at [1202, 257] on span "Review" at bounding box center [1197, 256] width 47 height 11
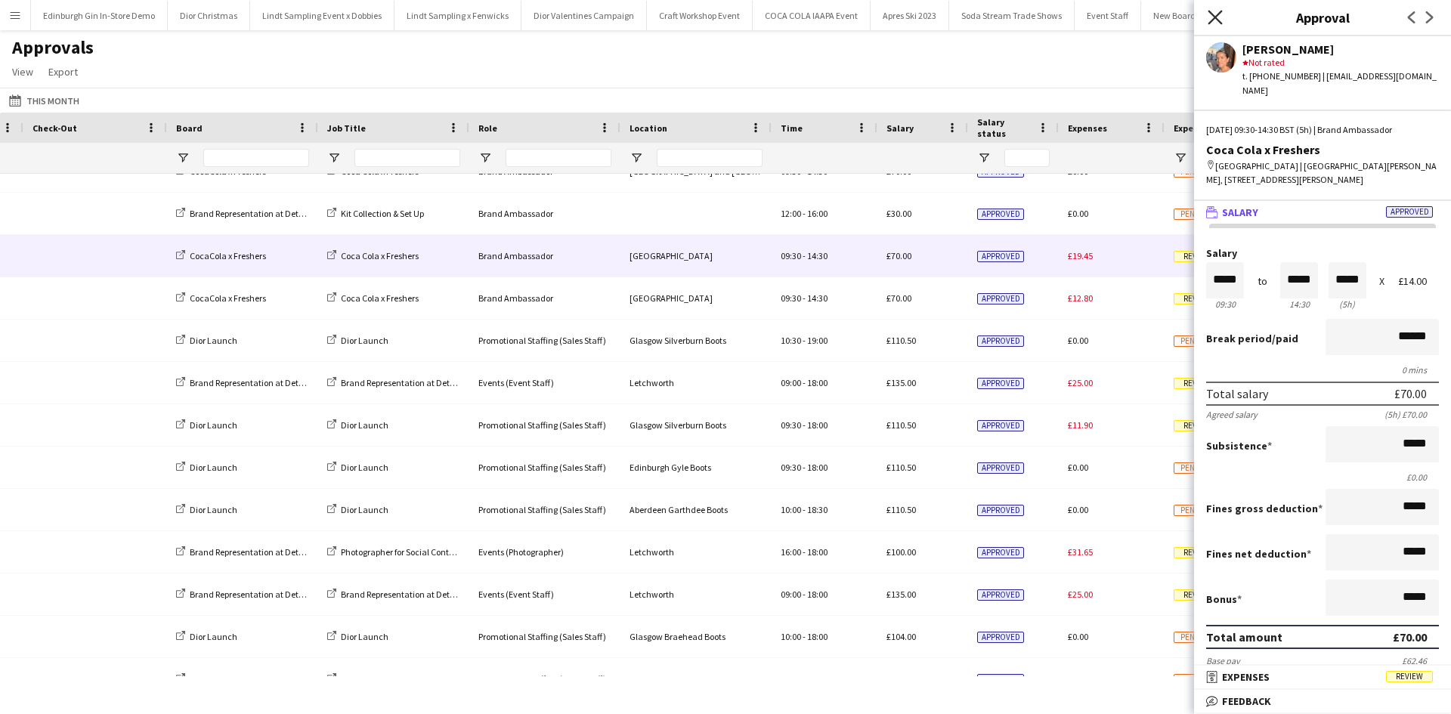
click at [1214, 12] on icon "Close pop-in" at bounding box center [1215, 17] width 14 height 14
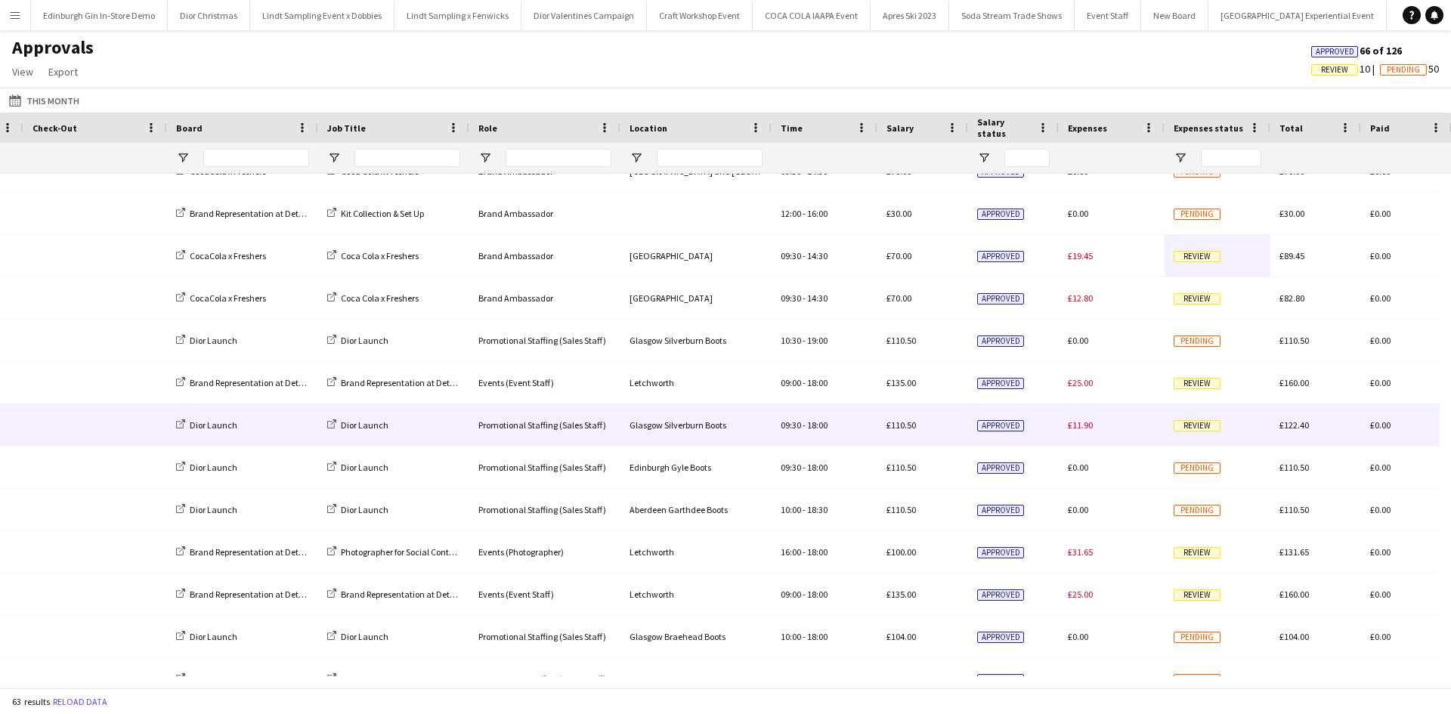
click at [1193, 429] on span "Review" at bounding box center [1197, 425] width 47 height 11
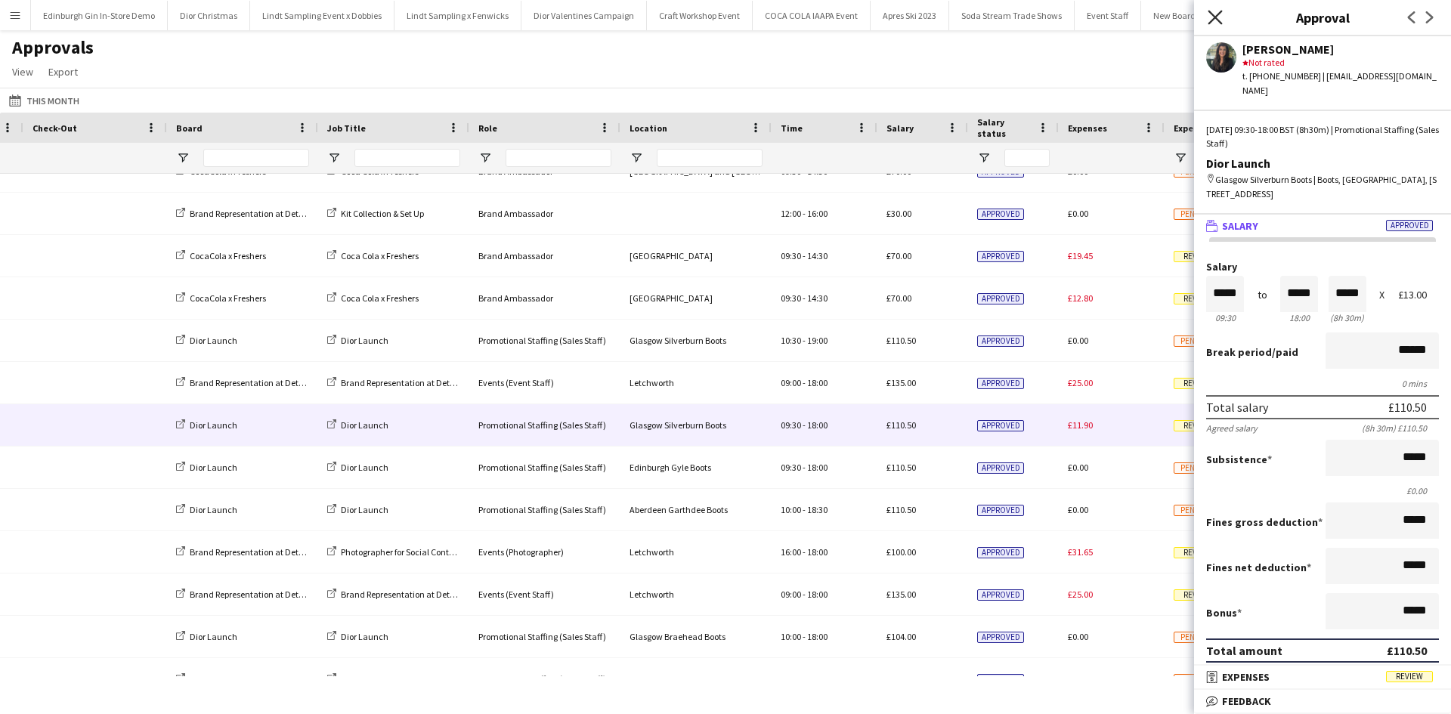
click at [1221, 15] on icon "Close pop-in" at bounding box center [1215, 17] width 14 height 14
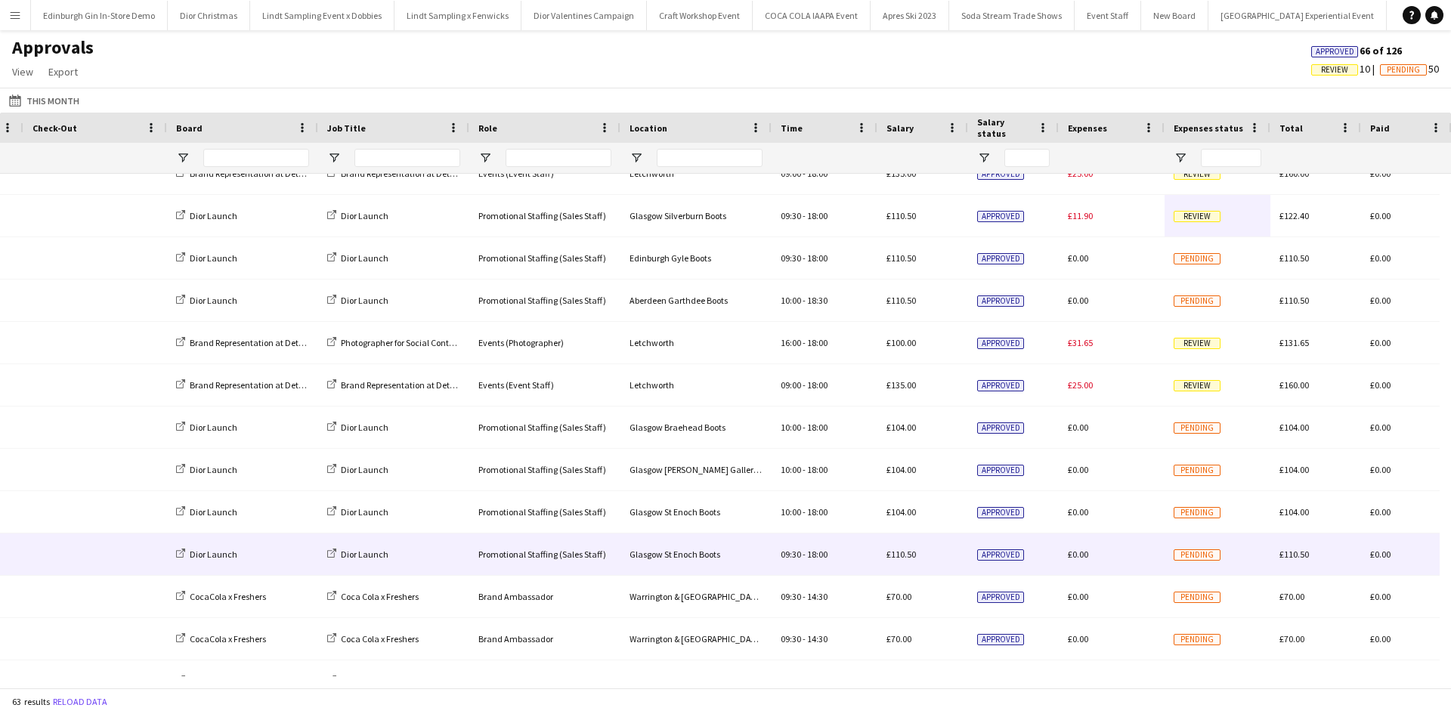
scroll to position [1257, 0]
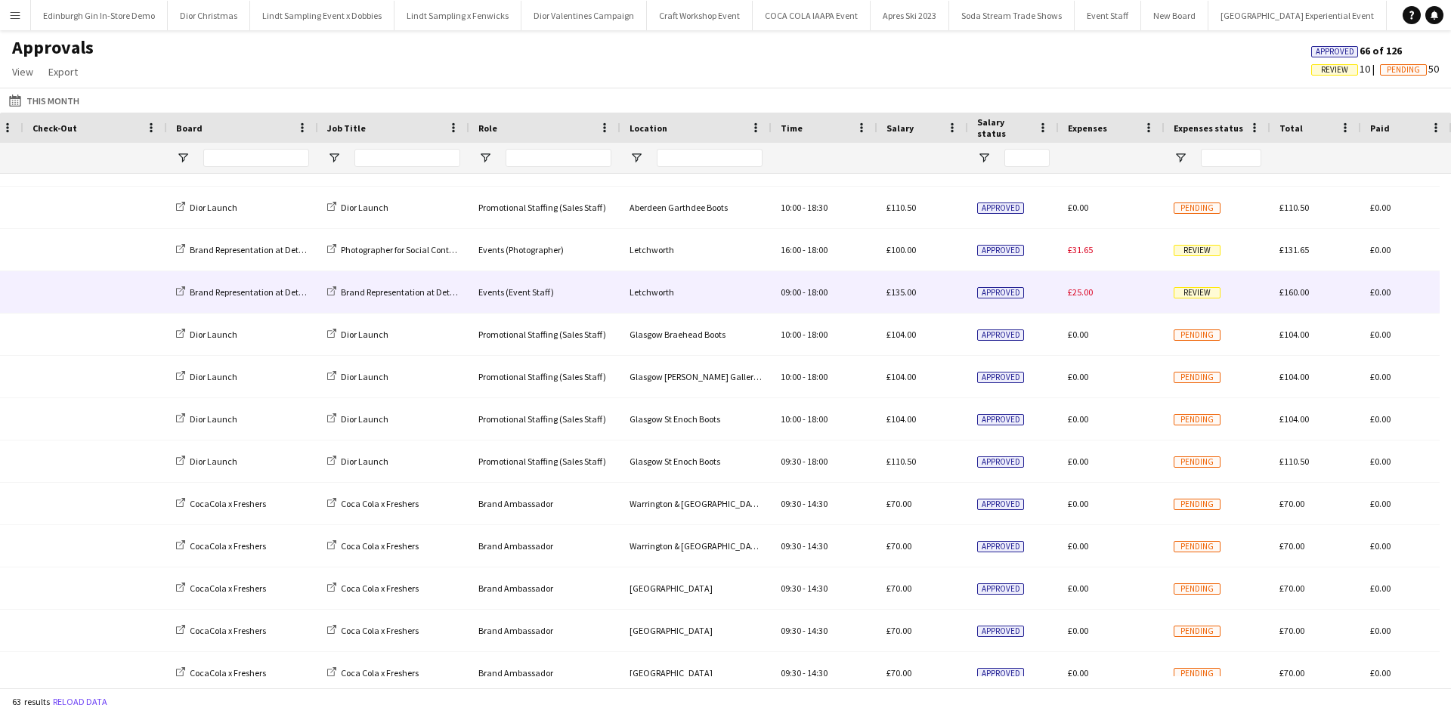
click at [1187, 290] on span "Review" at bounding box center [1197, 292] width 47 height 11
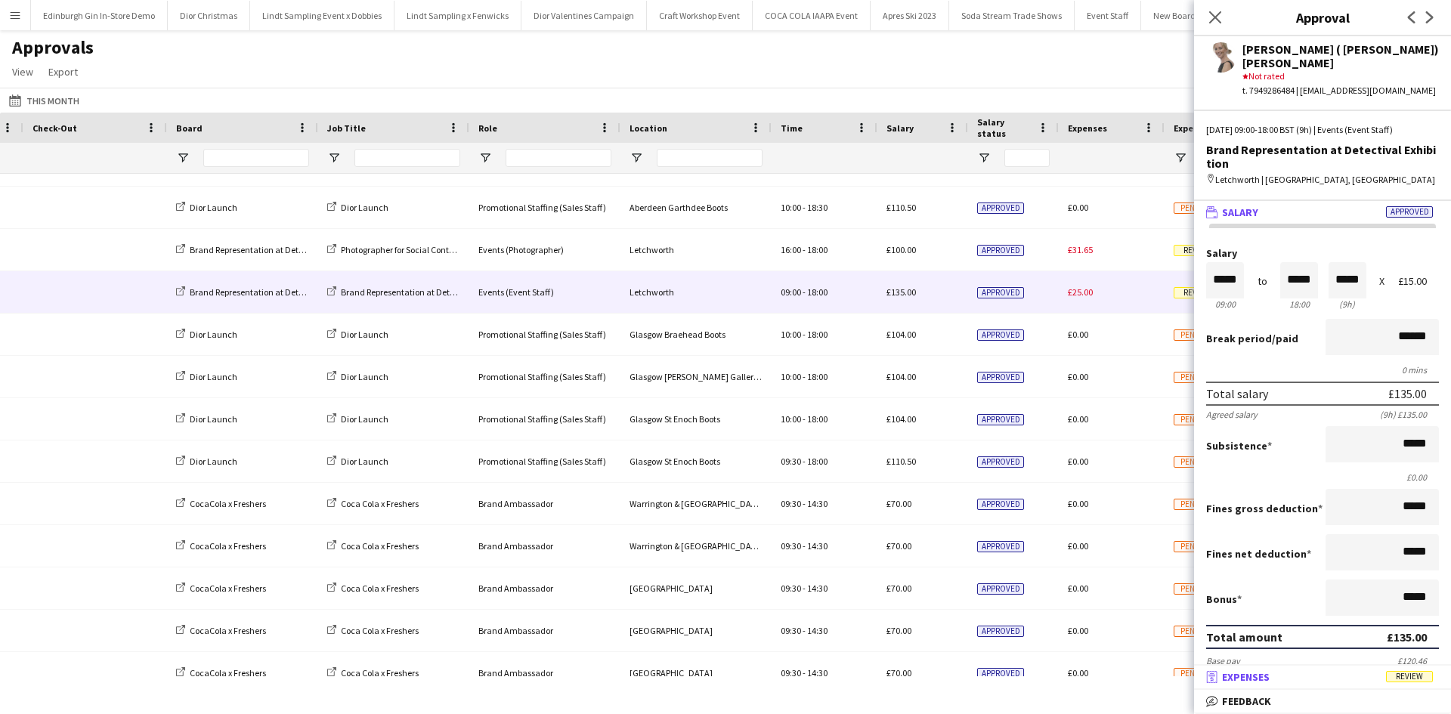
click at [1410, 679] on span "Review" at bounding box center [1409, 676] width 47 height 11
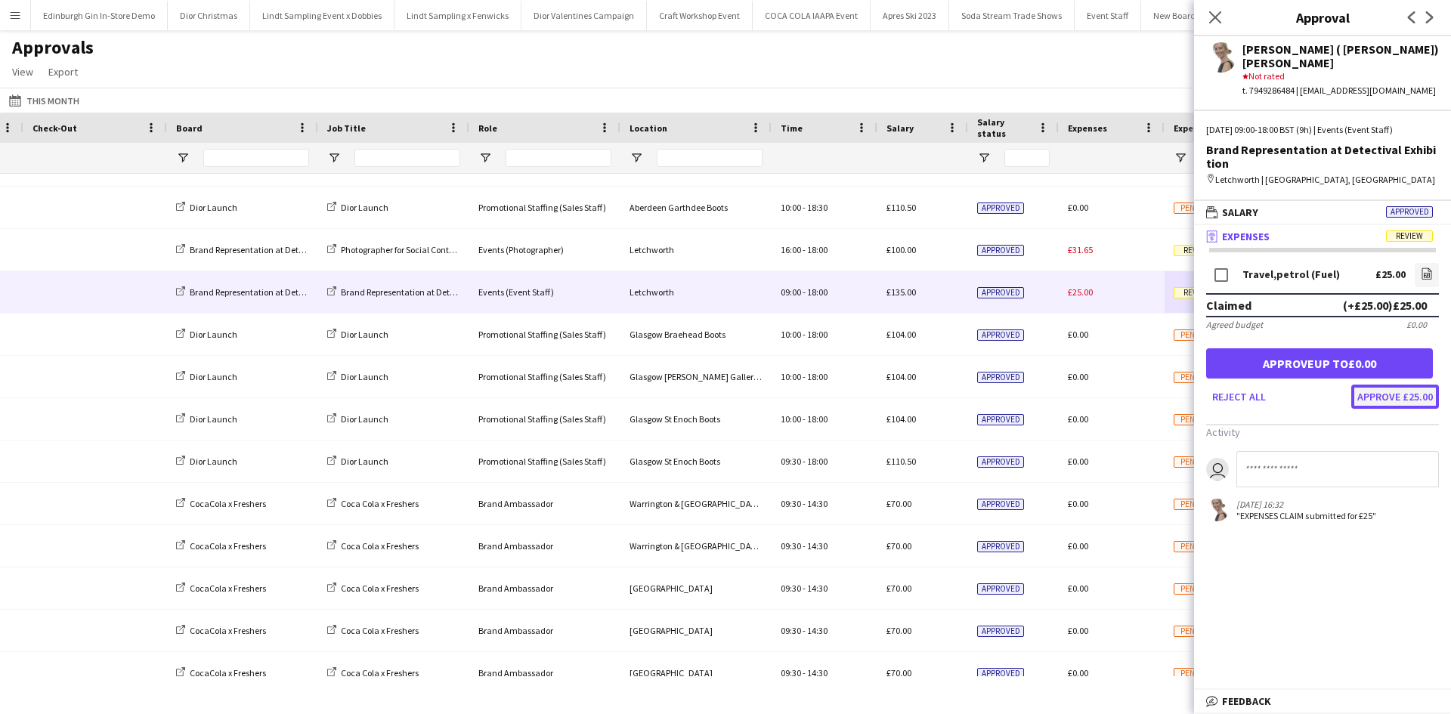
click at [1388, 386] on button "Approve £25.00" at bounding box center [1395, 397] width 88 height 24
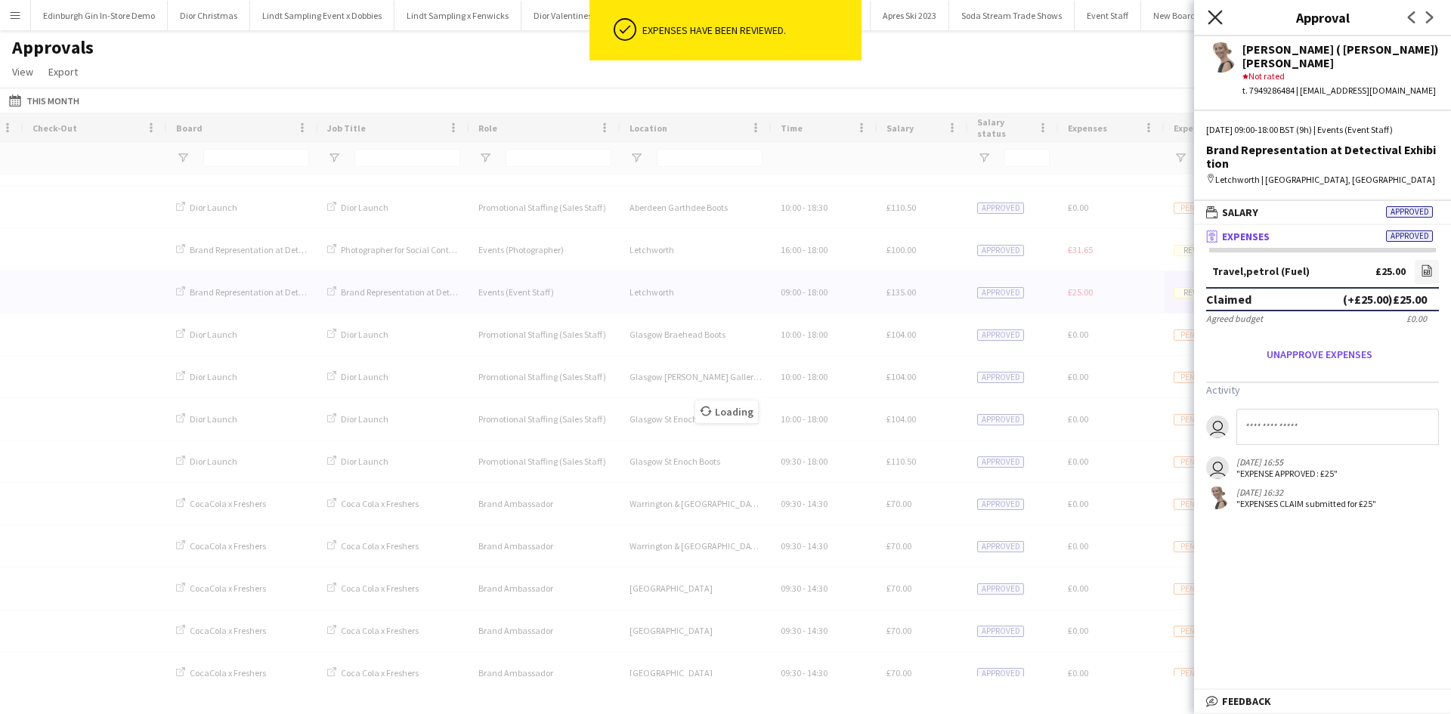
click at [1217, 16] on icon at bounding box center [1215, 17] width 14 height 14
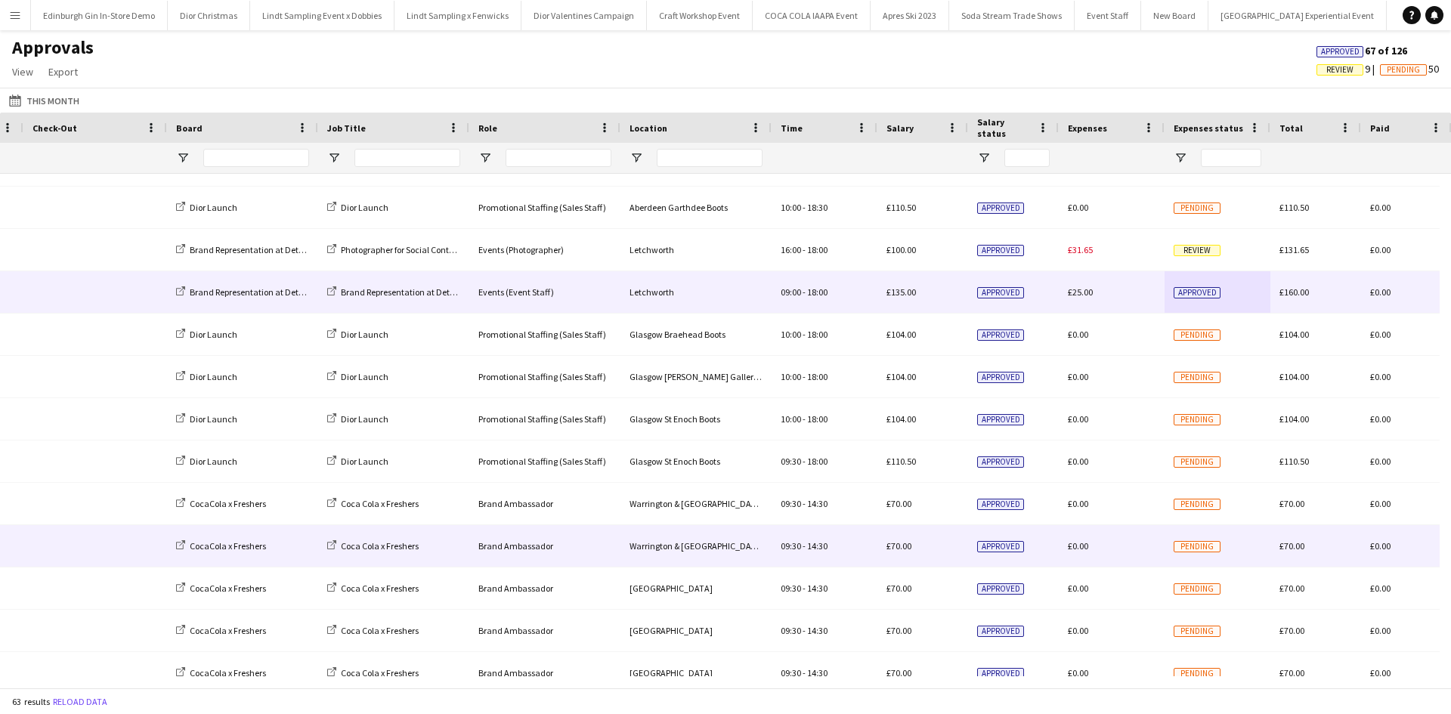
scroll to position [1419, 0]
